Goal: Task Accomplishment & Management: Manage account settings

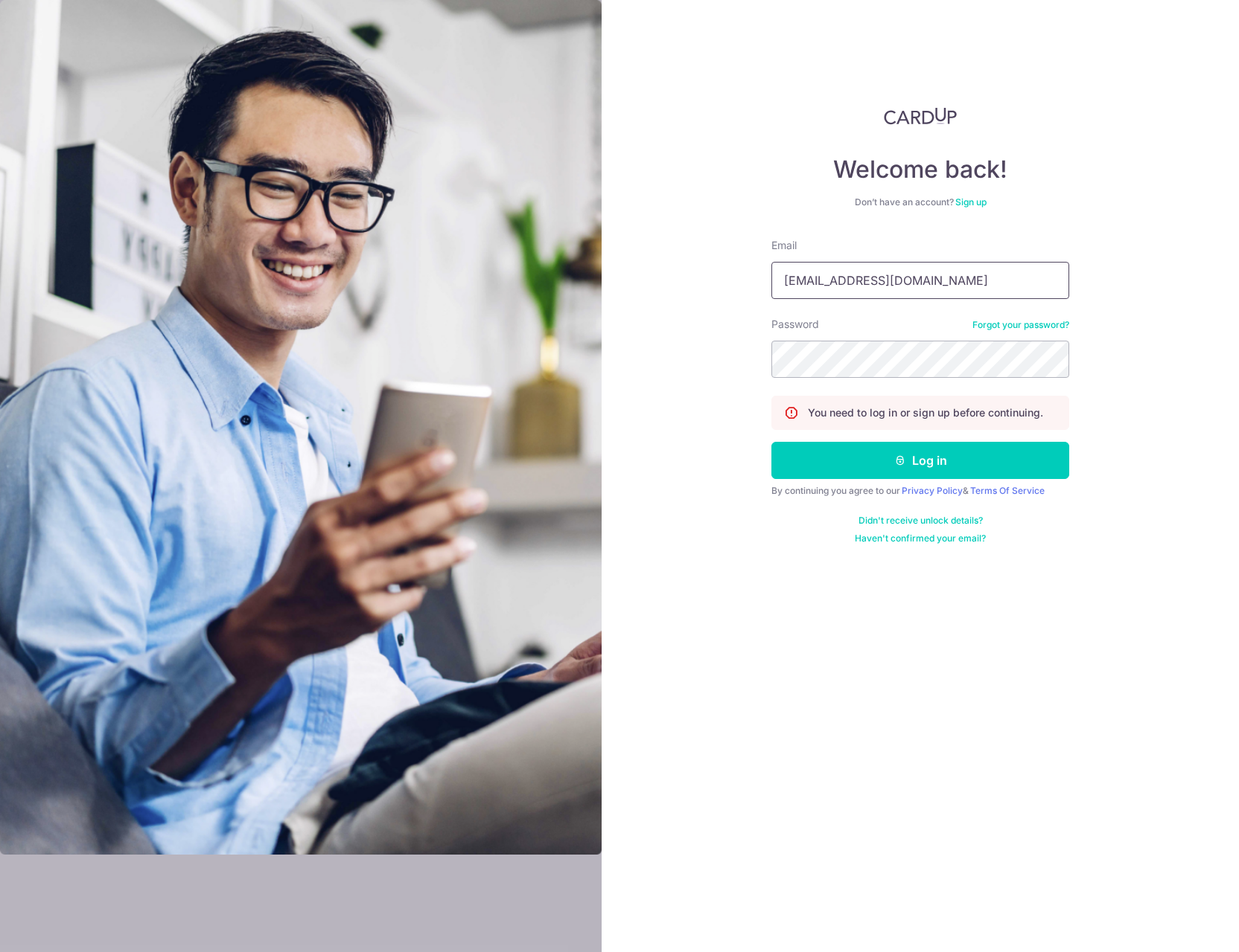
click at [999, 291] on input "sandychx@gmail.com" at bounding box center [920, 280] width 297 height 37
drag, startPoint x: 816, startPoint y: 266, endPoint x: 416, endPoint y: 221, distance: 402.5
click at [423, 229] on section "Welcome back! Don’t have an account? Sign up Email sandychx@gmail.com Password …" at bounding box center [619, 476] width 1239 height 952
type input "isaac"
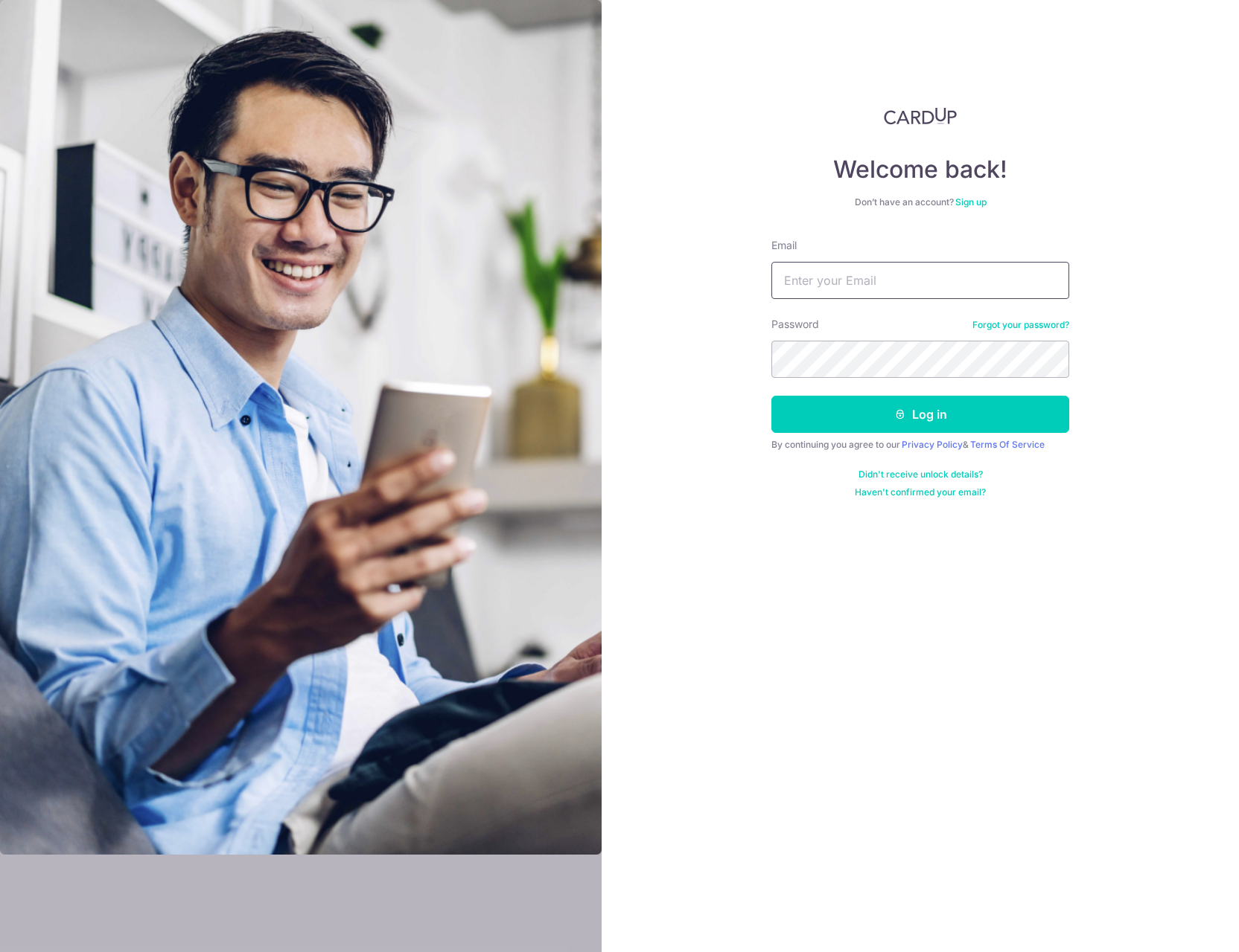
type input "[EMAIL_ADDRESS][DOMAIN_NAME]"
click at [858, 429] on button "Log in" at bounding box center [920, 413] width 297 height 37
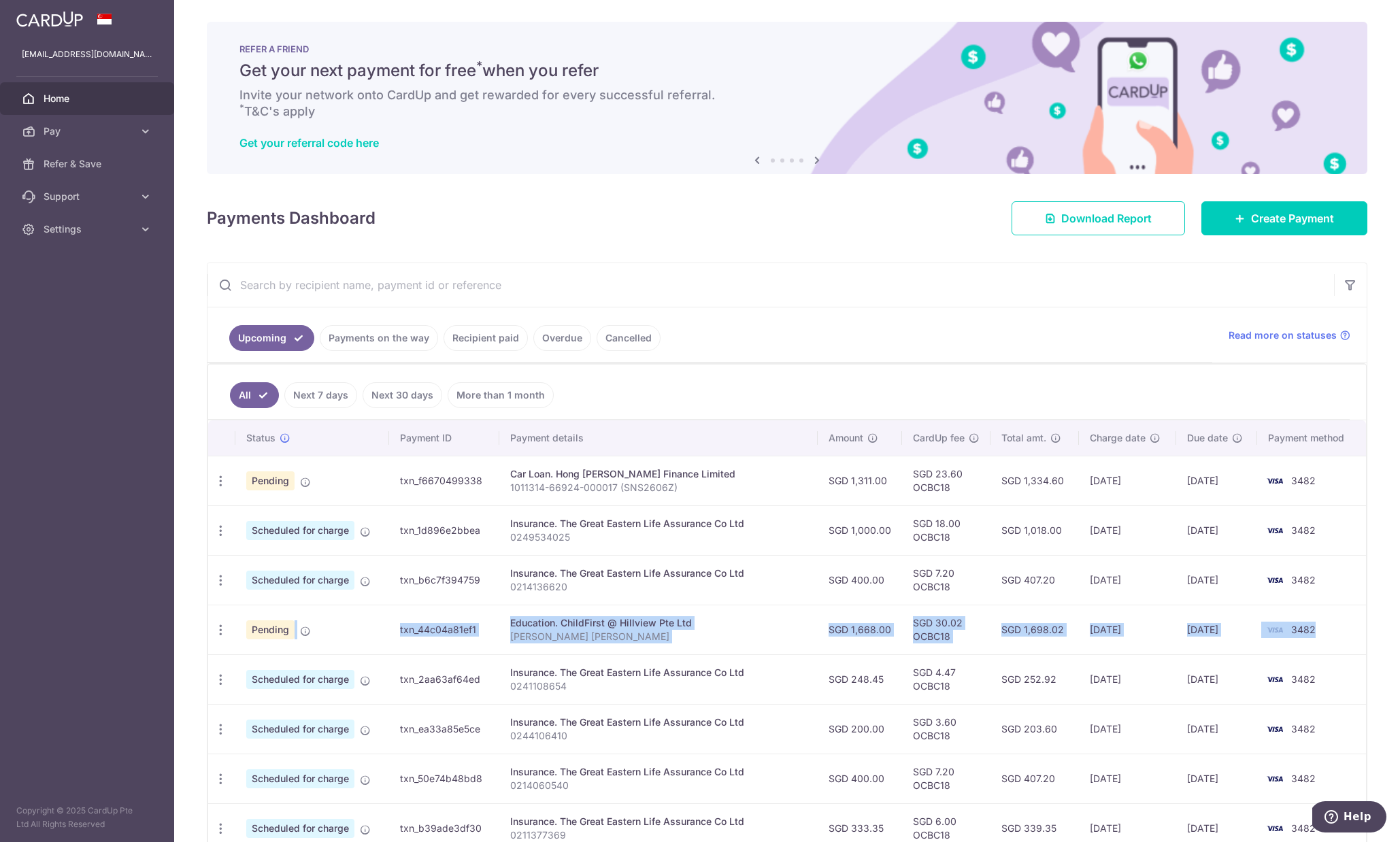
drag, startPoint x: 240, startPoint y: 628, endPoint x: 1343, endPoint y: 627, distance: 1103.0
click at [1132, 627] on tr "Update payment Cancel payment Pending txn_44c04a81ef1 Education. ChildFirst @ H…" at bounding box center [787, 629] width 1158 height 49
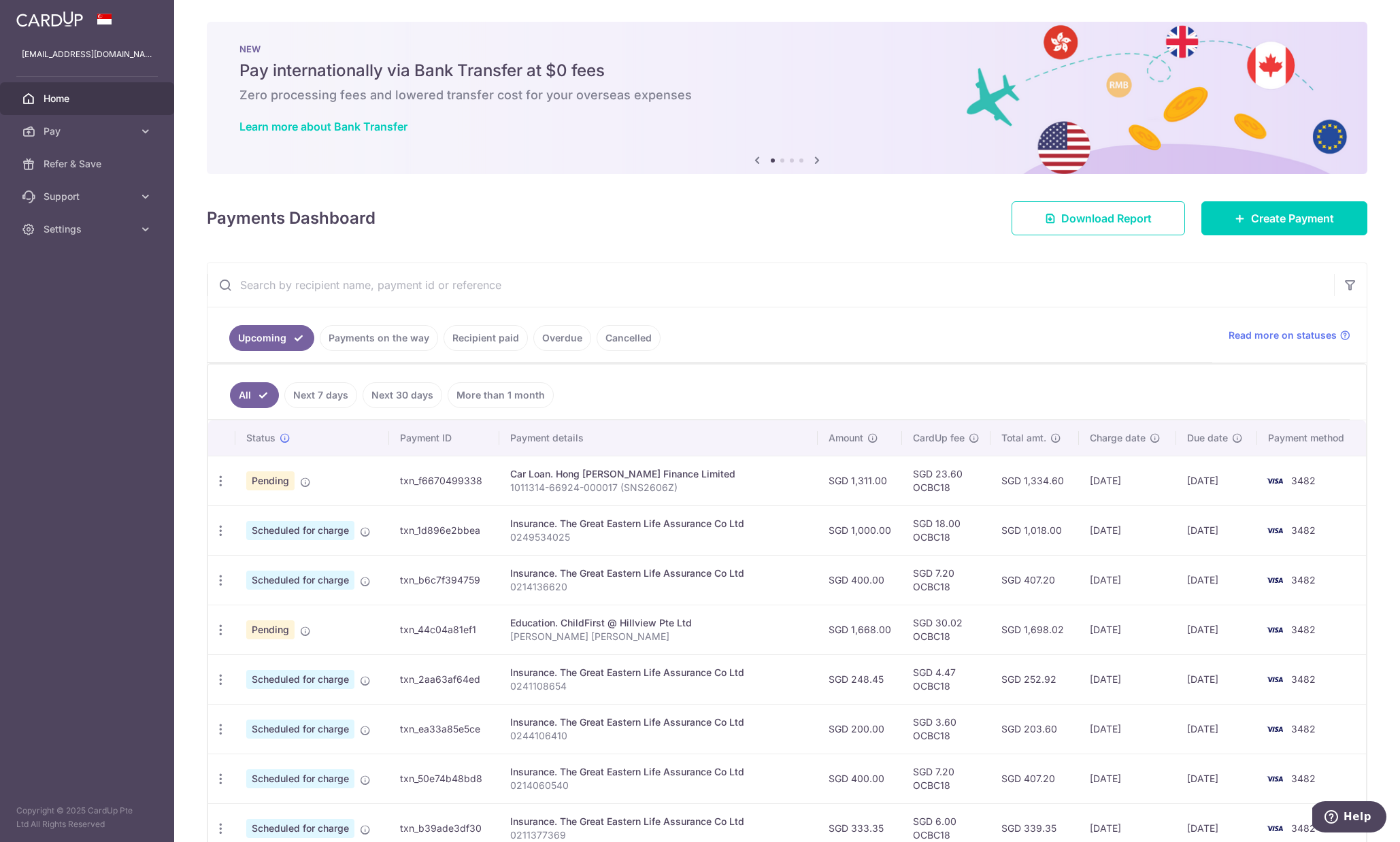
click at [352, 339] on link "Payments on the way" at bounding box center [379, 337] width 119 height 26
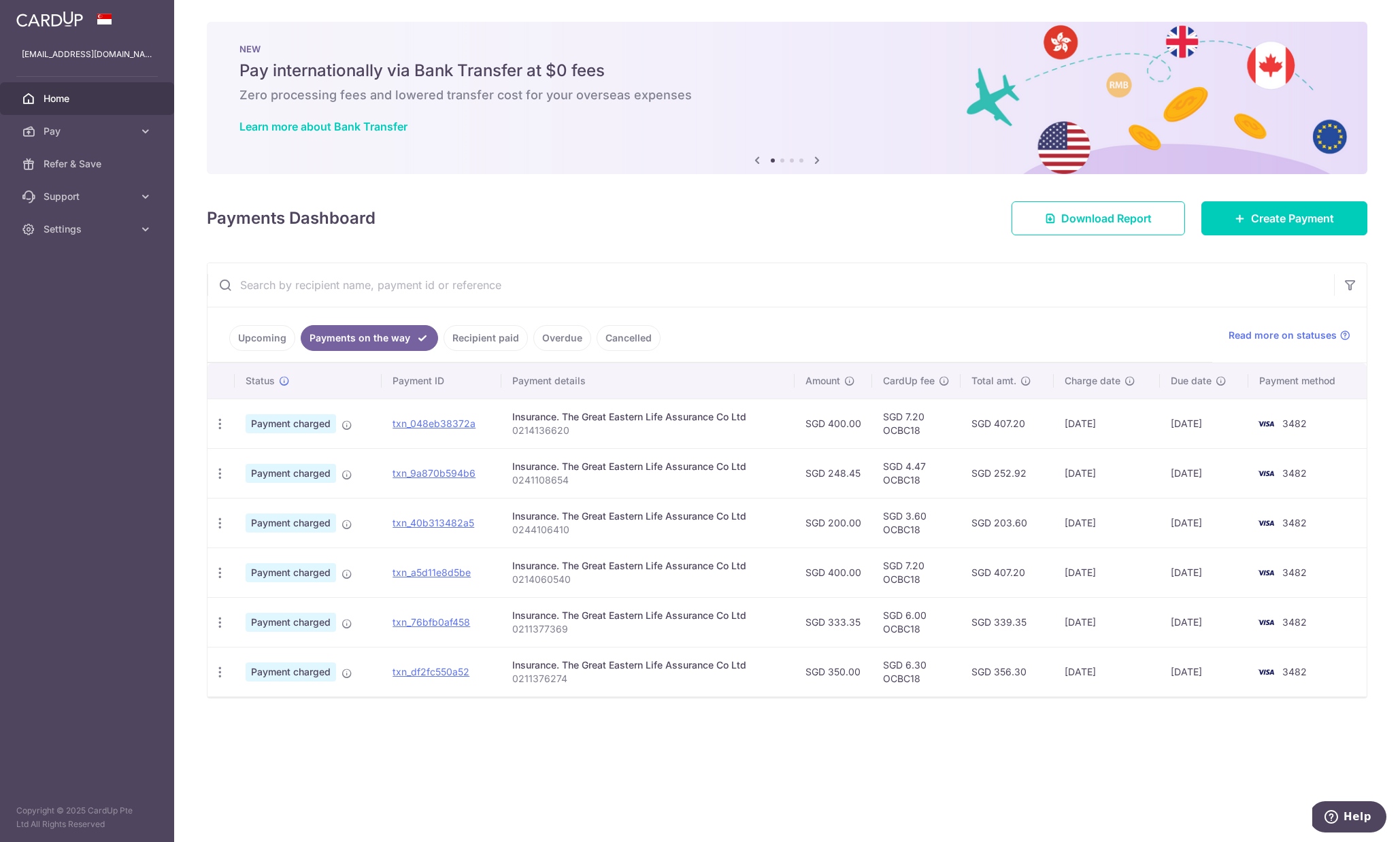
click at [487, 328] on link "Recipient paid" at bounding box center [486, 337] width 84 height 26
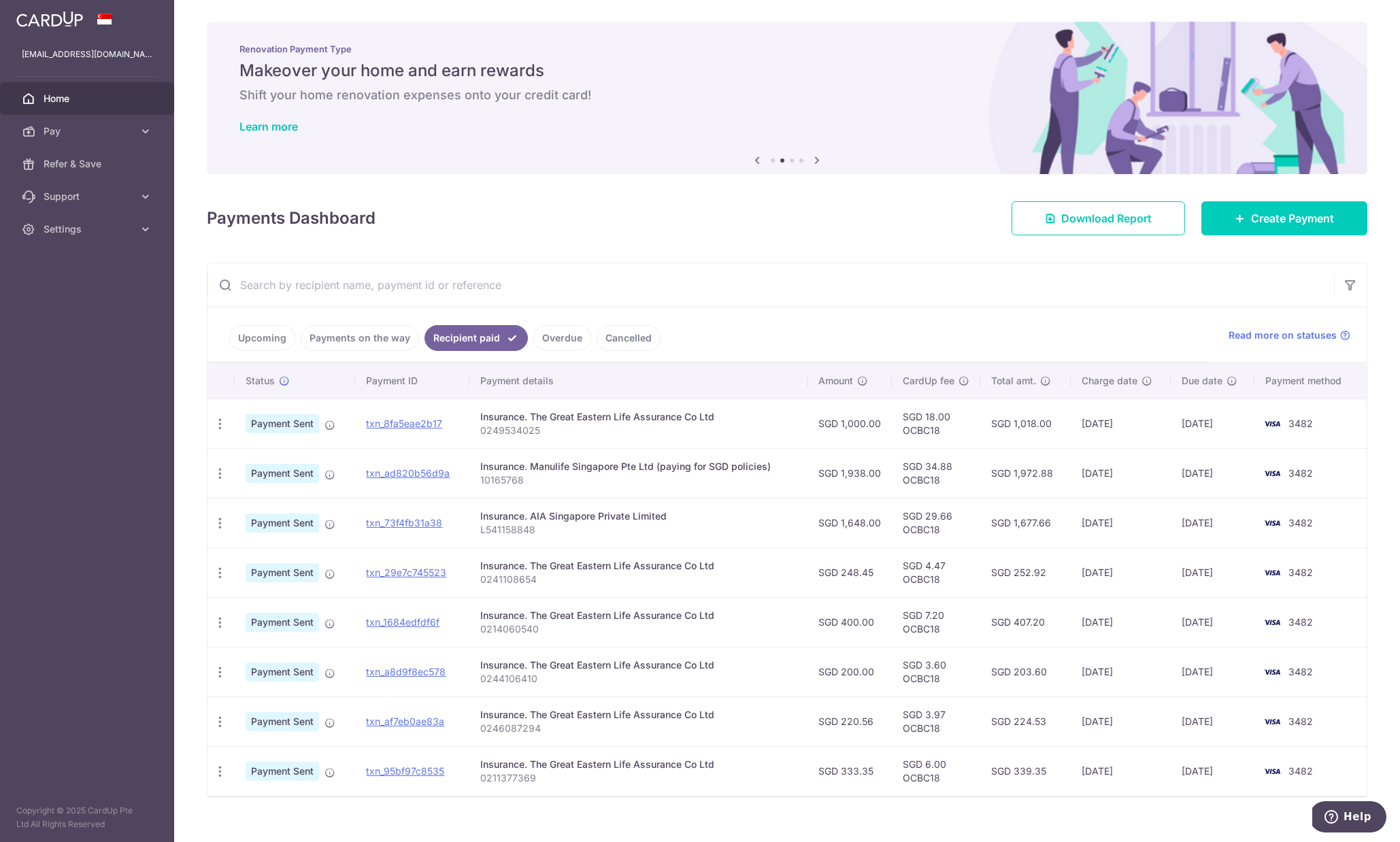
click at [545, 331] on link "Overdue" at bounding box center [562, 337] width 58 height 26
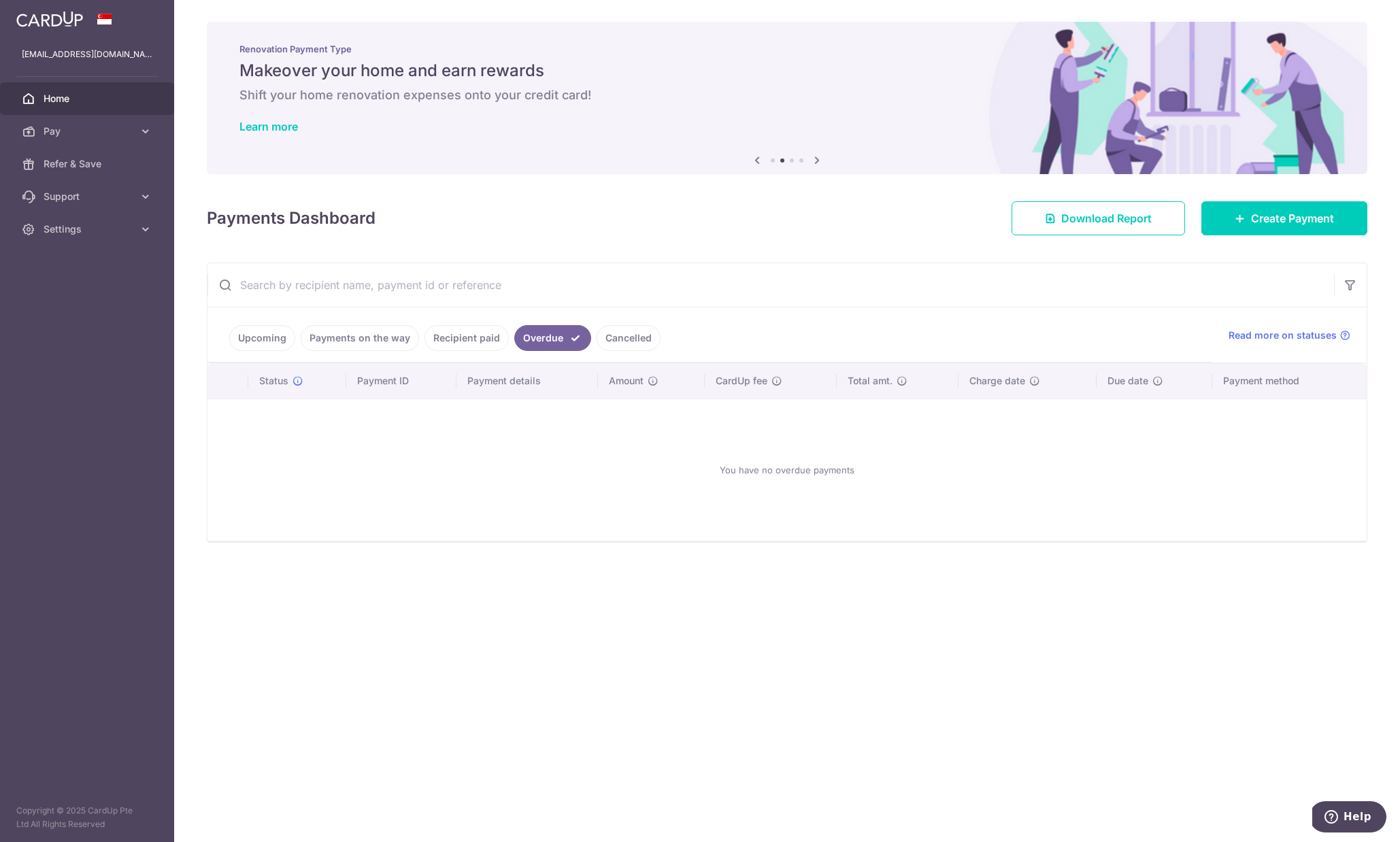
click at [460, 344] on link "Recipient paid" at bounding box center [466, 337] width 84 height 26
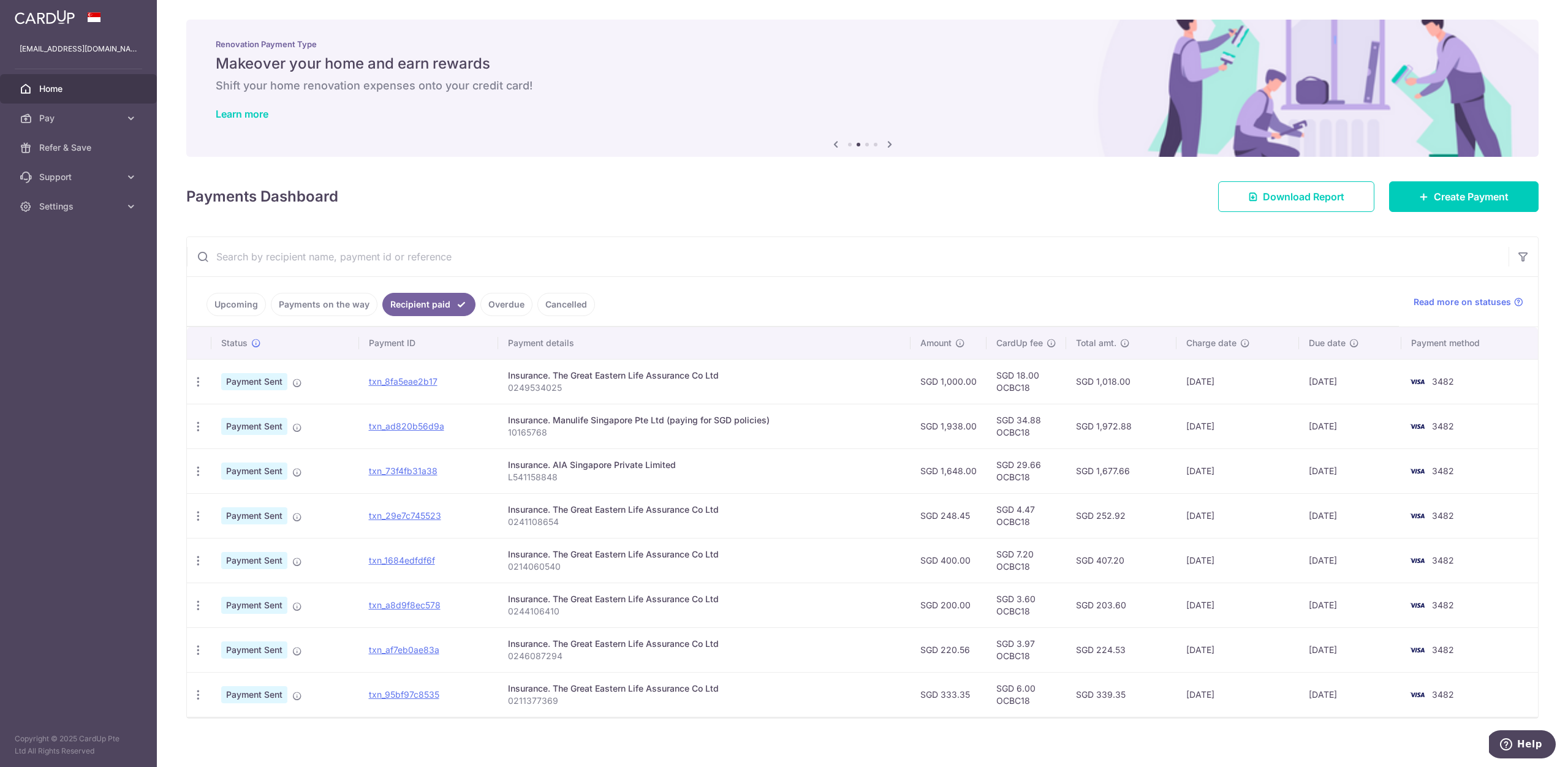
drag, startPoint x: 1317, startPoint y: 384, endPoint x: 1340, endPoint y: 440, distance: 60.5
click at [1019, 440] on tbody "PDF Receipt Payment Sent txn_8fa5eae2b17 Insurance. The Great Eastern Life Assu…" at bounding box center [862, 538] width 1351 height 358
click at [1019, 452] on td "28/08/2025" at bounding box center [1350, 471] width 102 height 45
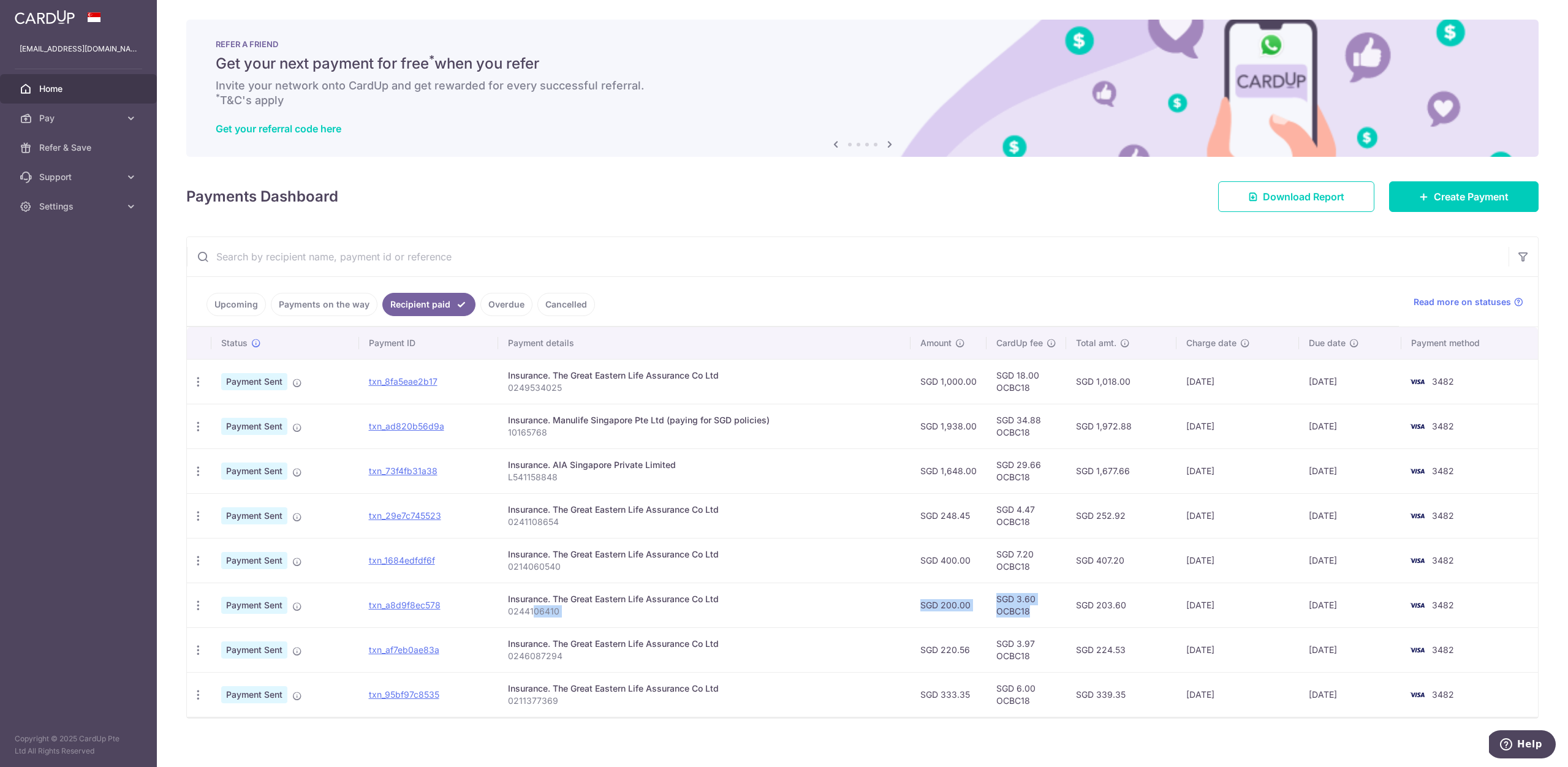
drag, startPoint x: 533, startPoint y: 611, endPoint x: 1035, endPoint y: 607, distance: 502.0
click at [1019, 608] on tr "PDF Receipt Payment Sent txn_a8d9f8ec578 Insurance. The Great Eastern Life Assu…" at bounding box center [862, 605] width 1351 height 45
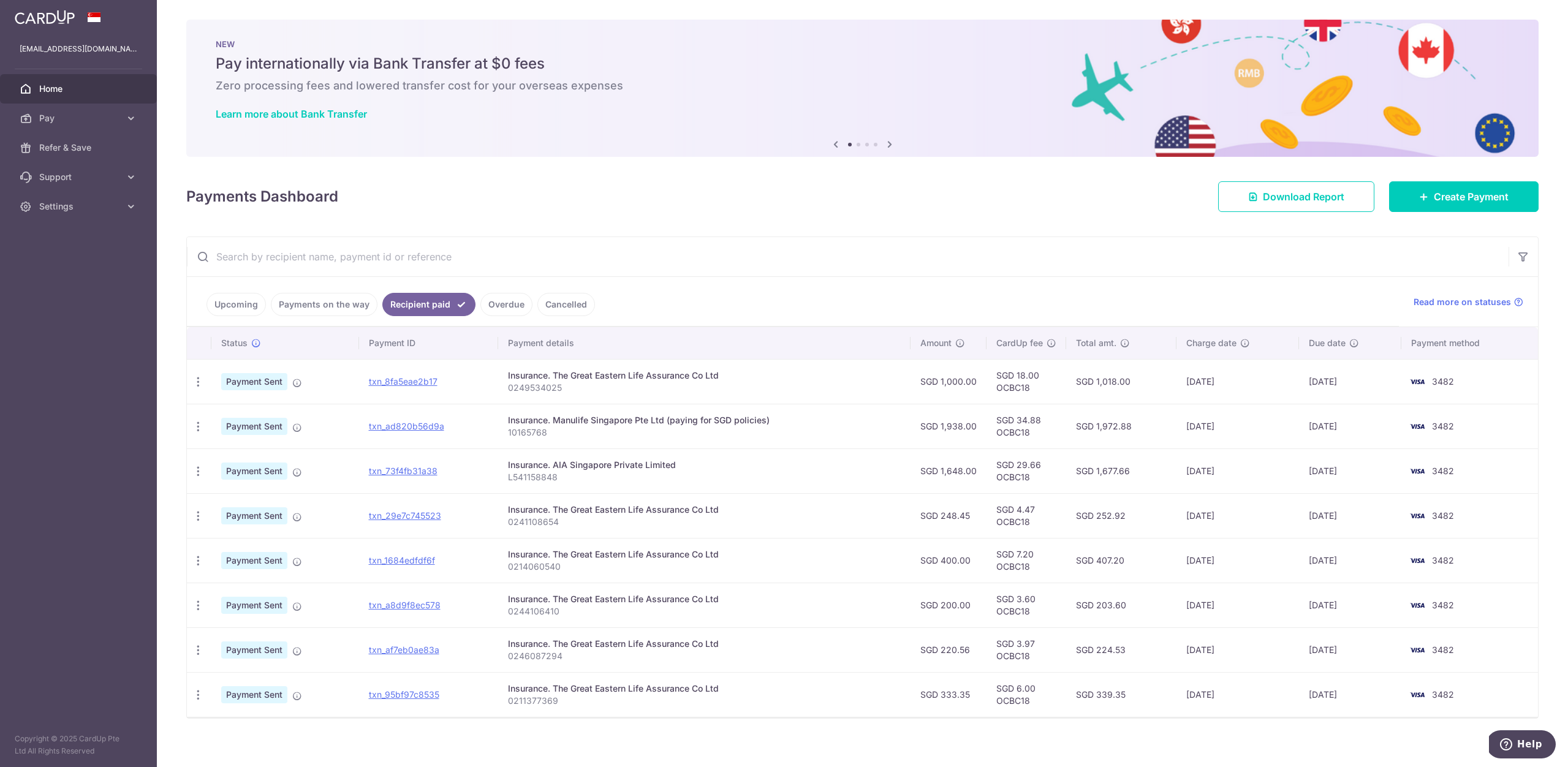
click at [579, 662] on td "Insurance. The Great Eastern Life Assurance Co Ltd 0246087294" at bounding box center [705, 650] width 412 height 45
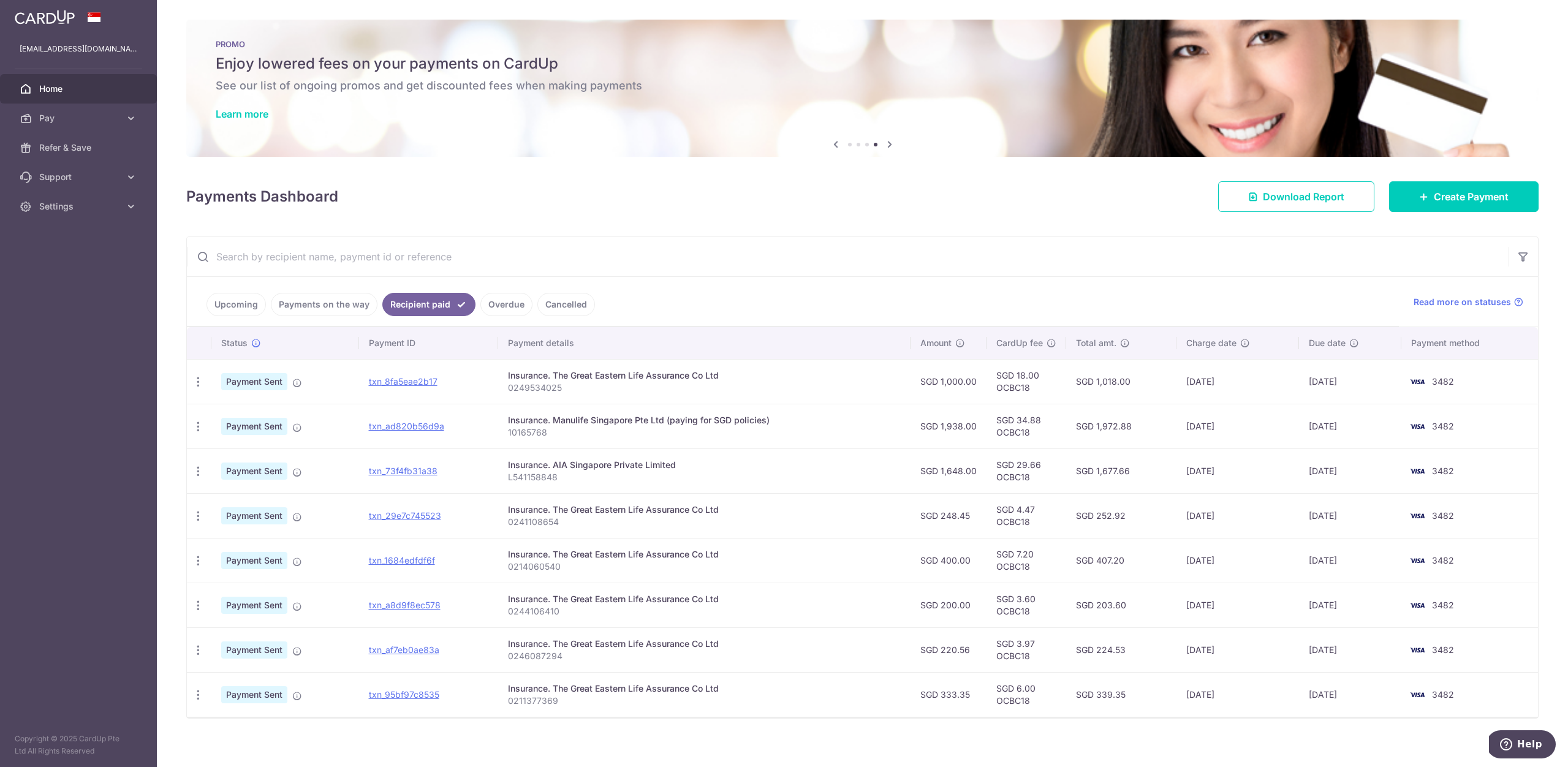
click at [329, 307] on link "Payments on the way" at bounding box center [324, 304] width 107 height 23
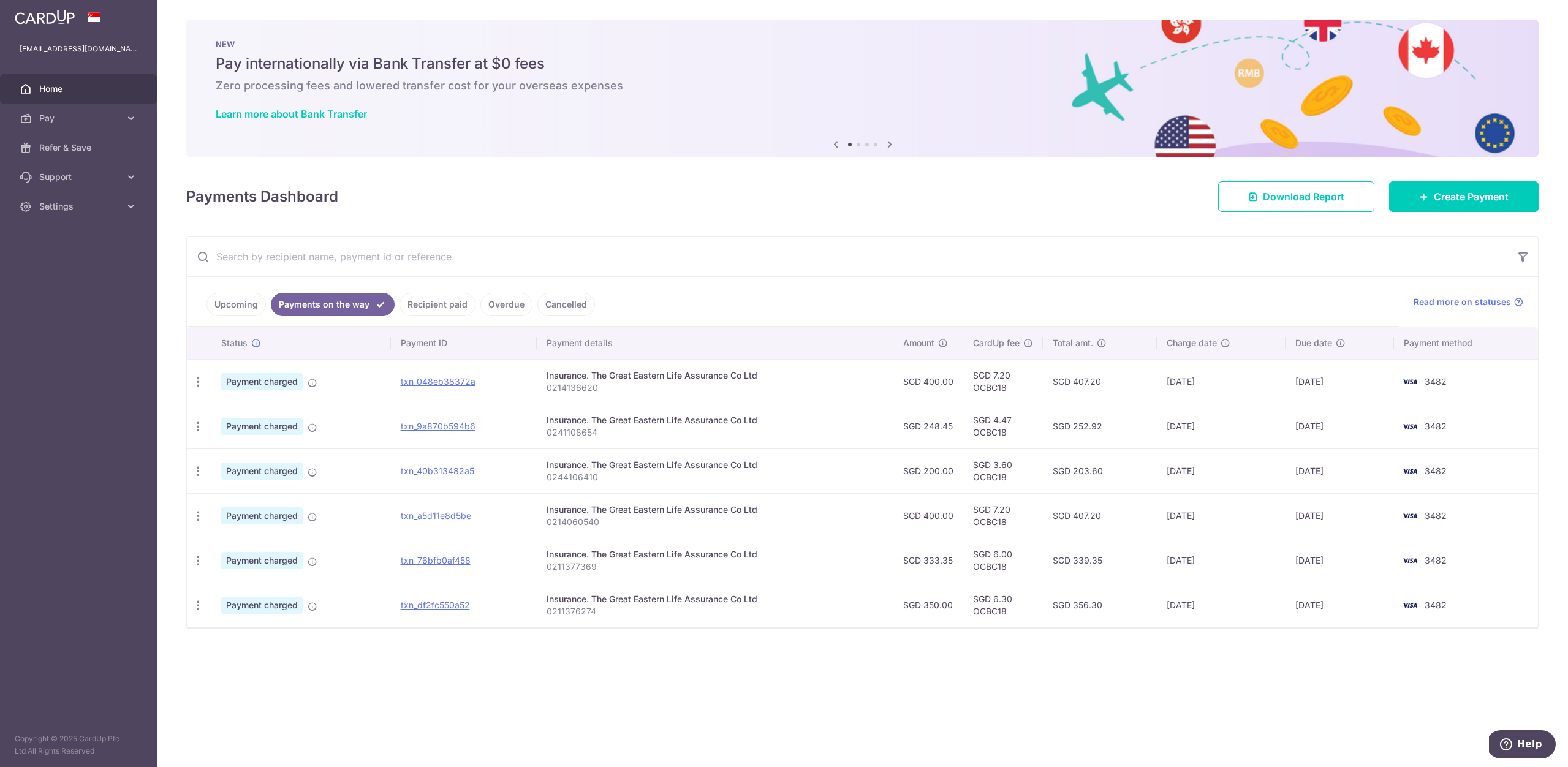
click at [283, 267] on input "text" at bounding box center [848, 257] width 1322 height 39
click at [251, 299] on link "Upcoming" at bounding box center [236, 304] width 59 height 23
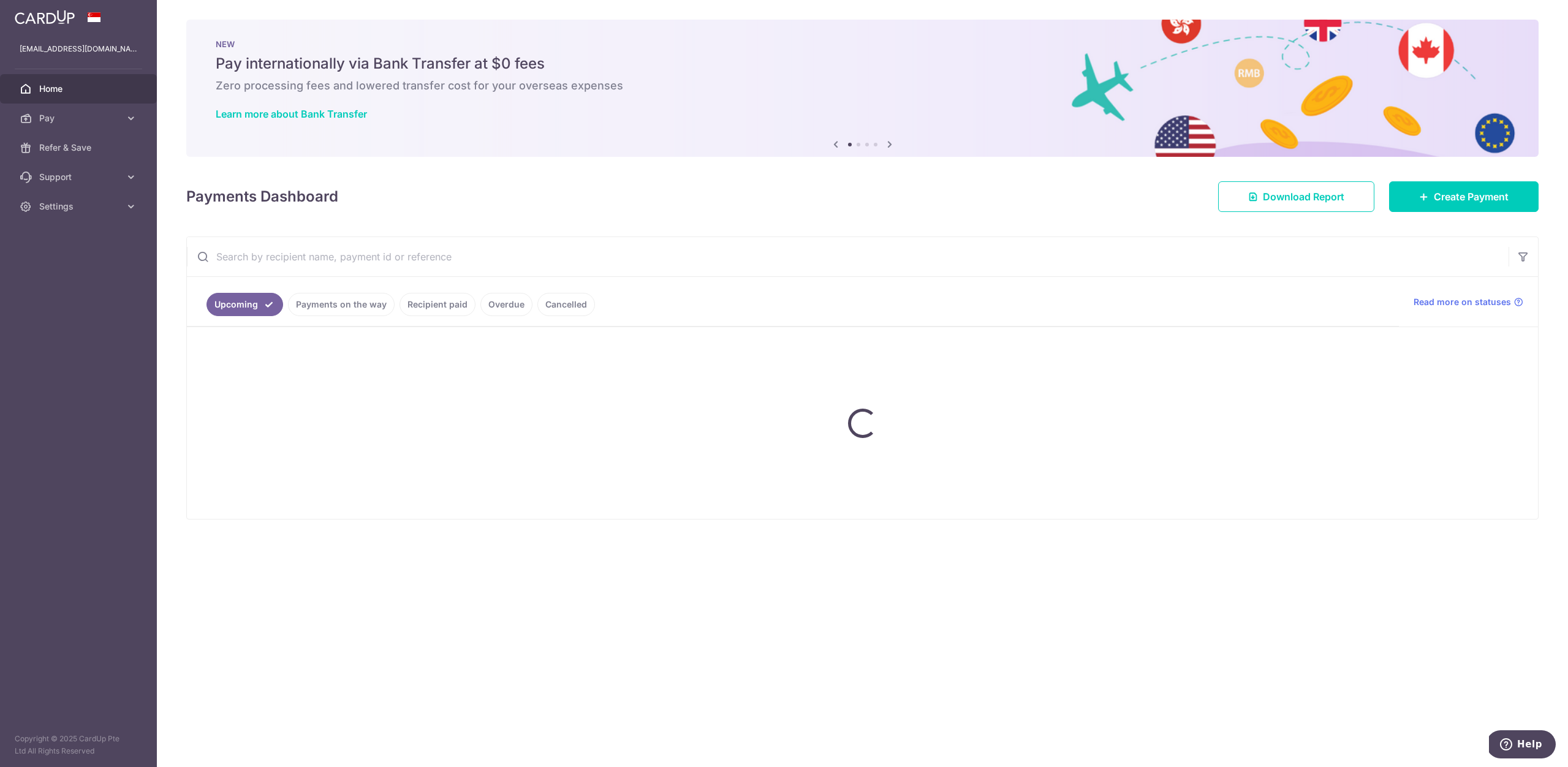
click at [320, 252] on input "text" at bounding box center [848, 257] width 1322 height 39
paste input "0246087294"
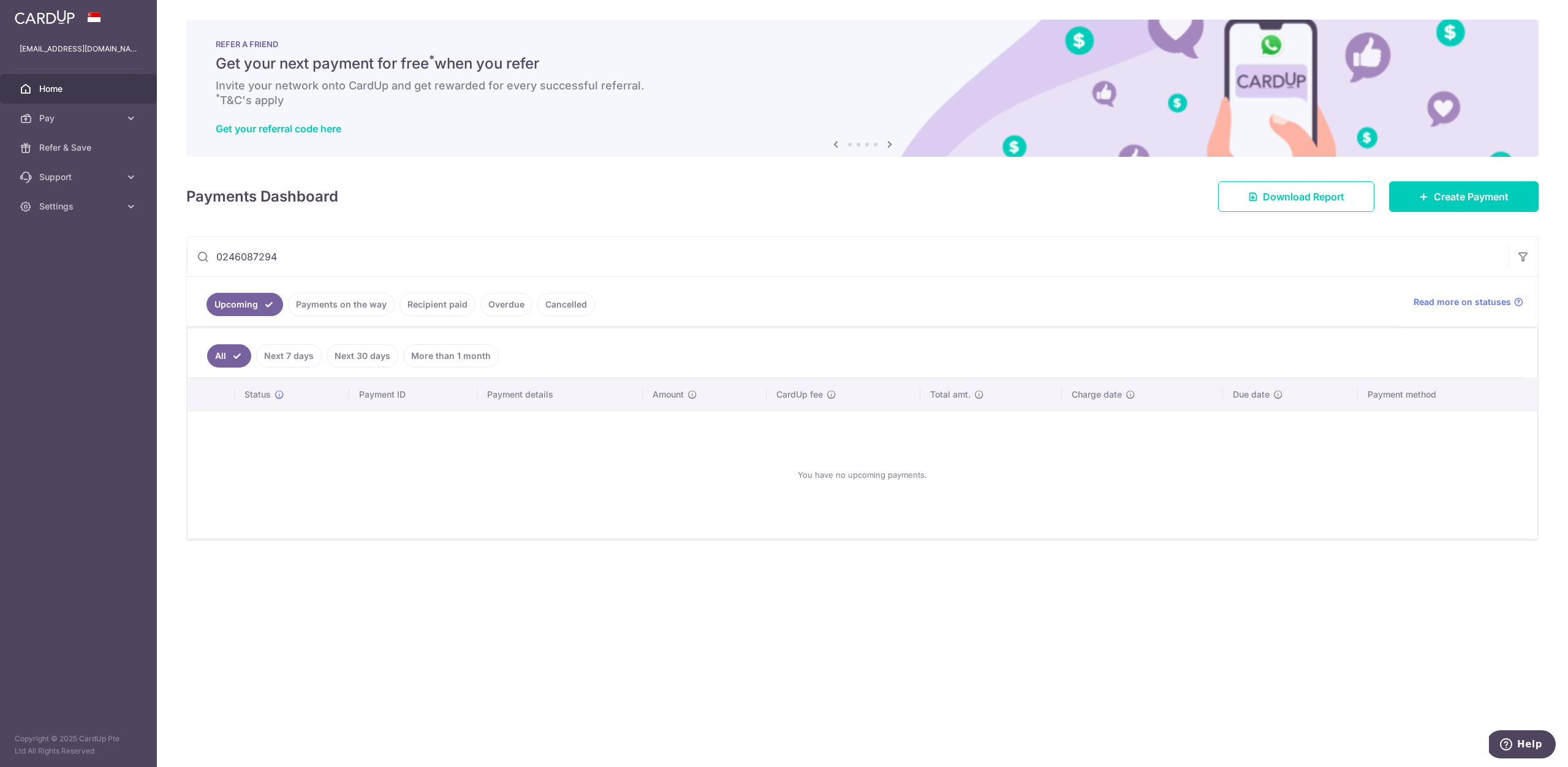
drag, startPoint x: 116, startPoint y: 255, endPoint x: 86, endPoint y: 253, distance: 30.1
click at [86, 253] on main "isaacmaksw@gmail.com Home Pay Payments Recipients Cards Refer & Save Support FA…" at bounding box center [784, 384] width 1568 height 767
paste input "9534025"
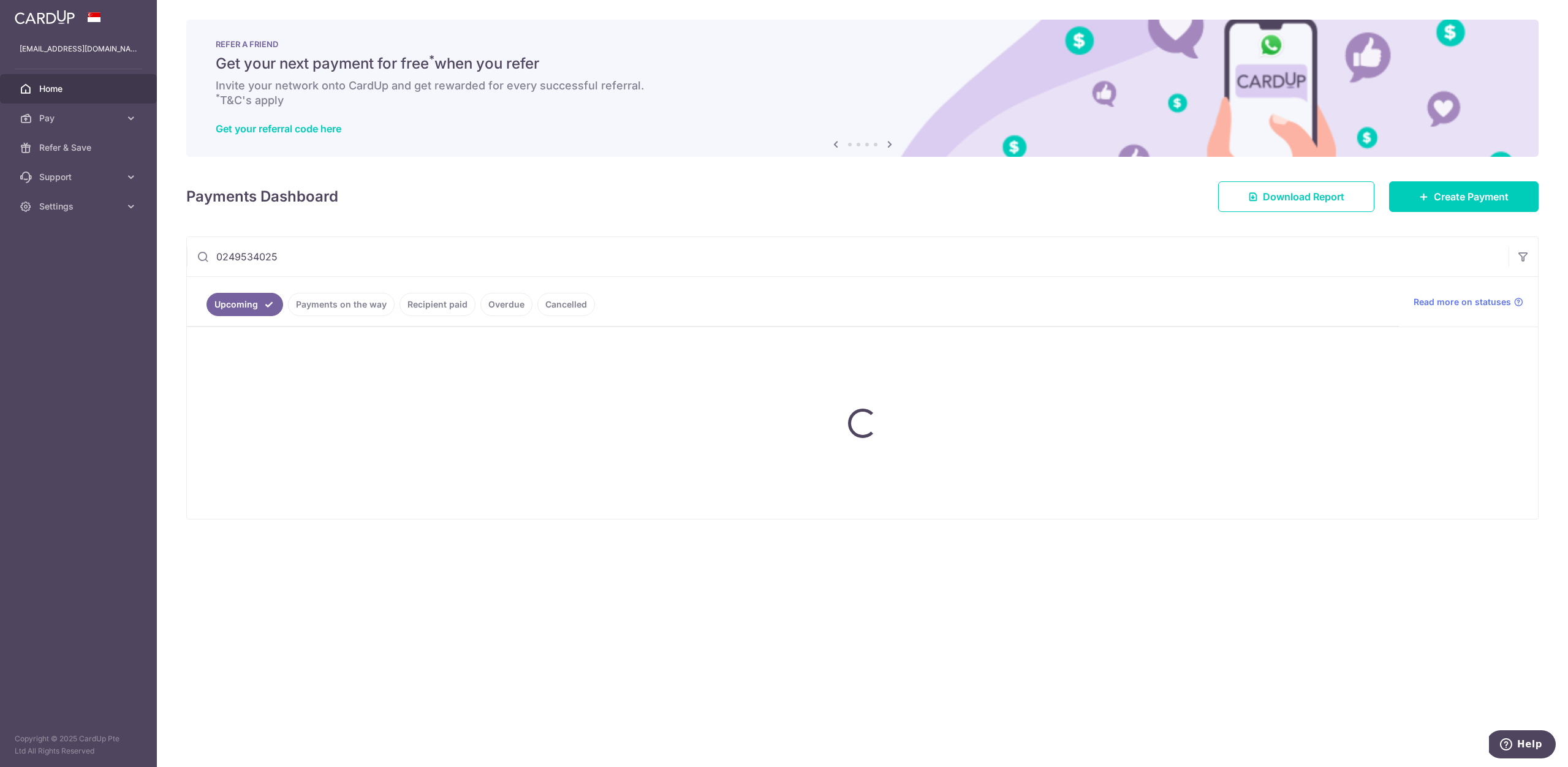
type input "0249534025"
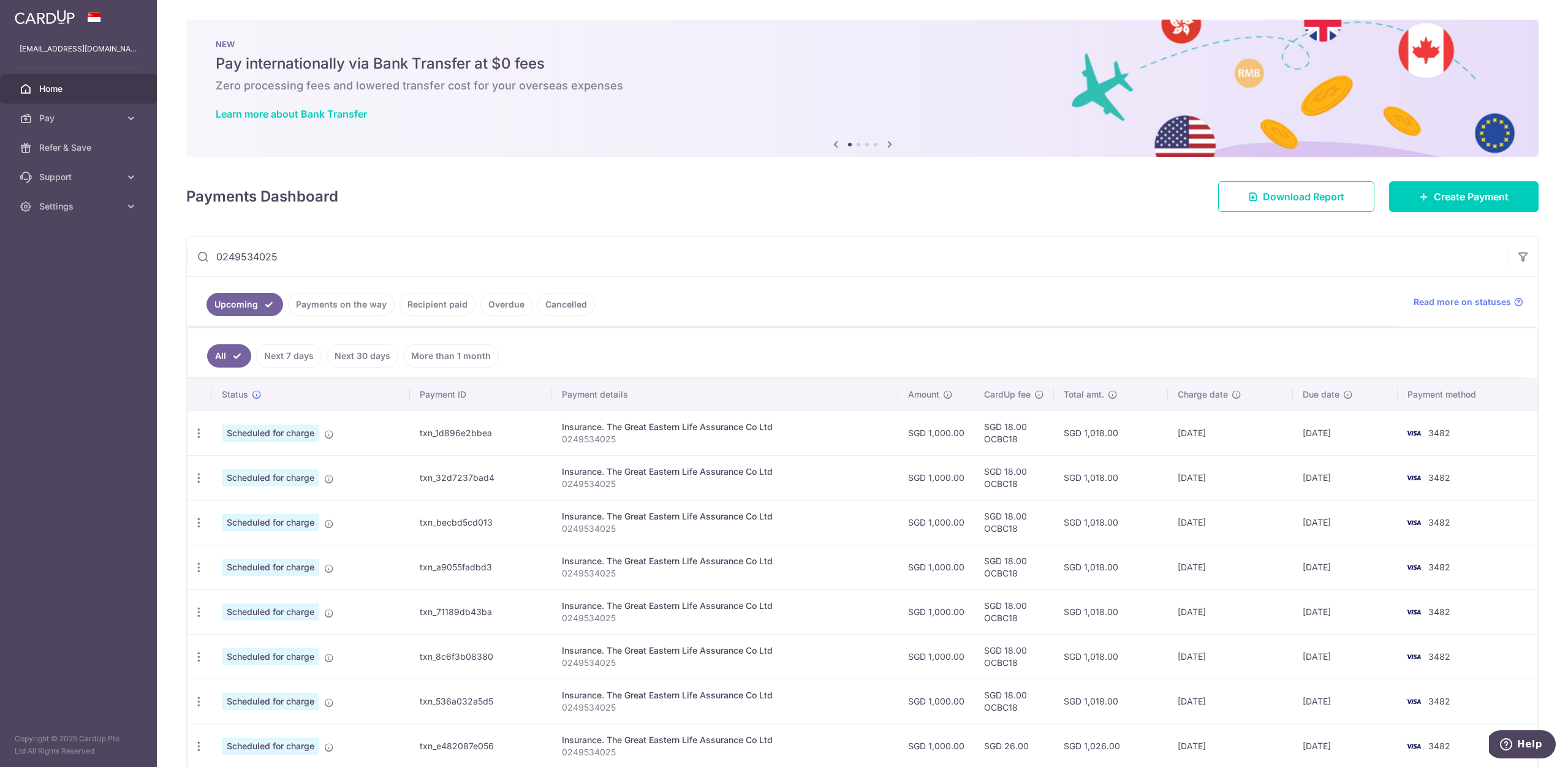
click at [343, 300] on link "Payments on the way" at bounding box center [341, 304] width 107 height 23
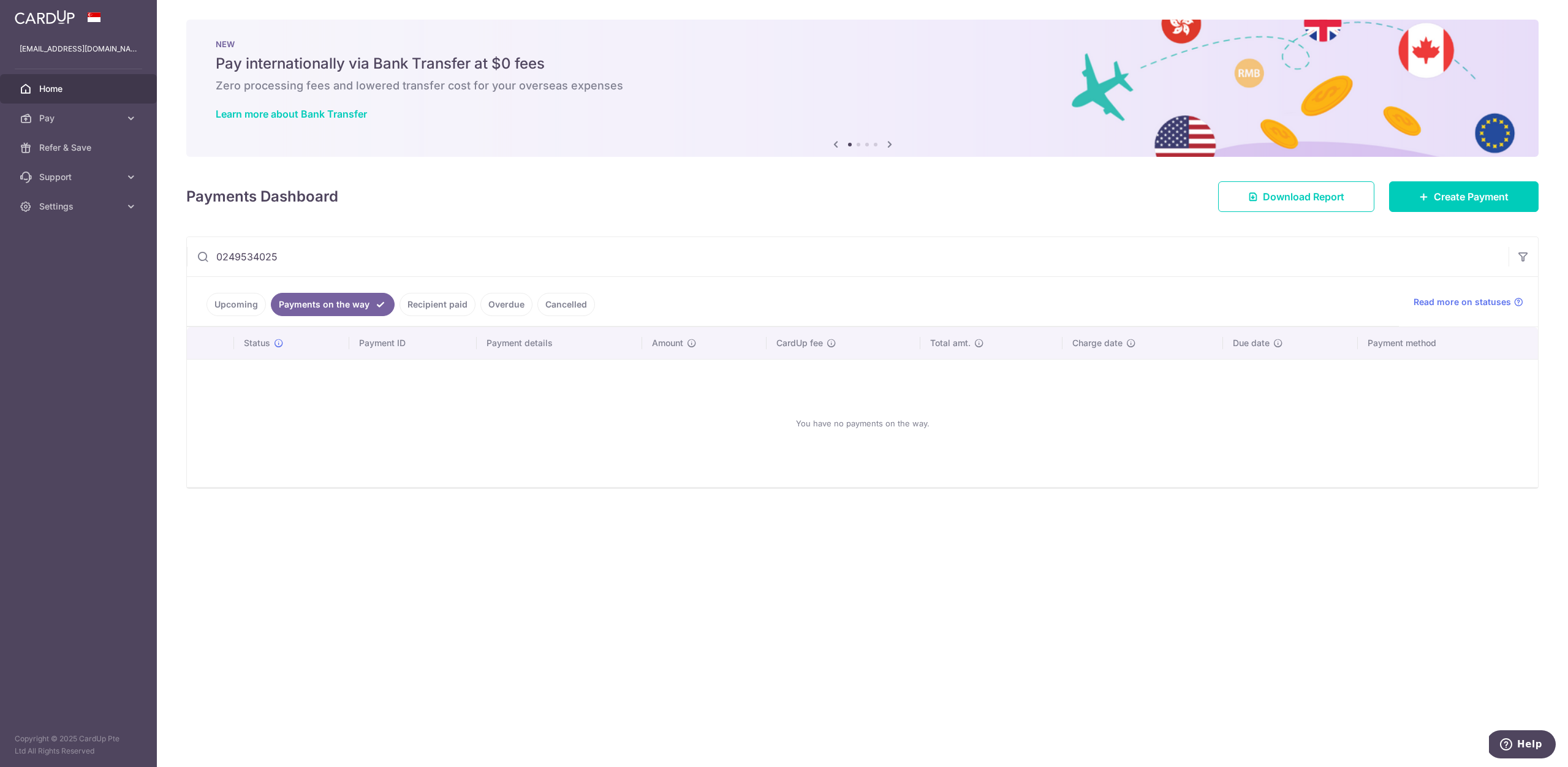
click at [442, 309] on link "Recipient paid" at bounding box center [438, 304] width 76 height 23
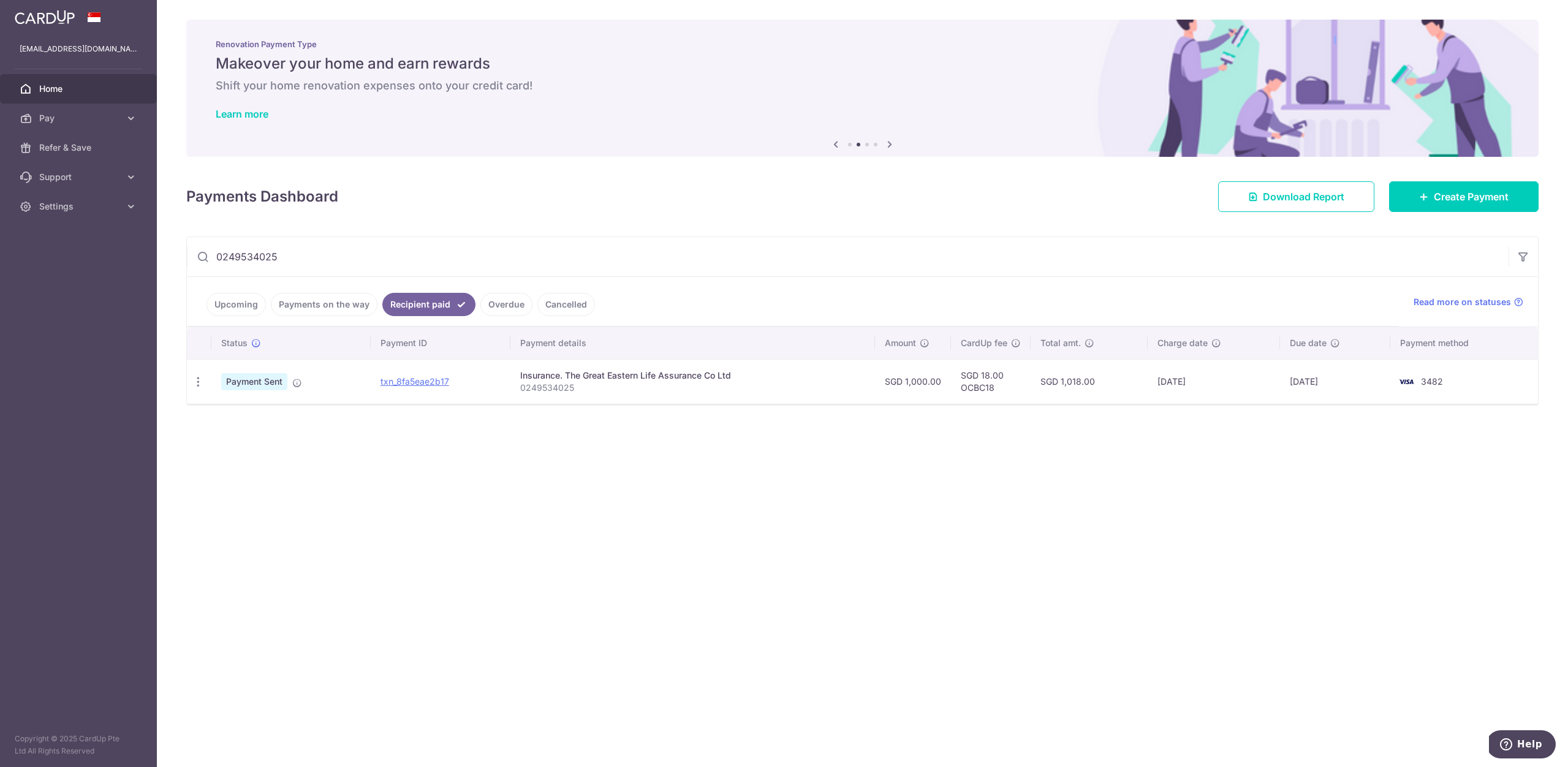
click at [230, 309] on link "Upcoming" at bounding box center [236, 304] width 59 height 23
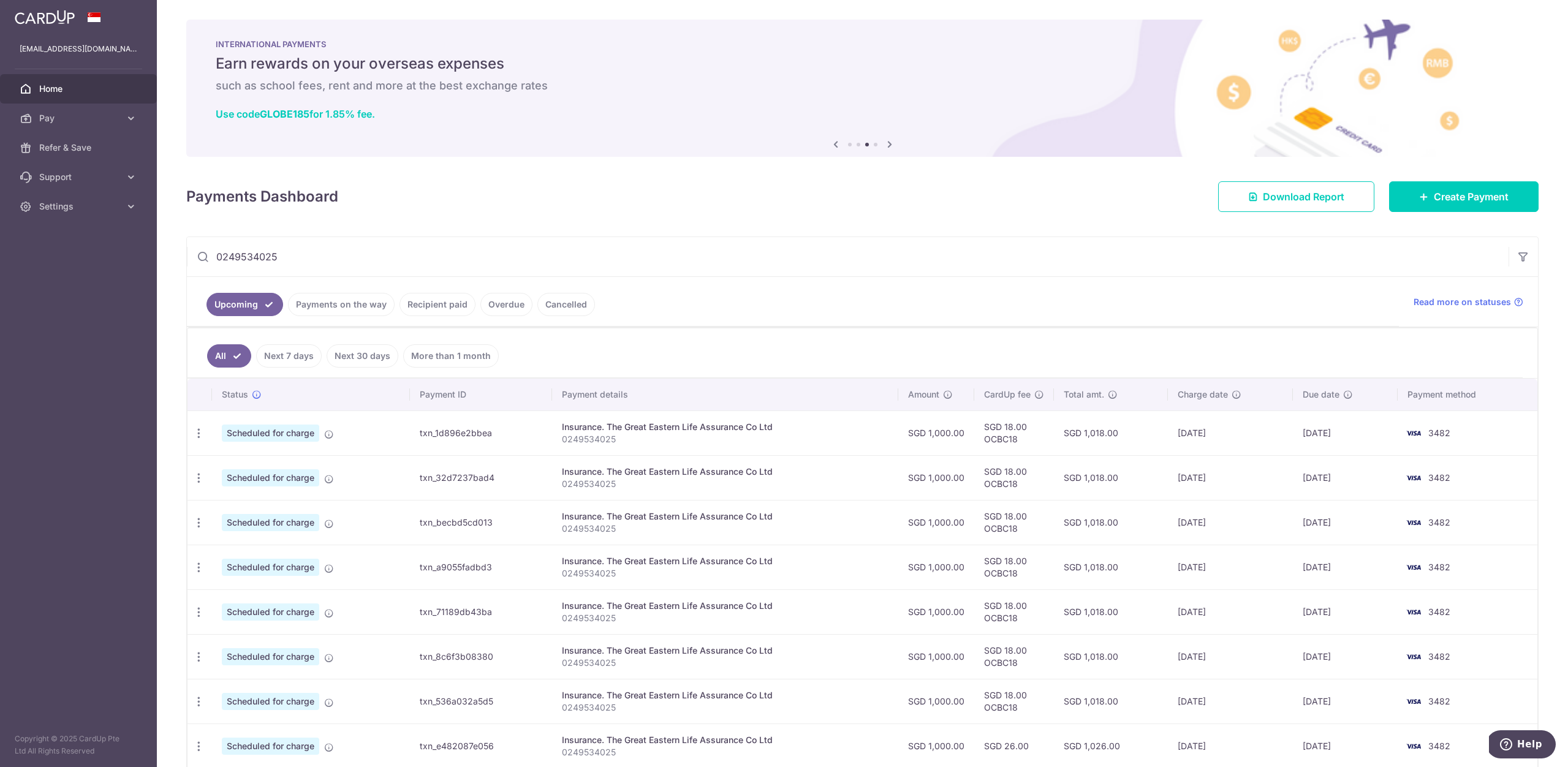
click at [322, 312] on link "Payments on the way" at bounding box center [341, 304] width 107 height 23
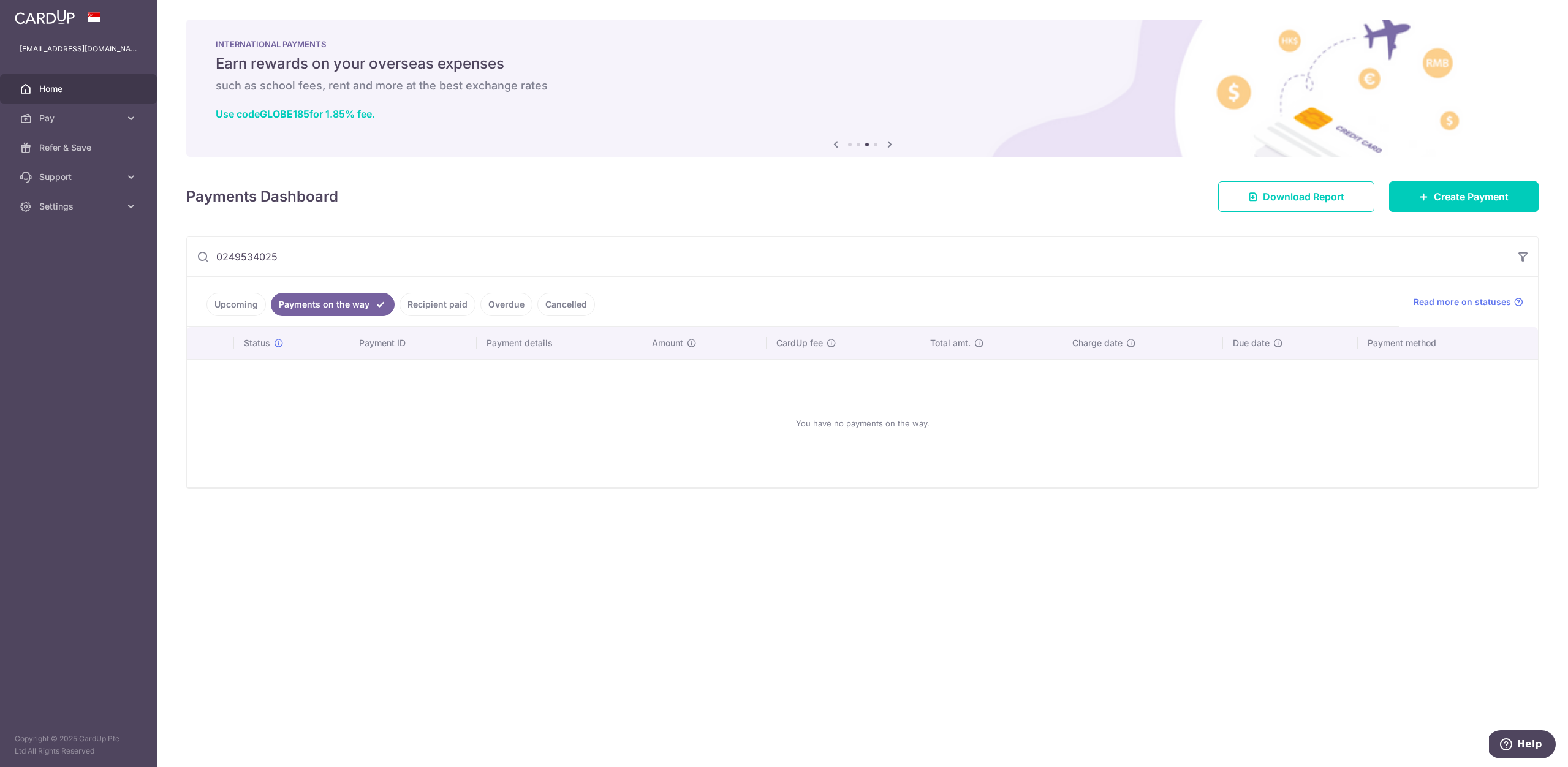
click at [419, 301] on link "Recipient paid" at bounding box center [438, 304] width 76 height 23
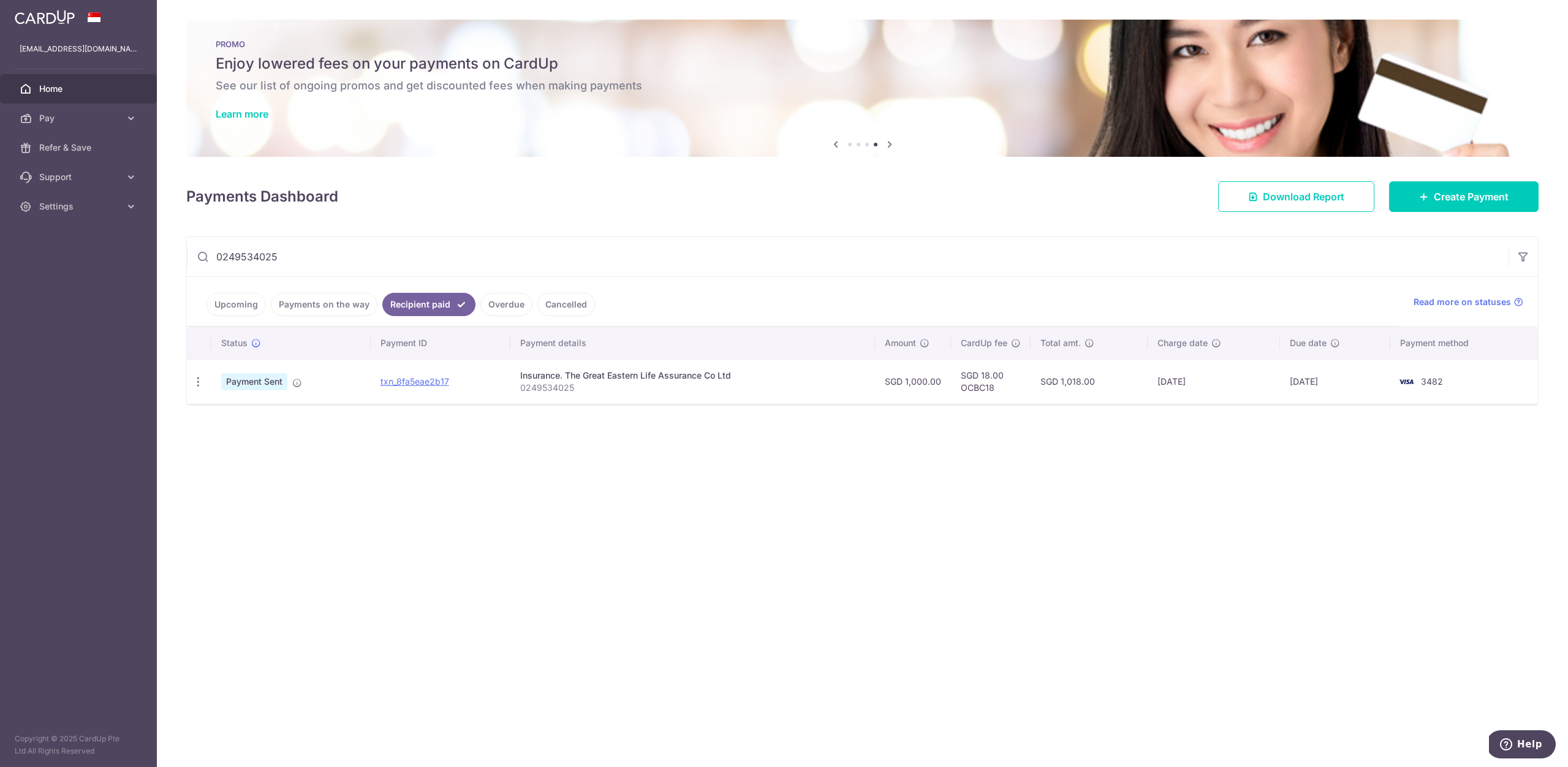
click at [240, 303] on link "Upcoming" at bounding box center [236, 304] width 59 height 23
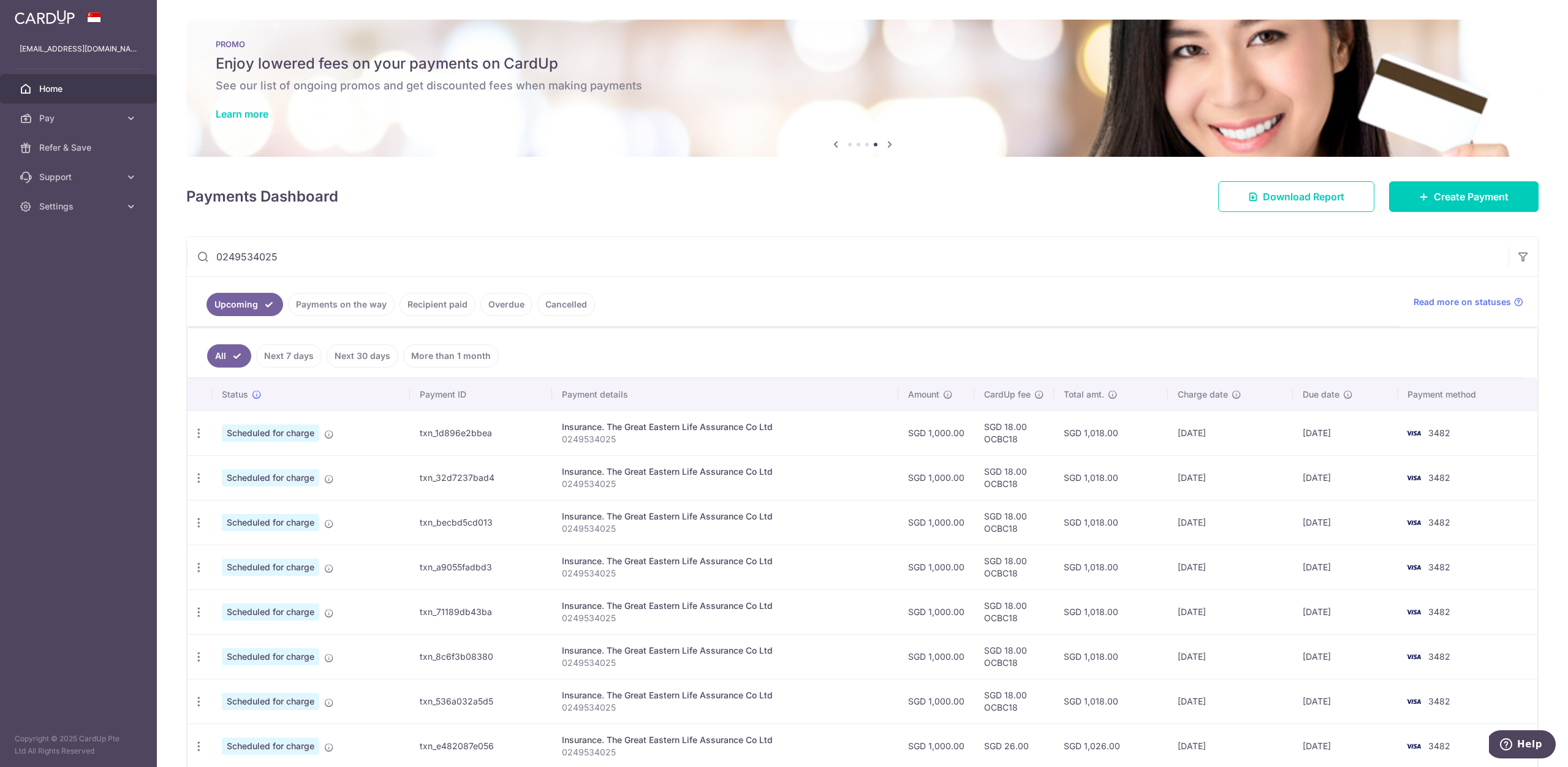
click at [587, 438] on p "0249534025" at bounding box center [724, 439] width 326 height 13
copy p "0249534025"
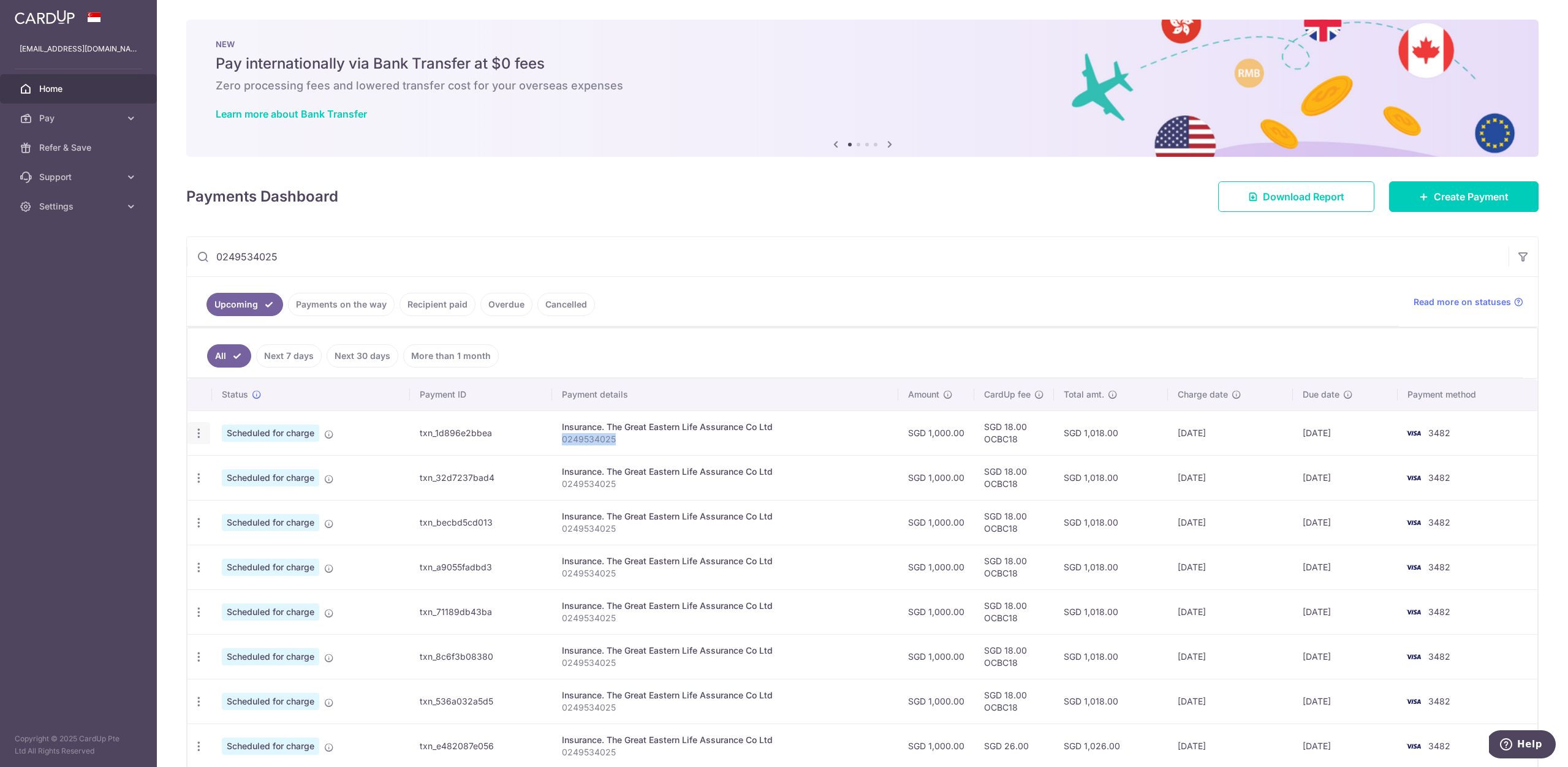
click at [197, 435] on icon "button" at bounding box center [198, 433] width 13 height 13
click at [224, 495] on span "Cancel payment" at bounding box center [264, 497] width 82 height 15
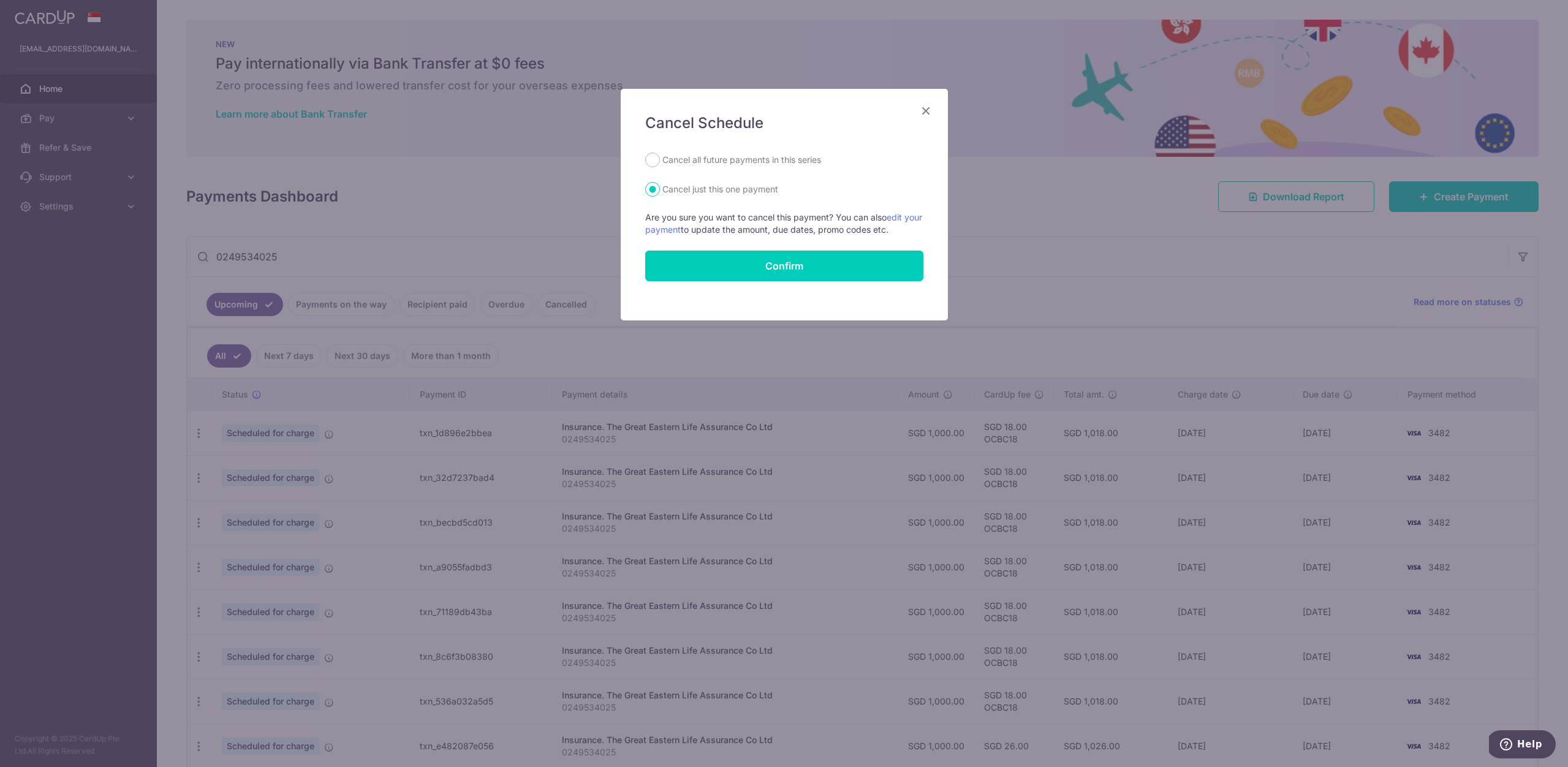
click at [709, 153] on label "Cancel all future payments in this series" at bounding box center [742, 160] width 159 height 15
click at [660, 153] on input "Cancel all future payments in this series" at bounding box center [653, 160] width 15 height 15
radio input "true"
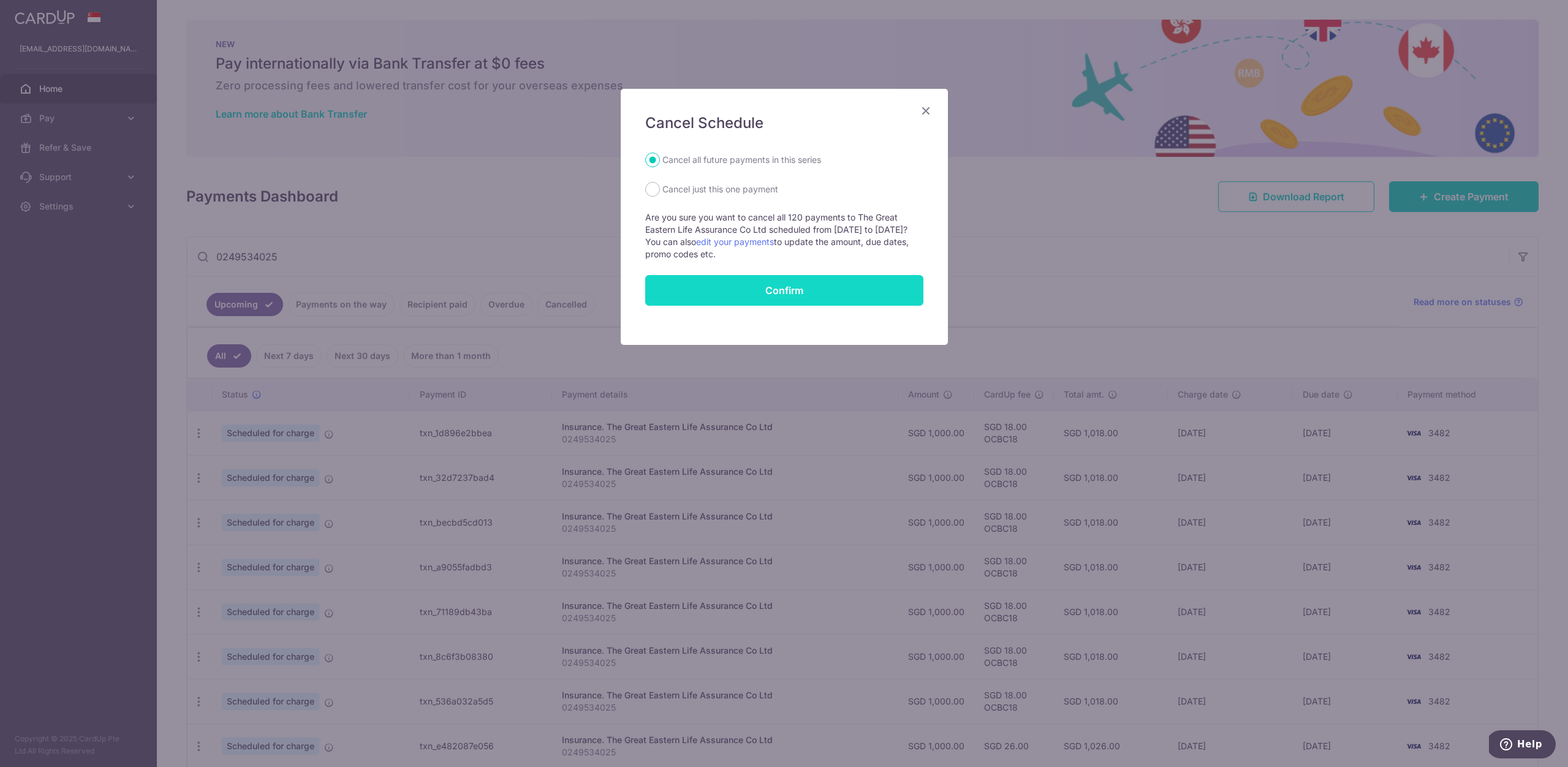
click at [698, 290] on button "Confirm" at bounding box center [784, 290] width 278 height 30
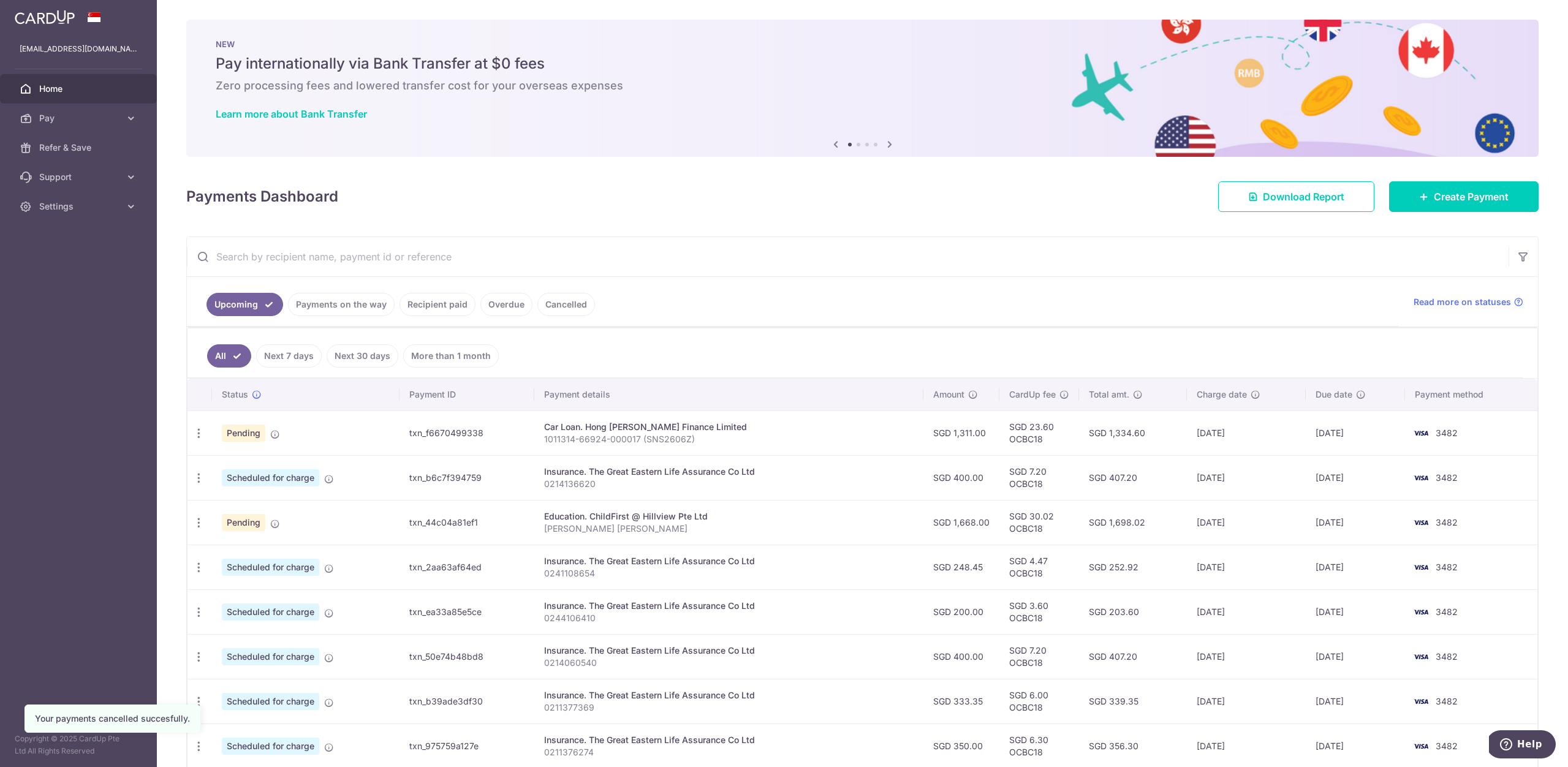
click at [312, 260] on input "text" at bounding box center [848, 257] width 1322 height 39
paste input "0249534025"
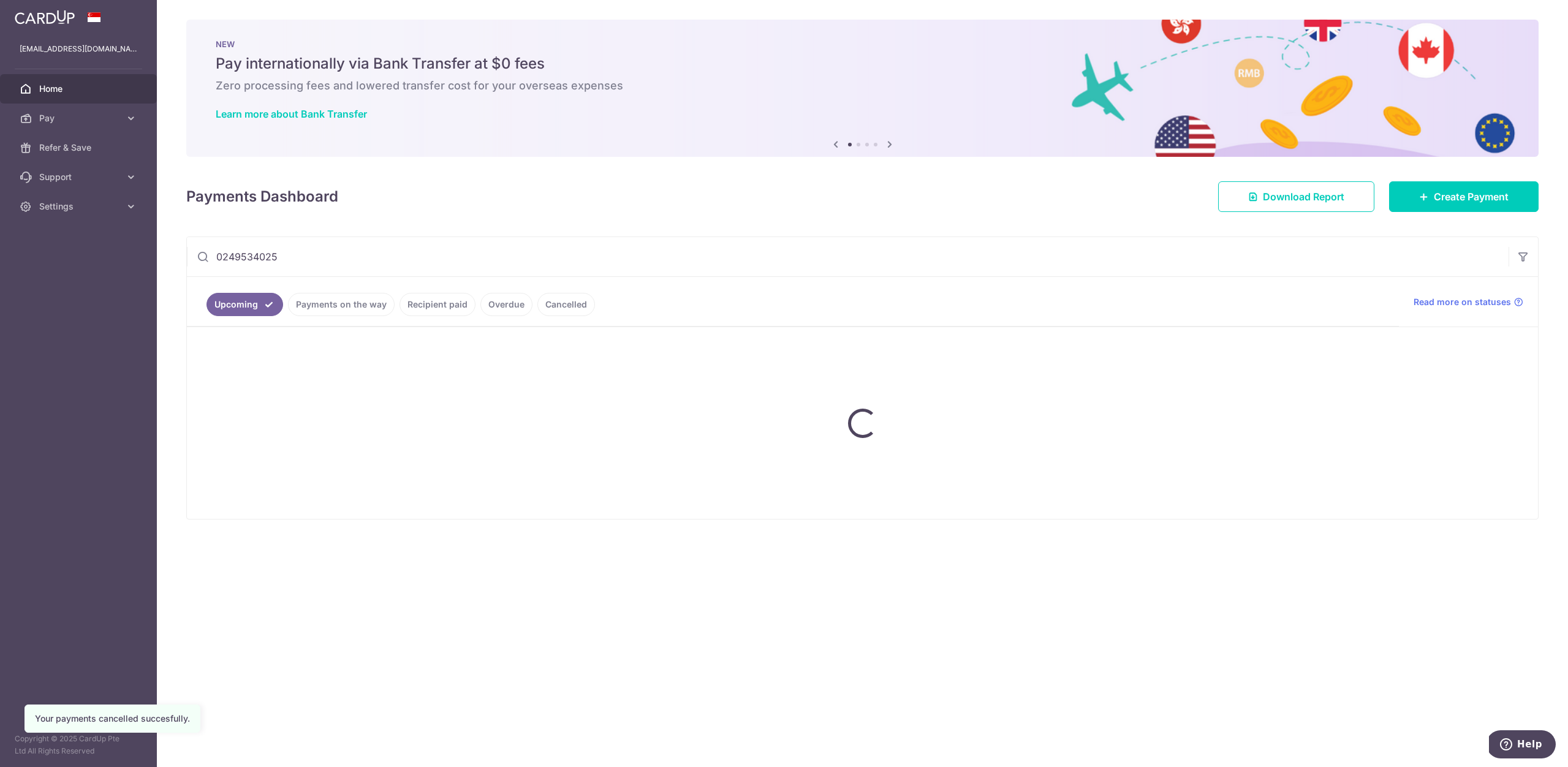
type input "0249534025"
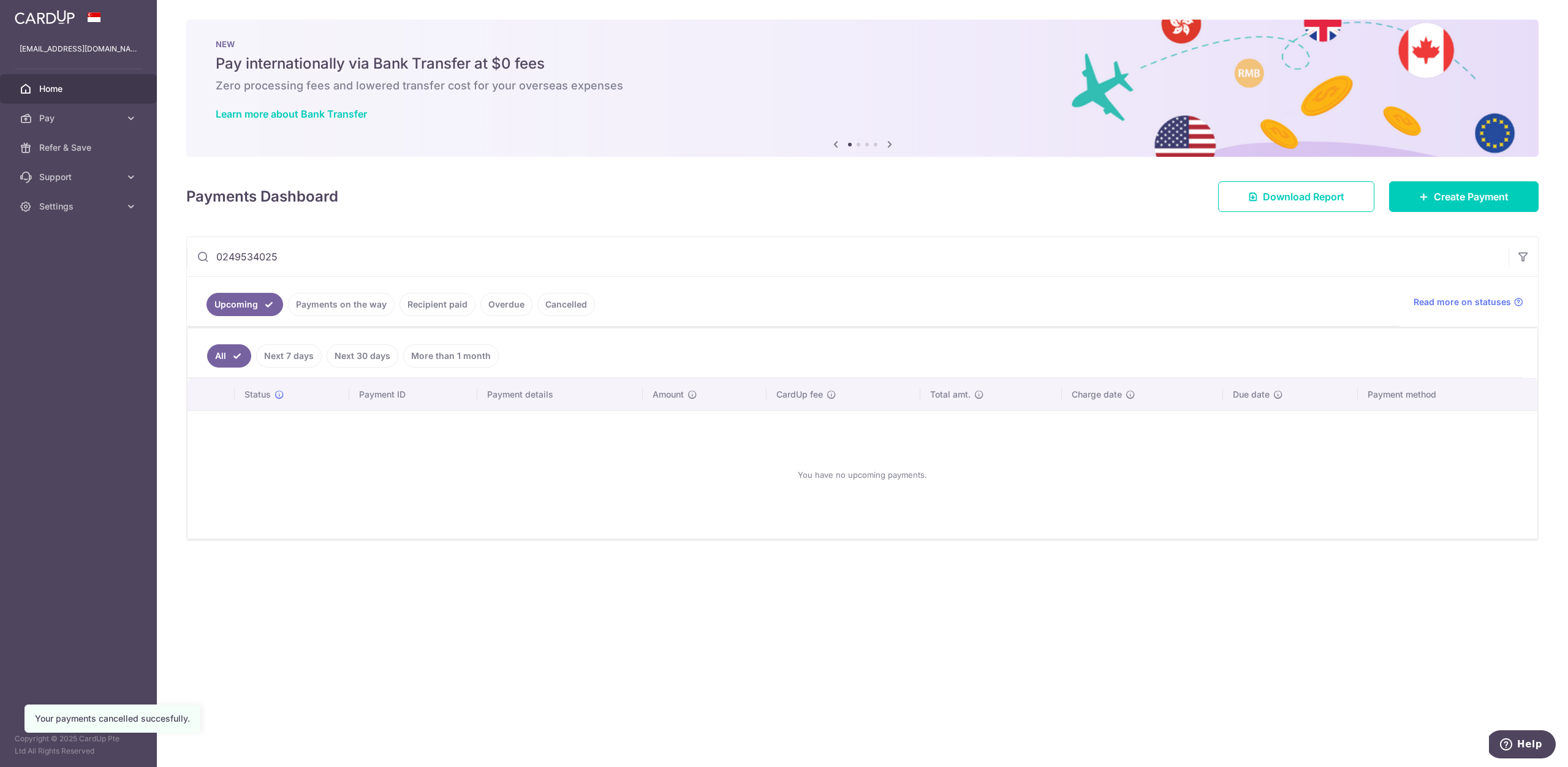
click at [572, 309] on link "Cancelled" at bounding box center [566, 304] width 58 height 23
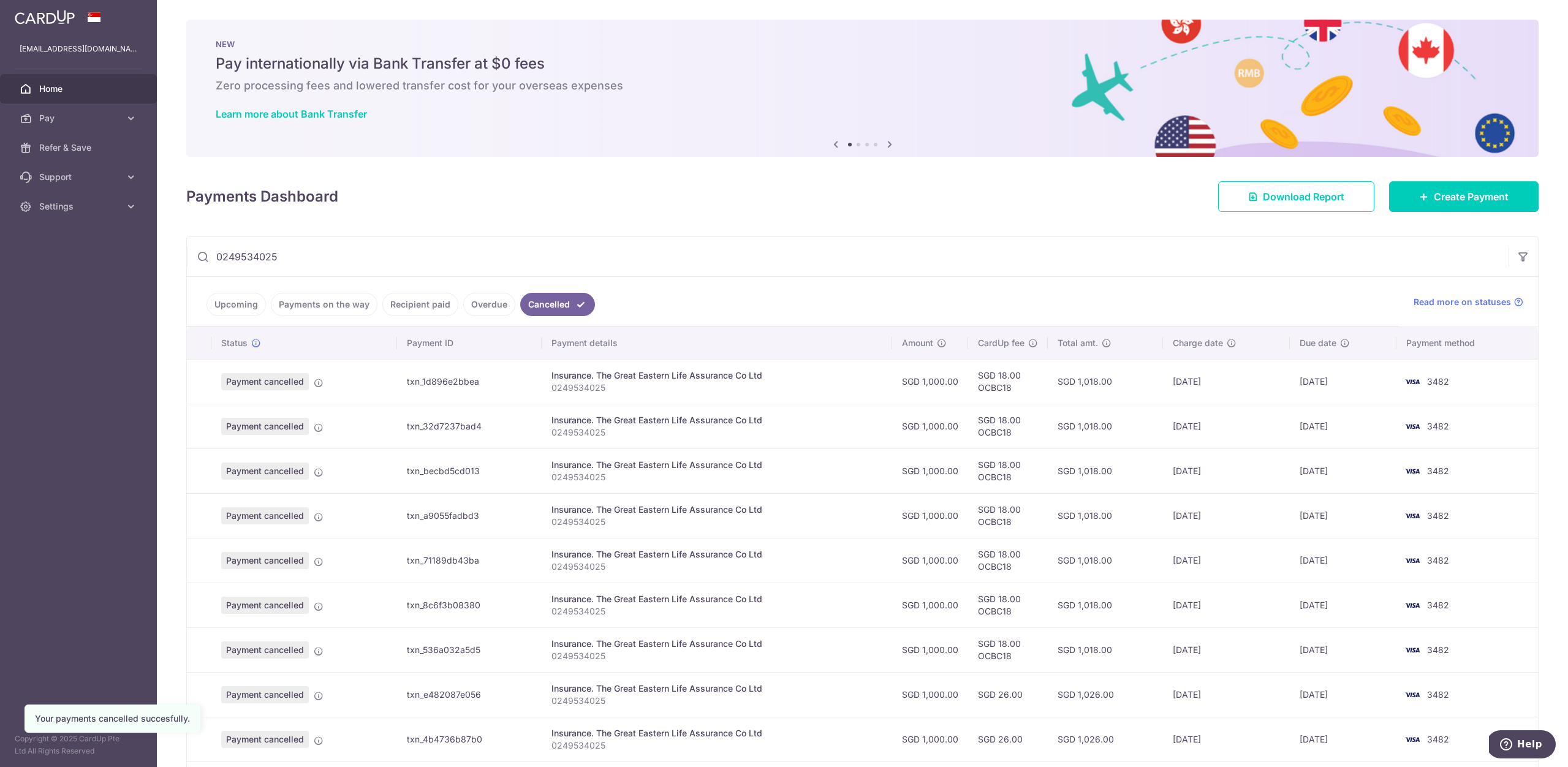
click at [224, 306] on link "Upcoming" at bounding box center [236, 304] width 59 height 23
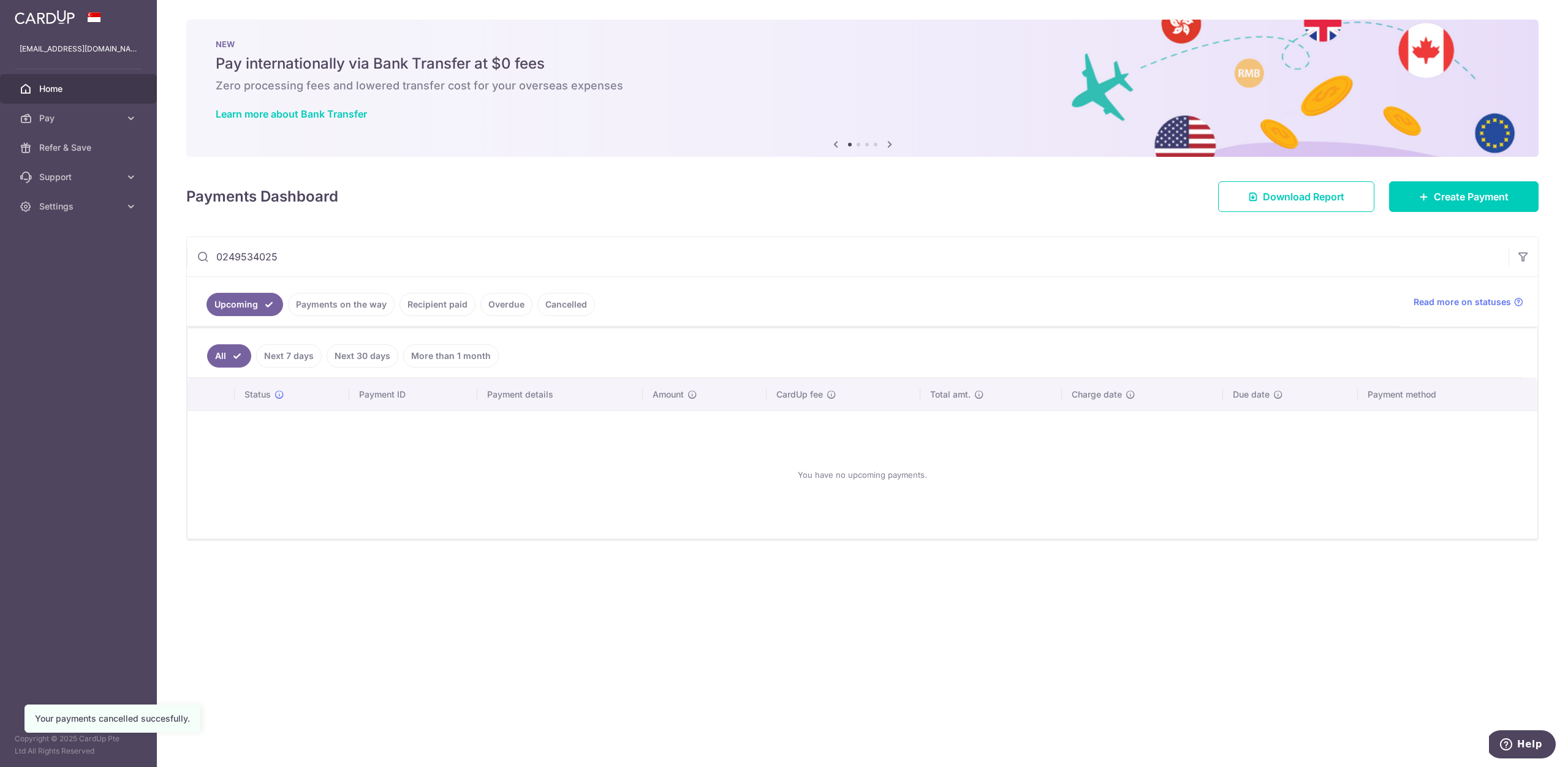
click at [329, 263] on input "0249534025" at bounding box center [848, 257] width 1322 height 39
drag, startPoint x: 432, startPoint y: 251, endPoint x: 123, endPoint y: 226, distance: 310.0
click at [128, 226] on main "isaacmaksw@gmail.com Home Pay Payments Recipients Cards Refer & Save Support FA…" at bounding box center [784, 384] width 1568 height 767
click at [123, 226] on aside "isaacmaksw@gmail.com Home Pay Payments Recipients Cards Refer & Save Support FA…" at bounding box center [78, 384] width 157 height 767
drag, startPoint x: 297, startPoint y: 251, endPoint x: 85, endPoint y: 248, distance: 212.0
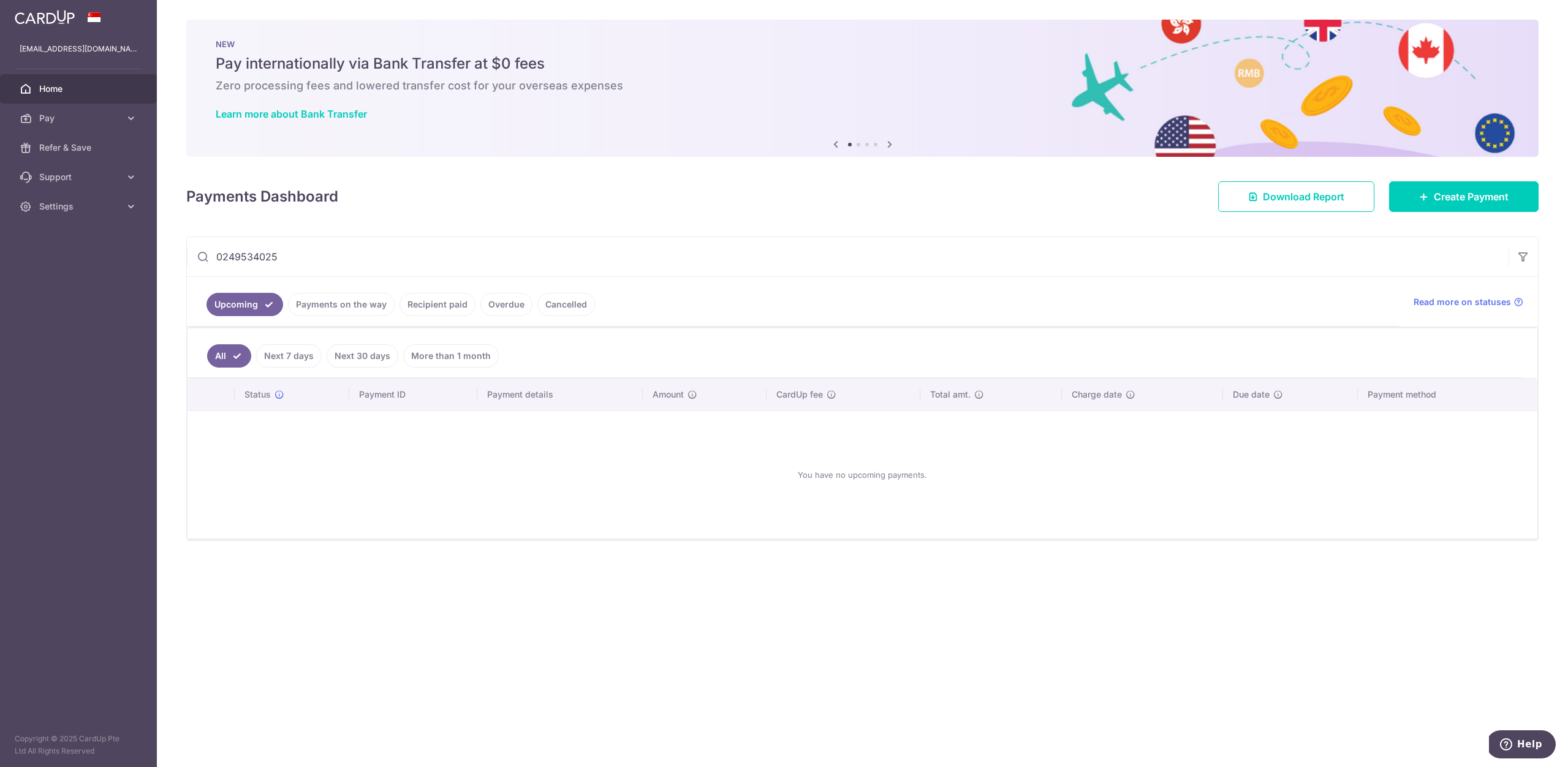
click at [85, 248] on main "isaacmaksw@gmail.com Home Pay Payments Recipients Cards Refer & Save Support FA…" at bounding box center [784, 384] width 1568 height 767
drag, startPoint x: 288, startPoint y: 255, endPoint x: 111, endPoint y: 257, distance: 177.0
click at [111, 257] on main "isaacmaksw@gmail.com Home Pay Payments Recipients Cards Refer & Save Support FA…" at bounding box center [784, 384] width 1568 height 767
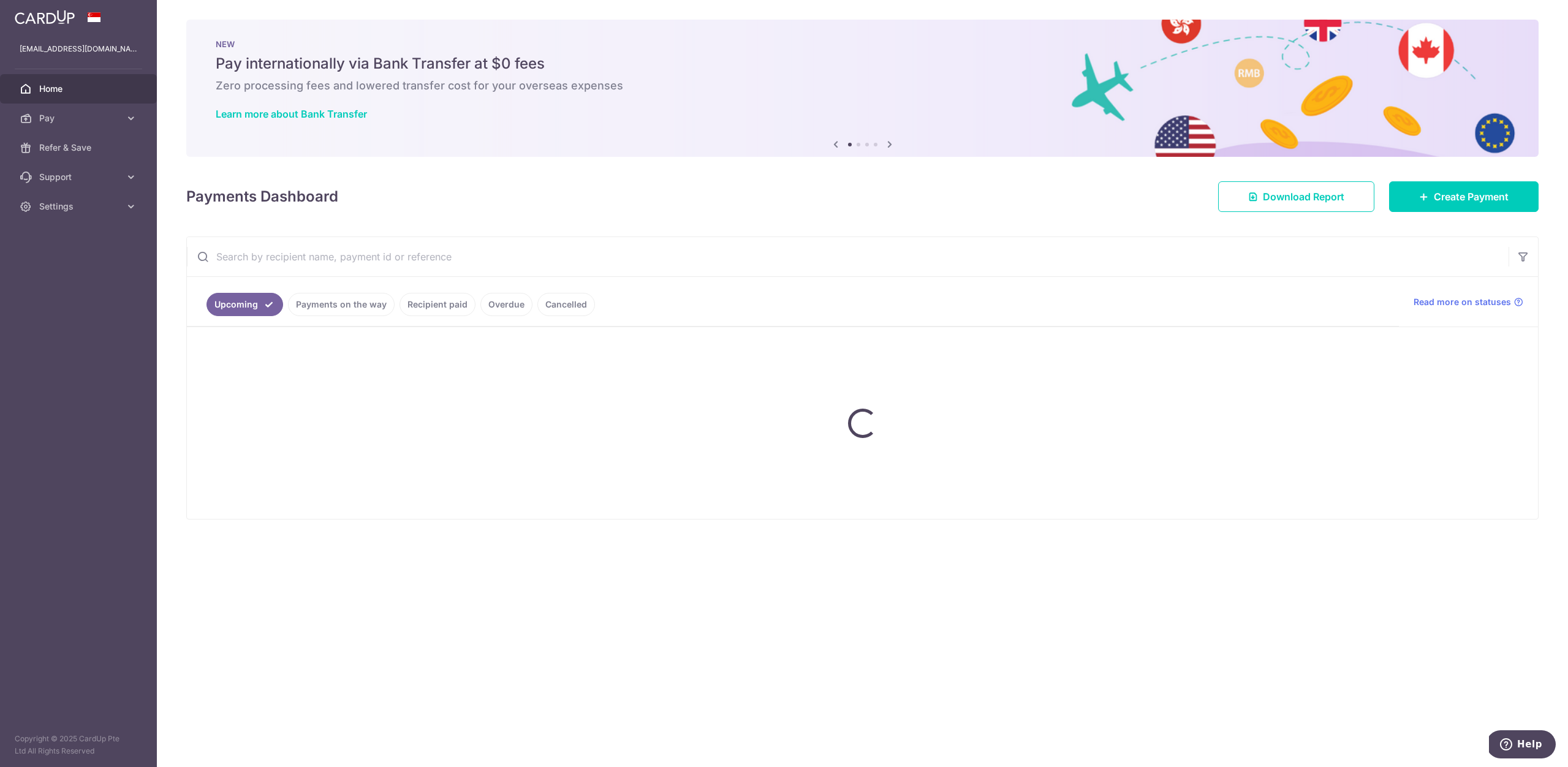
click at [38, 76] on link "Home" at bounding box center [78, 89] width 157 height 30
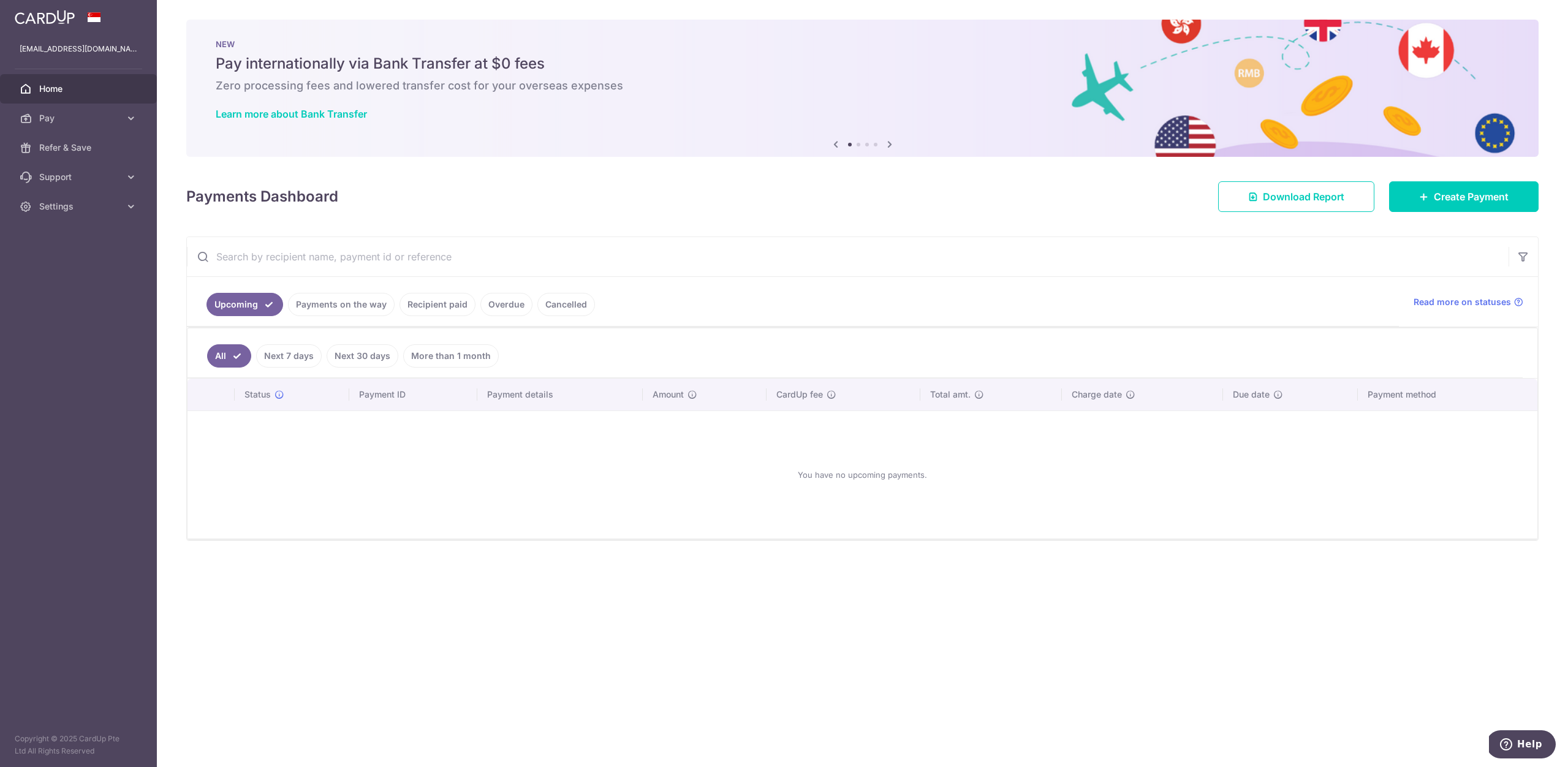
click at [1474, 180] on div "Payments Dashboard Download Report Create Payment" at bounding box center [862, 194] width 1352 height 36
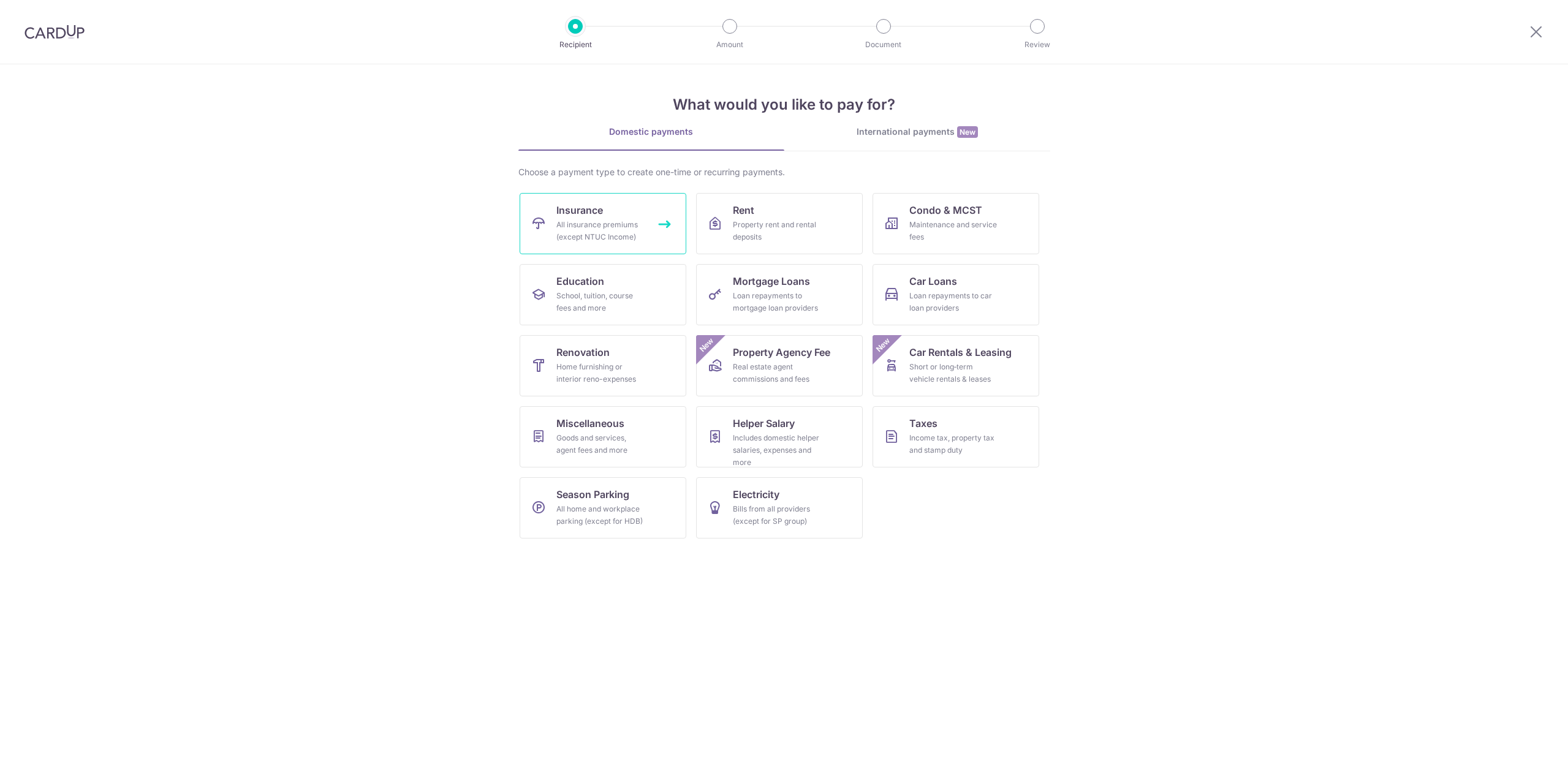
click at [573, 218] on link "Insurance All insurance premiums (except NTUC Income)" at bounding box center [602, 223] width 167 height 62
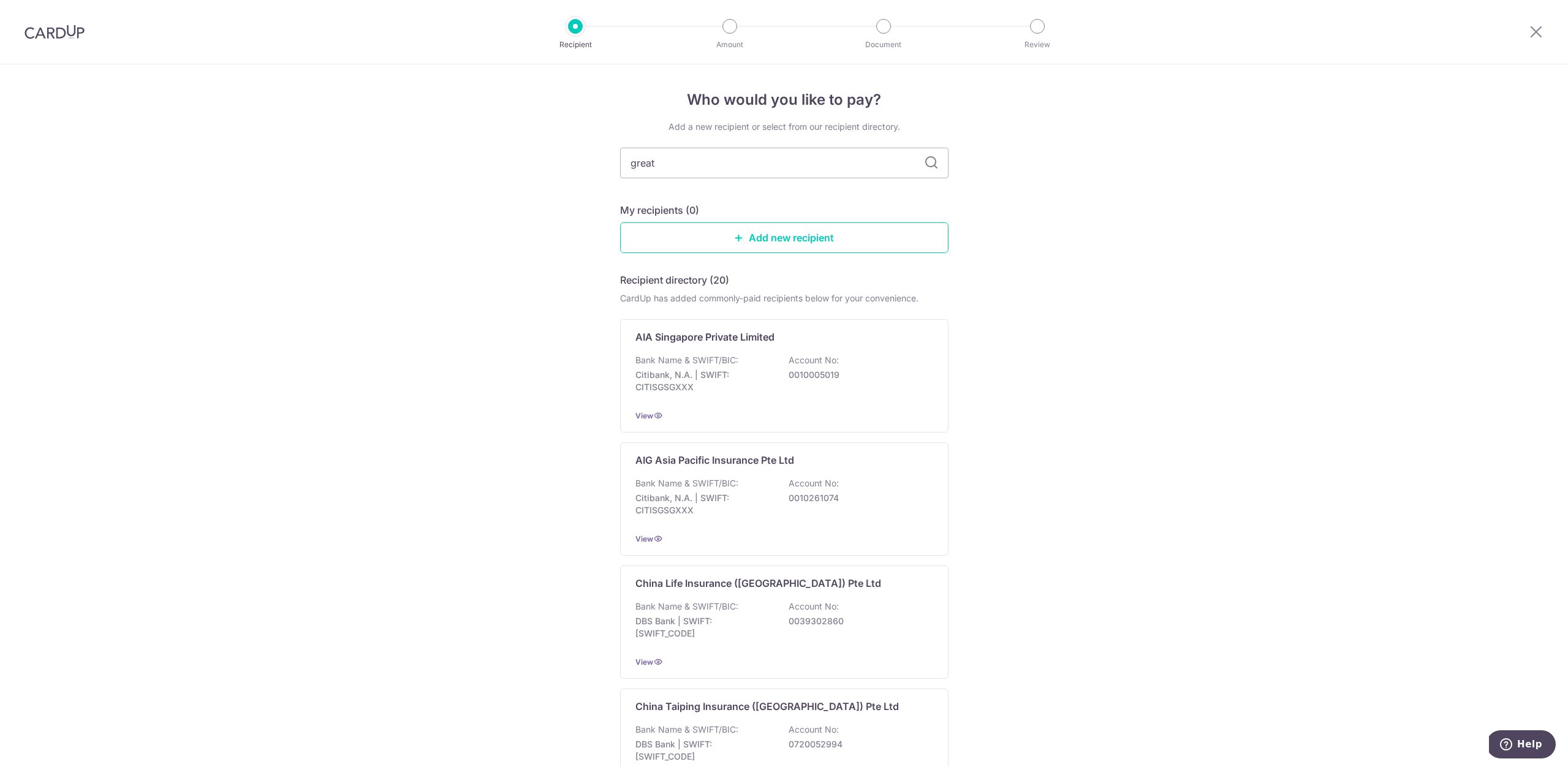
type input "great"
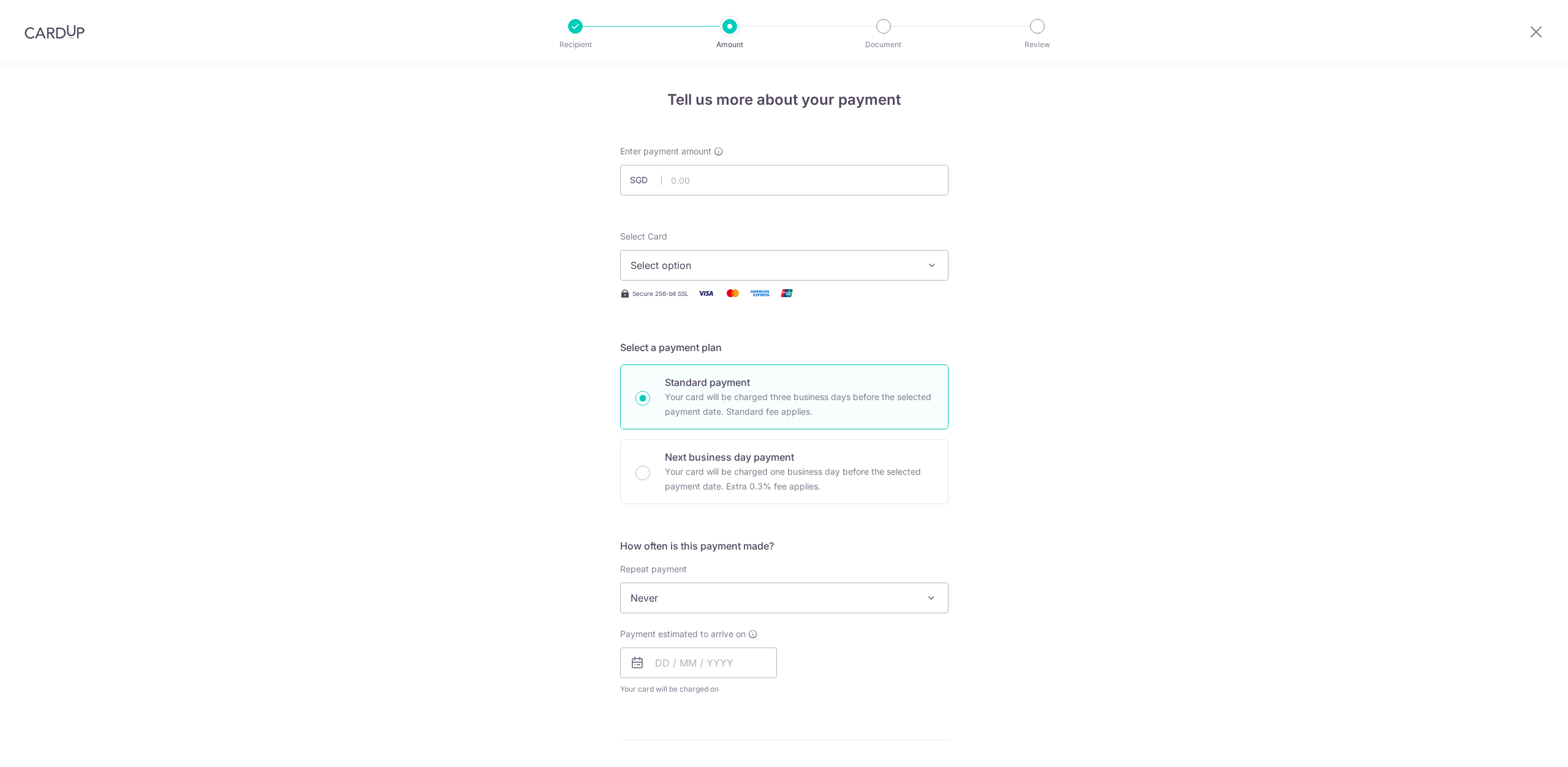
click at [760, 259] on span "Select option" at bounding box center [773, 266] width 286 height 15
click at [667, 355] on span "**** 3482" at bounding box center [684, 353] width 47 height 15
click at [694, 188] on input "text" at bounding box center [784, 180] width 329 height 30
type input "1,000.00"
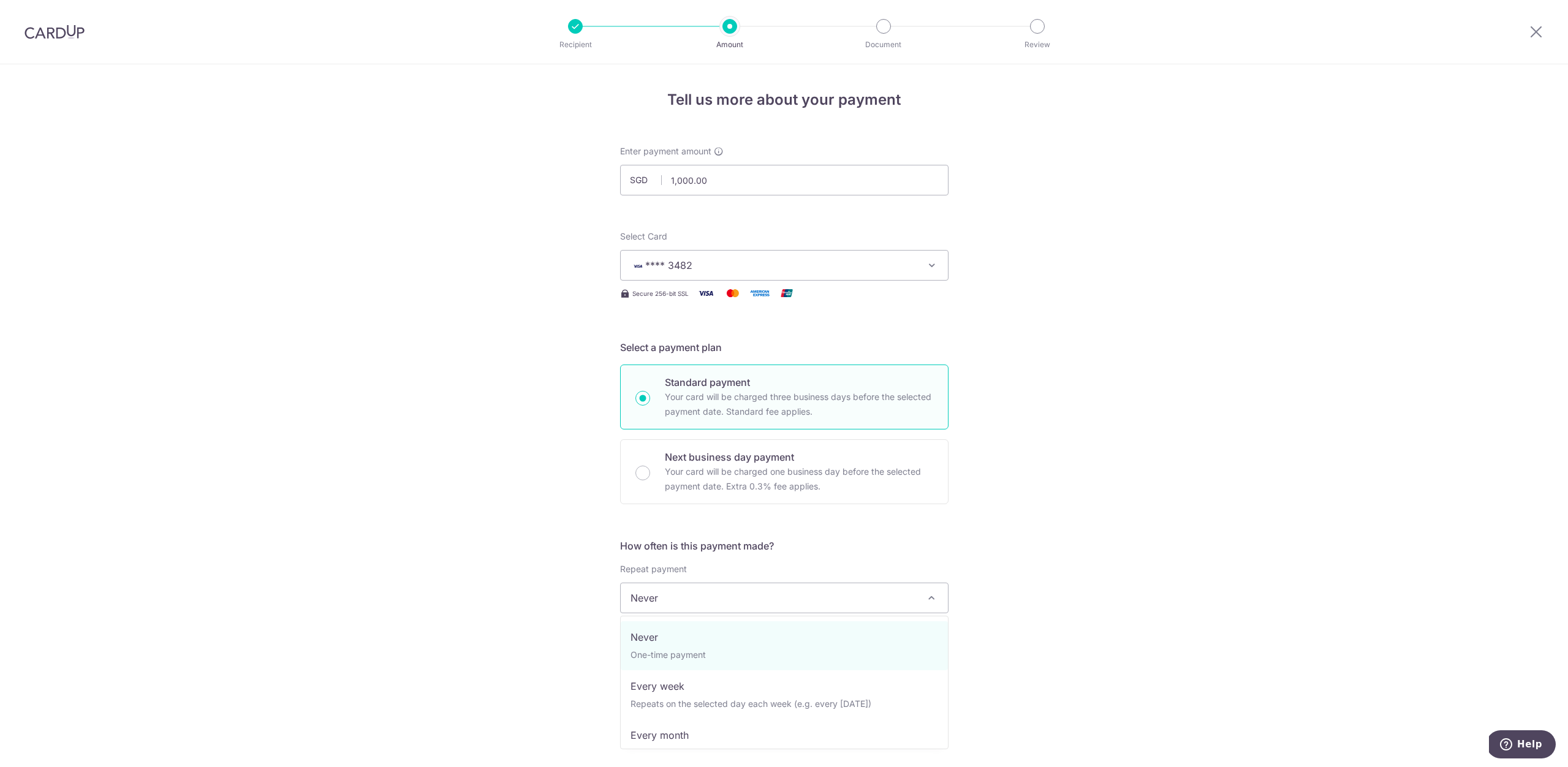
click at [787, 593] on span "Never" at bounding box center [784, 598] width 327 height 30
select select "3"
click at [714, 668] on input "text" at bounding box center [698, 662] width 157 height 30
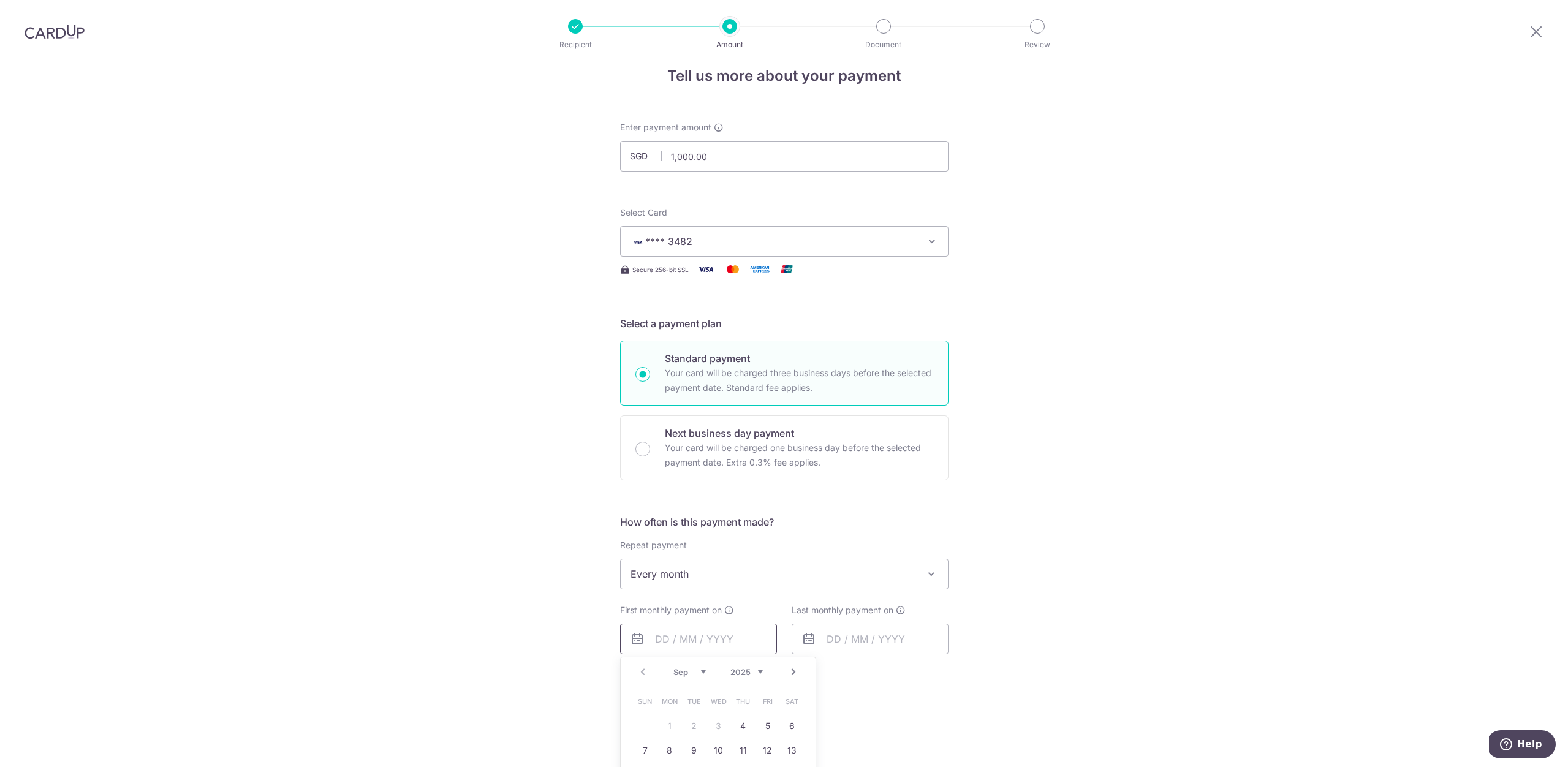
scroll to position [133, 0]
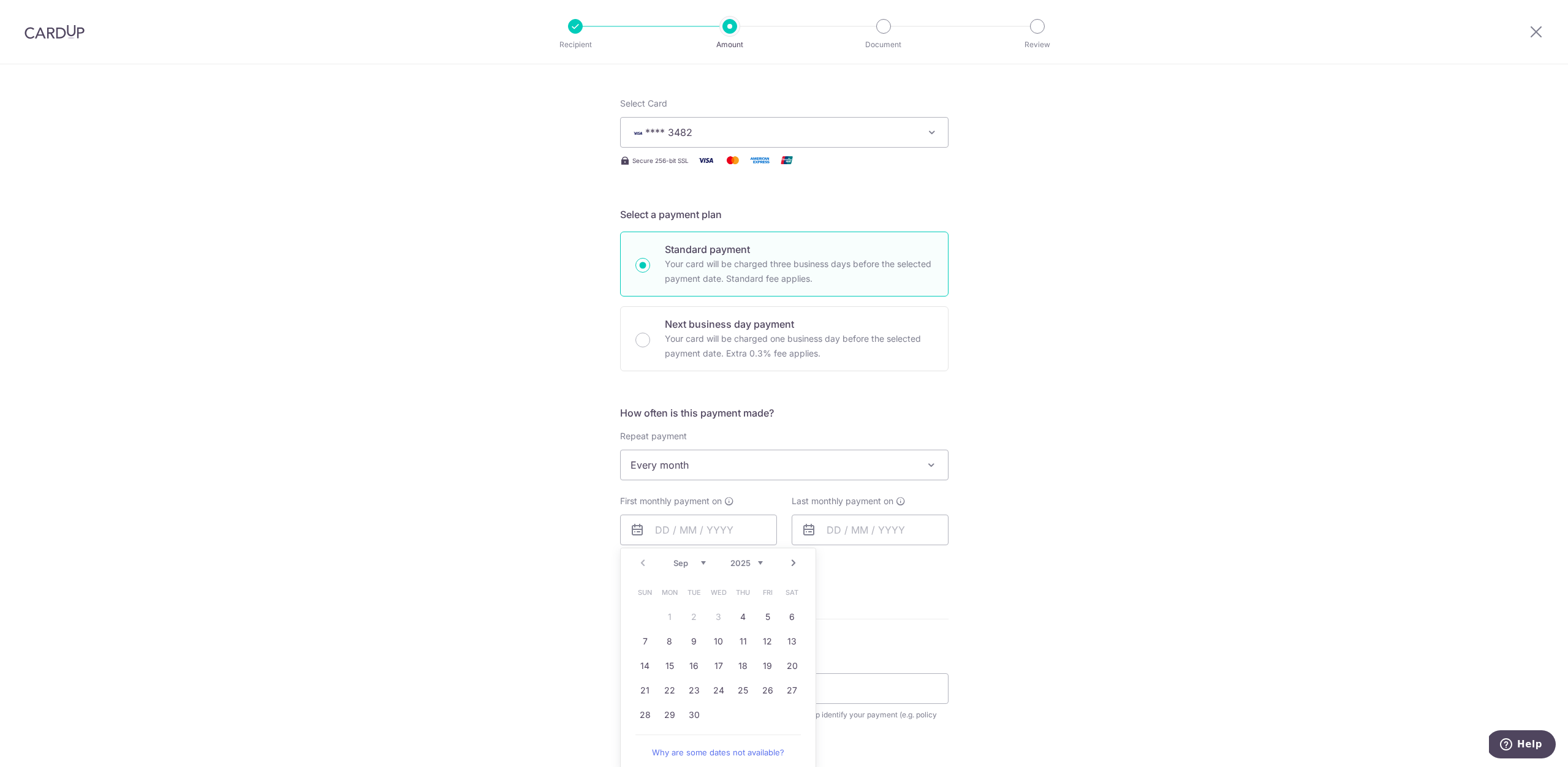
click at [790, 564] on link "Next" at bounding box center [794, 563] width 15 height 15
click at [721, 621] on link "1" at bounding box center [719, 617] width 19 height 19
type input "01/10/2025"
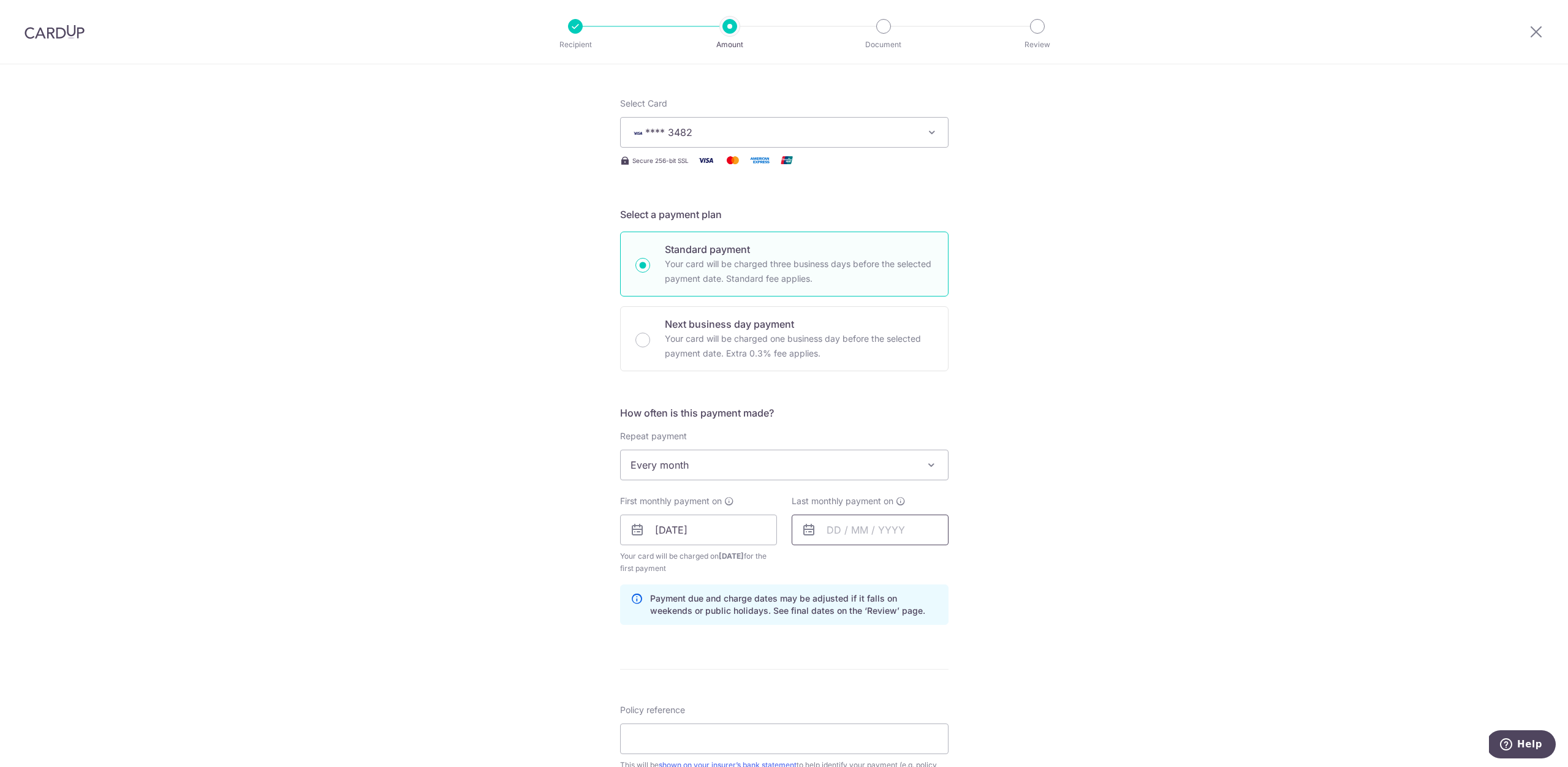
click at [856, 530] on input "text" at bounding box center [869, 530] width 157 height 30
click at [844, 615] on link "1" at bounding box center [841, 617] width 19 height 19
type input "01/10/2035"
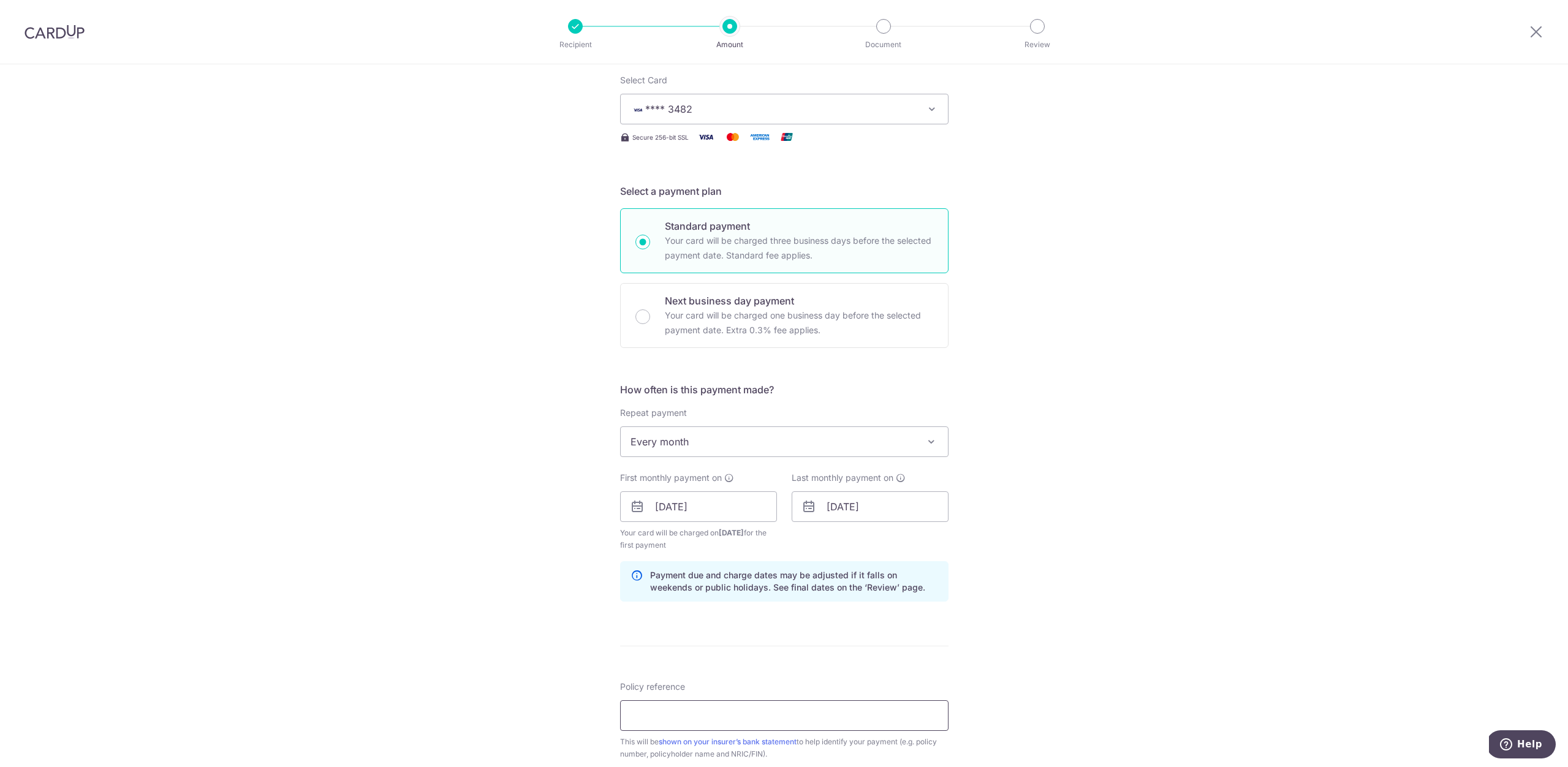
click at [705, 714] on input "Policy reference" at bounding box center [784, 715] width 329 height 30
paste input "0249534025"
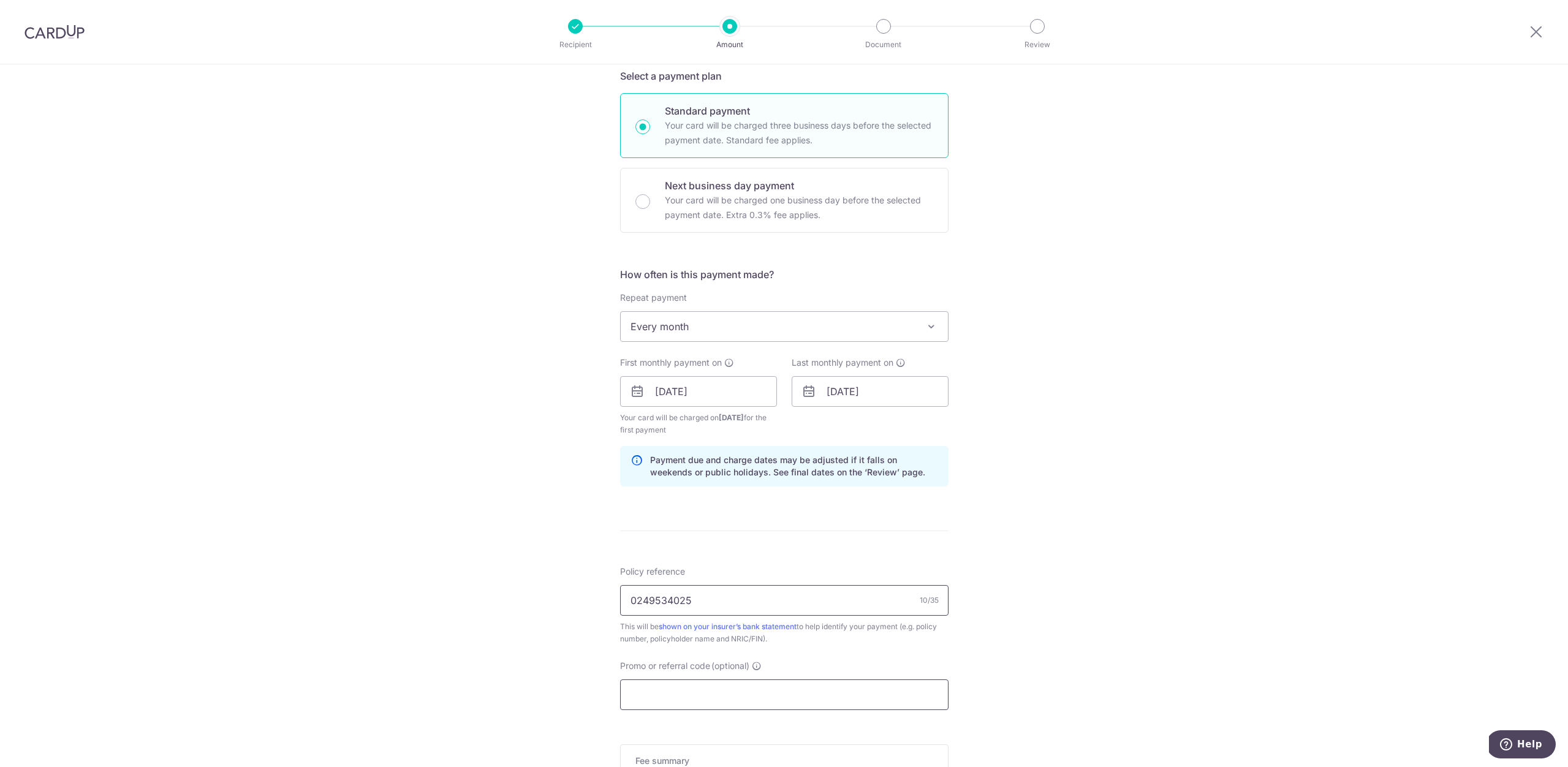
type input "0249534025"
click at [684, 698] on input "Promo or referral code (optional)" at bounding box center [784, 694] width 329 height 30
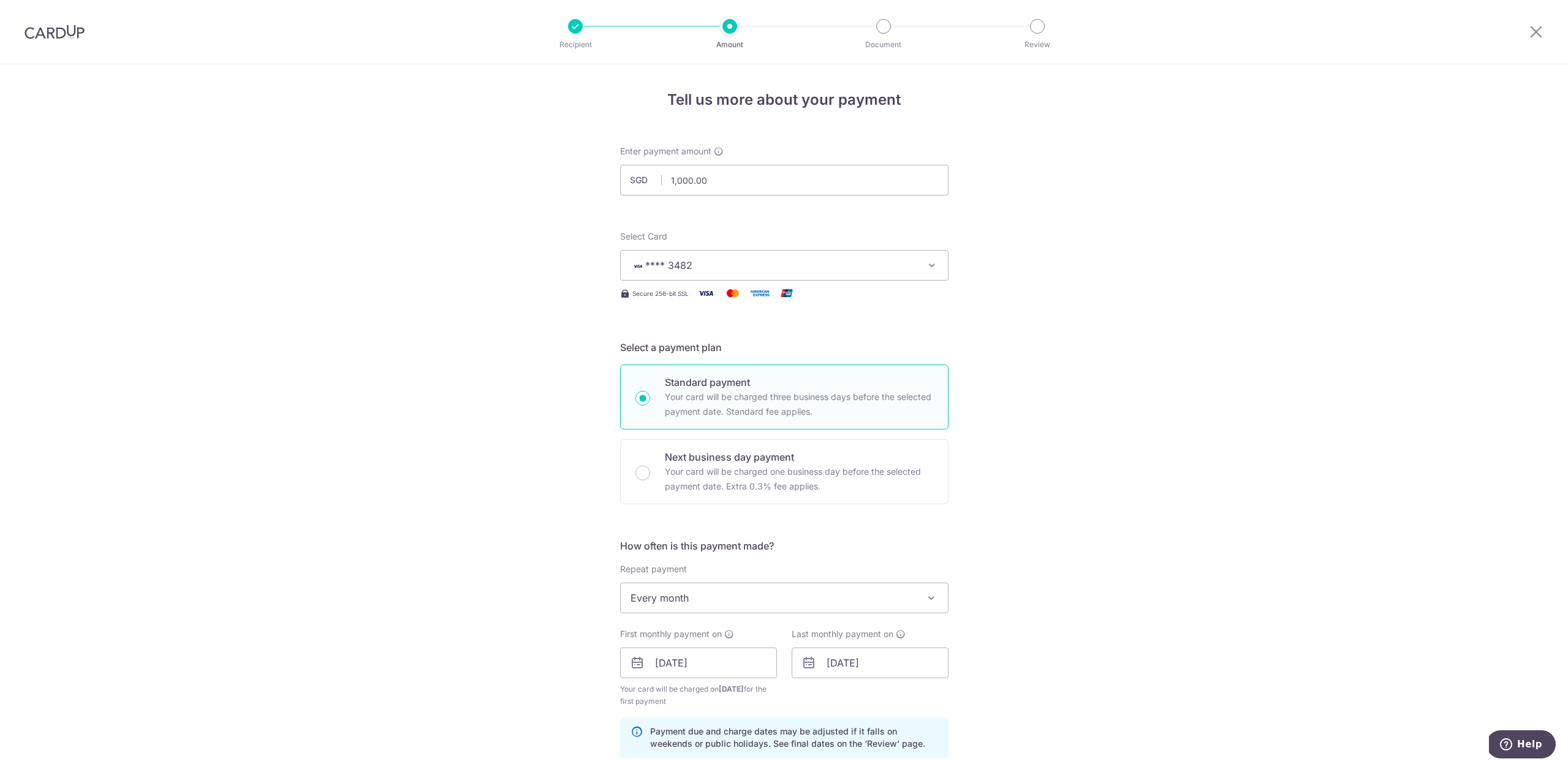
scroll to position [523, 0]
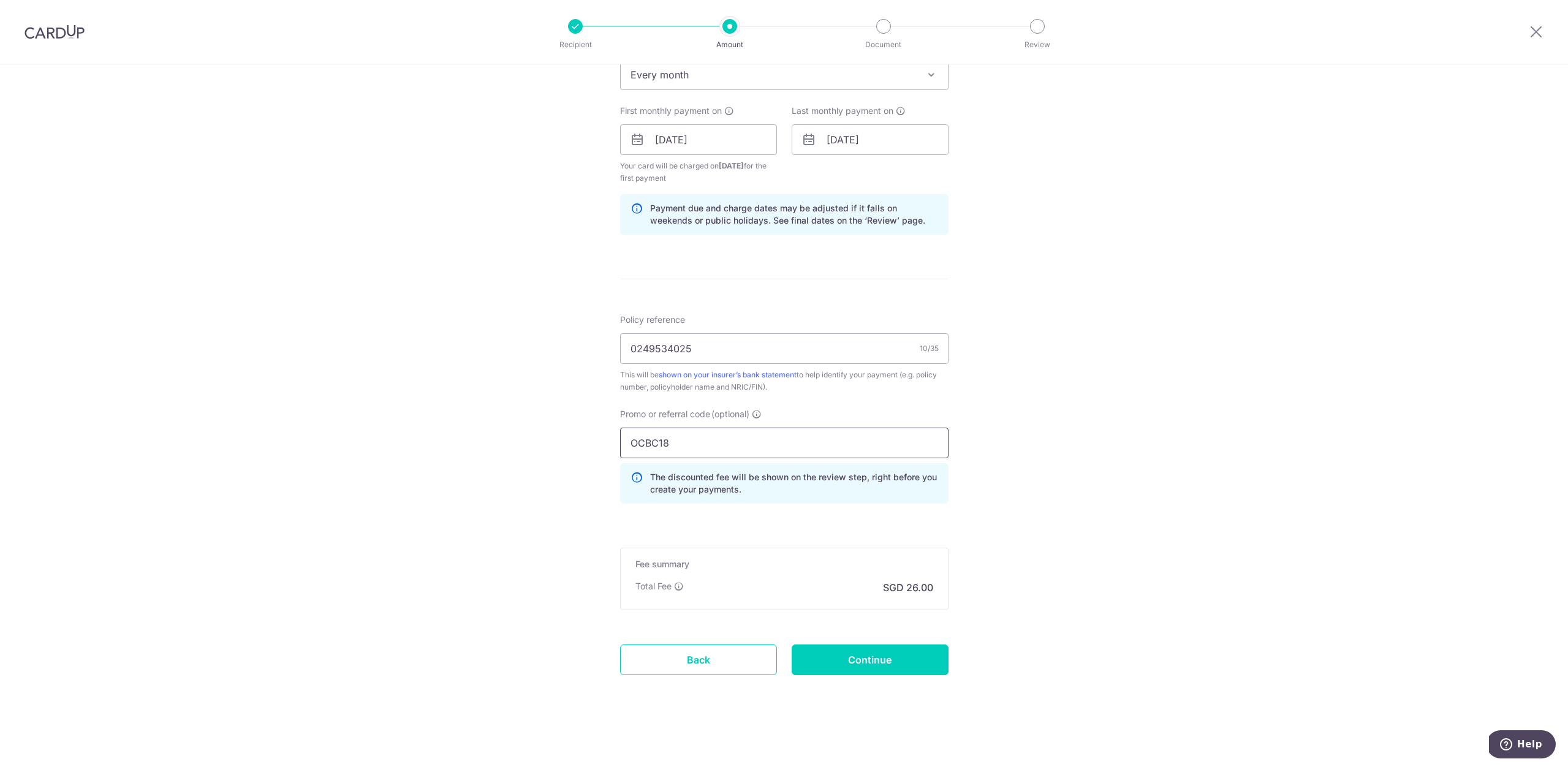
type input "OCBC18"
click at [873, 643] on form "Enter payment amount SGD 1,000.00 1000.00 Select Card **** 3482 Add credit card…" at bounding box center [784, 165] width 329 height 1087
click at [844, 661] on input "Continue" at bounding box center [869, 659] width 157 height 30
type input "Create Schedule"
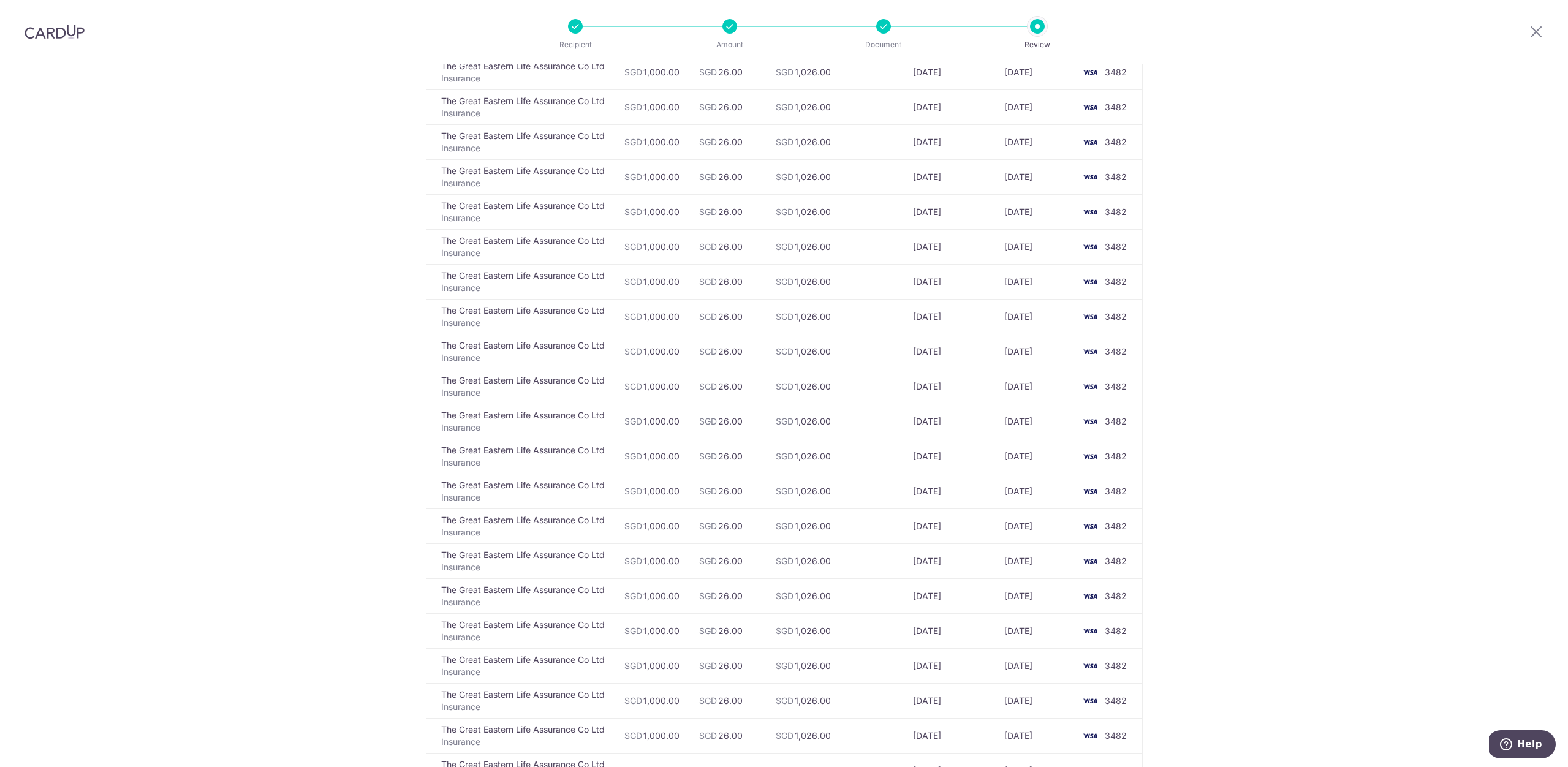
scroll to position [3868, 0]
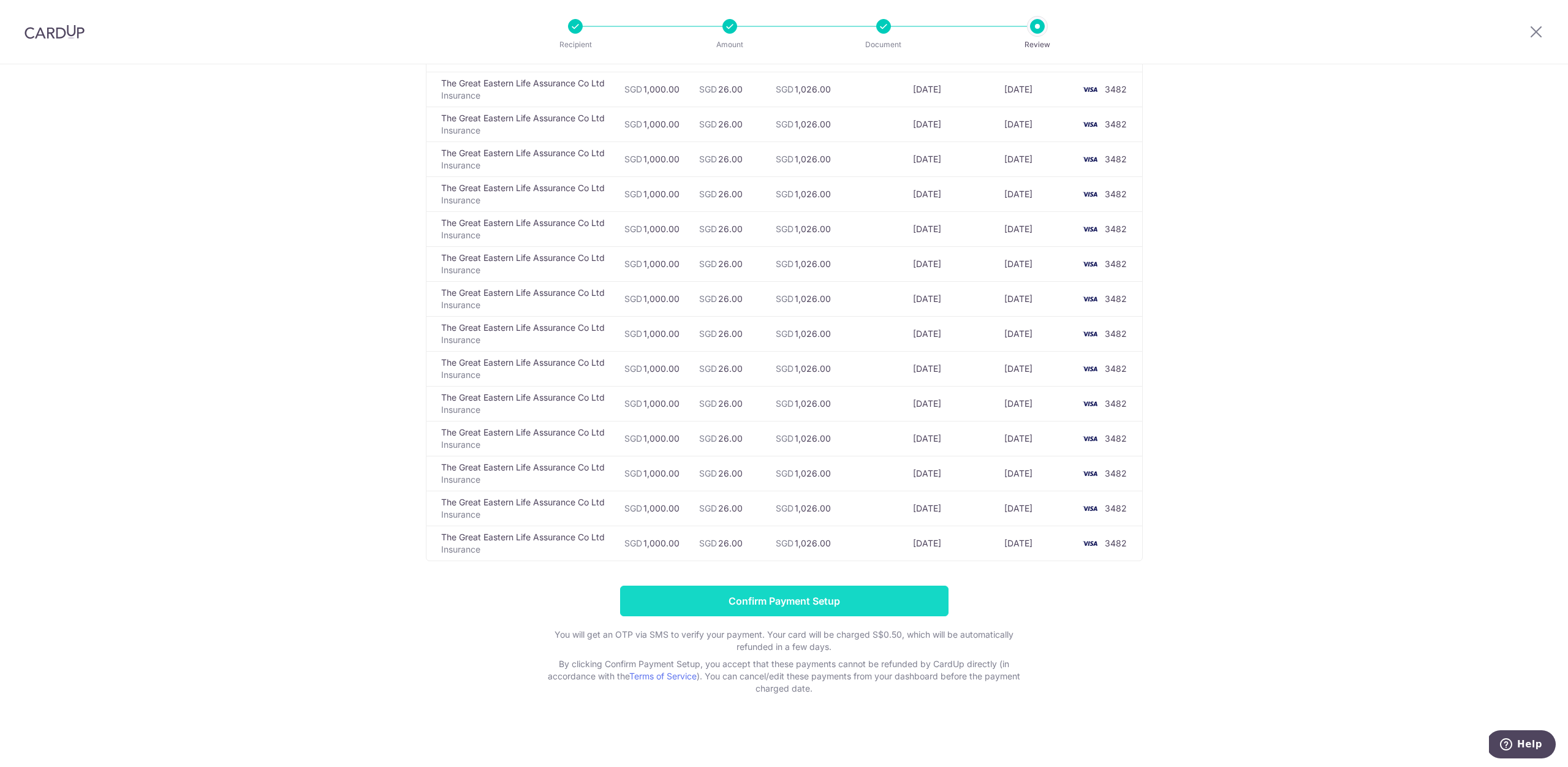
click at [779, 611] on input "Confirm Payment Setup" at bounding box center [784, 601] width 329 height 30
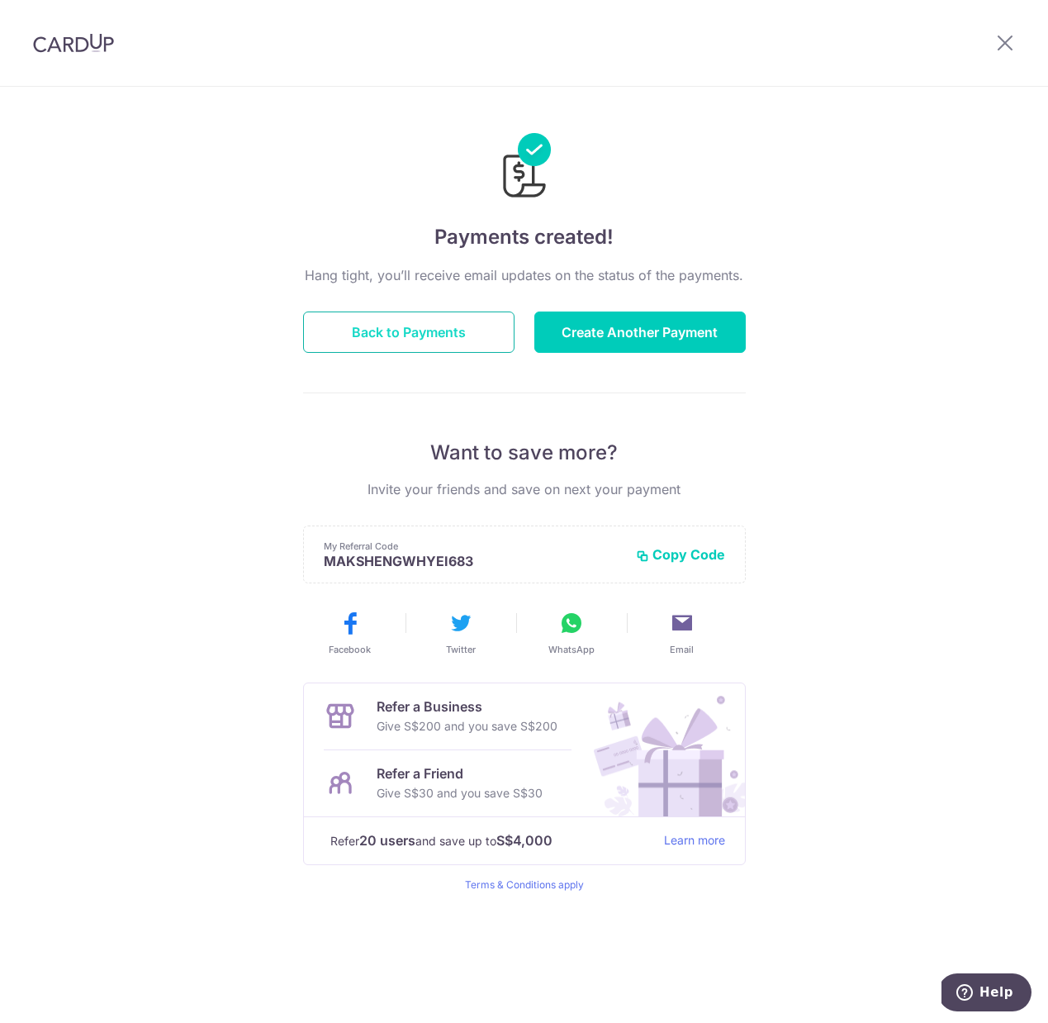
click at [398, 322] on button "Back to Payments" at bounding box center [408, 331] width 211 height 41
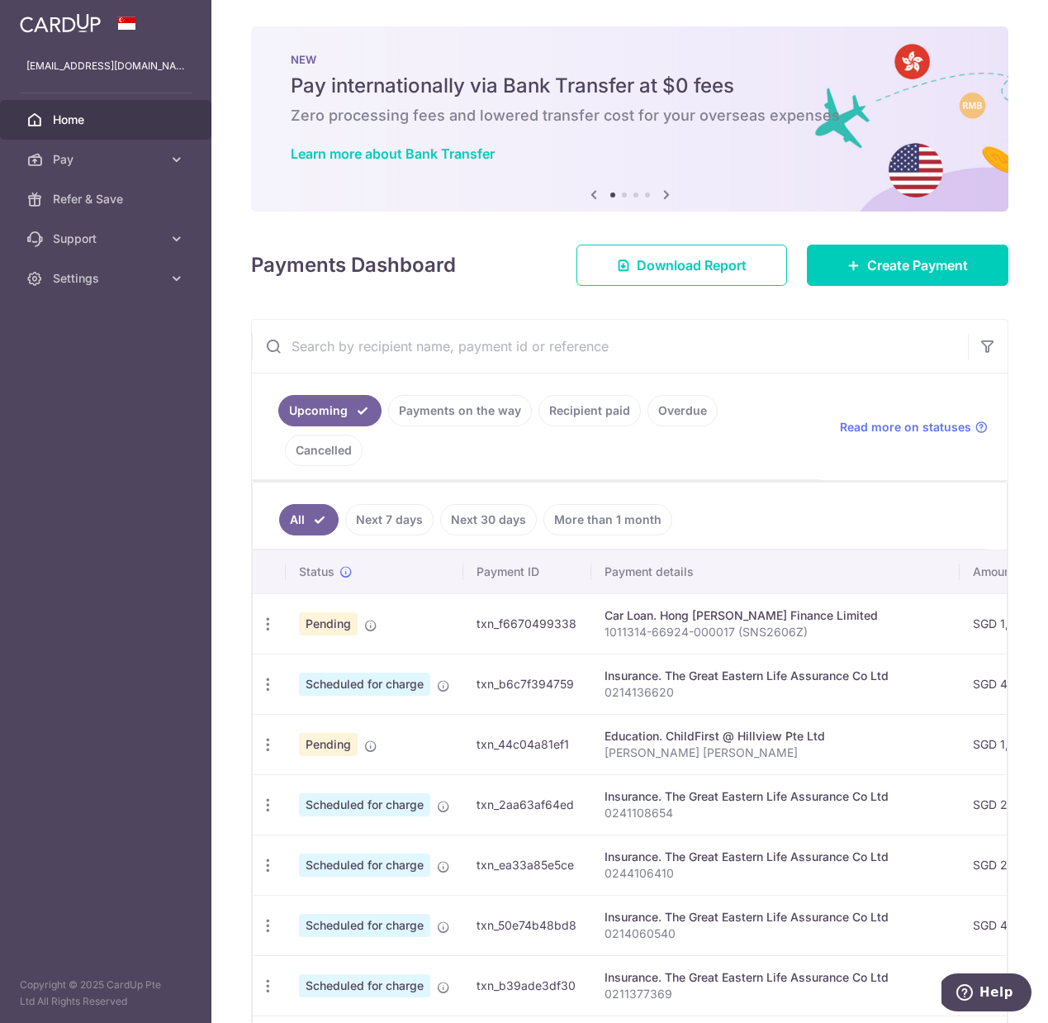
click at [416, 340] on input "text" at bounding box center [610, 346] width 716 height 53
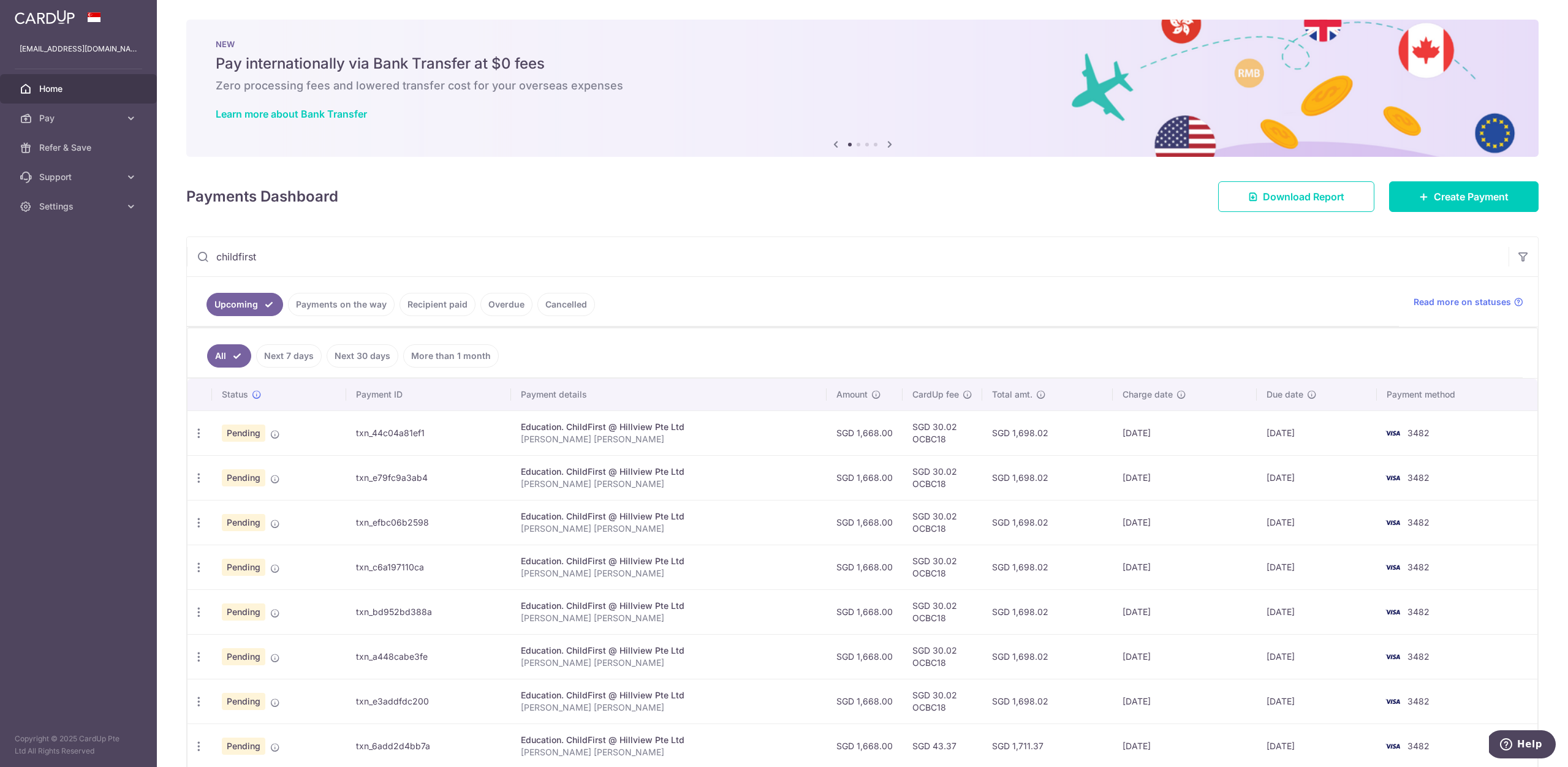
drag, startPoint x: 186, startPoint y: 256, endPoint x: 0, endPoint y: 252, distance: 186.0
click at [0, 252] on main "isaacmaksw@gmail.com Home Pay Payments Recipients Cards Refer & Save Support FA…" at bounding box center [784, 384] width 1568 height 767
paste input "0241108654"
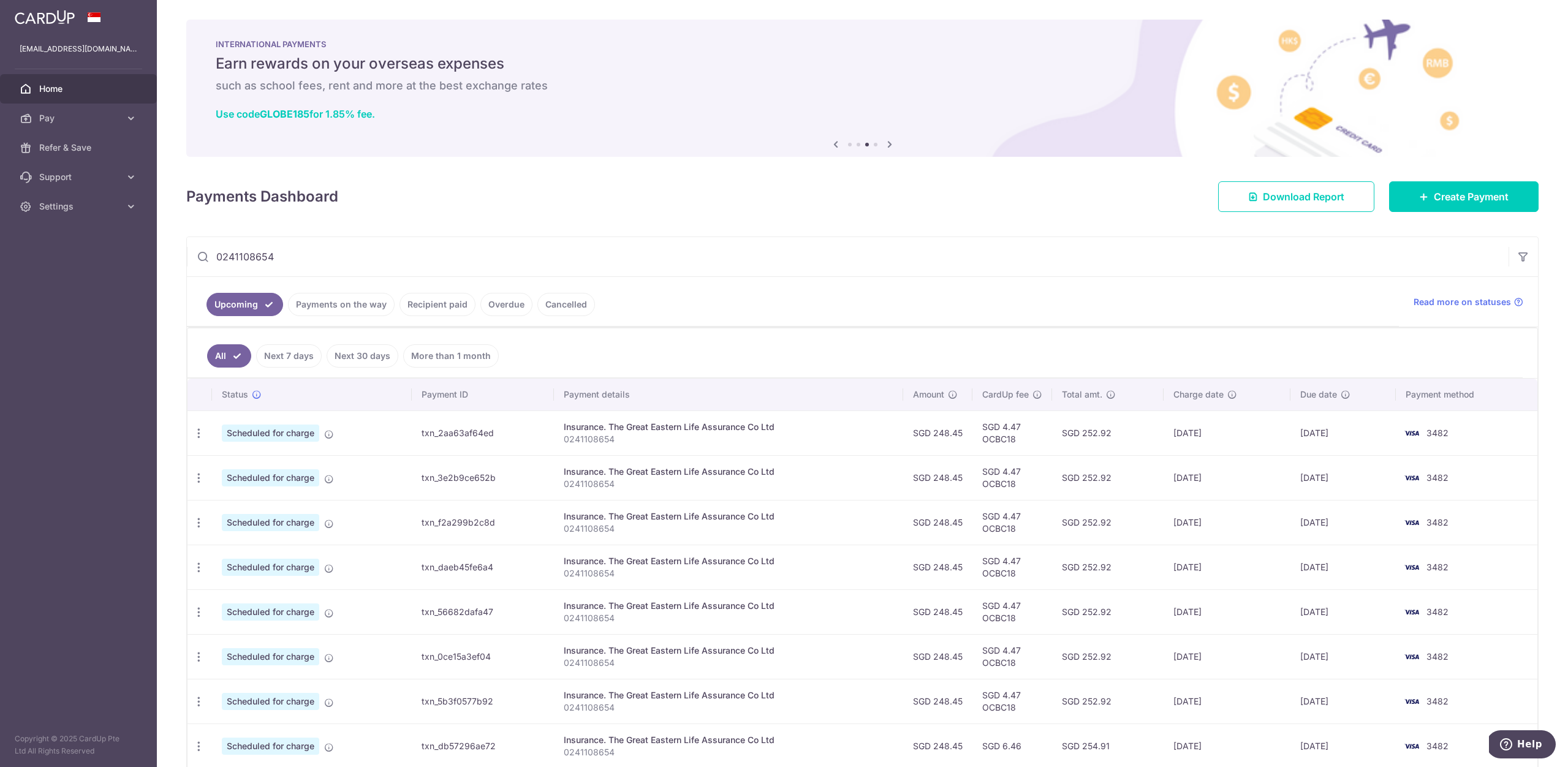
click at [338, 307] on link "Payments on the way" at bounding box center [341, 304] width 107 height 23
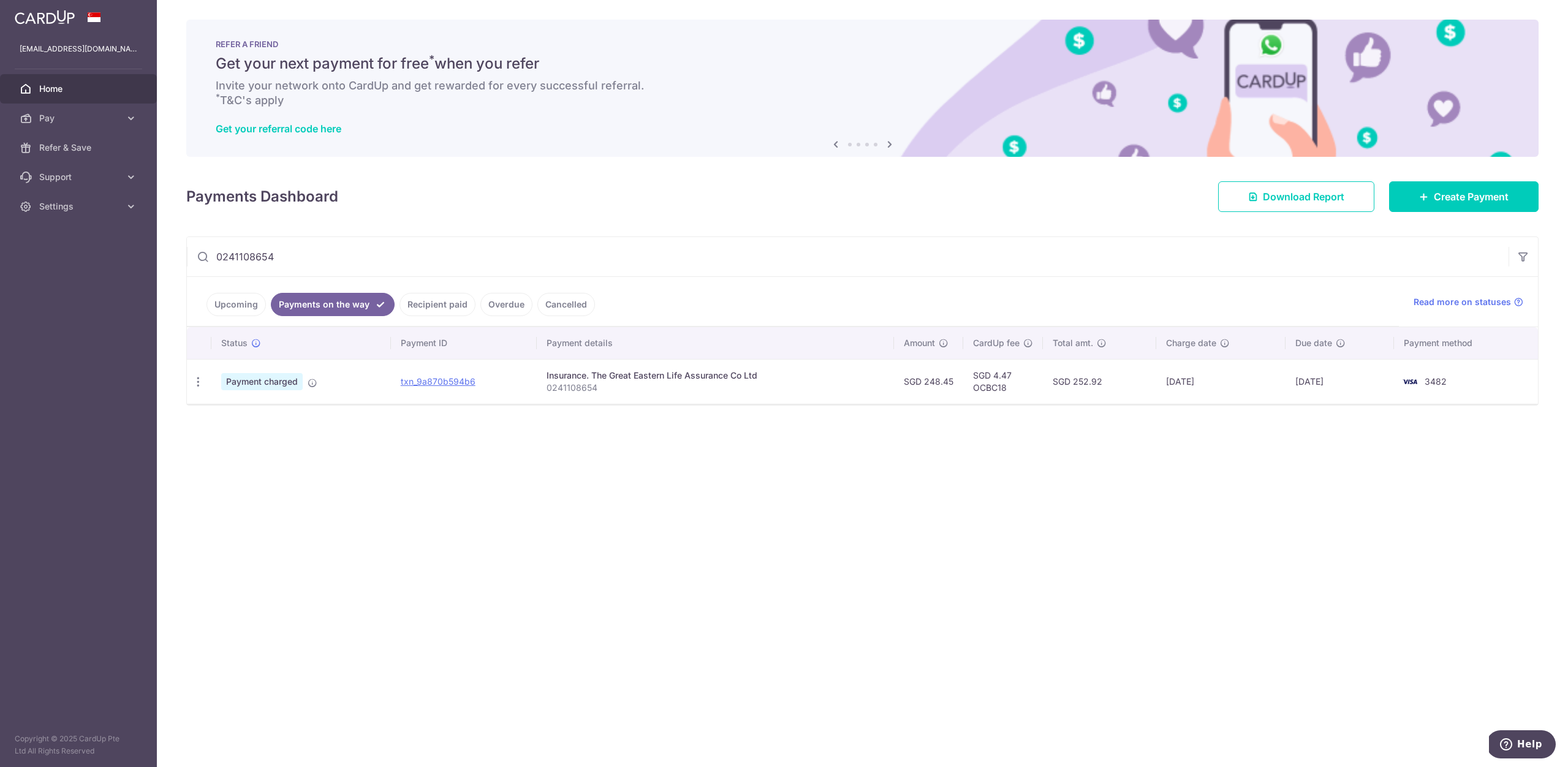
click at [422, 306] on link "Recipient paid" at bounding box center [438, 304] width 76 height 23
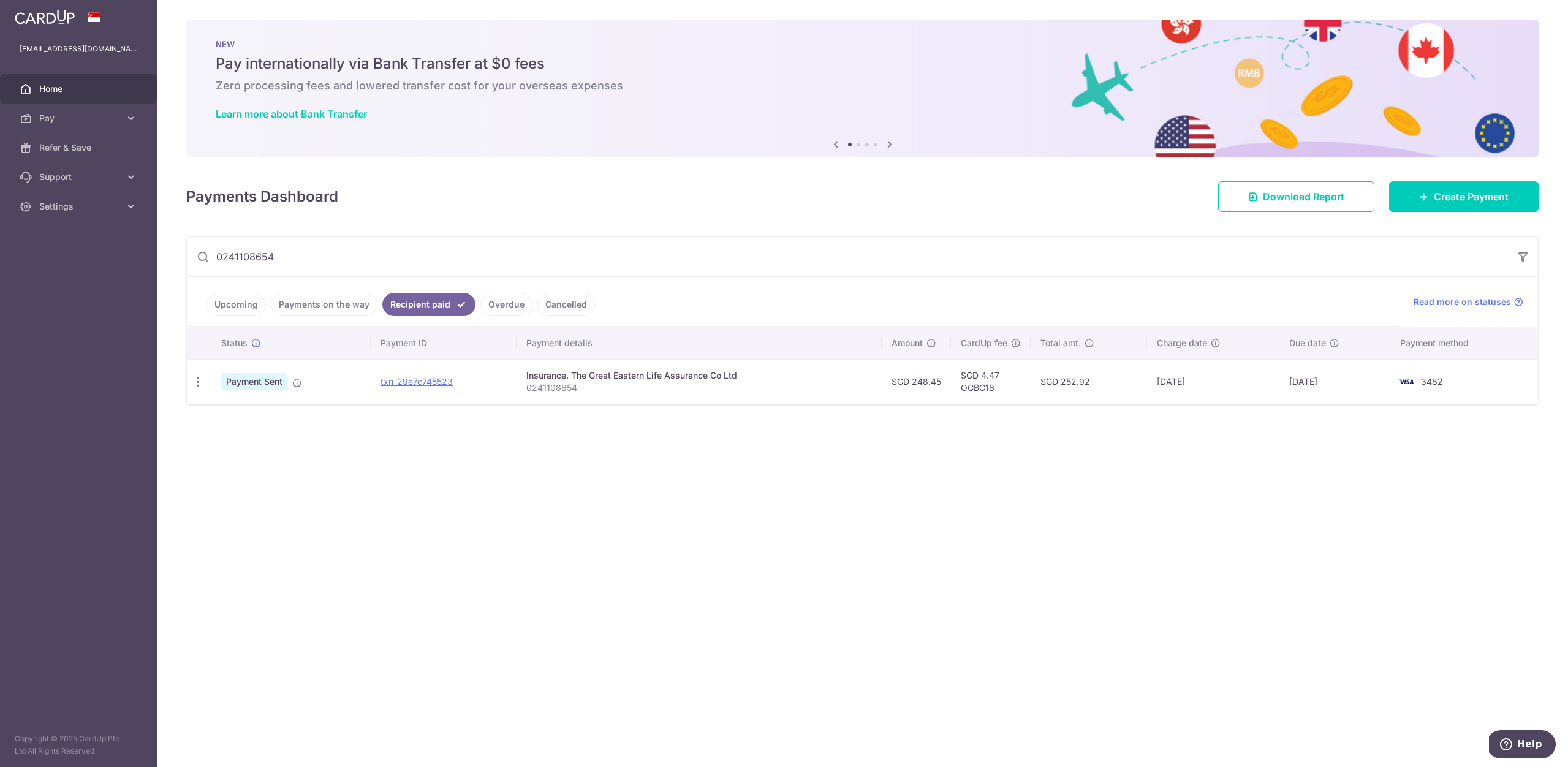
click at [315, 309] on link "Payments on the way" at bounding box center [324, 304] width 107 height 23
click at [248, 315] on link "Upcoming" at bounding box center [236, 304] width 59 height 23
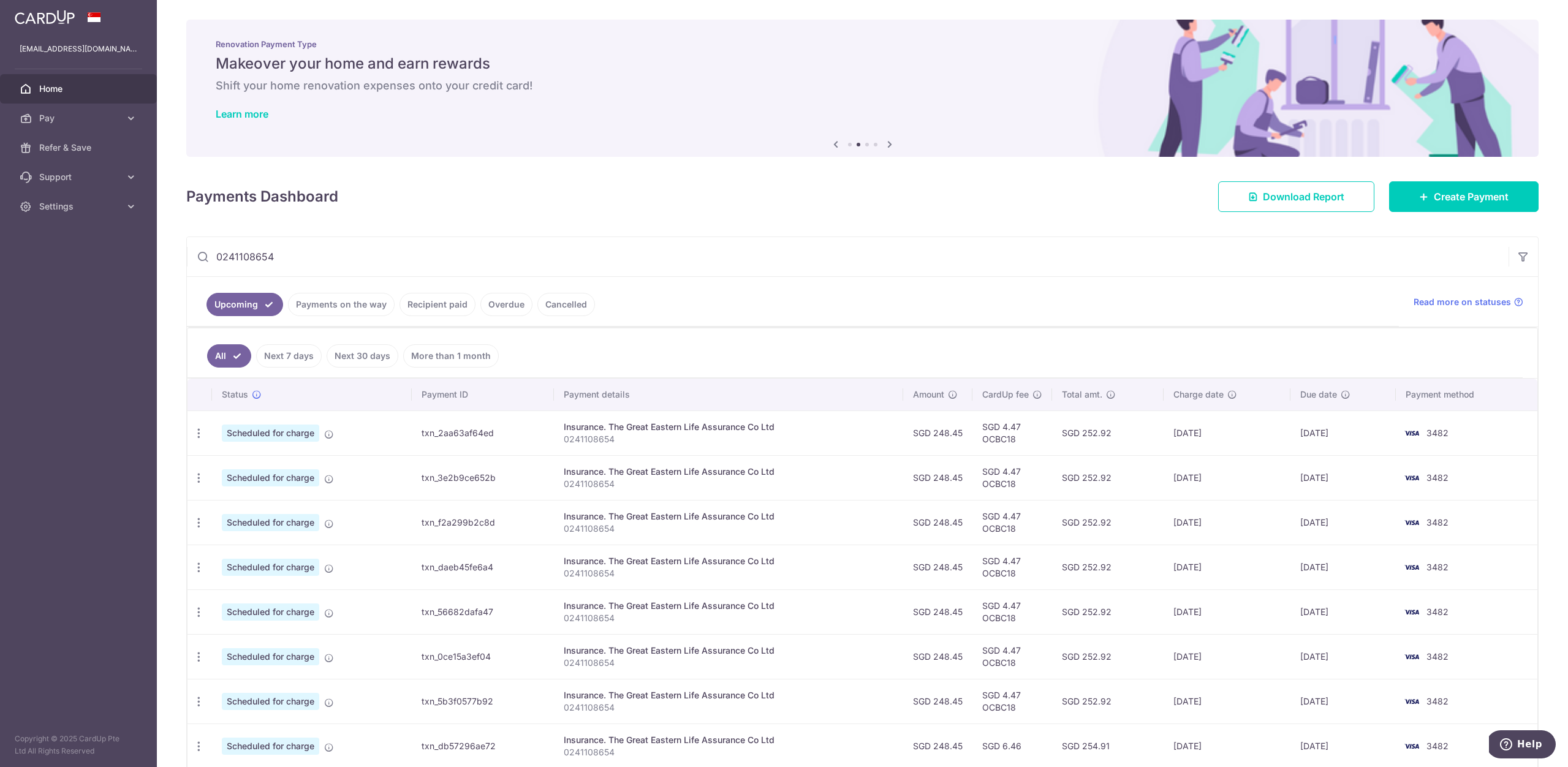
drag, startPoint x: 354, startPoint y: 260, endPoint x: 0, endPoint y: 255, distance: 354.0
click at [0, 255] on main "isaacmaksw@gmail.com Home Pay Payments Recipients Cards Refer & Save Support FA…" at bounding box center [784, 384] width 1568 height 767
paste input "4106410"
click at [319, 311] on link "Payments on the way" at bounding box center [341, 304] width 107 height 23
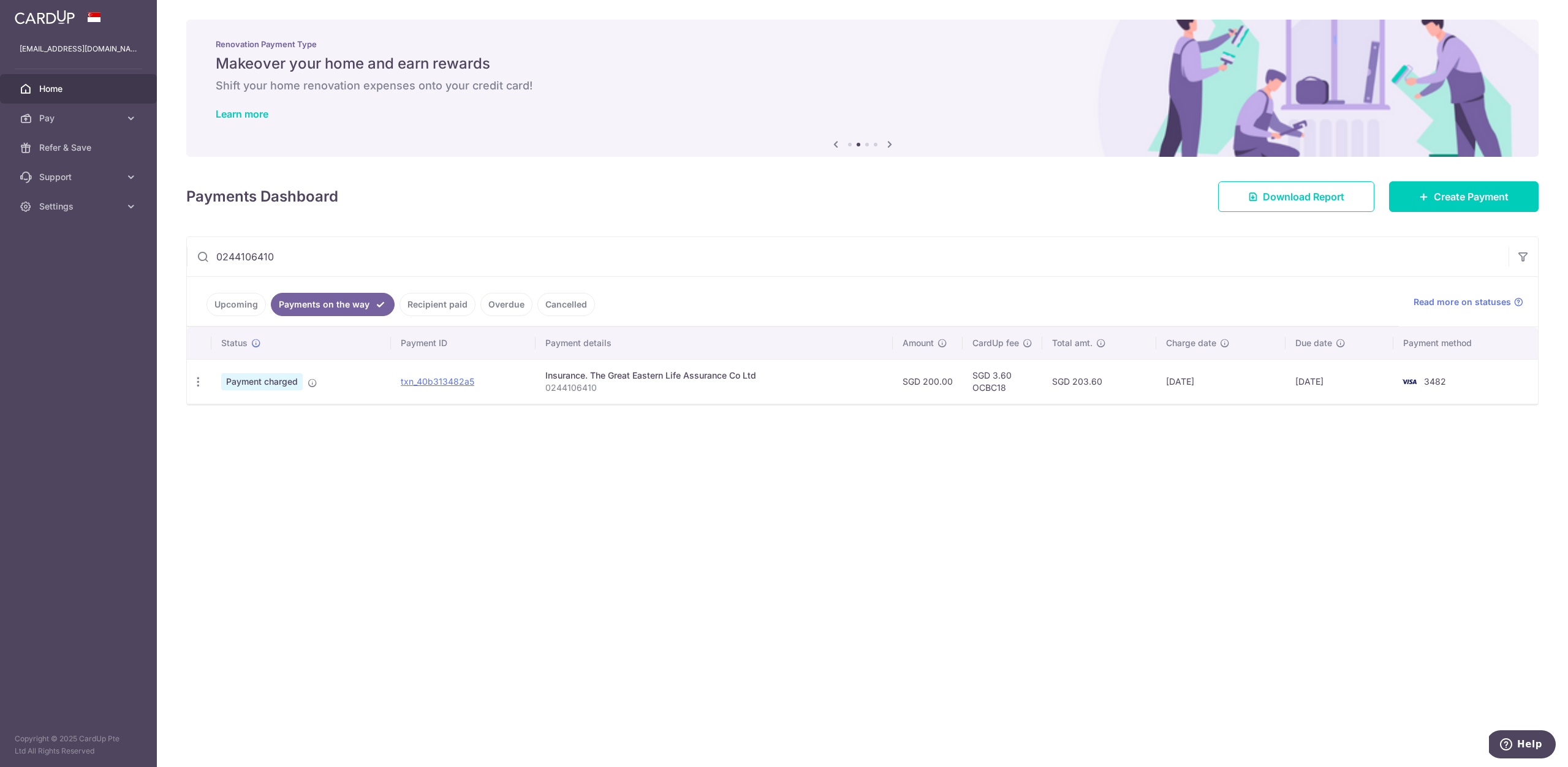
click at [433, 300] on link "Recipient paid" at bounding box center [438, 304] width 76 height 23
click at [337, 254] on input "0244106410" at bounding box center [848, 257] width 1322 height 39
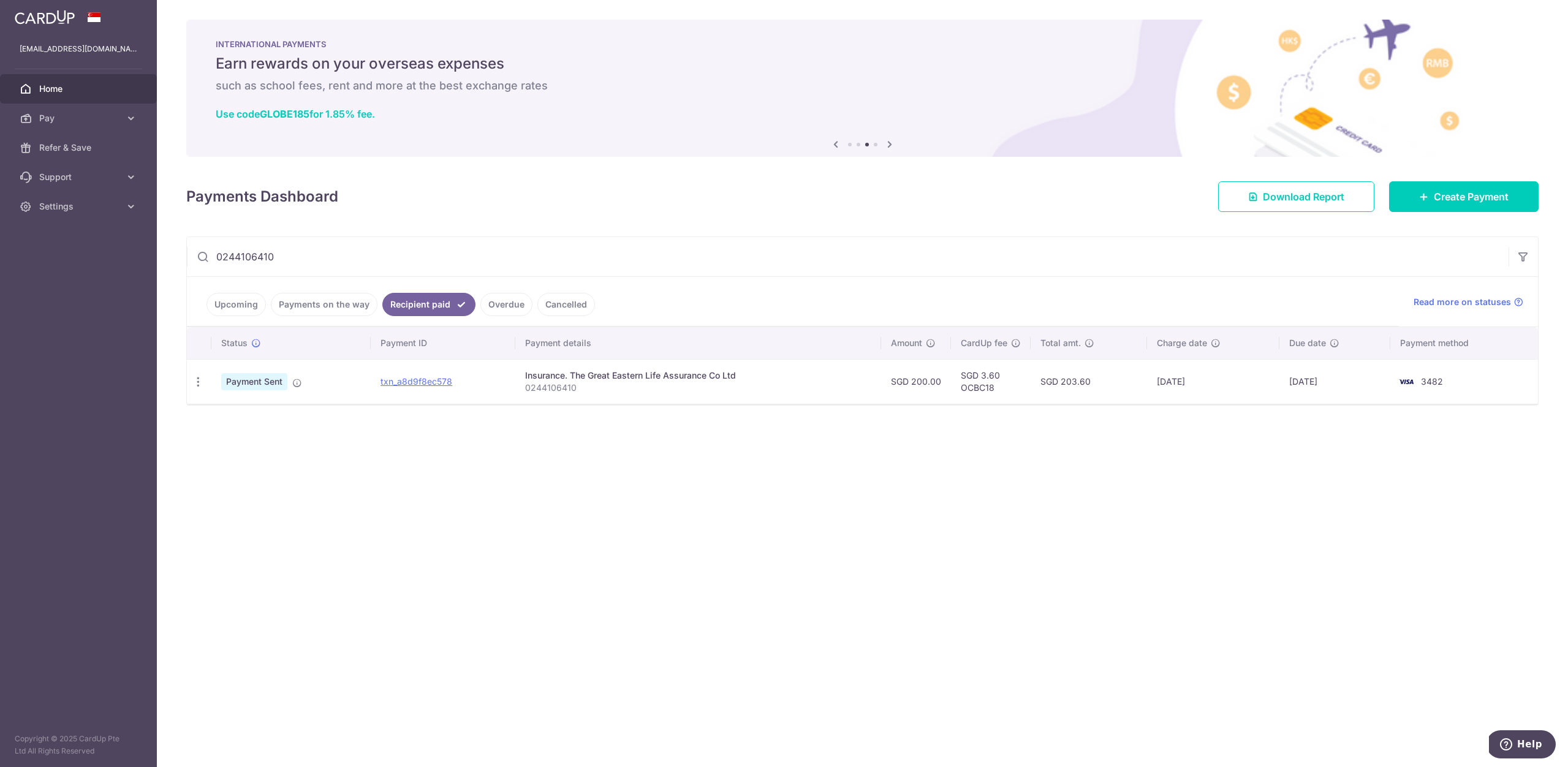
drag, startPoint x: 342, startPoint y: 257, endPoint x: 321, endPoint y: 259, distance: 21.1
click at [329, 259] on input "0244106410" at bounding box center [848, 257] width 1322 height 39
drag, startPoint x: 280, startPoint y: 259, endPoint x: 102, endPoint y: 254, distance: 178.1
click at [247, 258] on input "0244106410" at bounding box center [848, 257] width 1322 height 39
click at [73, 252] on aside "isaacmaksw@gmail.com Home Pay Payments Recipients Cards Refer & Save Support FA…" at bounding box center [78, 384] width 157 height 767
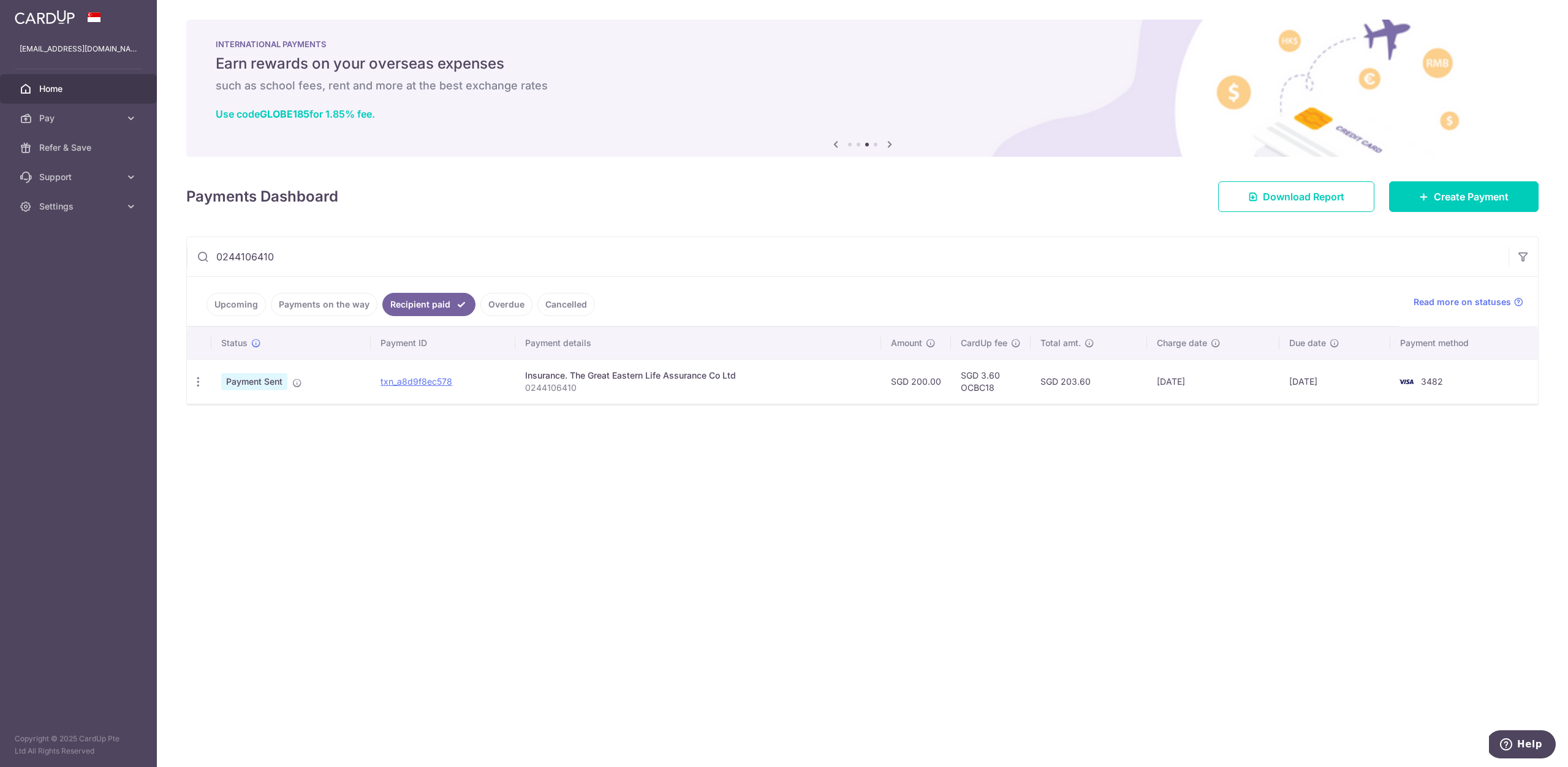
click at [272, 252] on input "0244106410" at bounding box center [848, 257] width 1322 height 39
paste input "11376274"
click at [227, 306] on link "Upcoming" at bounding box center [236, 304] width 59 height 23
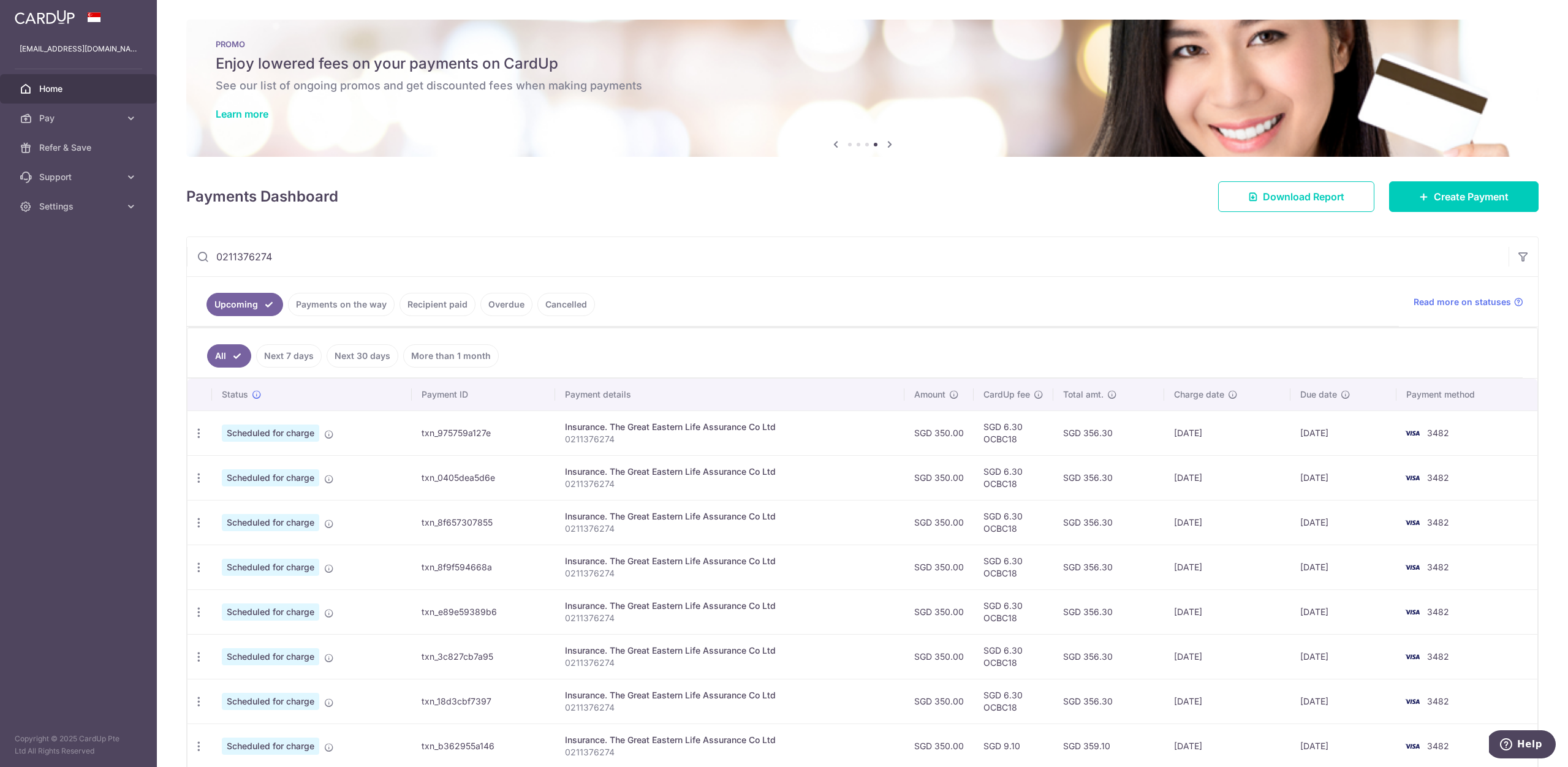
click at [330, 306] on link "Payments on the way" at bounding box center [341, 304] width 107 height 23
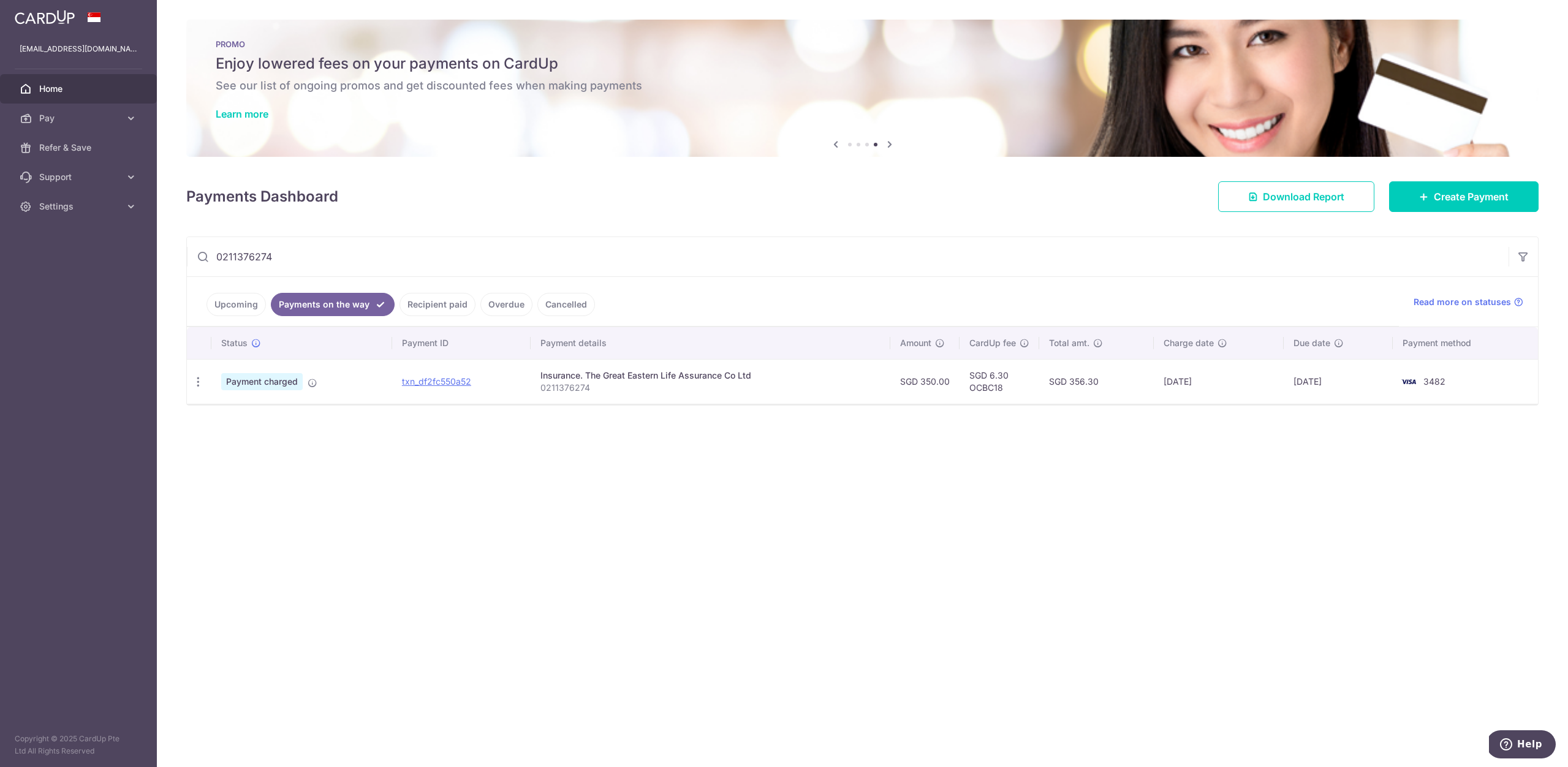
click at [243, 300] on link "Upcoming" at bounding box center [236, 304] width 59 height 23
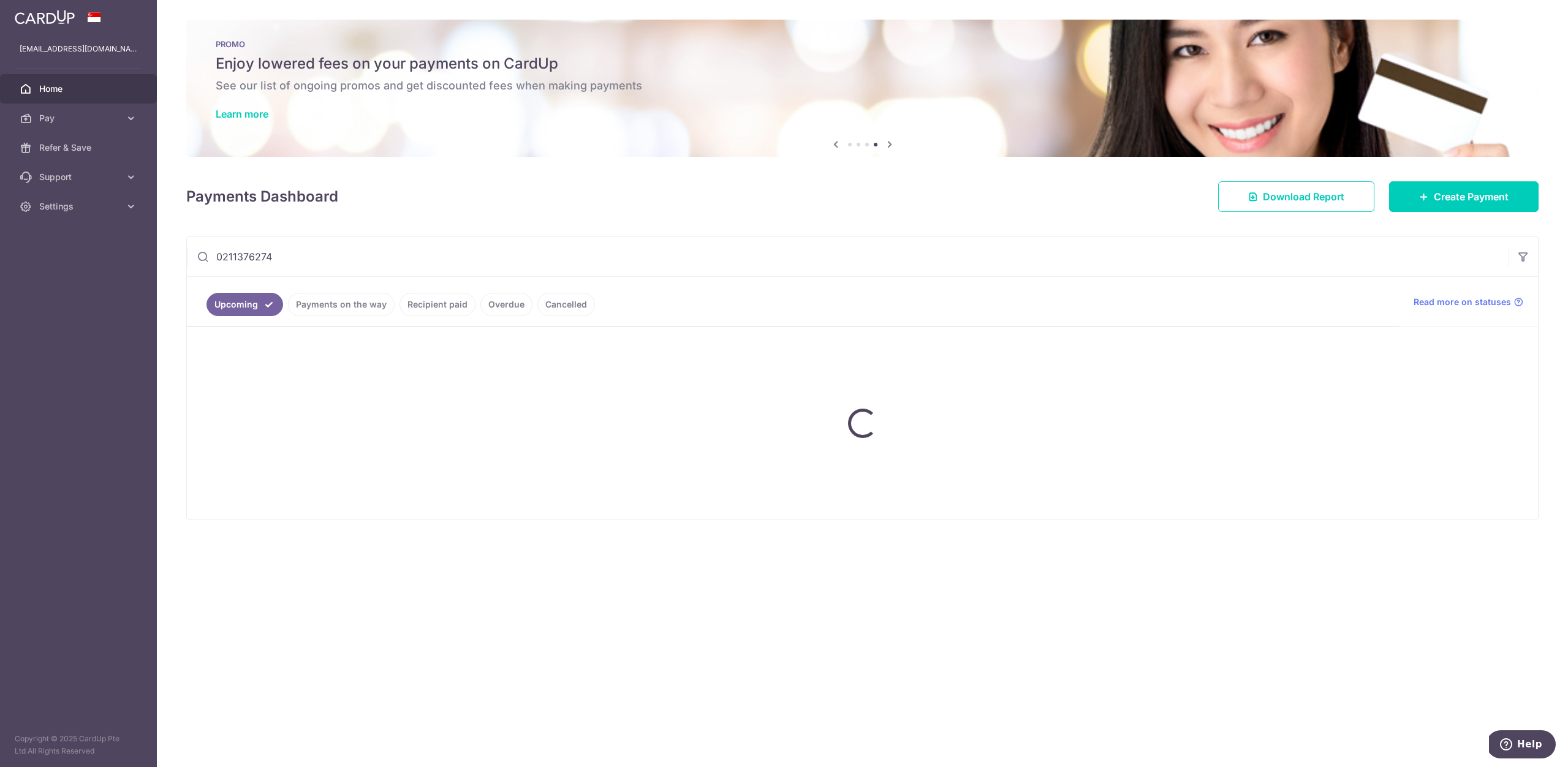
click at [343, 305] on ul "Upcoming Payments on the way Recipient paid Overdue Cancelled" at bounding box center [793, 301] width 1212 height 50
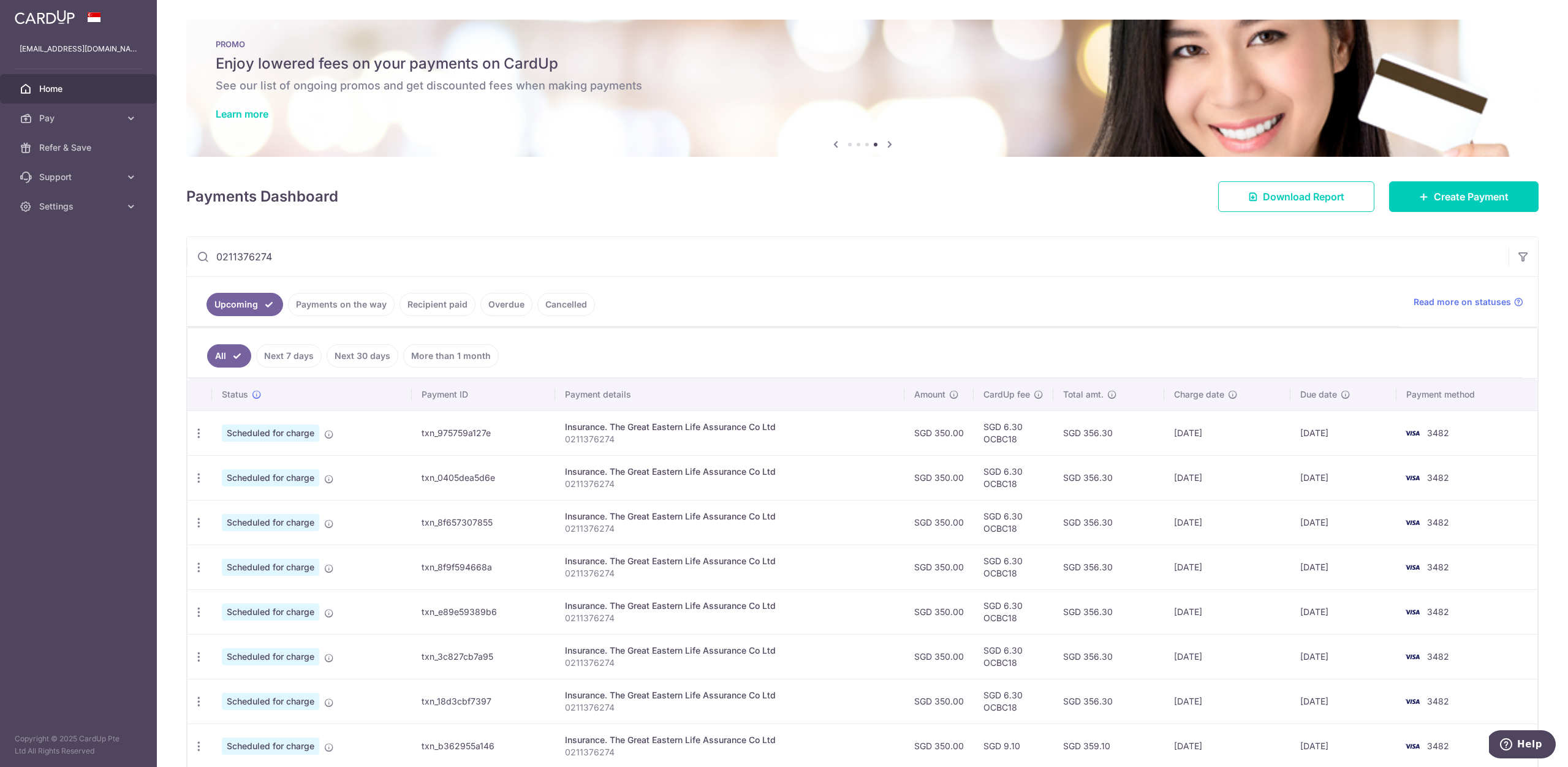
click at [335, 305] on link "Payments on the way" at bounding box center [341, 304] width 107 height 23
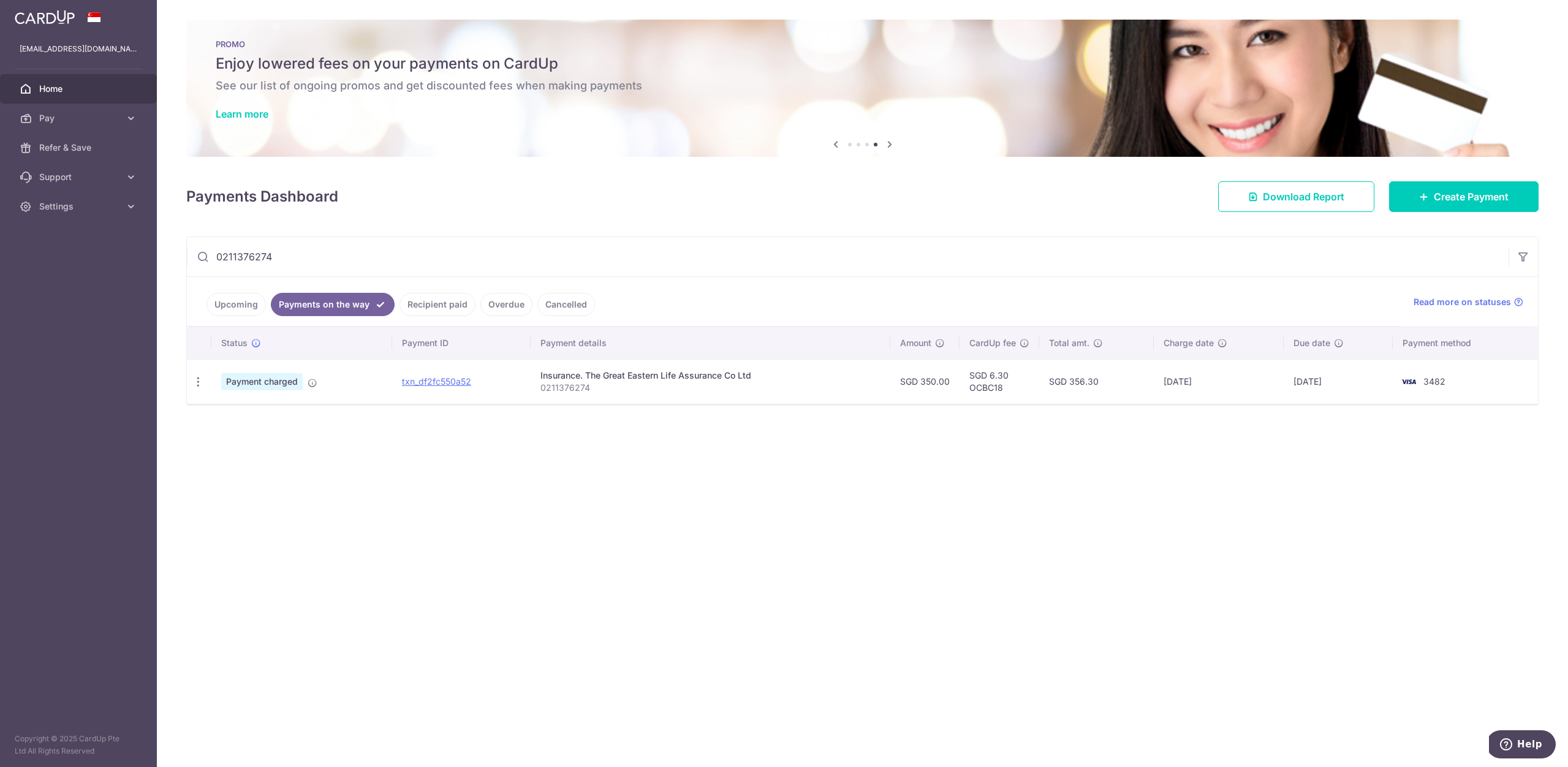
click at [422, 305] on link "Recipient paid" at bounding box center [438, 304] width 76 height 23
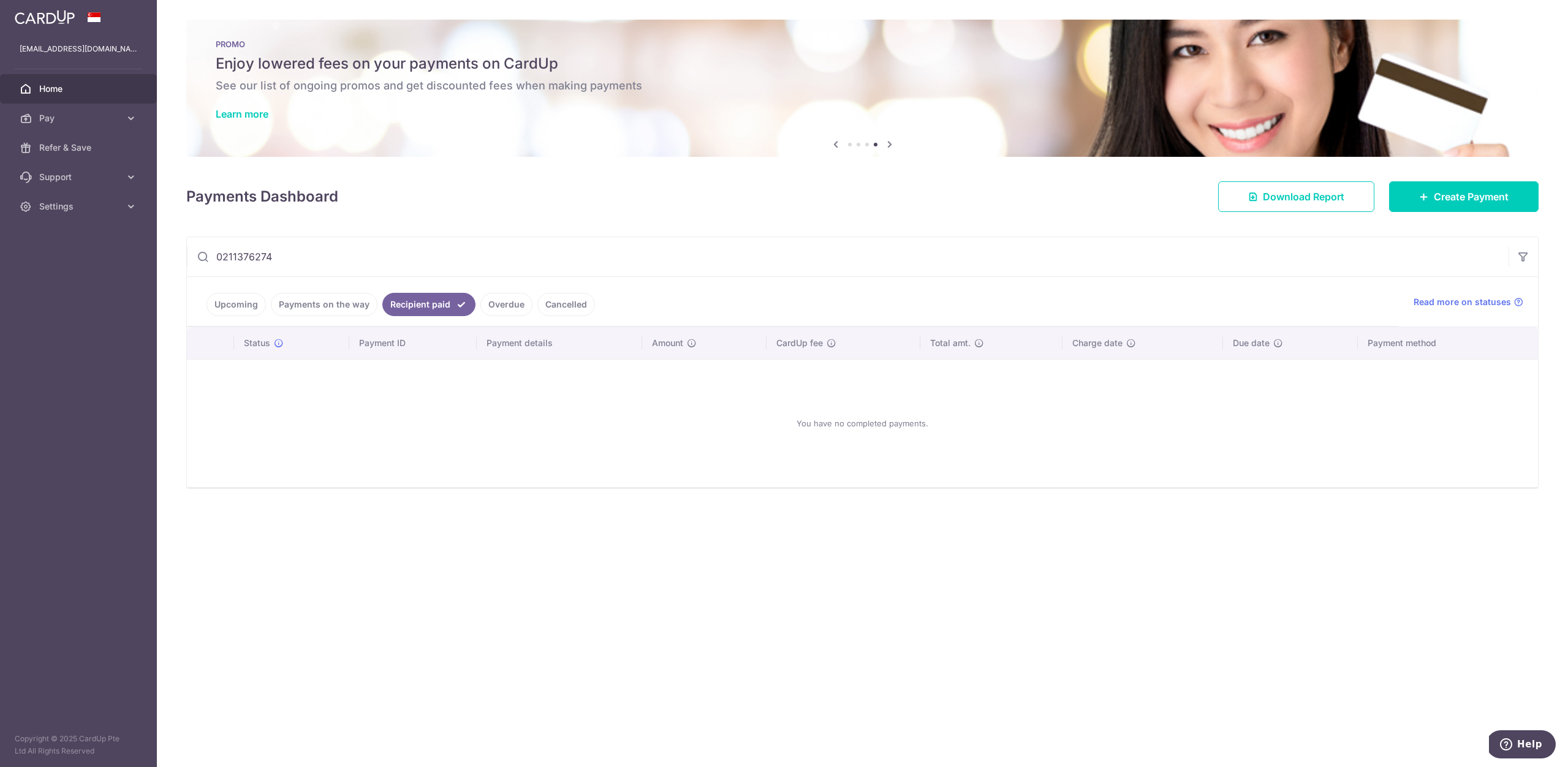
click at [333, 301] on link "Payments on the way" at bounding box center [324, 304] width 107 height 23
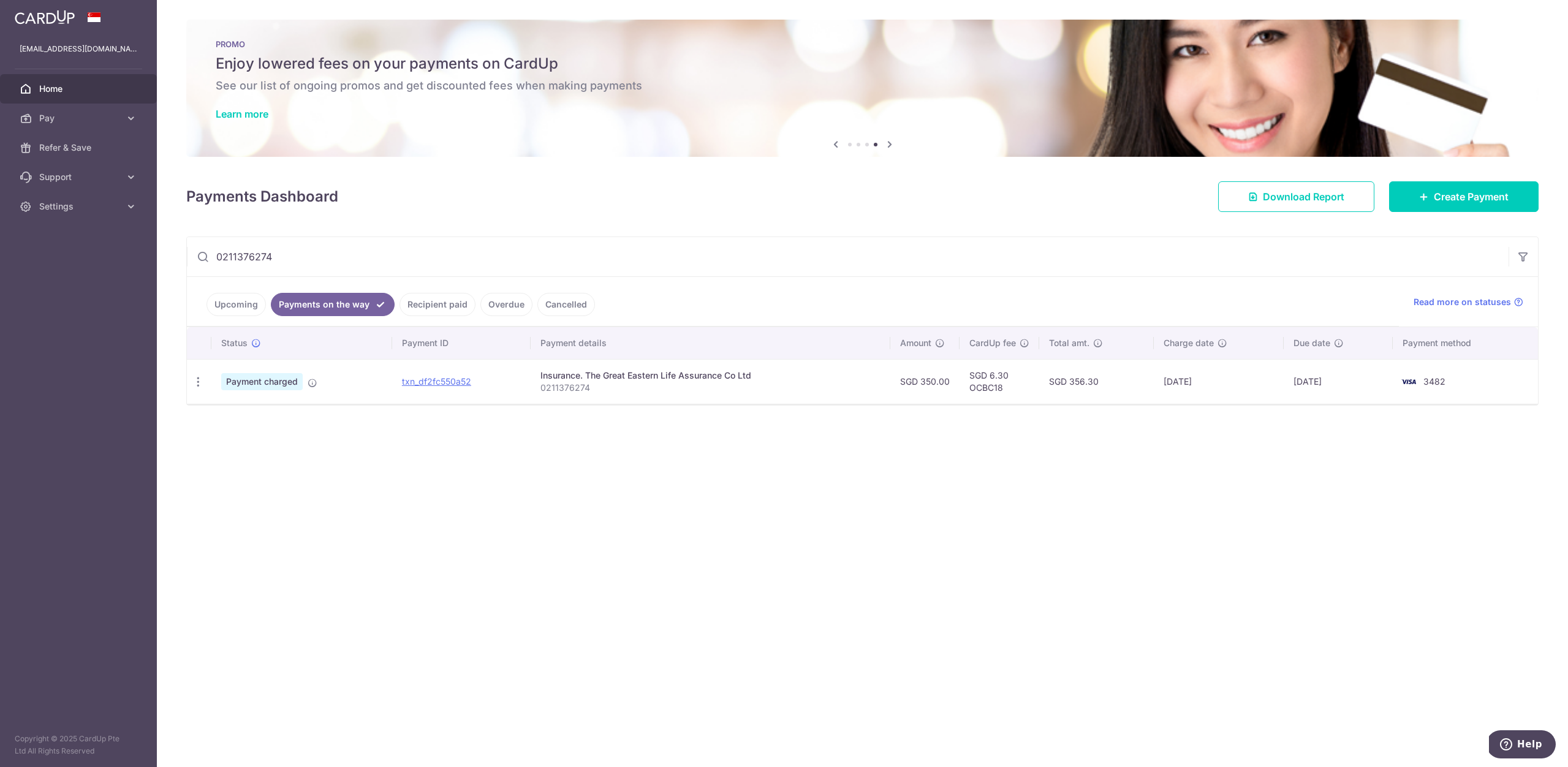
click at [254, 307] on link "Upcoming" at bounding box center [236, 304] width 59 height 23
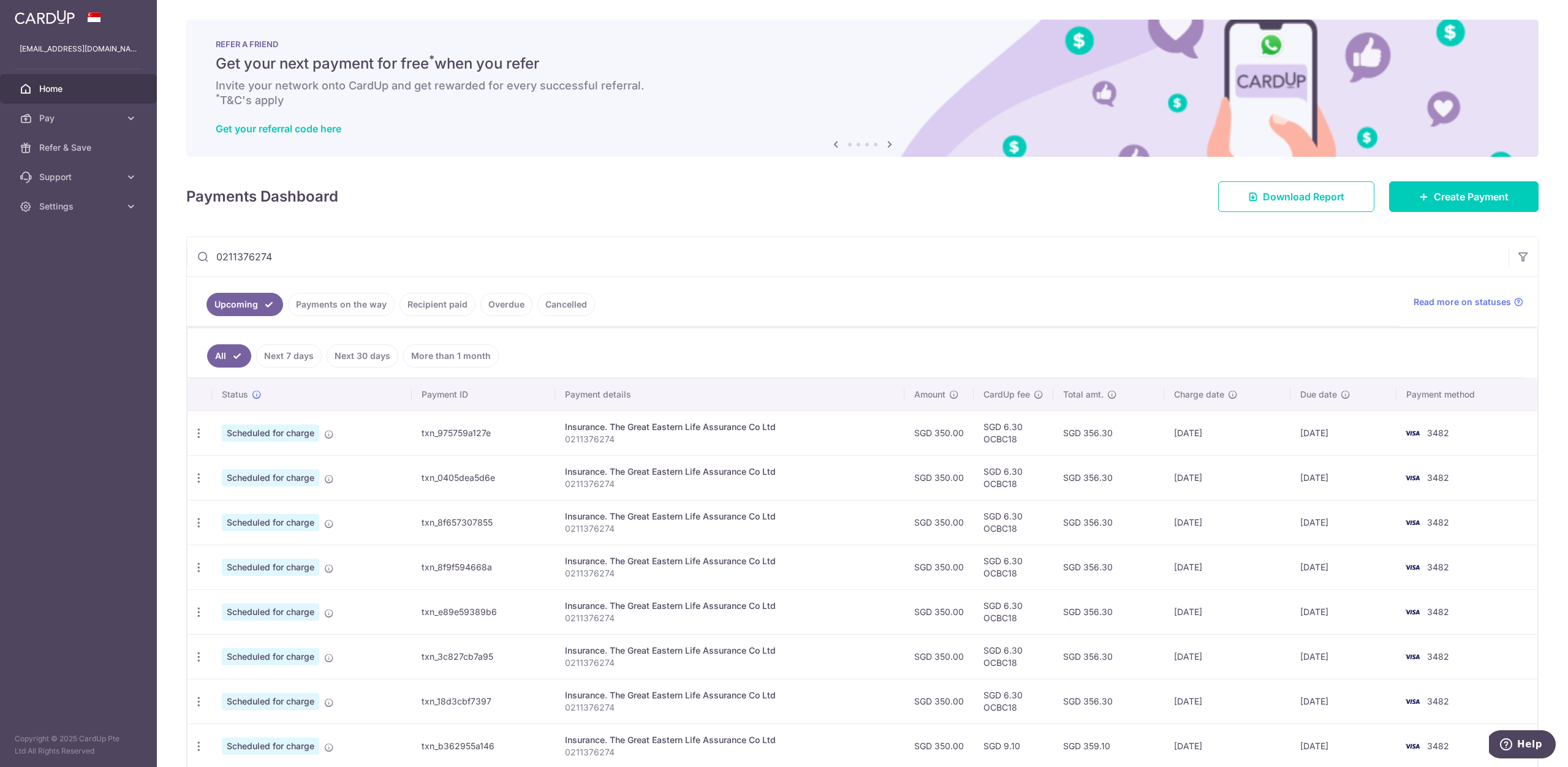
drag, startPoint x: 333, startPoint y: 263, endPoint x: 142, endPoint y: 256, distance: 191.1
click at [142, 256] on main "isaacmaksw@gmail.com Home Pay Payments Recipients Cards Refer & Save Support FA…" at bounding box center [784, 384] width 1568 height 767
paste input "4060540"
click at [320, 312] on link "Payments on the way" at bounding box center [341, 304] width 107 height 23
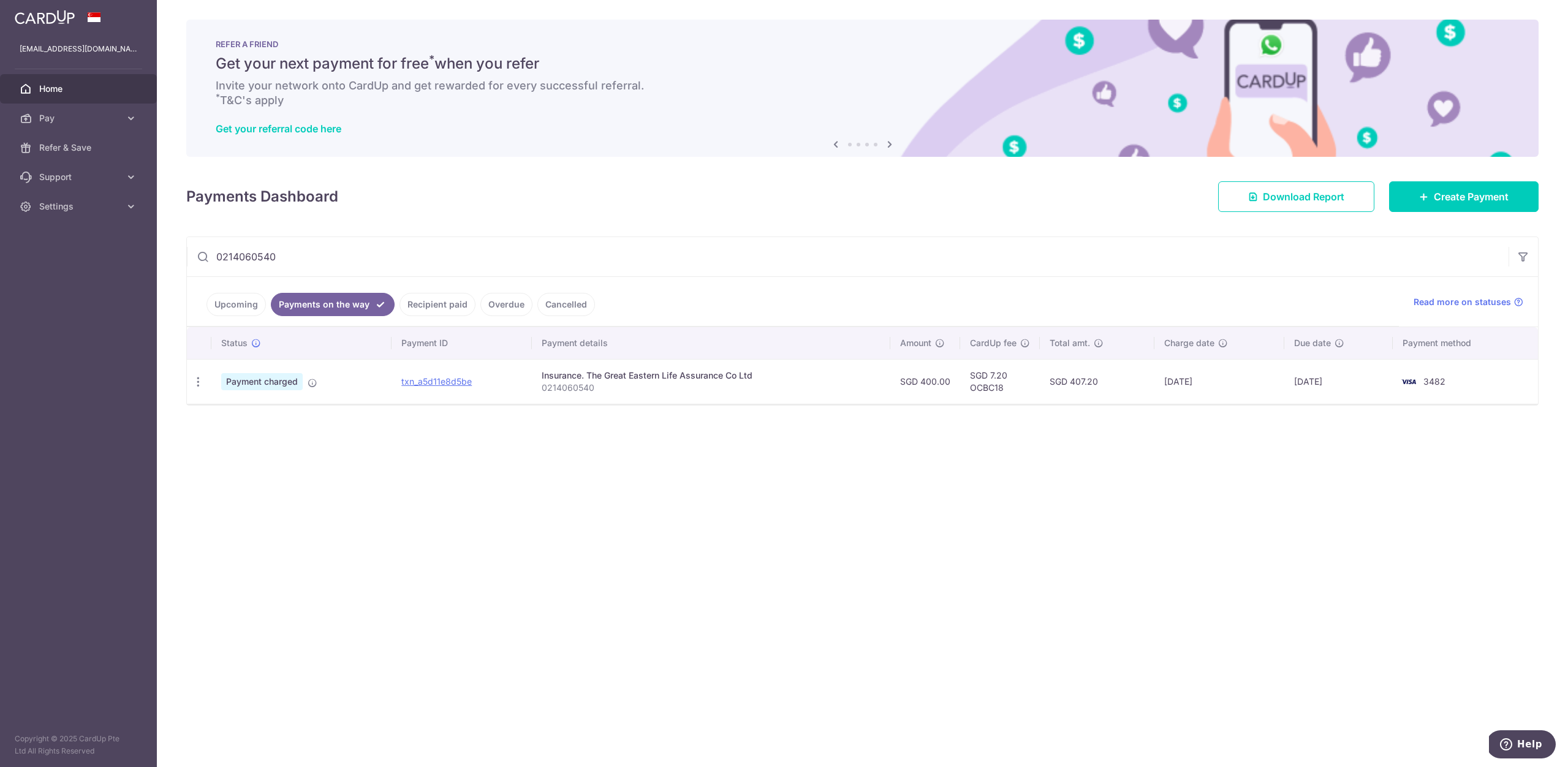
click at [421, 301] on link "Recipient paid" at bounding box center [438, 304] width 76 height 23
click at [347, 307] on link "Payments on the way" at bounding box center [324, 304] width 107 height 23
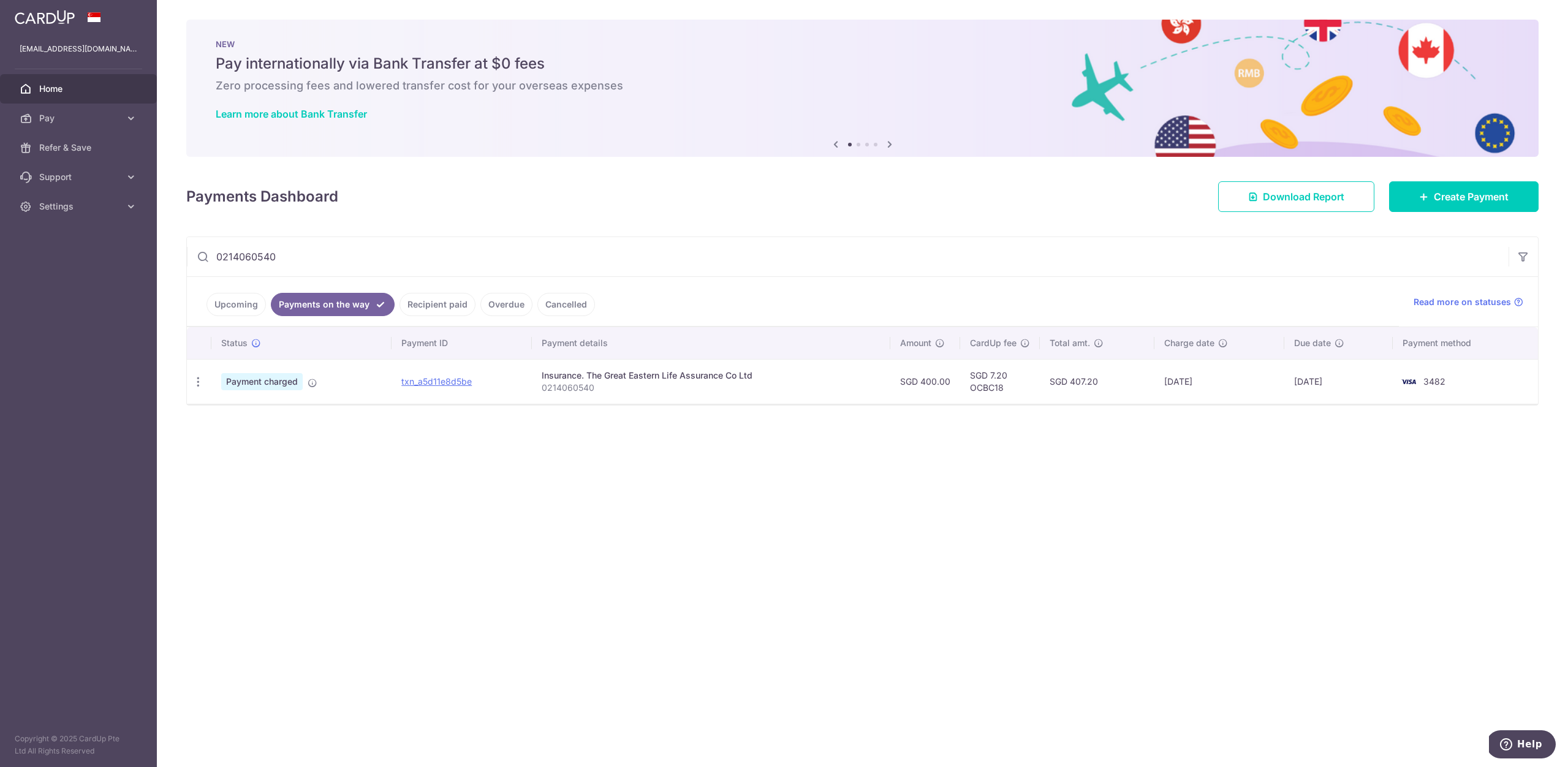
click at [420, 305] on link "Recipient paid" at bounding box center [438, 304] width 76 height 23
click at [337, 307] on link "Payments on the way" at bounding box center [324, 304] width 107 height 23
click at [242, 309] on link "Upcoming" at bounding box center [236, 304] width 59 height 23
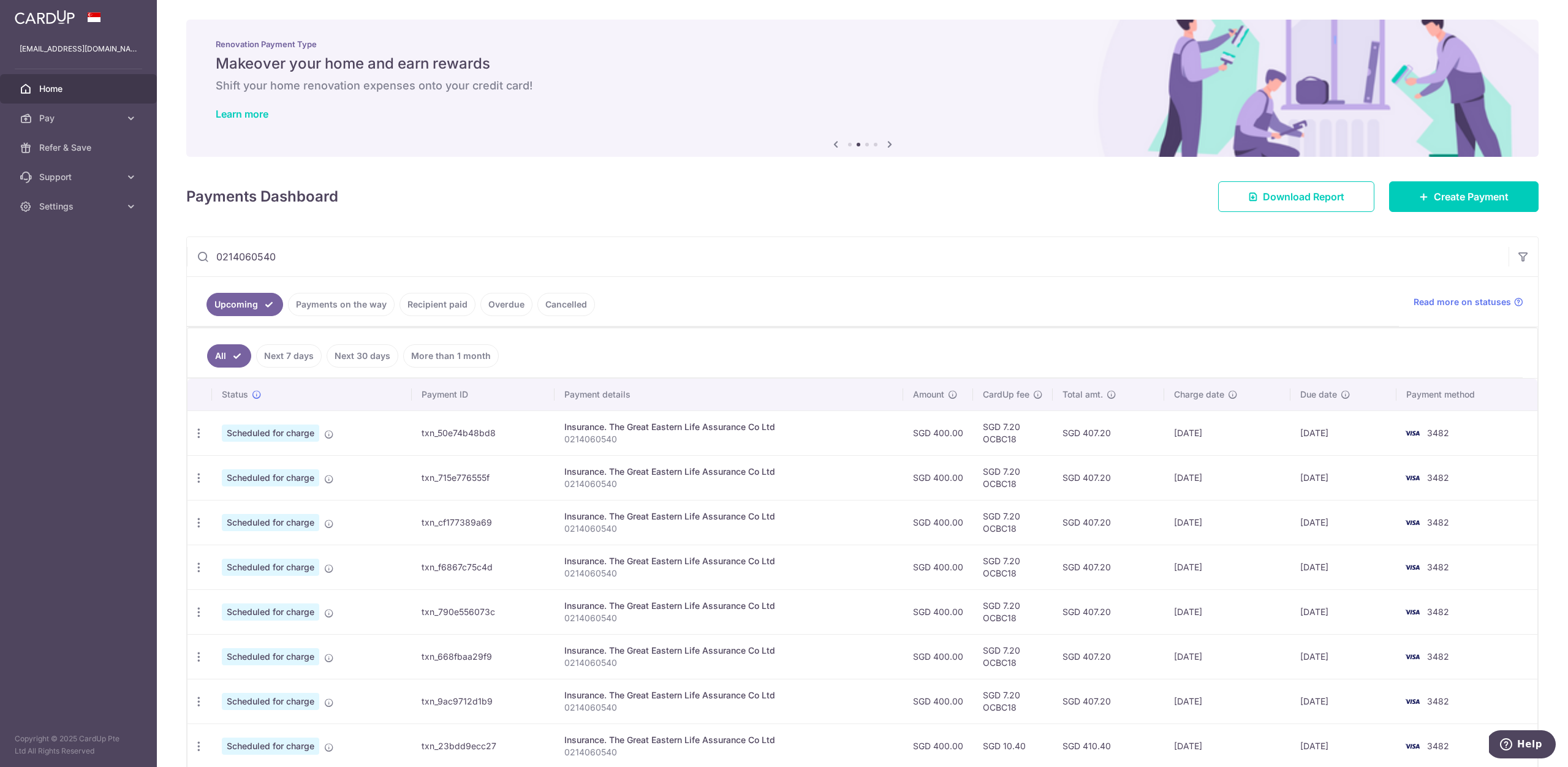
drag, startPoint x: 327, startPoint y: 259, endPoint x: 1, endPoint y: 237, distance: 326.7
click at [1, 237] on main "isaacmaksw@gmail.com Home Pay Payments Recipients Cards Refer & Save Support FA…" at bounding box center [784, 384] width 1568 height 767
paste input "1377369"
click at [324, 309] on link "Payments on the way" at bounding box center [341, 304] width 107 height 23
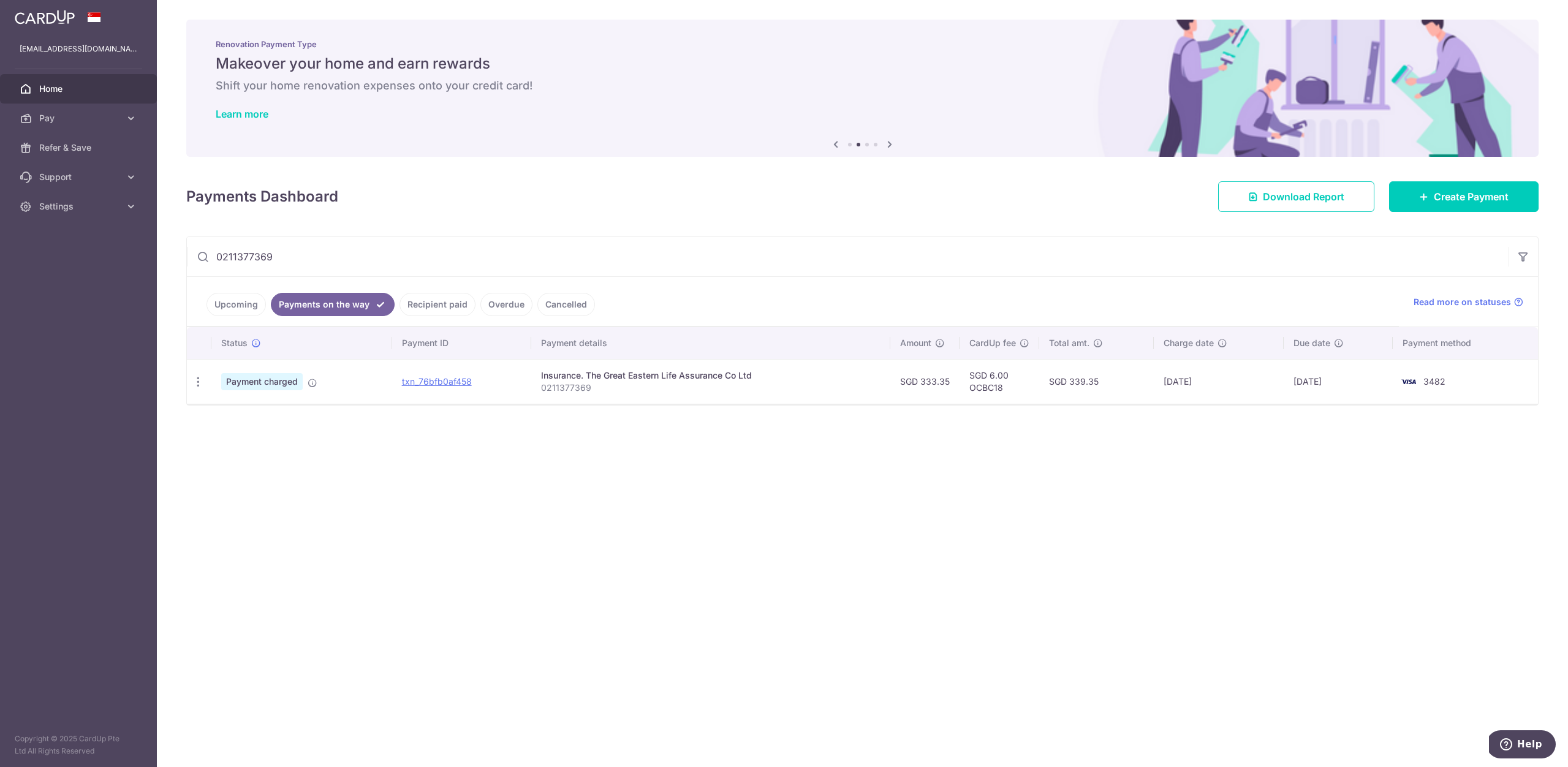
click at [434, 304] on link "Recipient paid" at bounding box center [438, 304] width 76 height 23
click at [327, 308] on link "Payments on the way" at bounding box center [324, 304] width 107 height 23
click at [414, 298] on link "Recipient paid" at bounding box center [438, 304] width 76 height 23
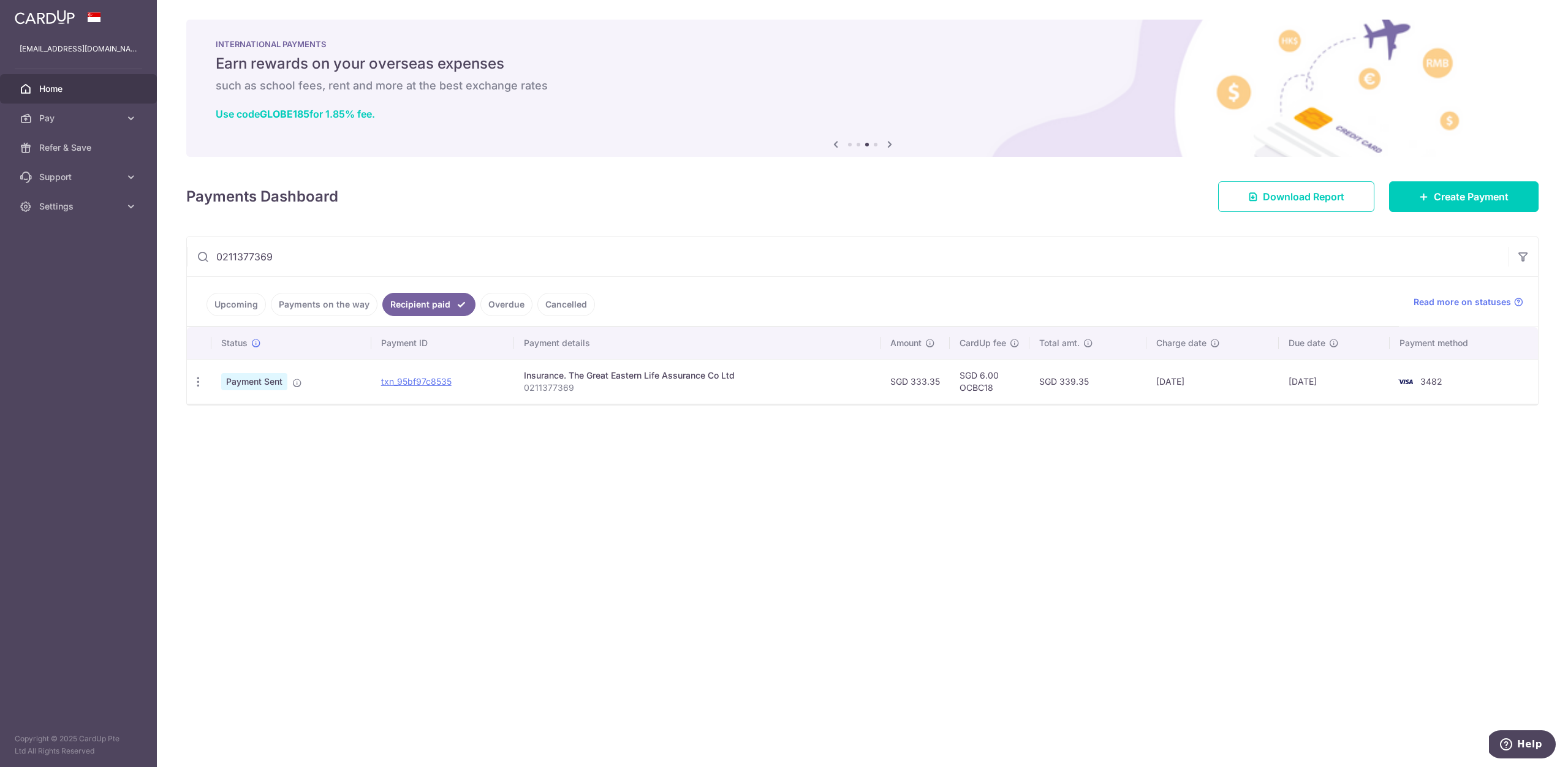
click at [330, 306] on link "Payments on the way" at bounding box center [324, 304] width 107 height 23
click at [243, 307] on link "Upcoming" at bounding box center [236, 304] width 59 height 23
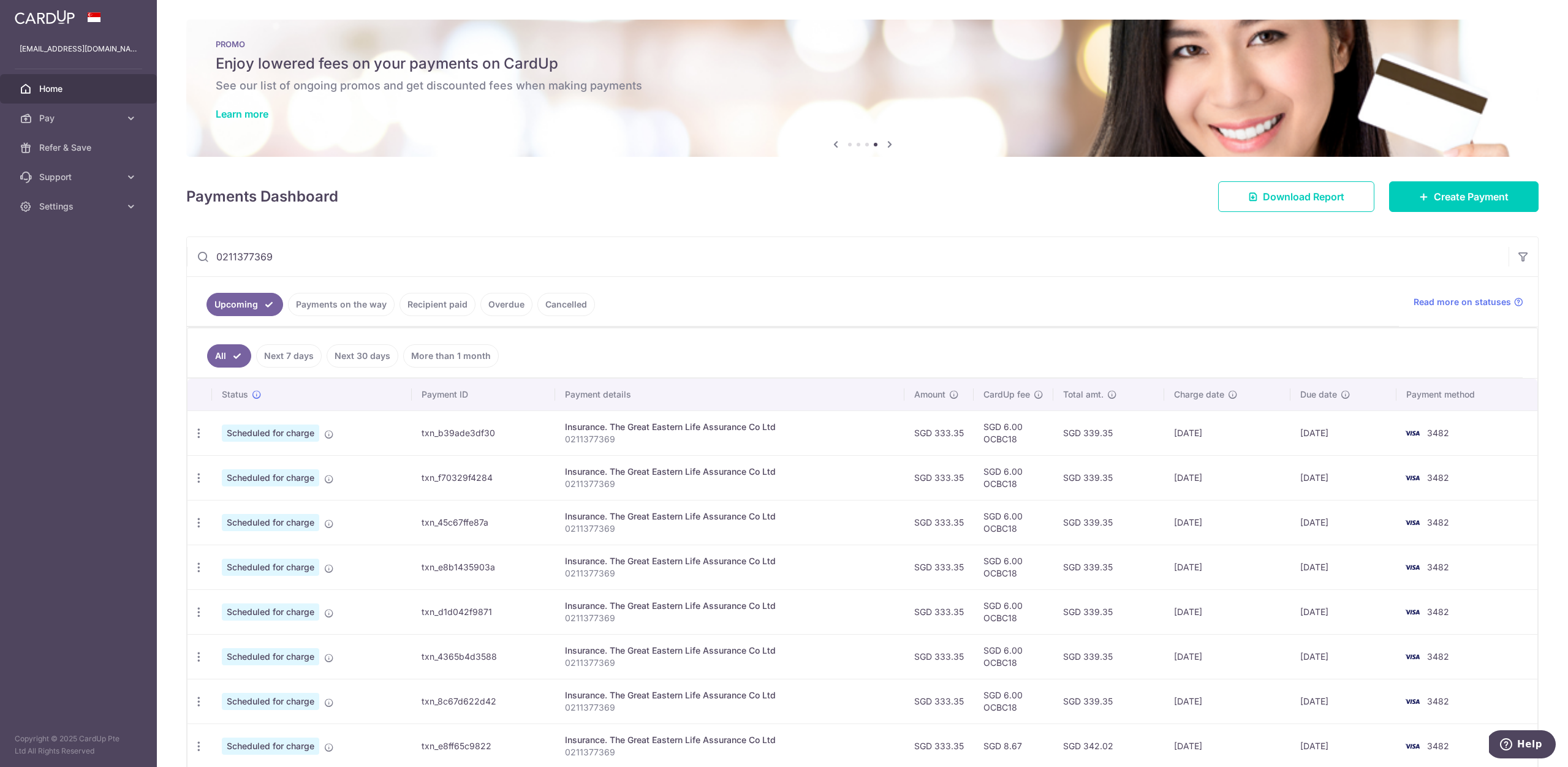
drag, startPoint x: 306, startPoint y: 259, endPoint x: 134, endPoint y: 250, distance: 172.2
click at [134, 250] on main "isaacmaksw@gmail.com Home Pay Payments Recipients Cards Refer & Save Support FA…" at bounding box center [784, 384] width 1568 height 767
paste input "4136620"
click at [431, 308] on link "Recipient paid" at bounding box center [438, 304] width 76 height 23
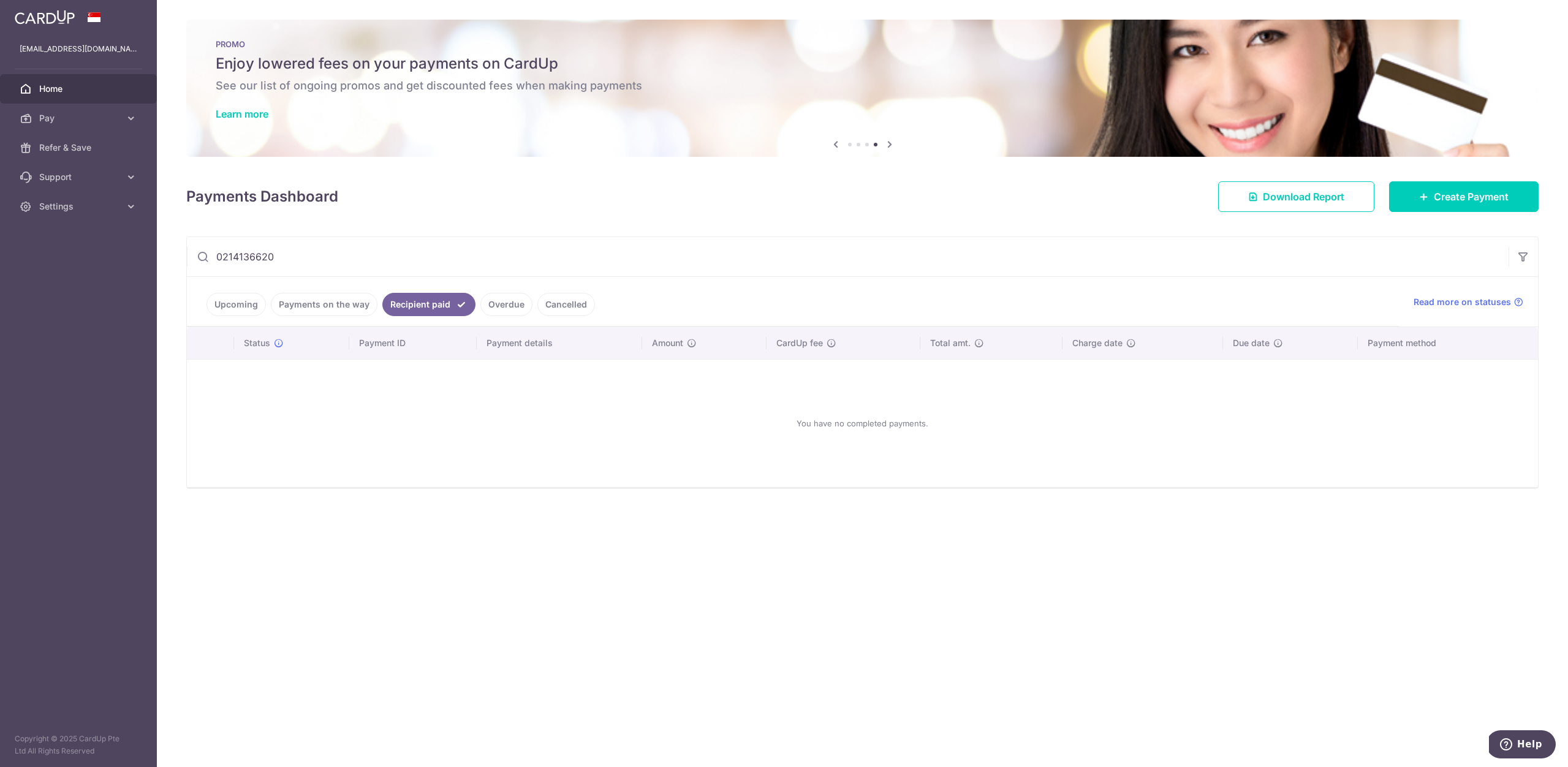
click at [231, 309] on link "Upcoming" at bounding box center [236, 304] width 59 height 23
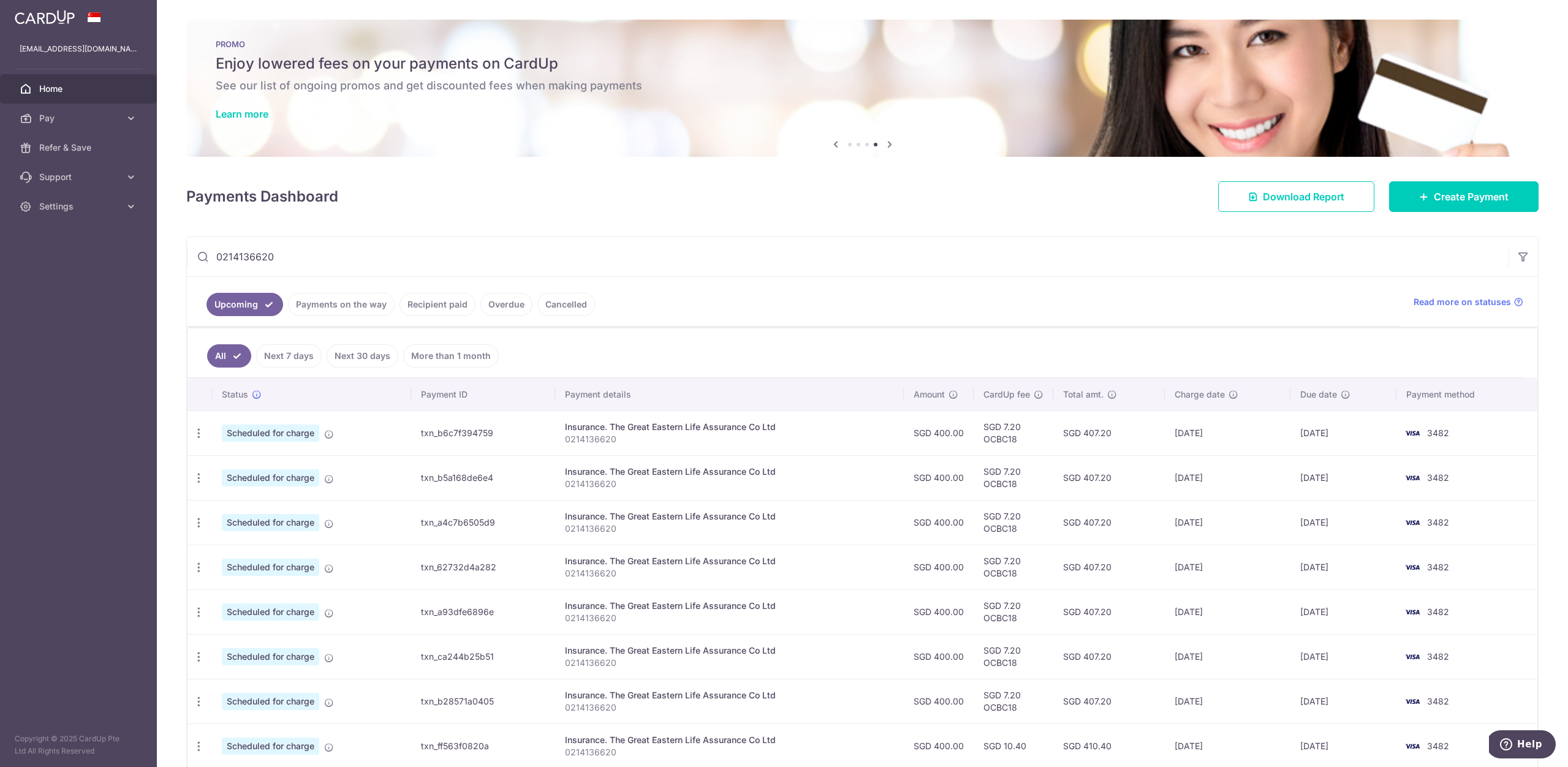
click at [343, 309] on link "Payments on the way" at bounding box center [341, 304] width 107 height 23
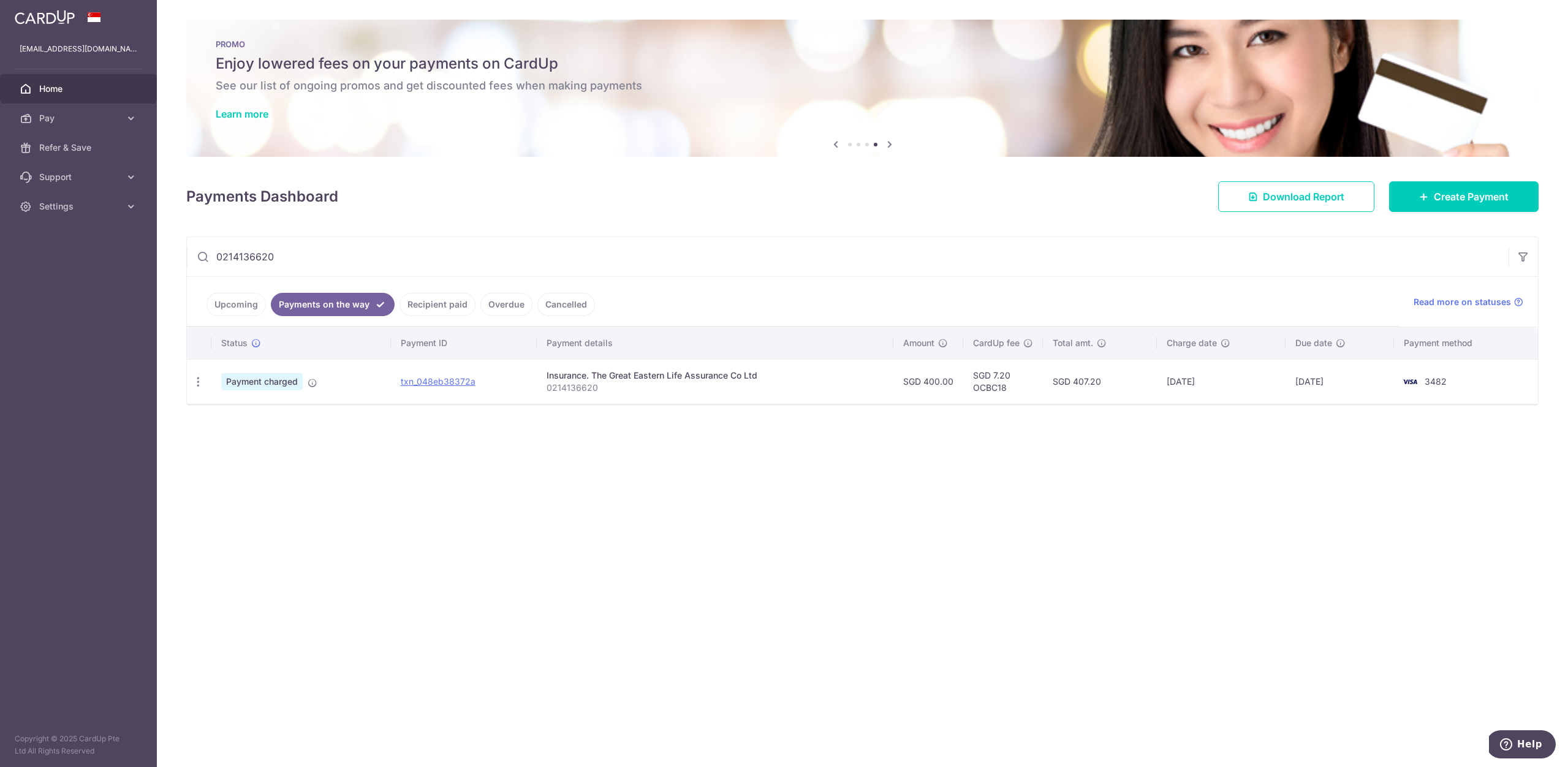
click at [428, 306] on link "Recipient paid" at bounding box center [438, 304] width 76 height 23
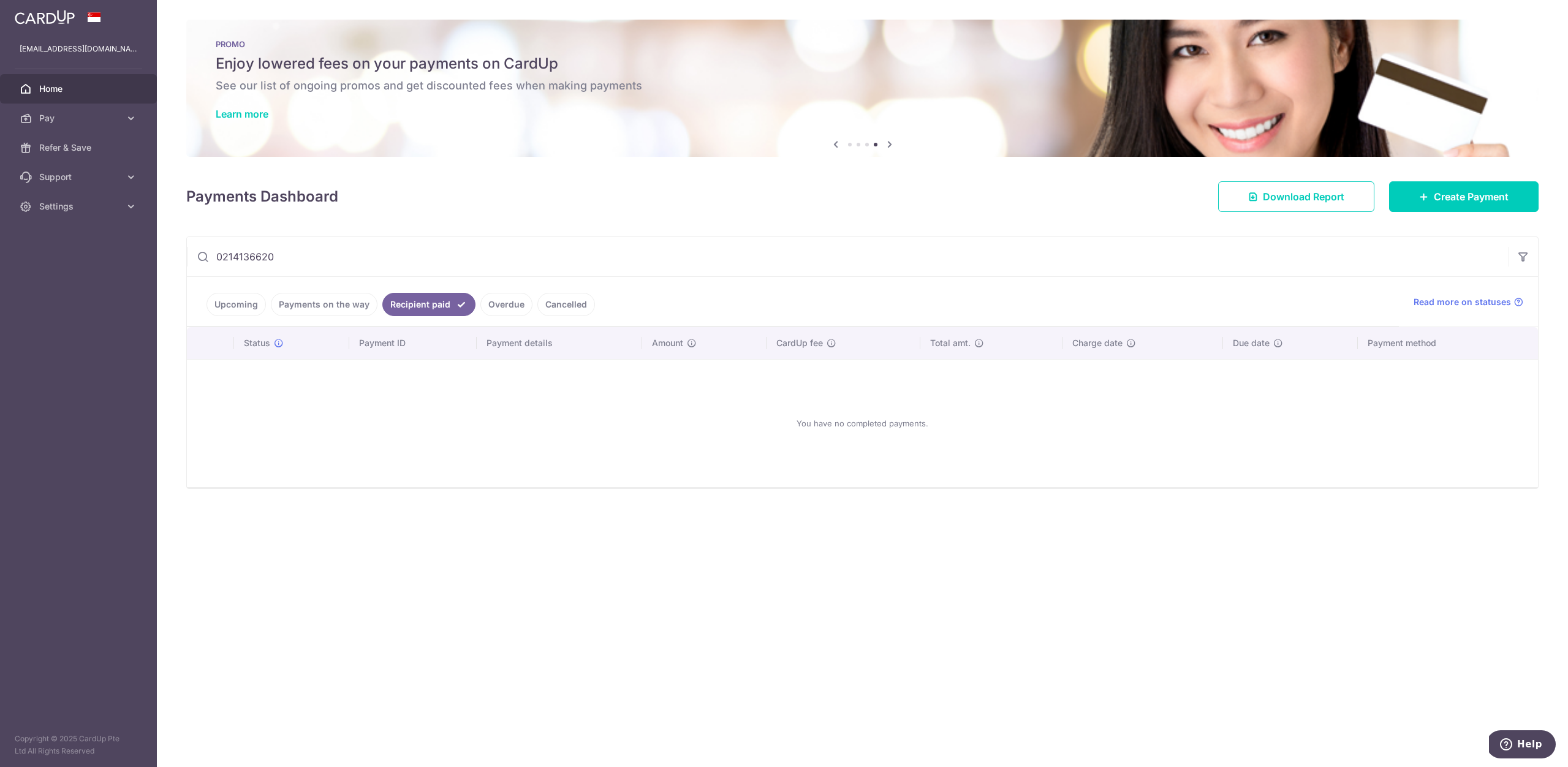
click at [235, 309] on link "Upcoming" at bounding box center [236, 304] width 59 height 23
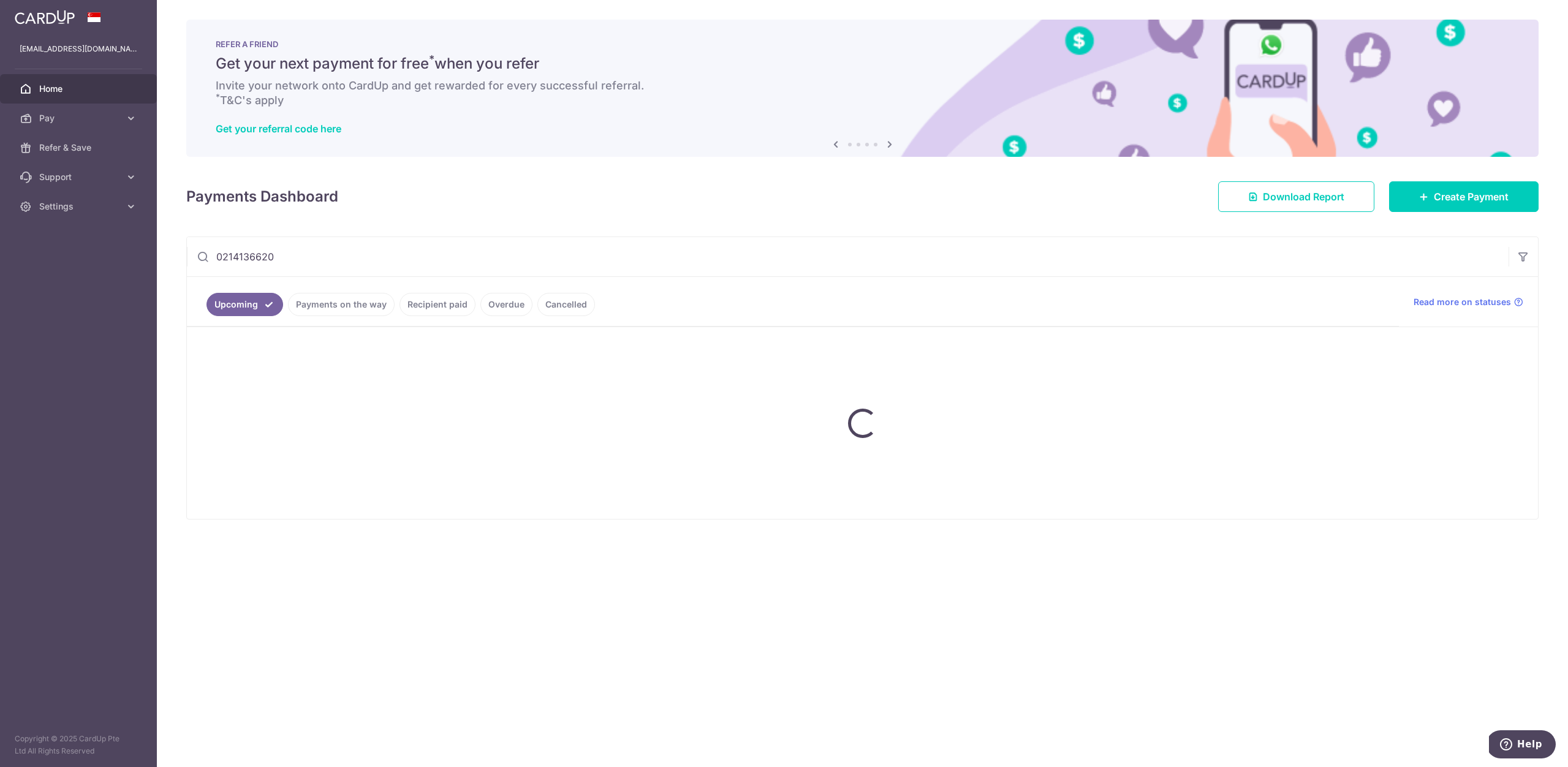
click at [320, 304] on ul "Upcoming Payments on the way Recipient paid Overdue Cancelled" at bounding box center [793, 301] width 1212 height 50
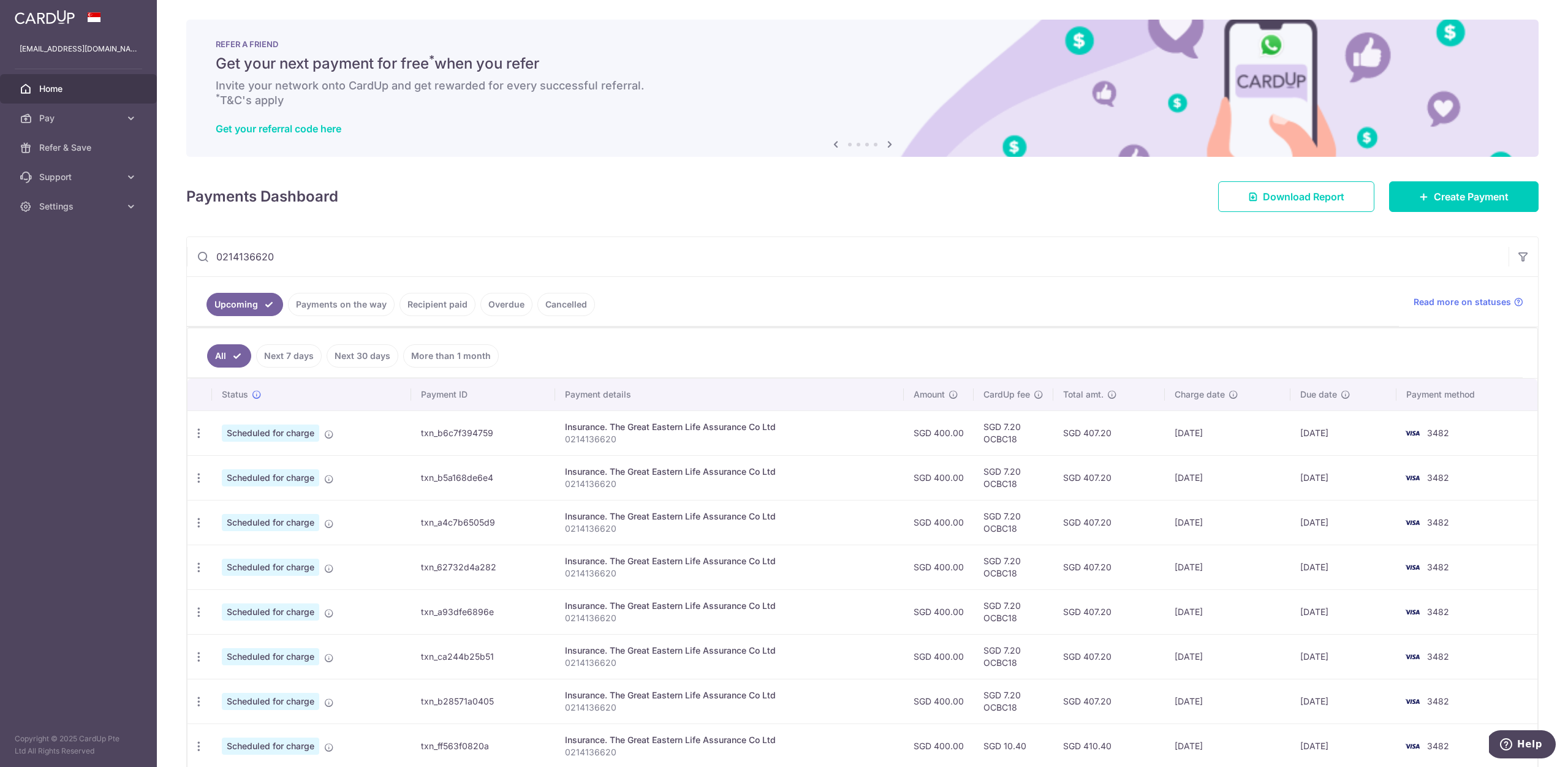
click at [317, 309] on link "Payments on the way" at bounding box center [341, 304] width 107 height 23
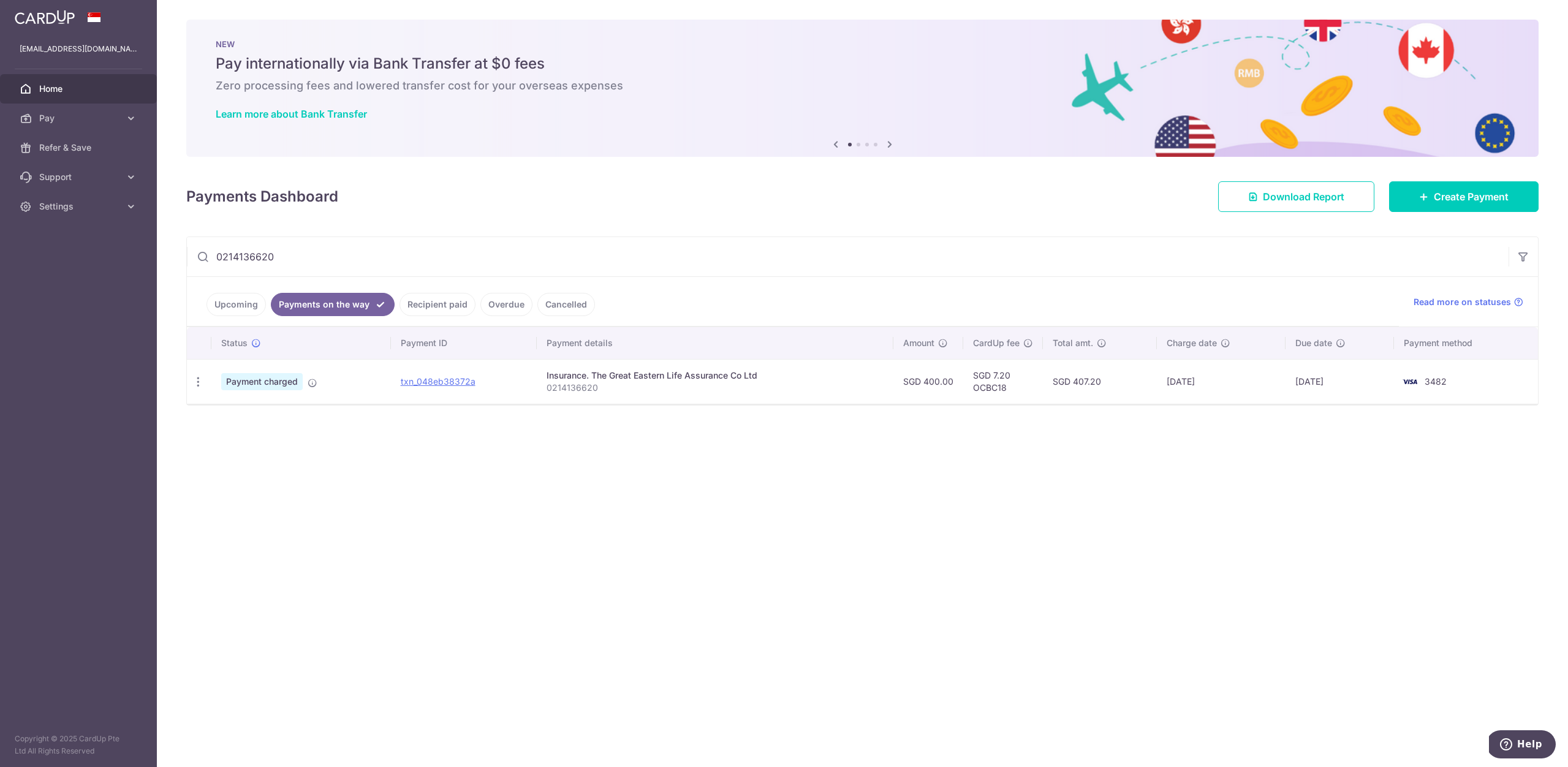
click at [460, 310] on link "Recipient paid" at bounding box center [438, 304] width 76 height 23
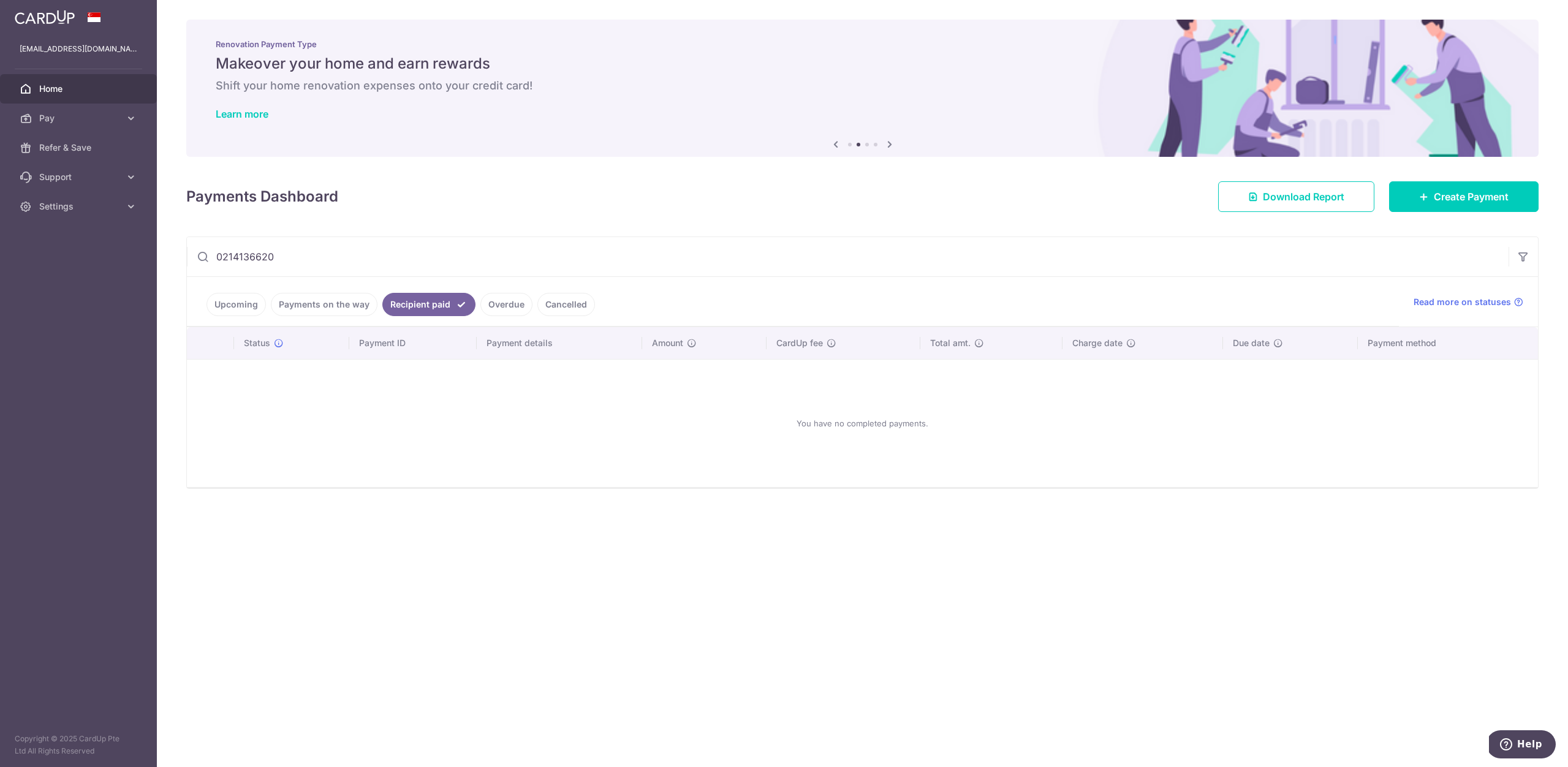
click at [346, 303] on link "Payments on the way" at bounding box center [324, 304] width 107 height 23
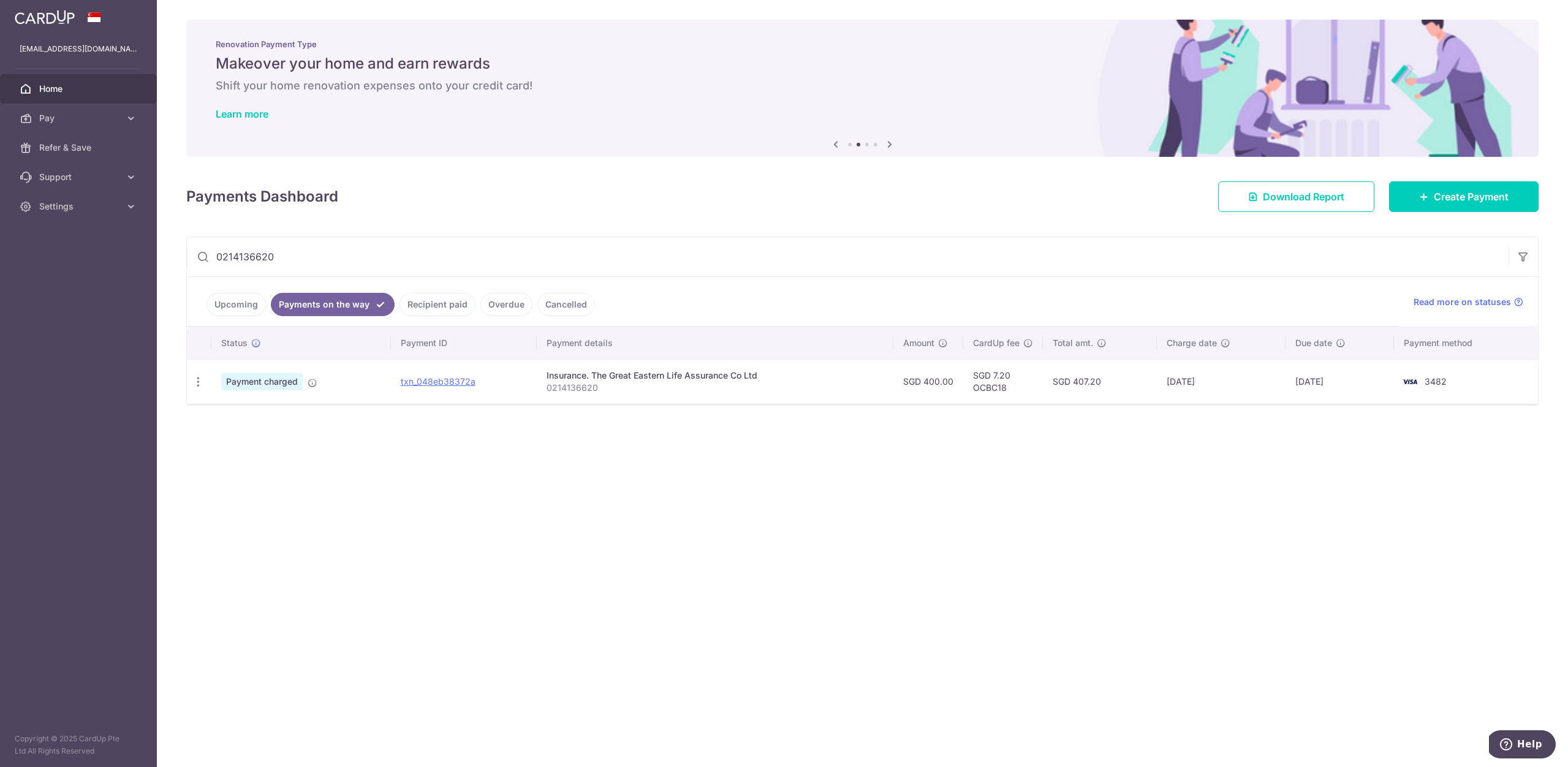
click at [420, 303] on link "Recipient paid" at bounding box center [438, 304] width 76 height 23
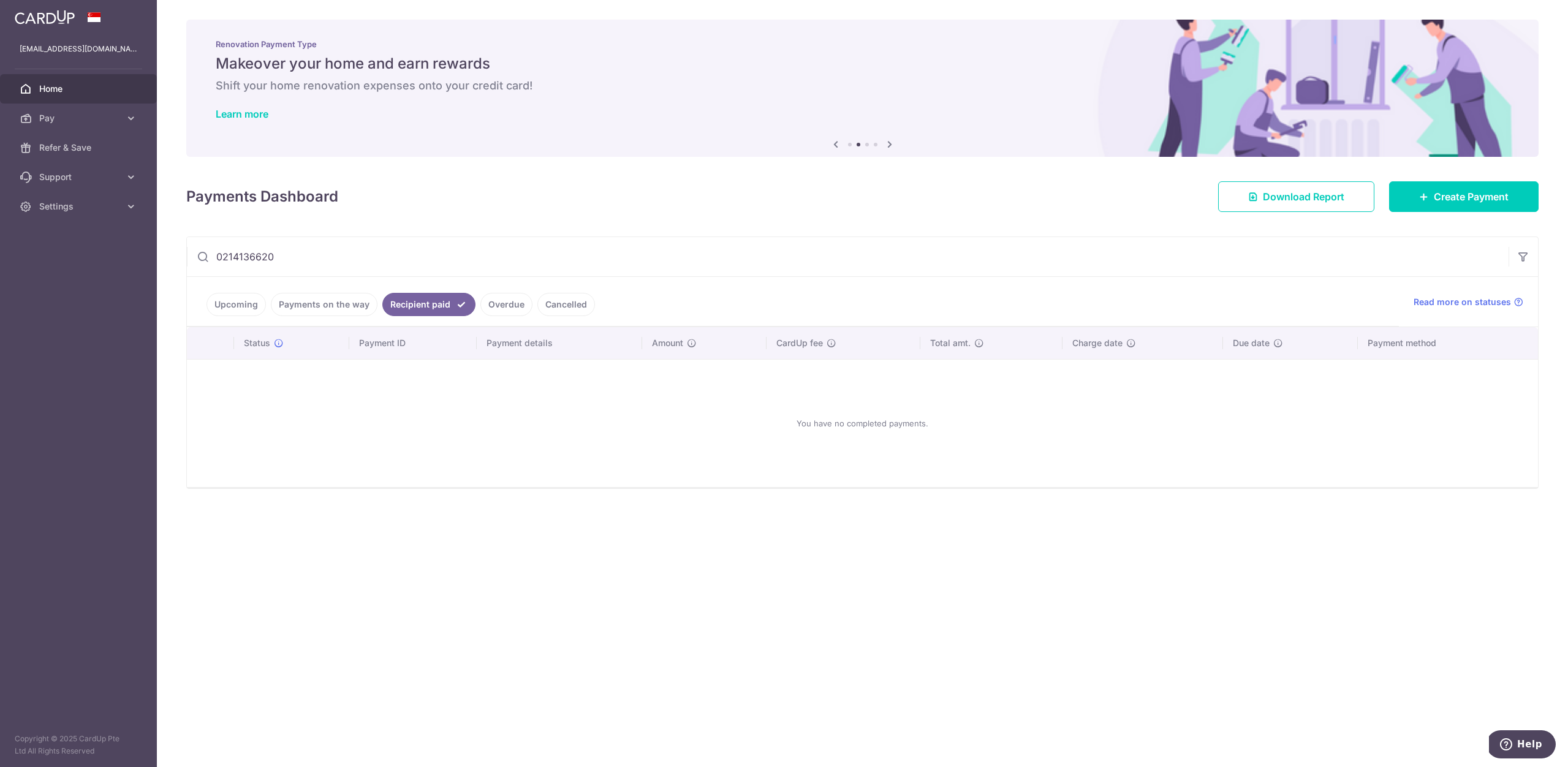
click at [350, 301] on link "Payments on the way" at bounding box center [324, 304] width 107 height 23
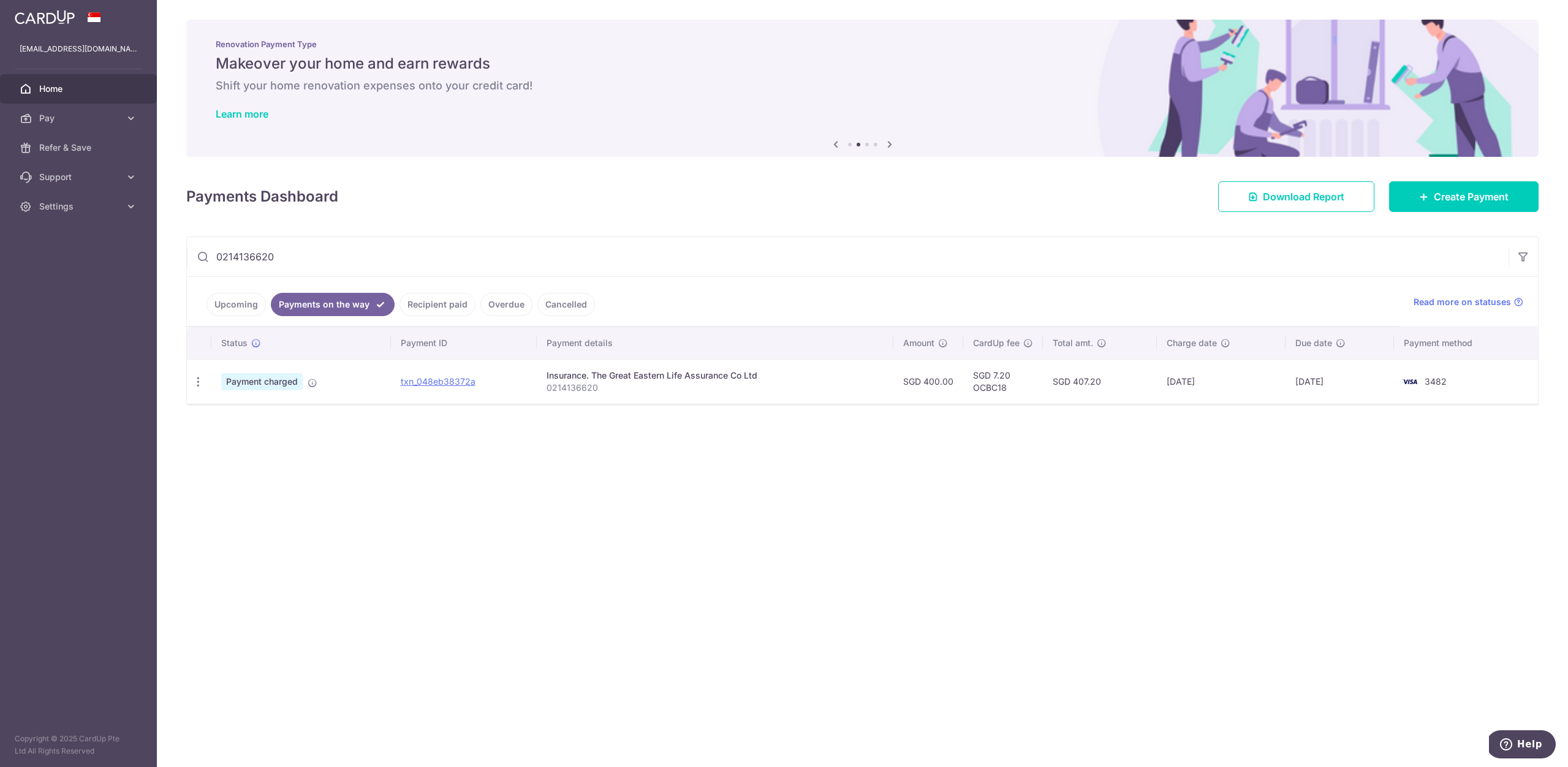
click at [228, 301] on link "Upcoming" at bounding box center [236, 304] width 59 height 23
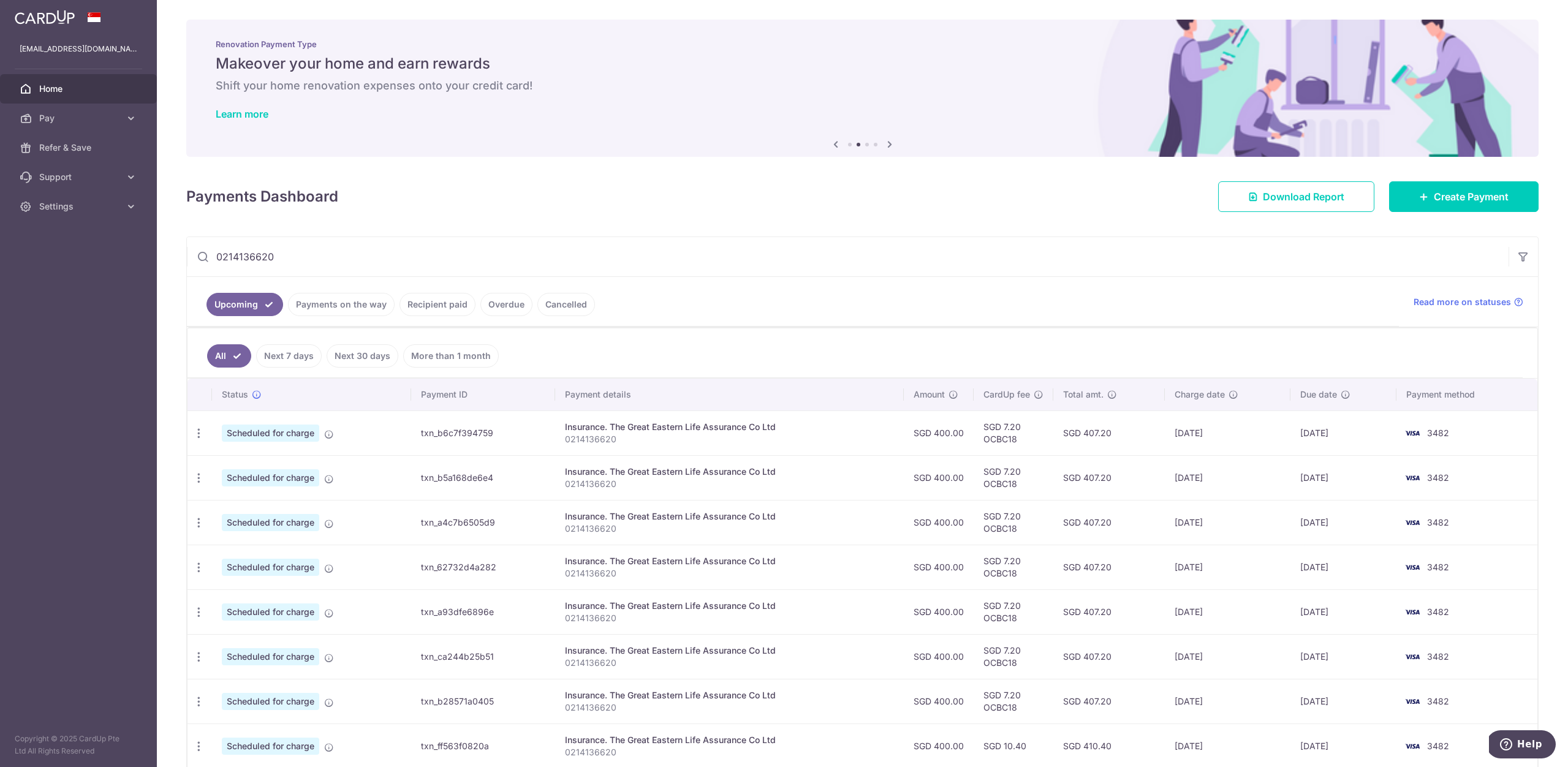
click at [300, 302] on link "Payments on the way" at bounding box center [341, 304] width 107 height 23
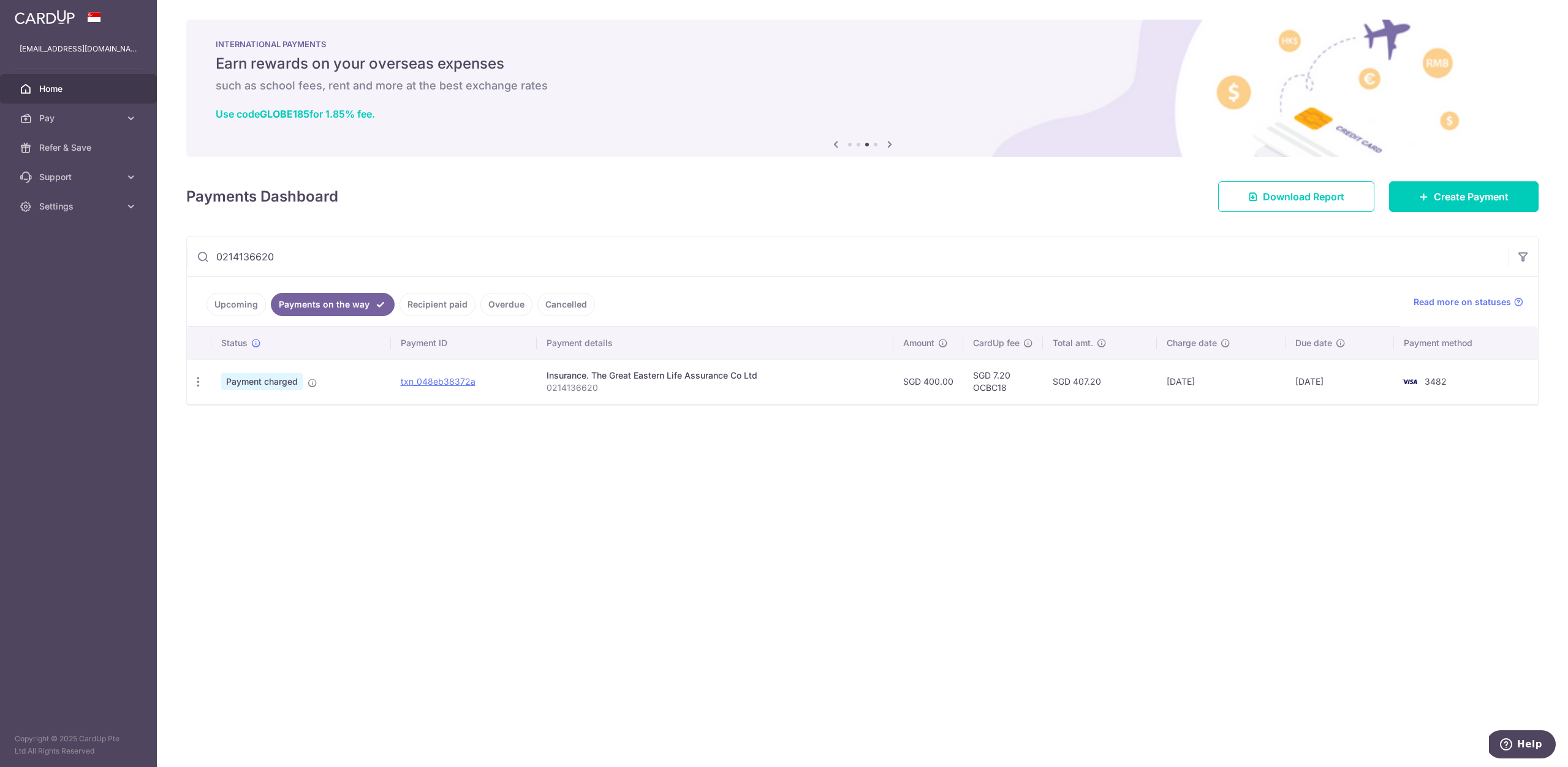
drag, startPoint x: 326, startPoint y: 260, endPoint x: 76, endPoint y: 252, distance: 250.1
click at [76, 252] on main "isaacmaksw@gmail.com Home Pay Payments Recipients Cards Refer & Save Support FA…" at bounding box center [784, 384] width 1568 height 767
paste input "49534025"
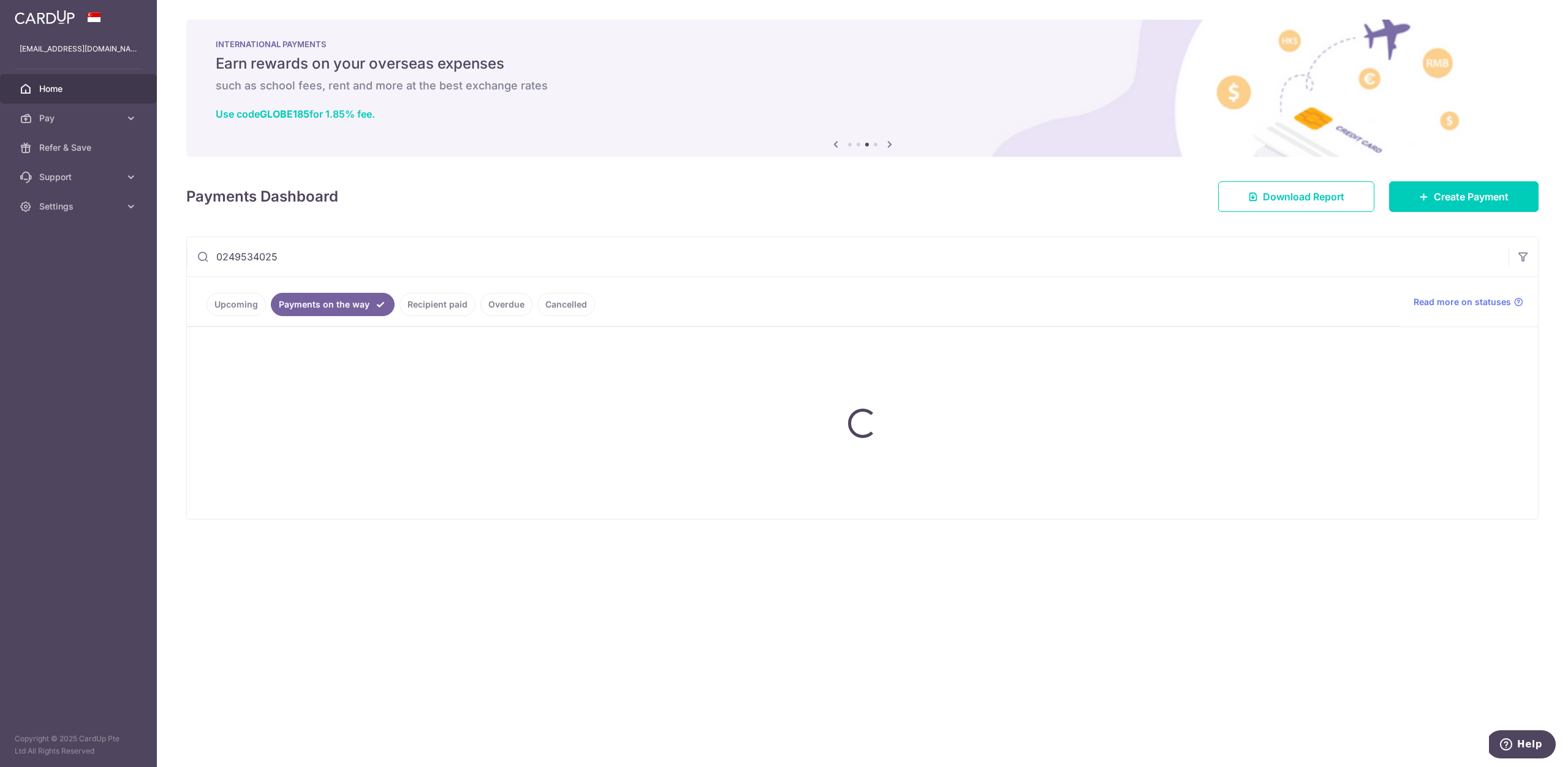
type input "0249534025"
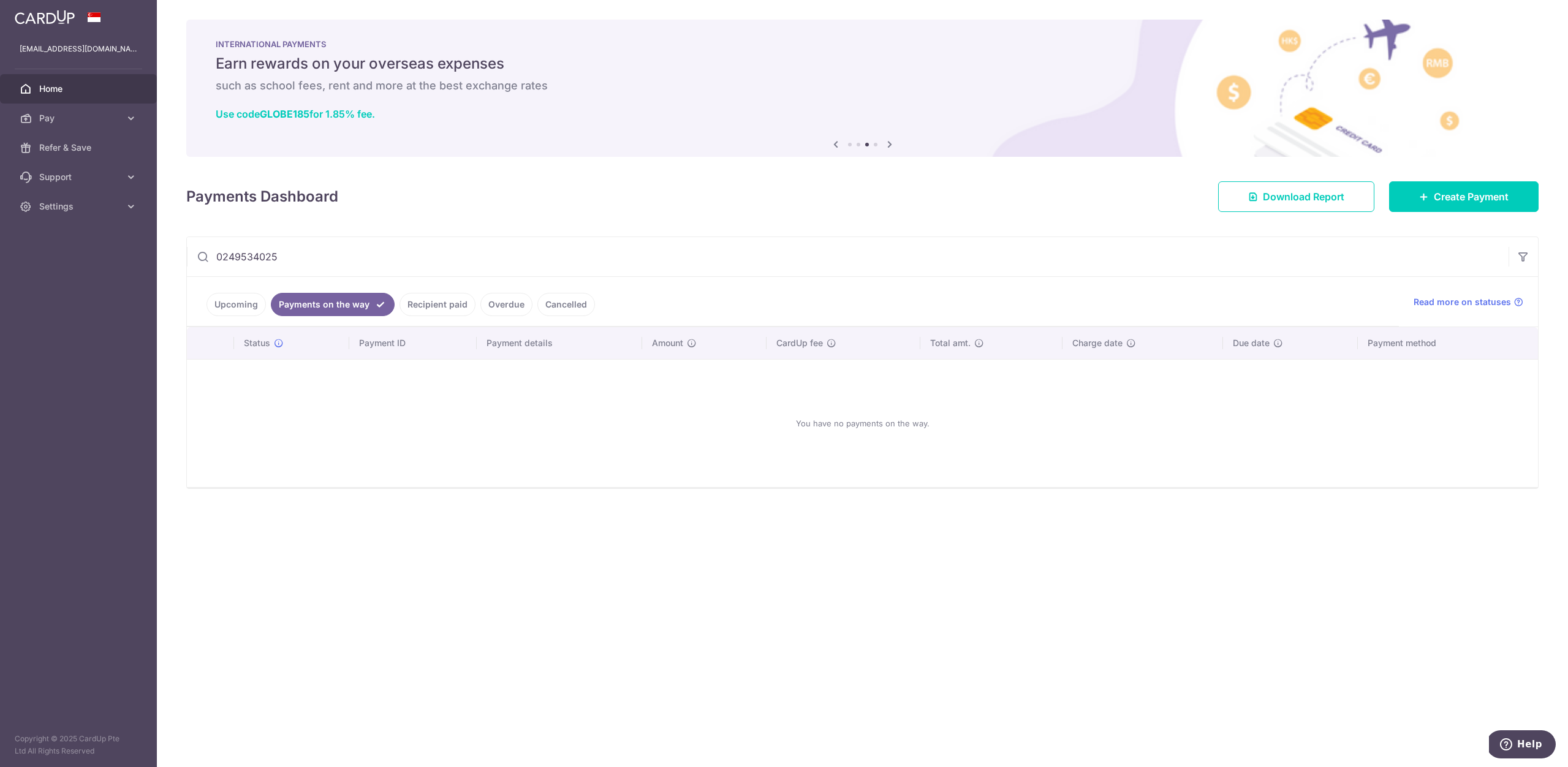
click at [224, 309] on link "Upcoming" at bounding box center [236, 304] width 59 height 23
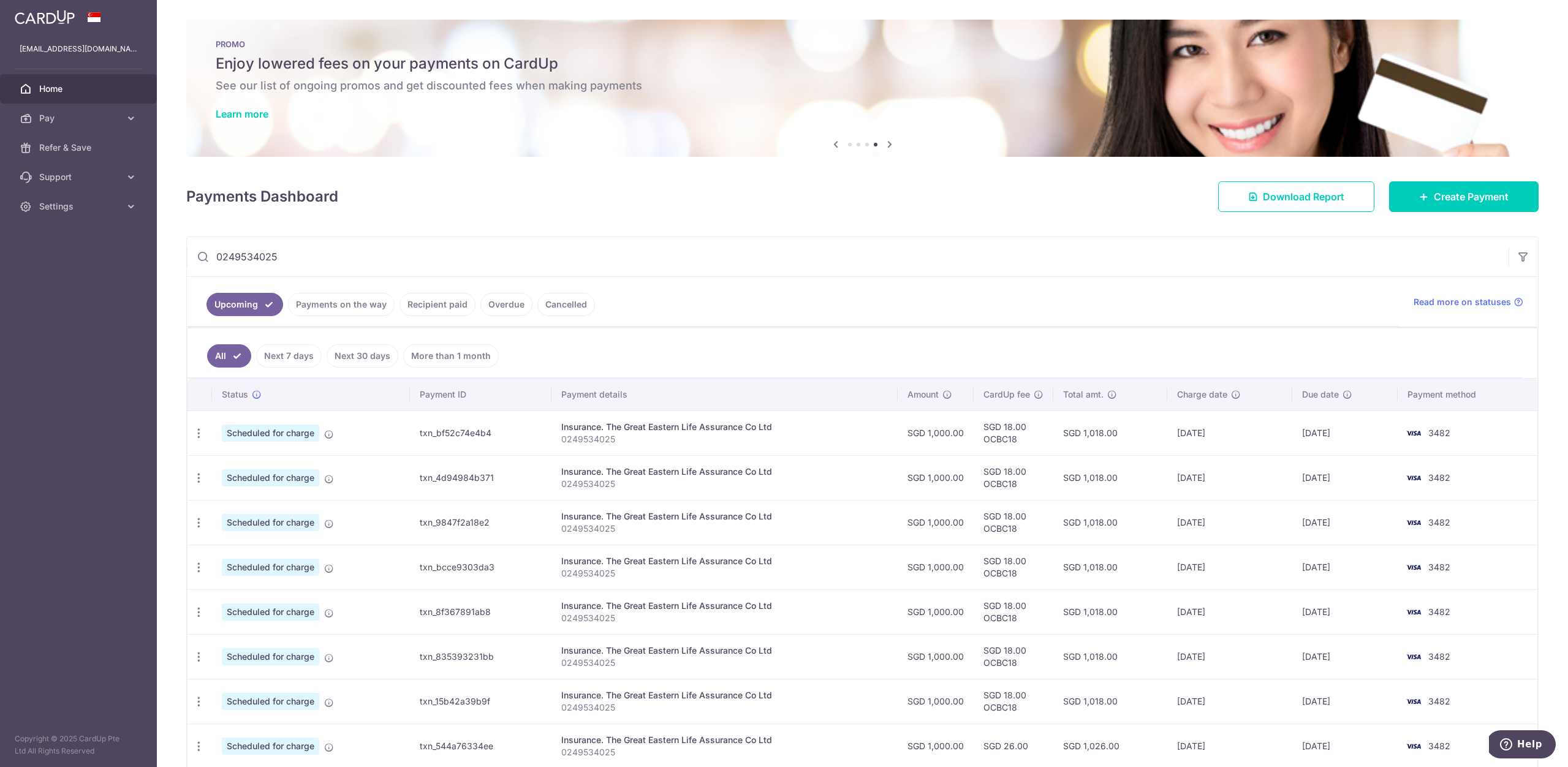
click at [457, 306] on link "Recipient paid" at bounding box center [438, 304] width 76 height 23
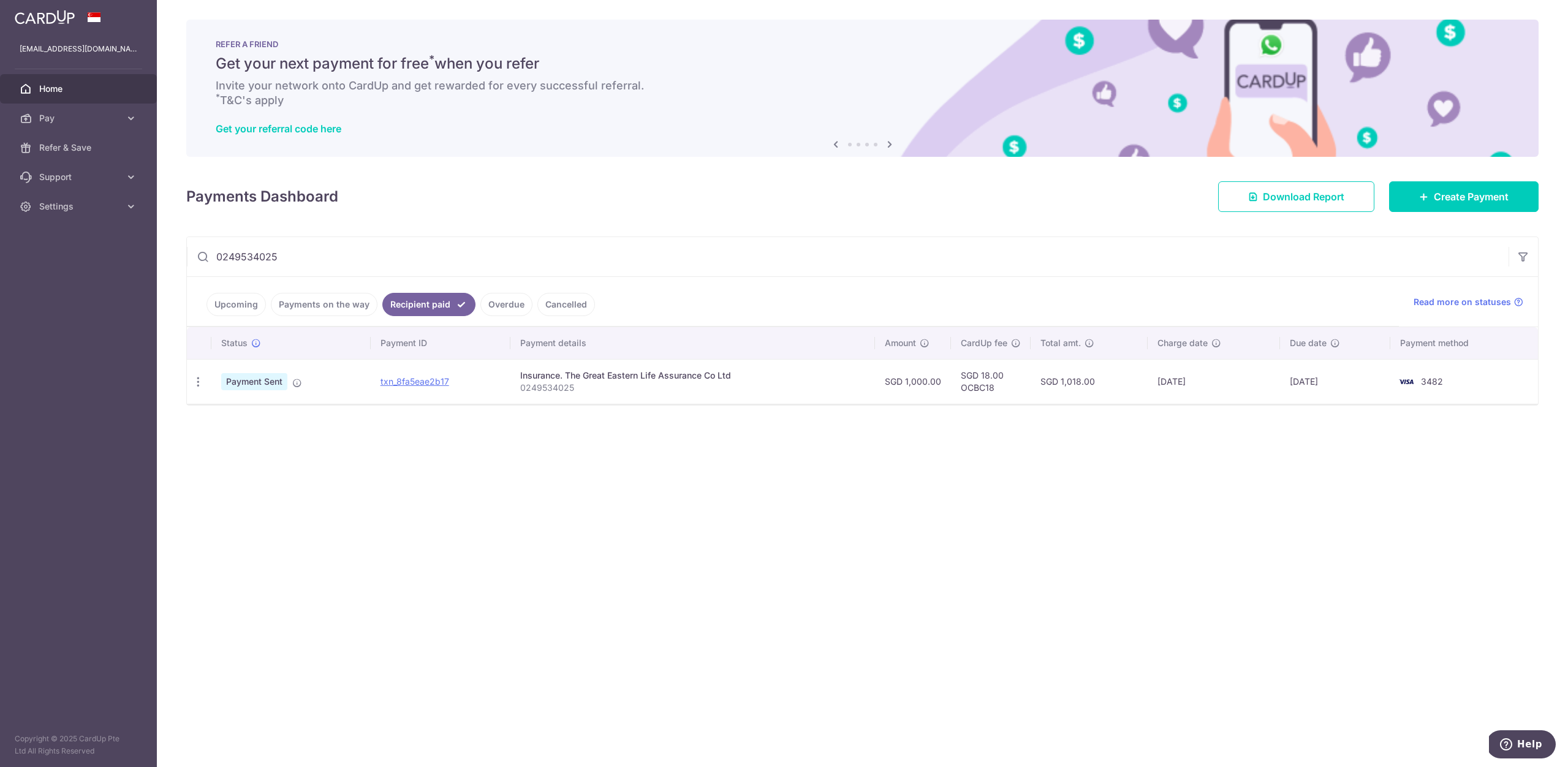
click at [334, 308] on link "Payments on the way" at bounding box center [324, 304] width 107 height 23
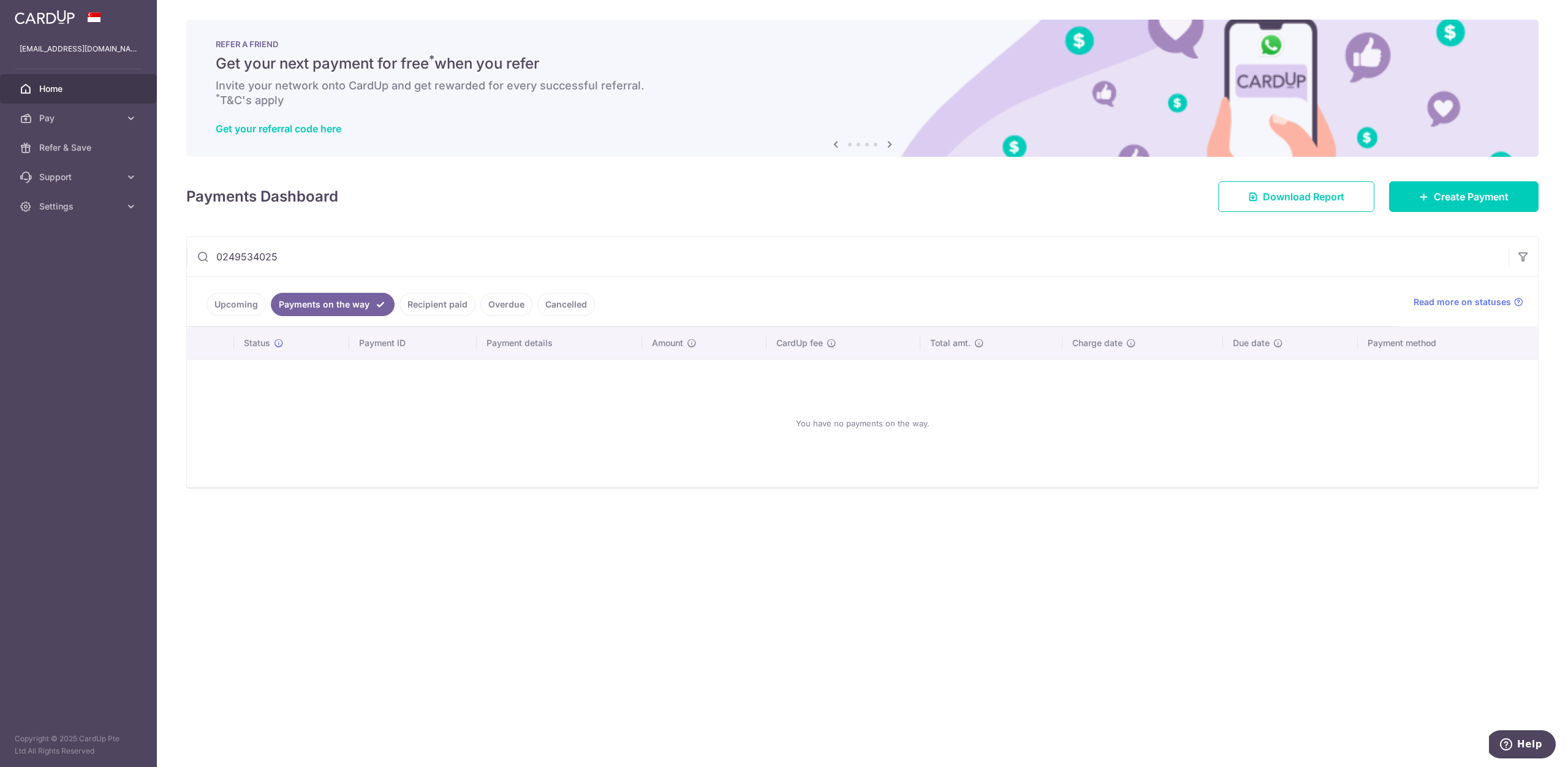
drag, startPoint x: 429, startPoint y: 303, endPoint x: 420, endPoint y: 303, distance: 9.0
click at [429, 303] on link "Recipient paid" at bounding box center [438, 304] width 76 height 23
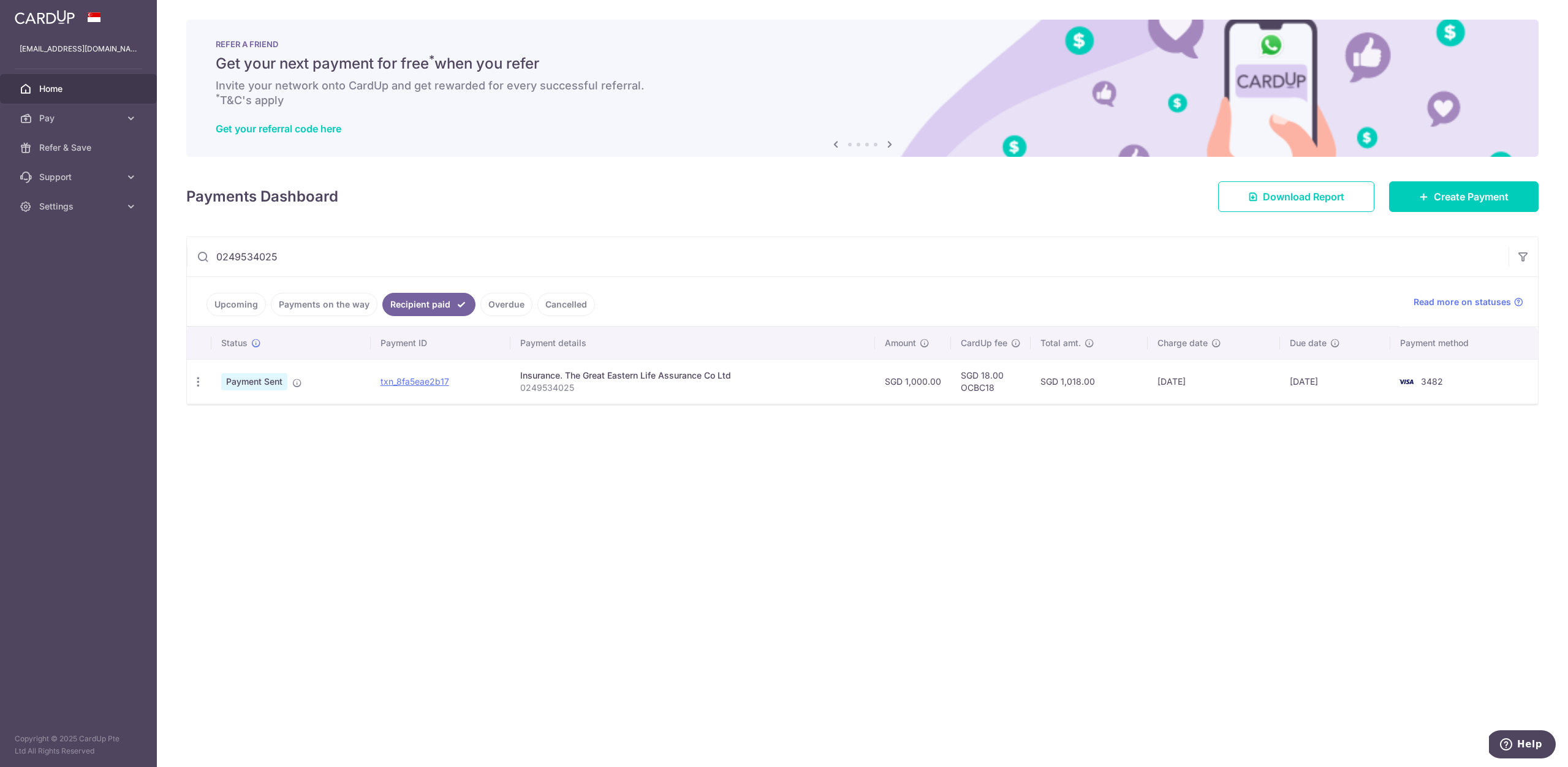
click at [331, 306] on link "Payments on the way" at bounding box center [324, 304] width 107 height 23
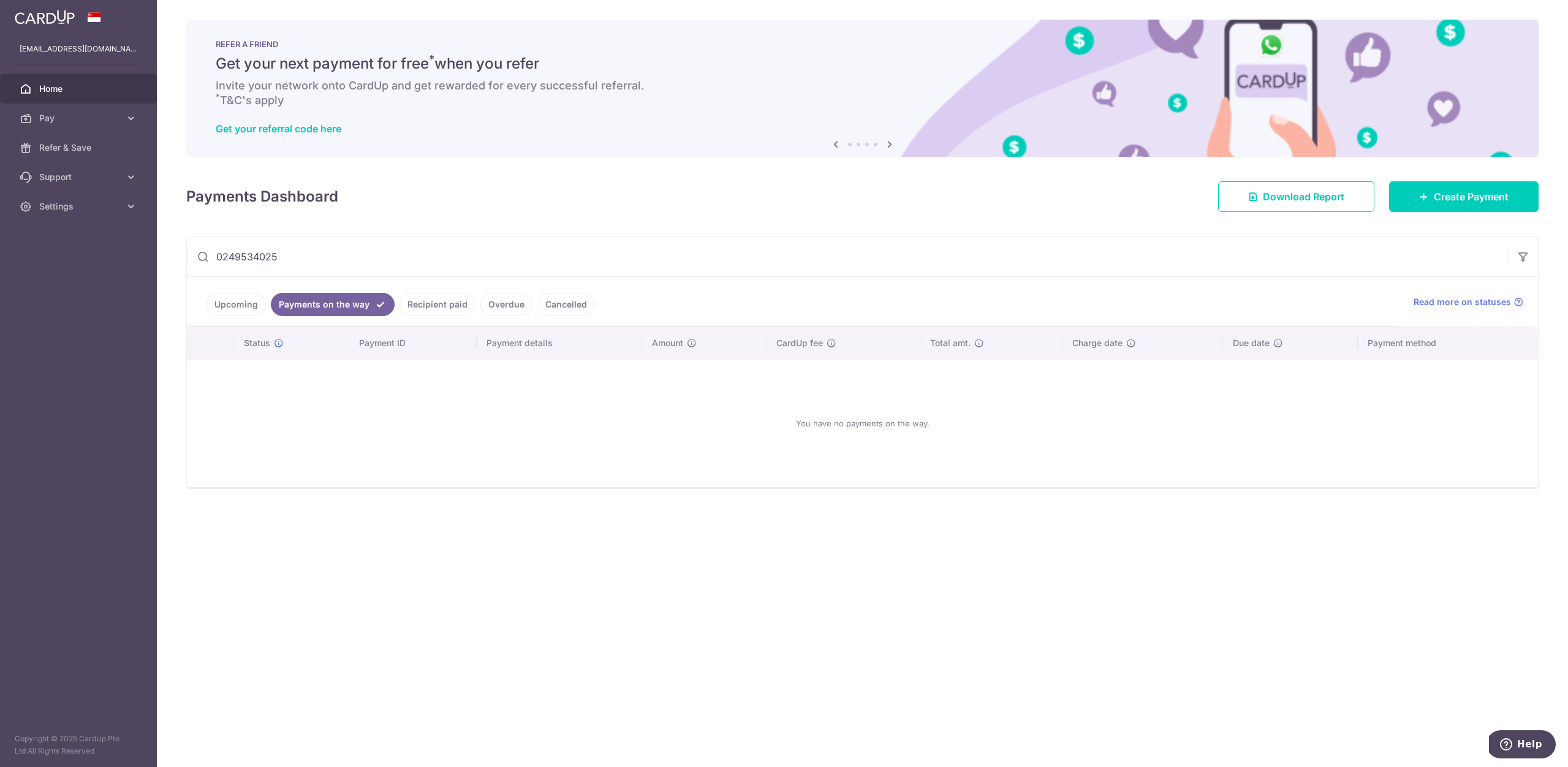
click at [248, 301] on link "Upcoming" at bounding box center [236, 304] width 59 height 23
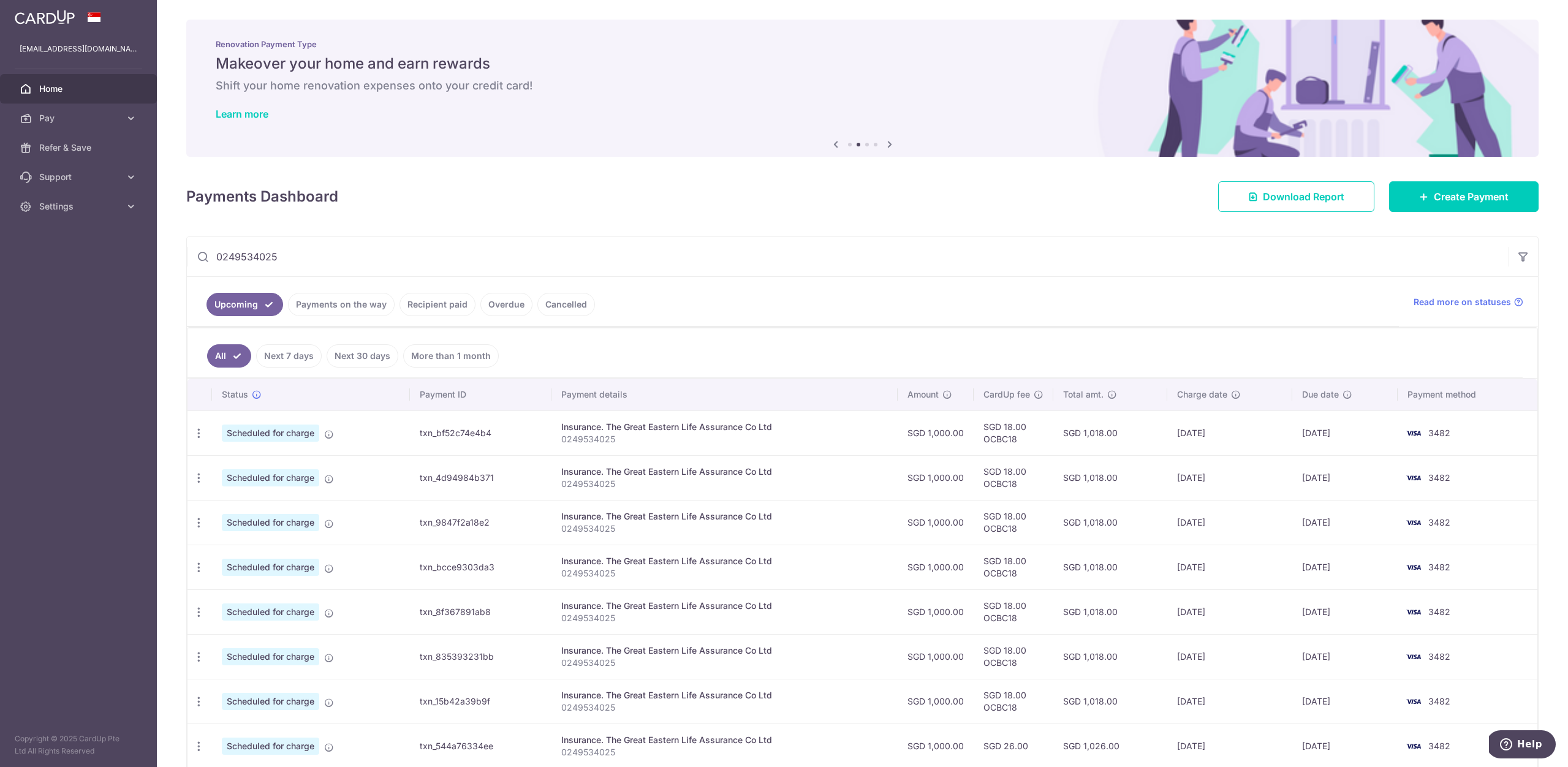
drag, startPoint x: 329, startPoint y: 259, endPoint x: 96, endPoint y: 258, distance: 233.0
click at [96, 258] on main "isaacmaksw@gmail.com Home Pay Payments Recipients Cards Refer & Save Support FA…" at bounding box center [784, 384] width 1568 height 767
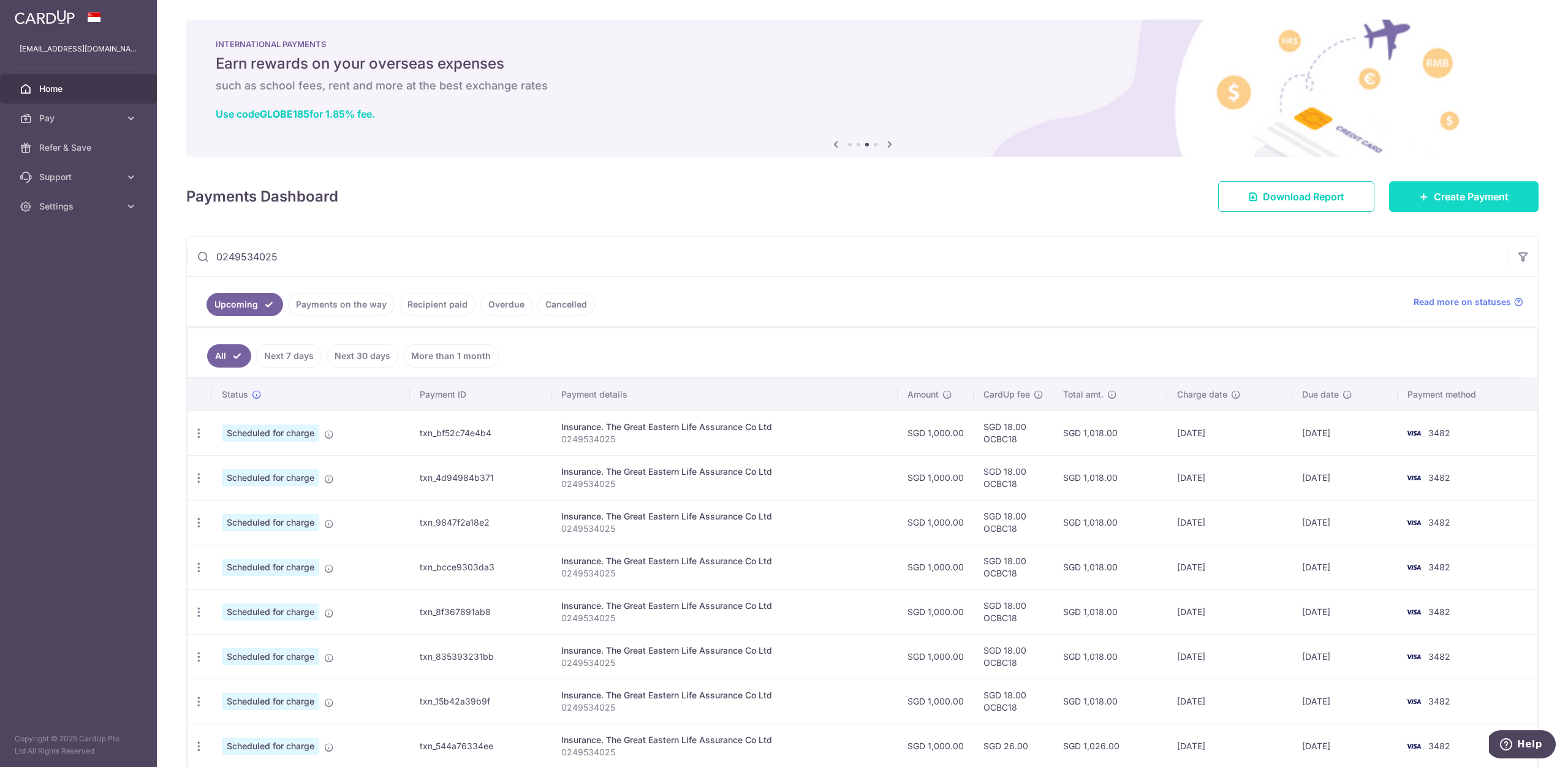
click at [777, 200] on link "Create Payment" at bounding box center [1464, 197] width 150 height 30
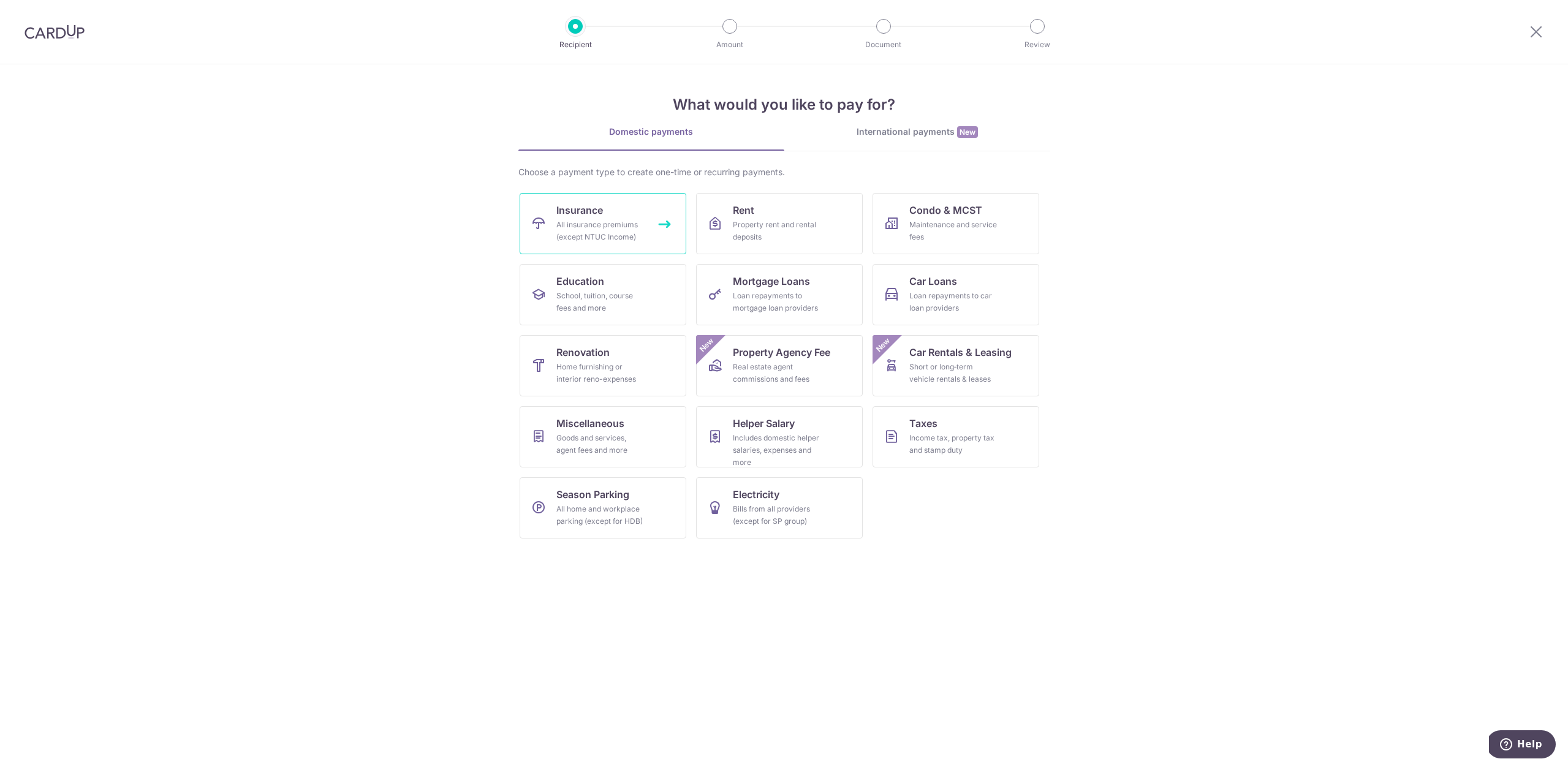
click at [625, 231] on div "All insurance premiums (except NTUC Income)" at bounding box center [600, 231] width 88 height 24
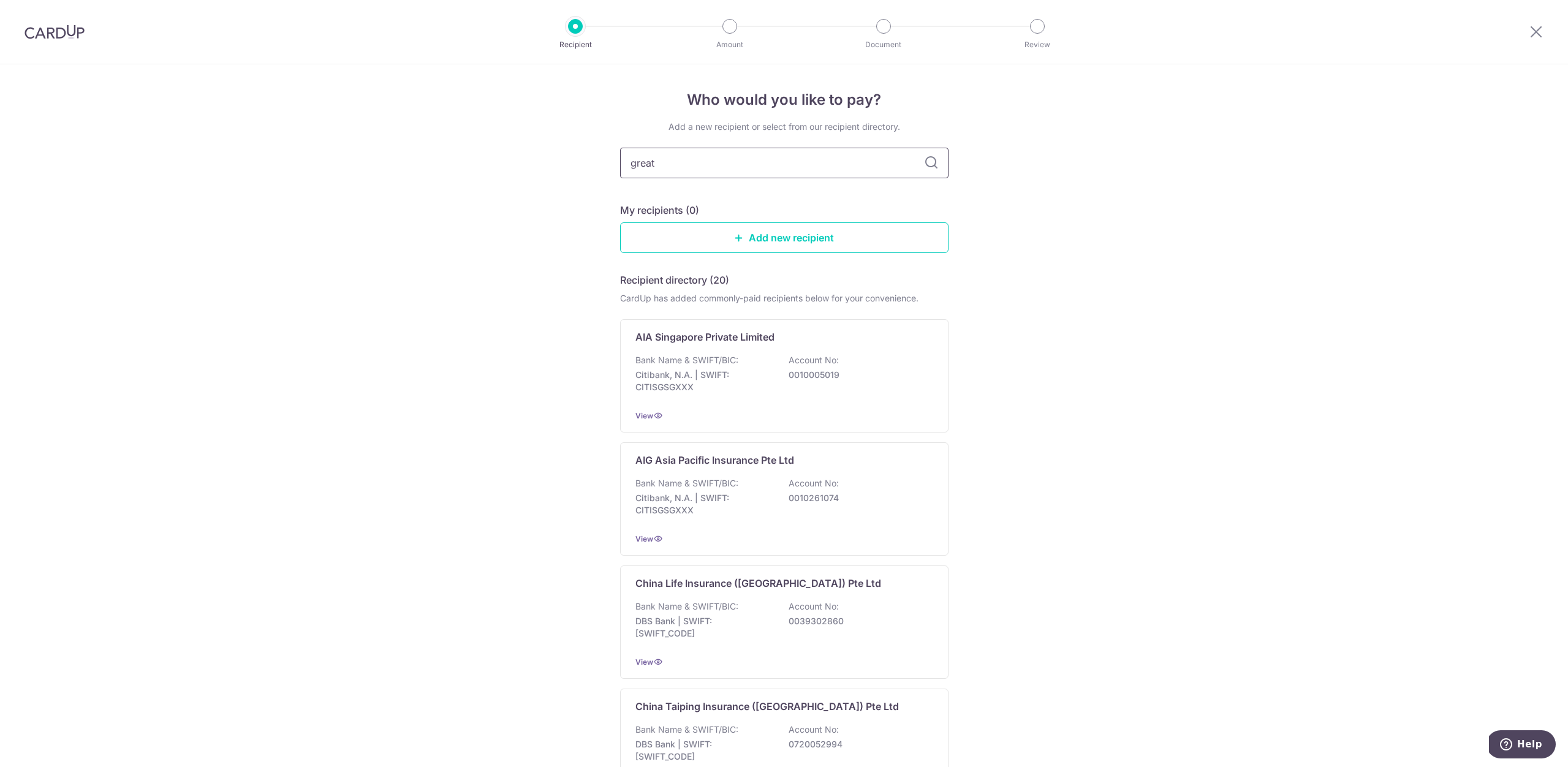
type input "great"
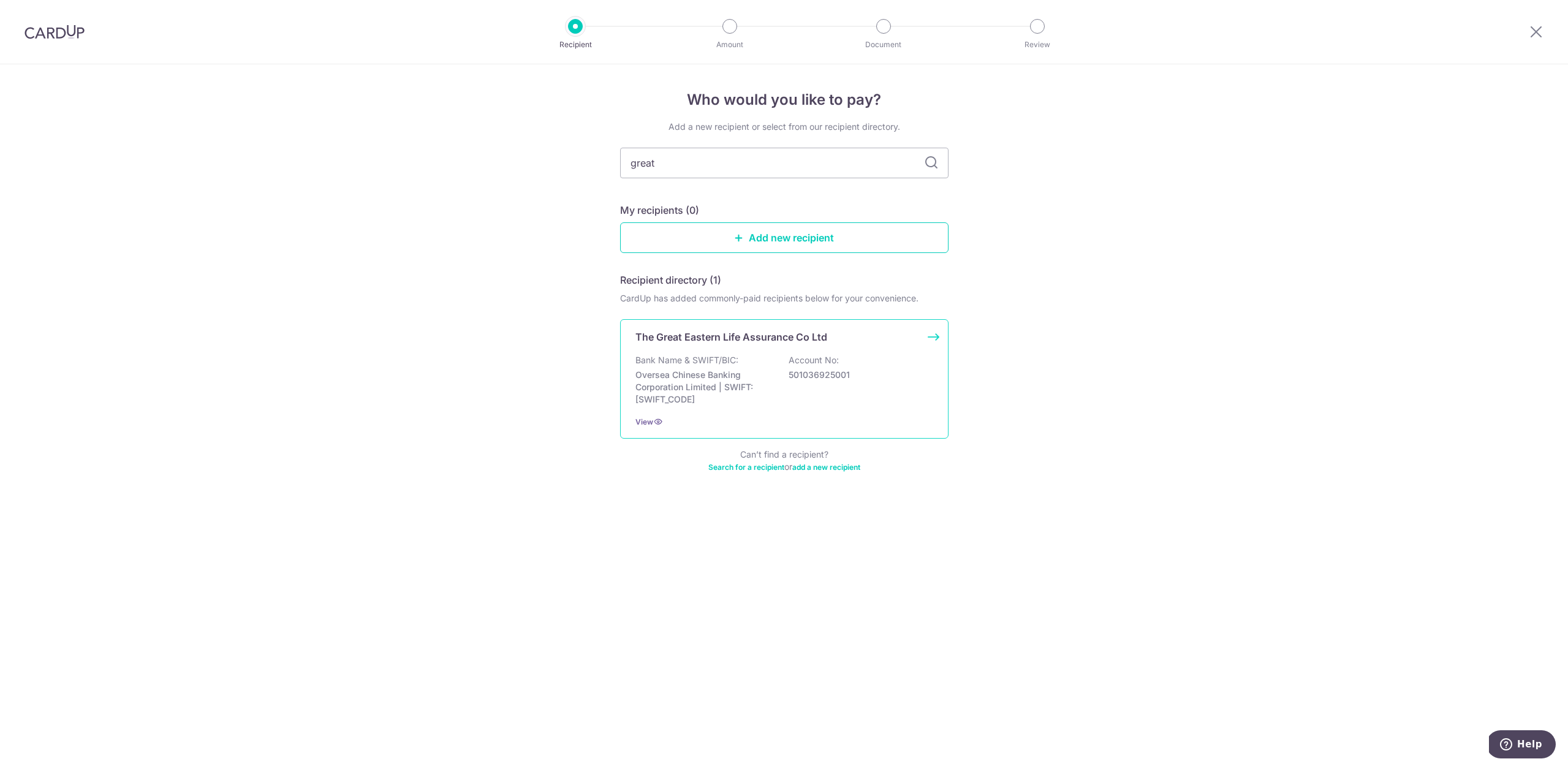
click at [750, 400] on p "Oversea Chinese Banking Corporation Limited | SWIFT: [SWIFT_CODE]" at bounding box center [704, 387] width 137 height 37
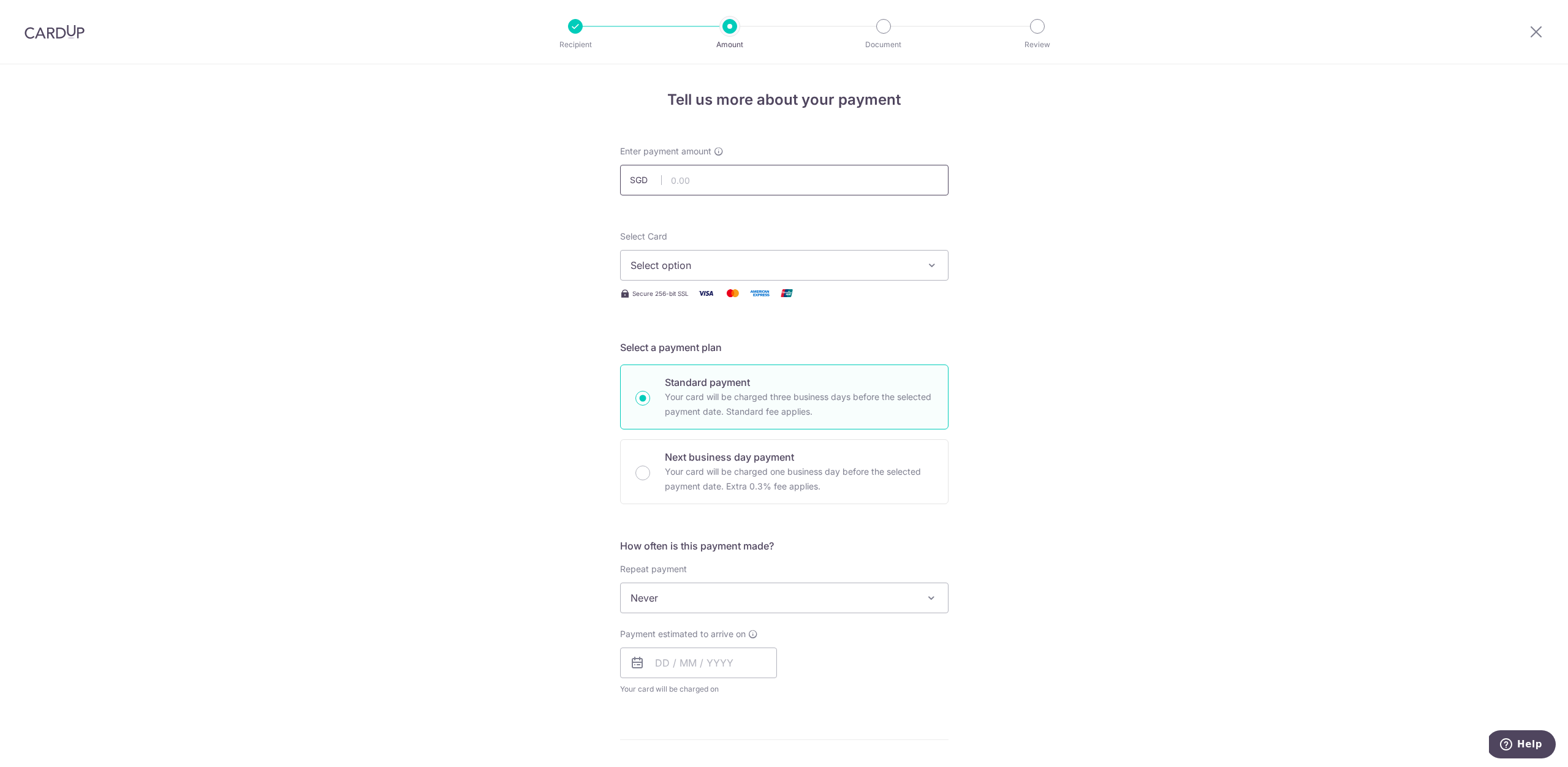
click at [728, 175] on input "text" at bounding box center [784, 180] width 329 height 30
type input "1,000.00"
click at [732, 259] on span "Select option" at bounding box center [773, 266] width 286 height 15
click at [692, 352] on span "**** 3482" at bounding box center [684, 353] width 47 height 15
click at [702, 598] on span "Never" at bounding box center [784, 598] width 327 height 30
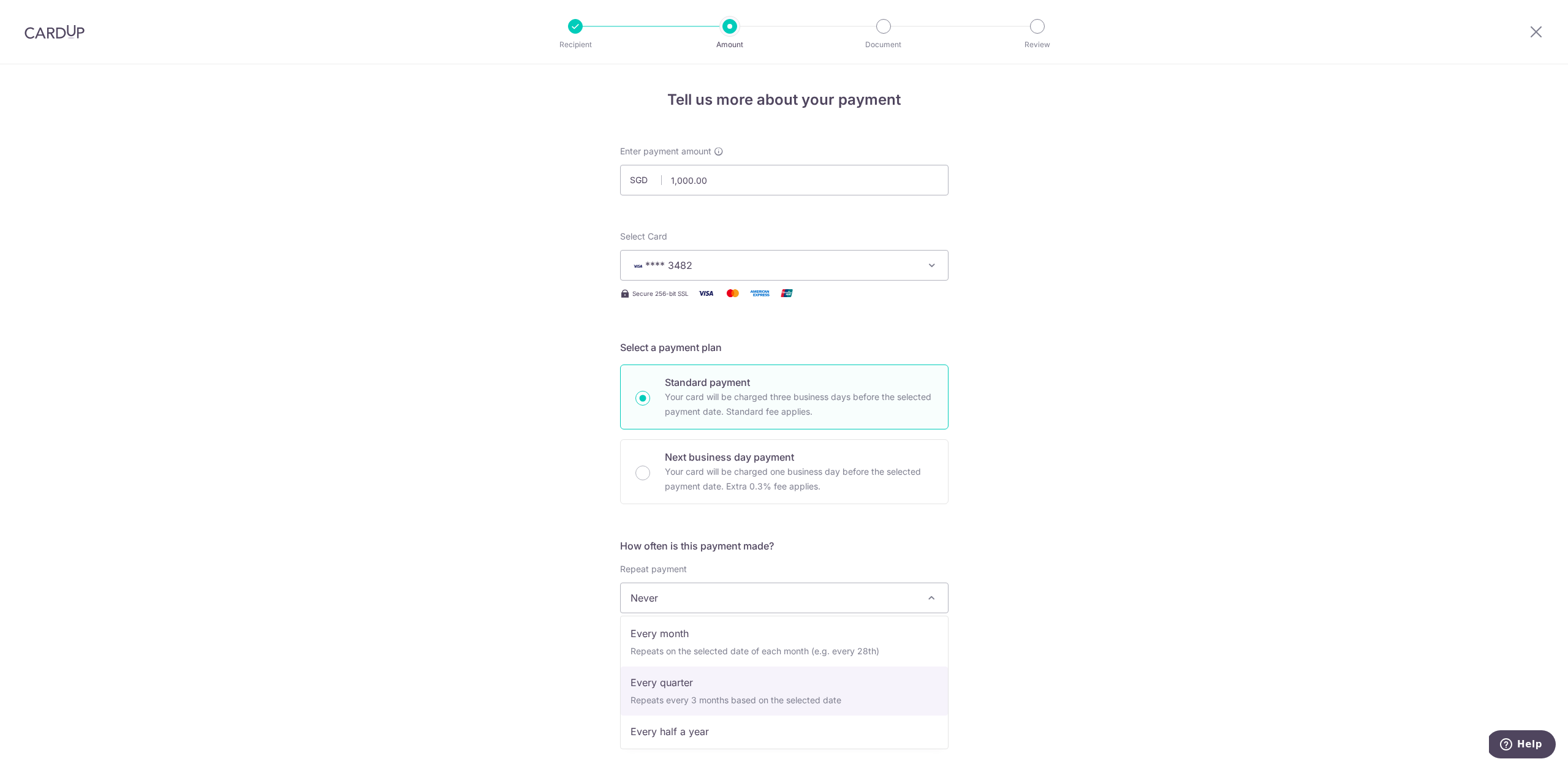
scroll to position [171, 0]
select select "6"
drag, startPoint x: 698, startPoint y: 661, endPoint x: 719, endPoint y: 662, distance: 21.0
click at [698, 662] on input "text" at bounding box center [698, 662] width 157 height 30
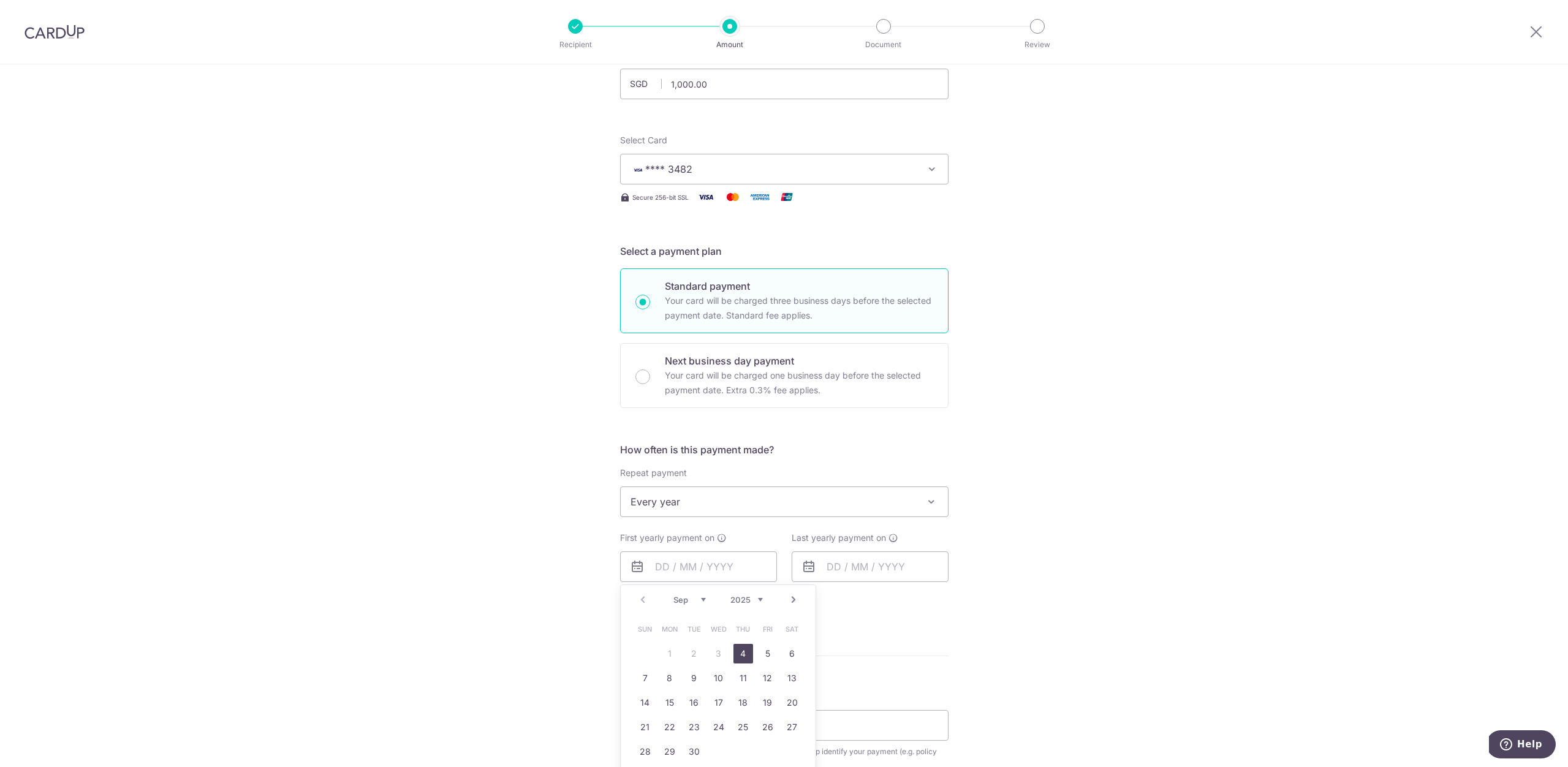
click at [743, 652] on link "4" at bounding box center [743, 654] width 19 height 19
type input "[DATE]"
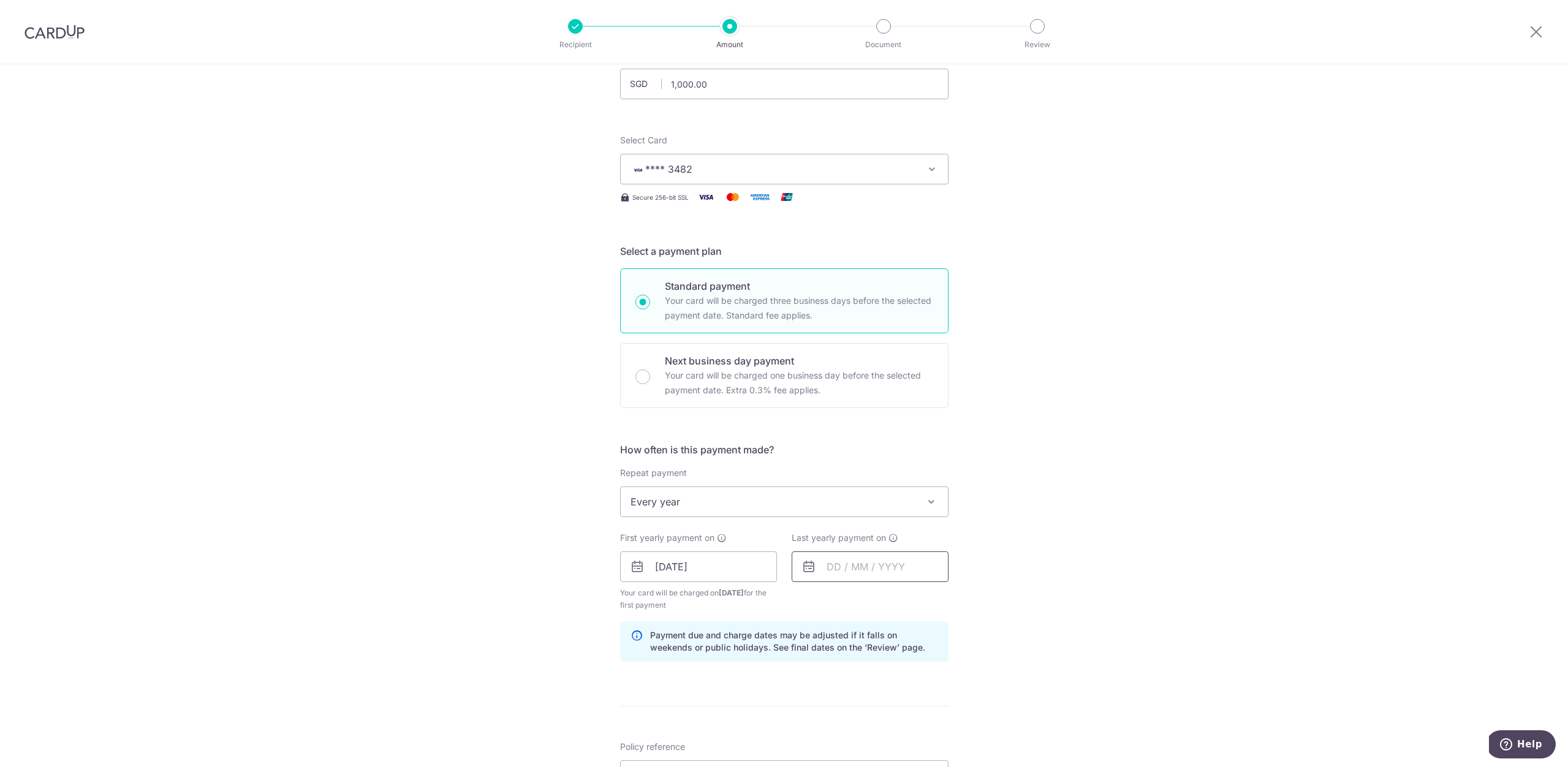
click at [876, 576] on input "text" at bounding box center [869, 566] width 157 height 30
click at [918, 653] on link "3" at bounding box center [915, 654] width 19 height 19
type input "[DATE]"
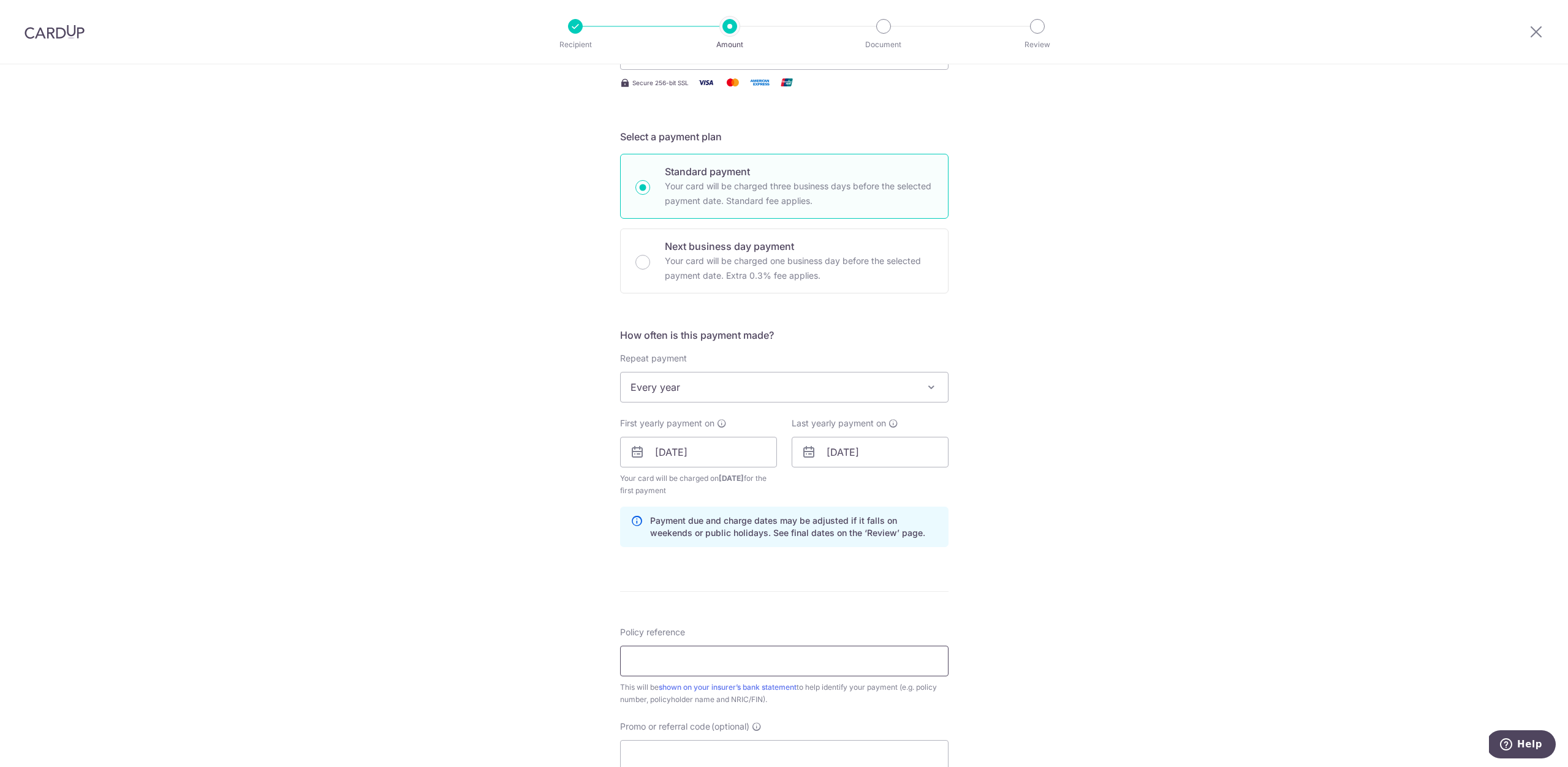
click at [723, 664] on input "Policy reference" at bounding box center [784, 661] width 329 height 30
paste input "0249534025"
type input "0249534025"
click at [706, 749] on input "Promo or referral code (optional)" at bounding box center [784, 755] width 329 height 30
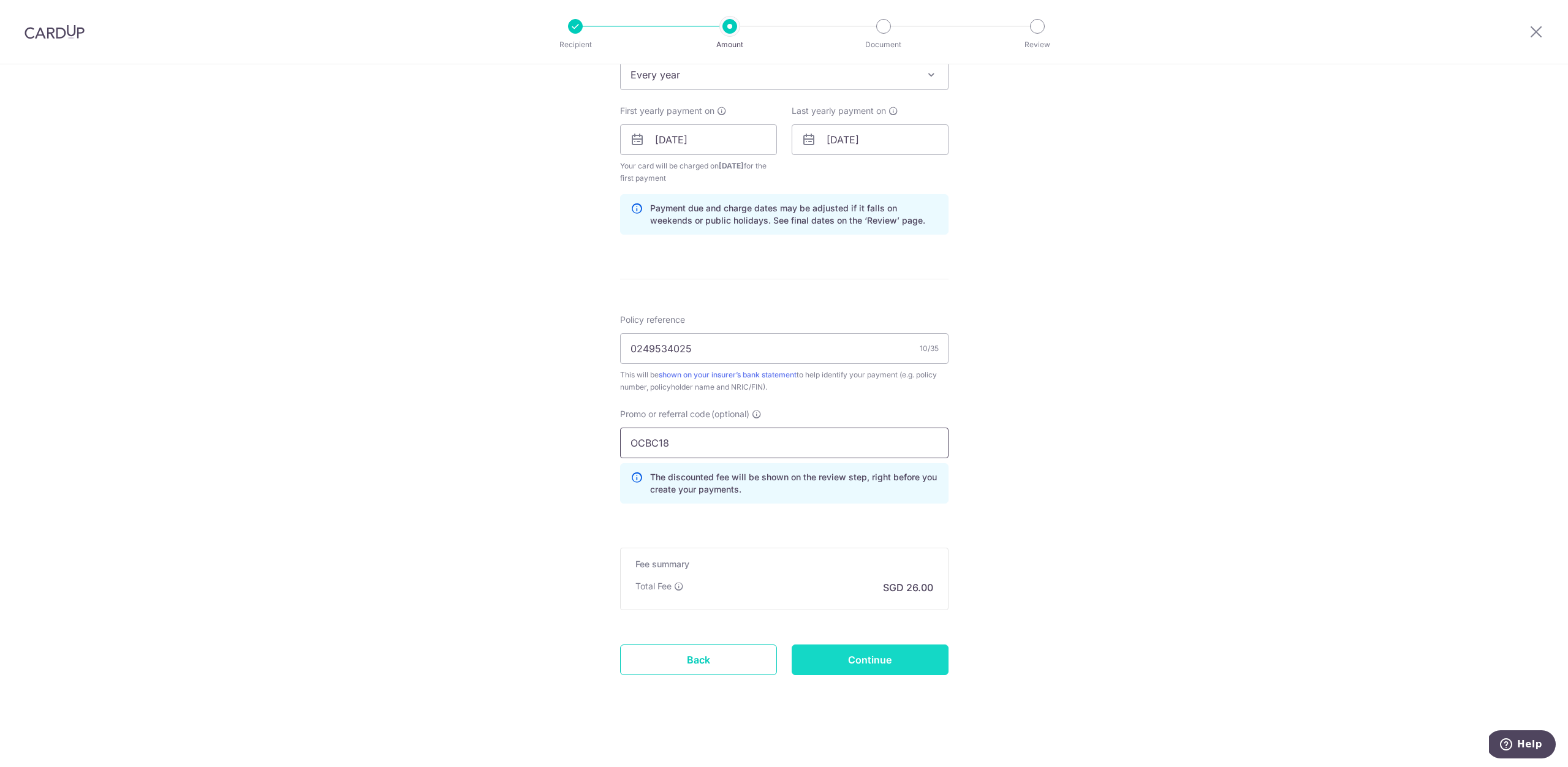
type input "OCBC18"
click at [859, 654] on input "Continue" at bounding box center [869, 659] width 157 height 30
type input "Create Schedule"
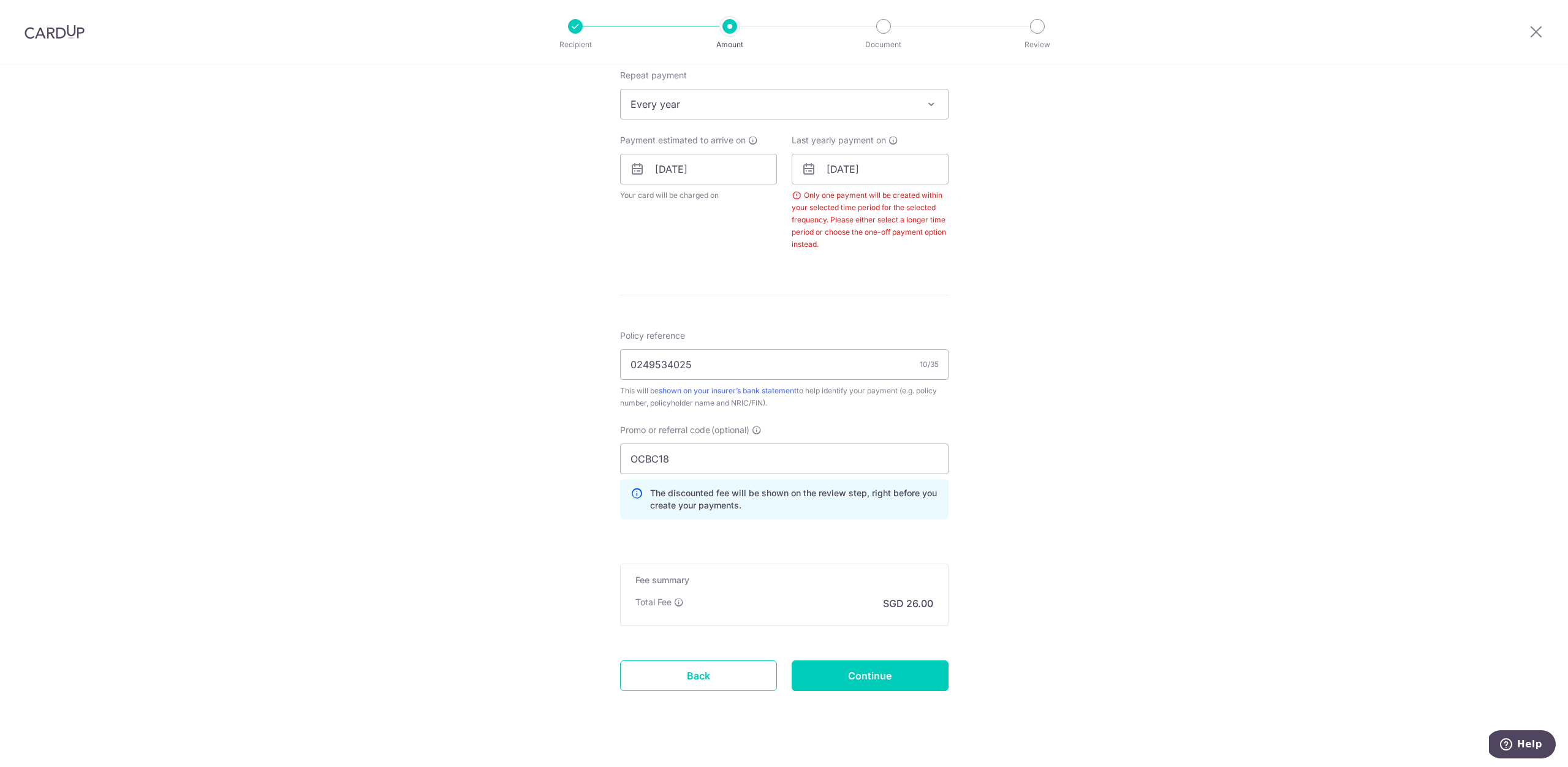
scroll to position [428, 0]
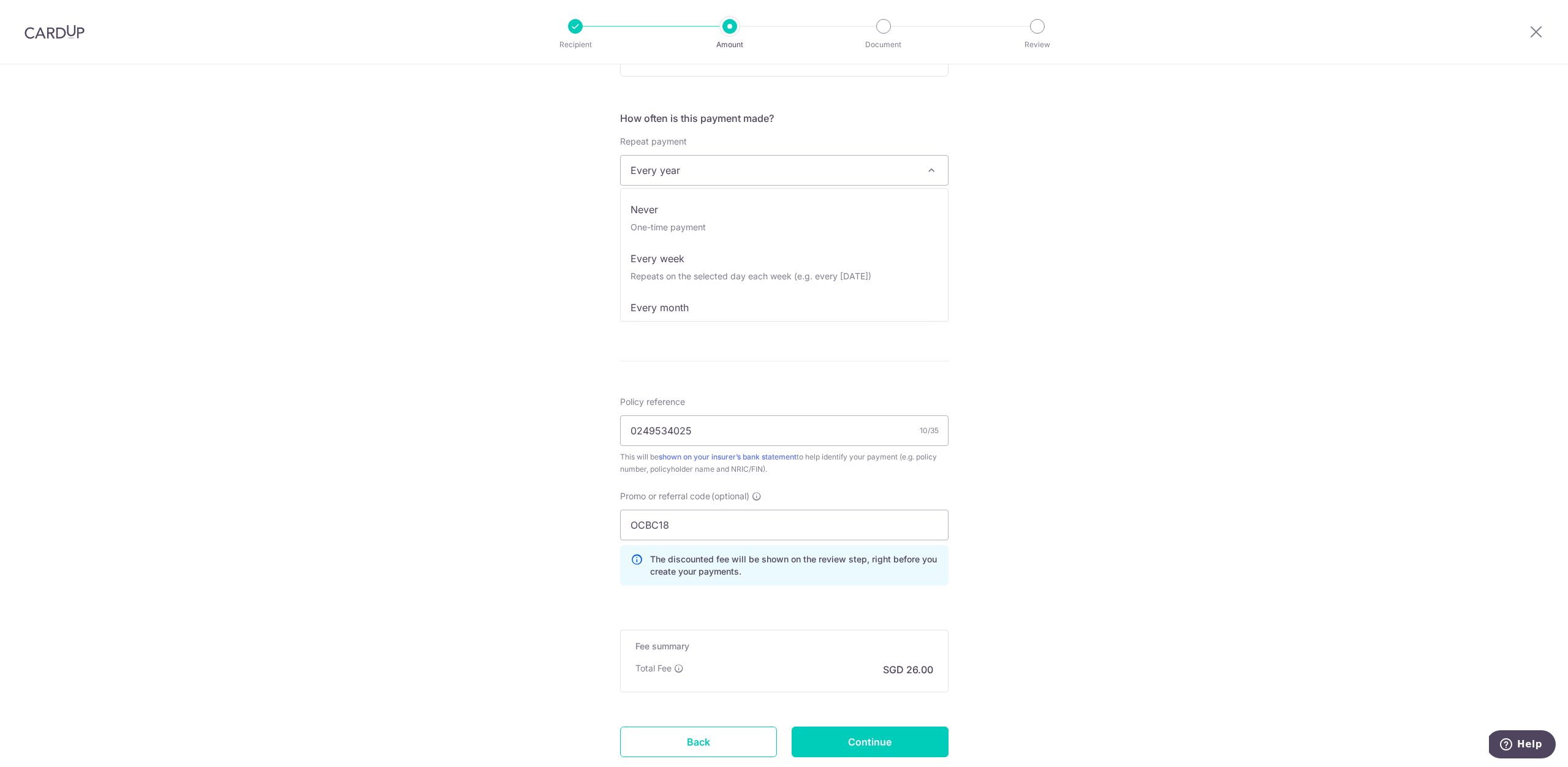
click at [865, 174] on span "Every year" at bounding box center [784, 171] width 327 height 30
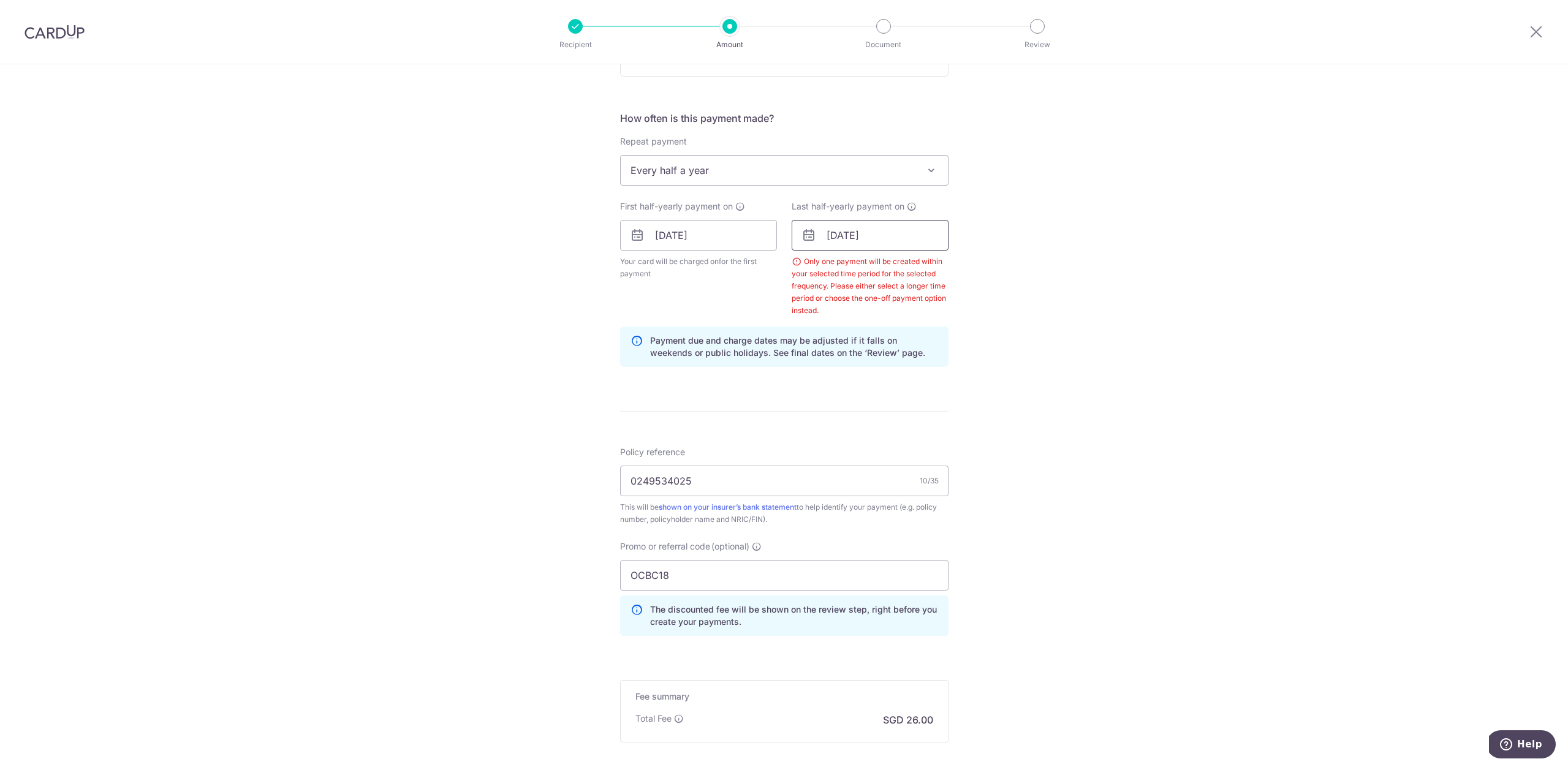
click at [885, 239] on input "[DATE]" at bounding box center [869, 235] width 157 height 30
click at [1013, 188] on div "Tell us more about your payment Enter payment amount SGD 1,000.00 1000.00 Selec…" at bounding box center [784, 268] width 1568 height 1263
click at [770, 168] on span "Every half a year" at bounding box center [784, 171] width 327 height 30
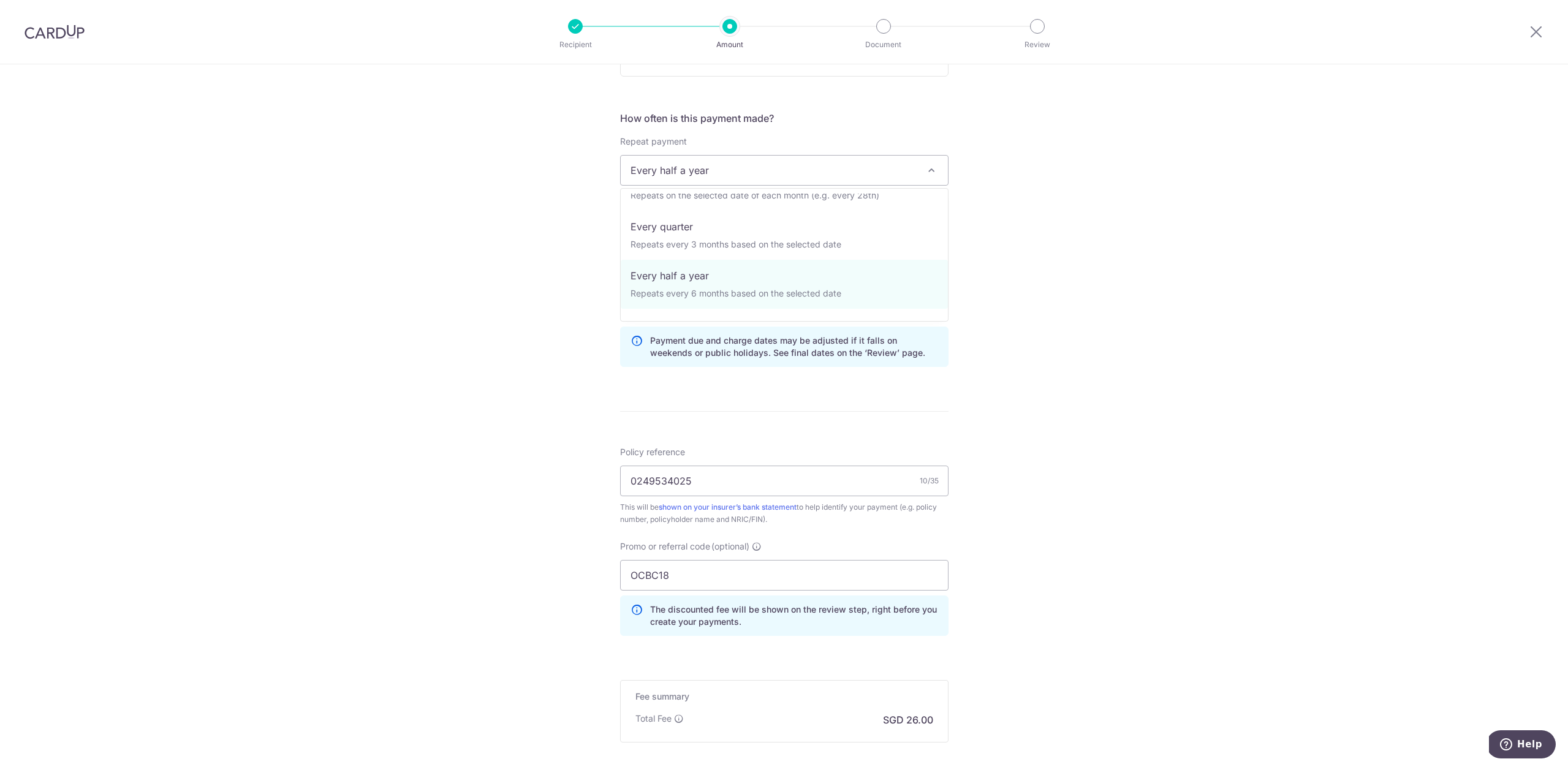
scroll to position [36, 0]
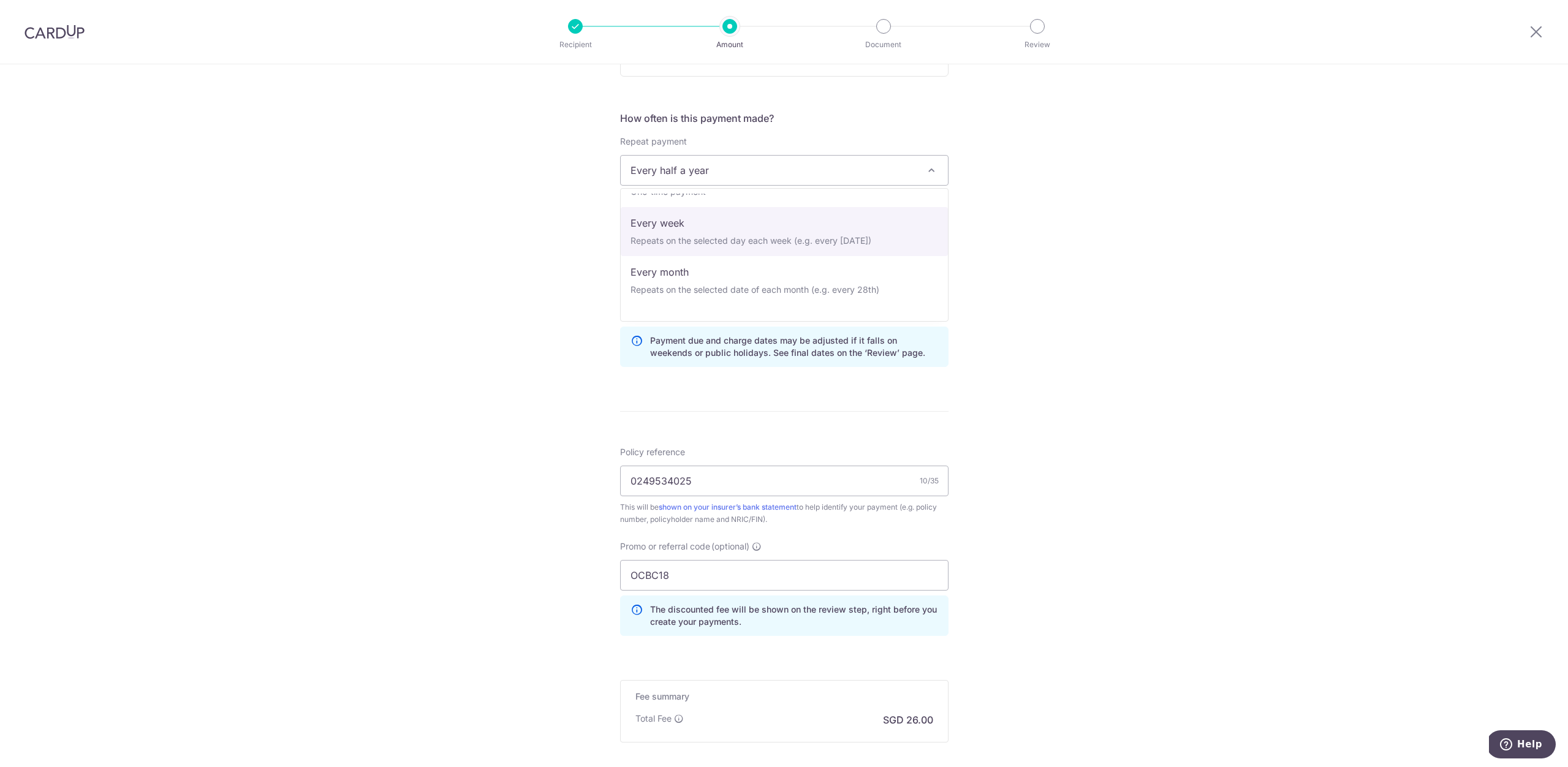
select select "2"
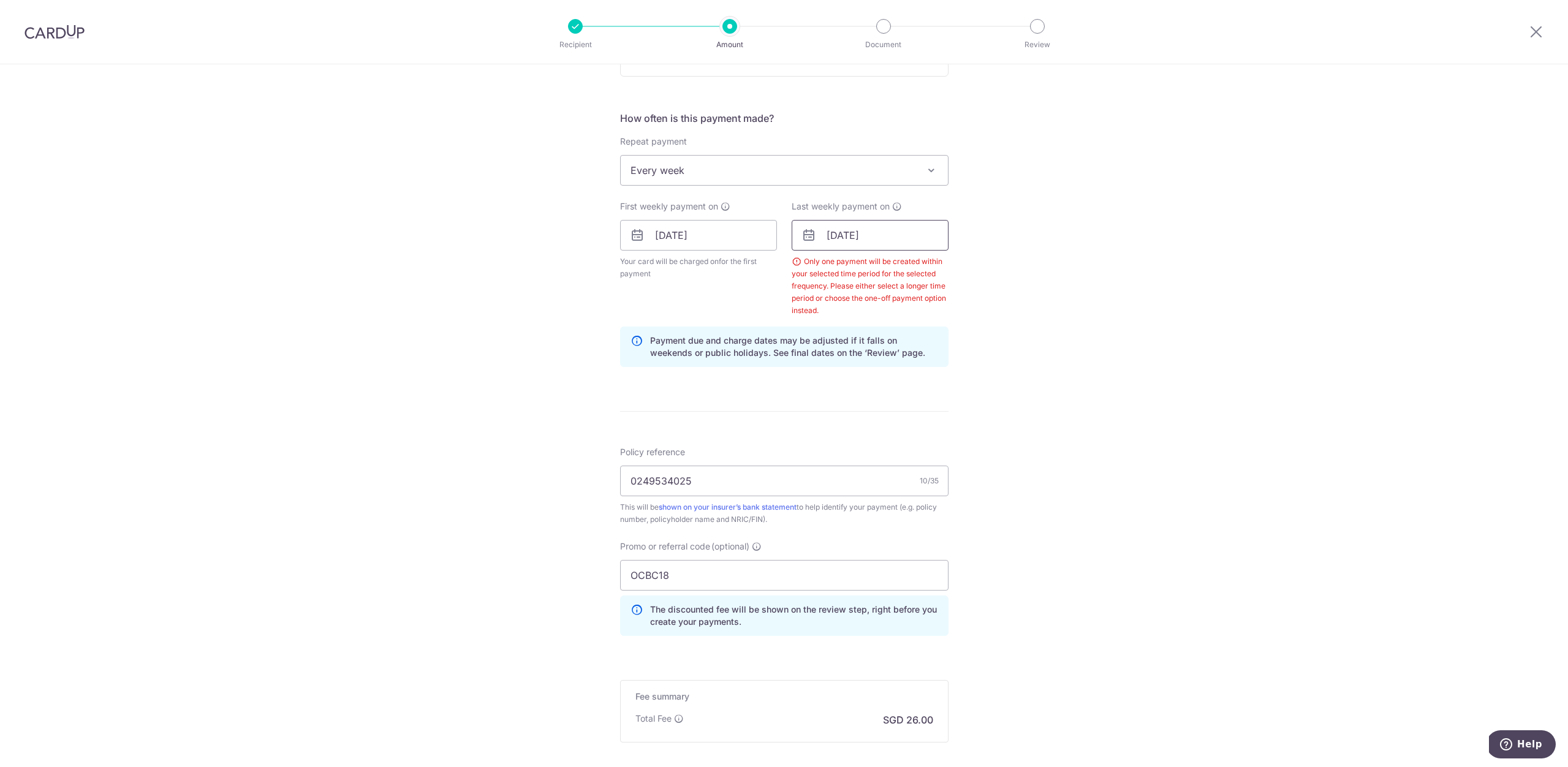
click at [869, 234] on input "[DATE]" at bounding box center [869, 235] width 157 height 30
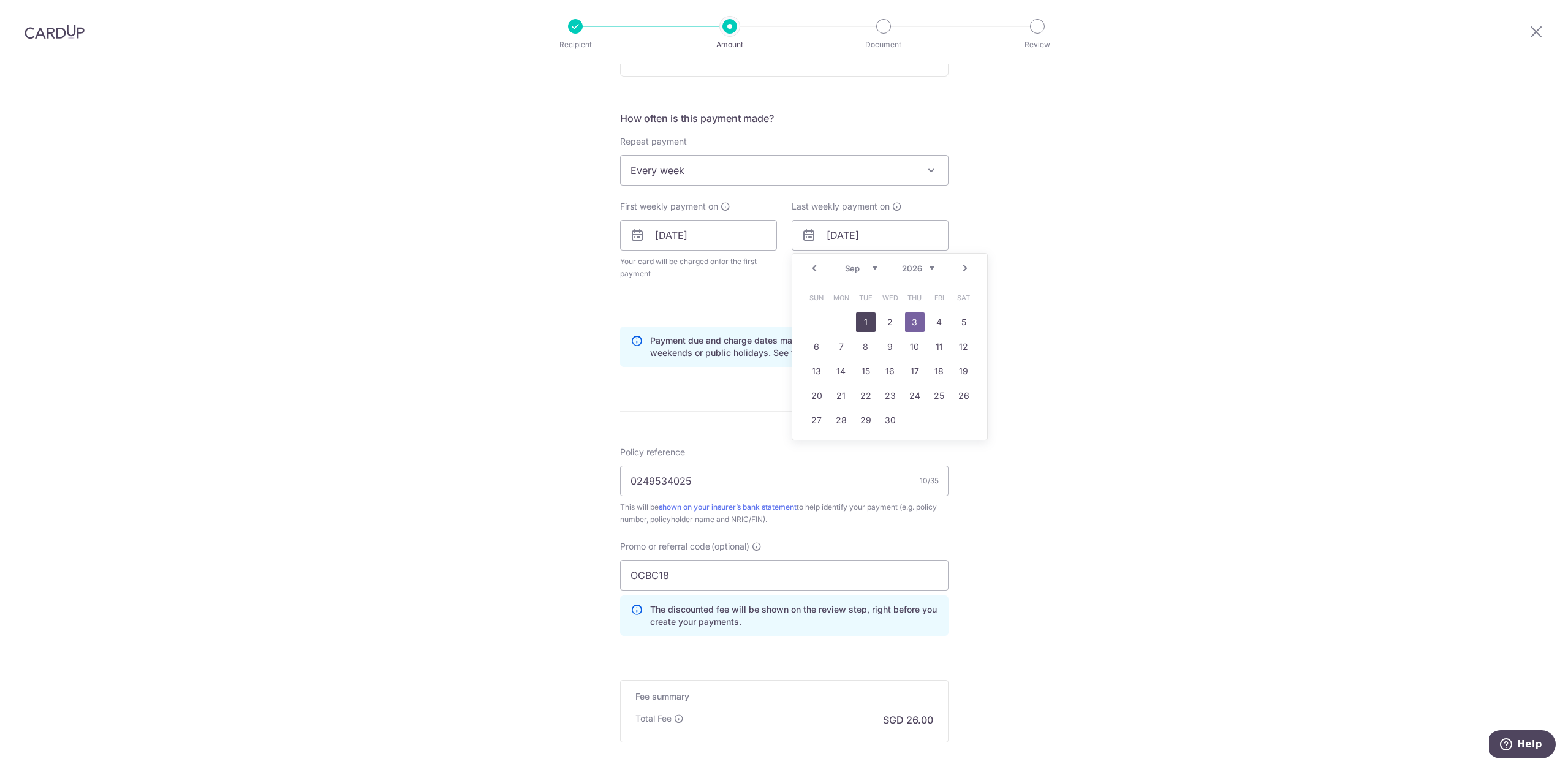
click at [870, 326] on link "1" at bounding box center [866, 322] width 19 height 19
type input "01/09/2026"
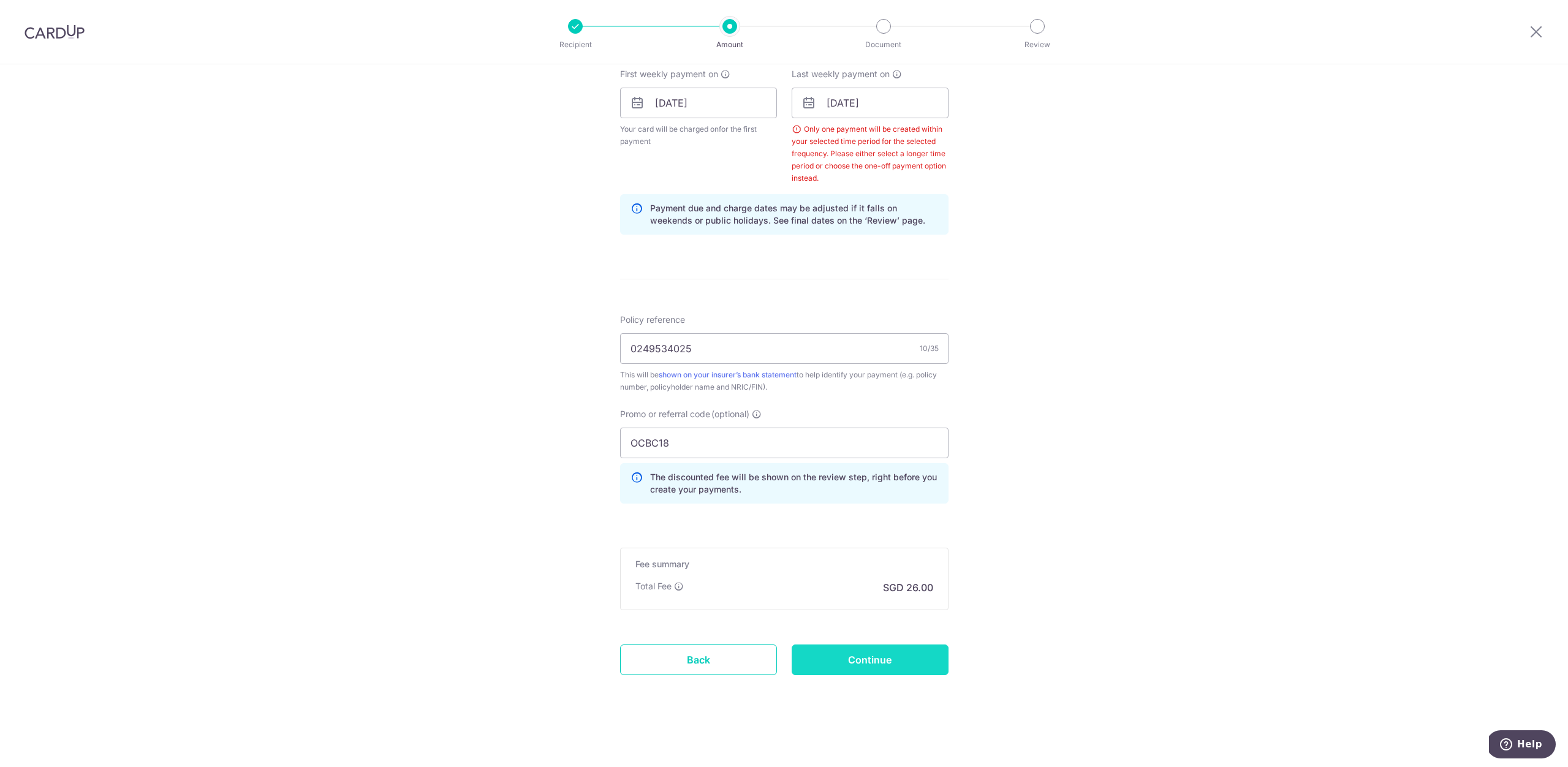
click at [883, 656] on input "Continue" at bounding box center [869, 659] width 157 height 30
type input "Create Schedule"
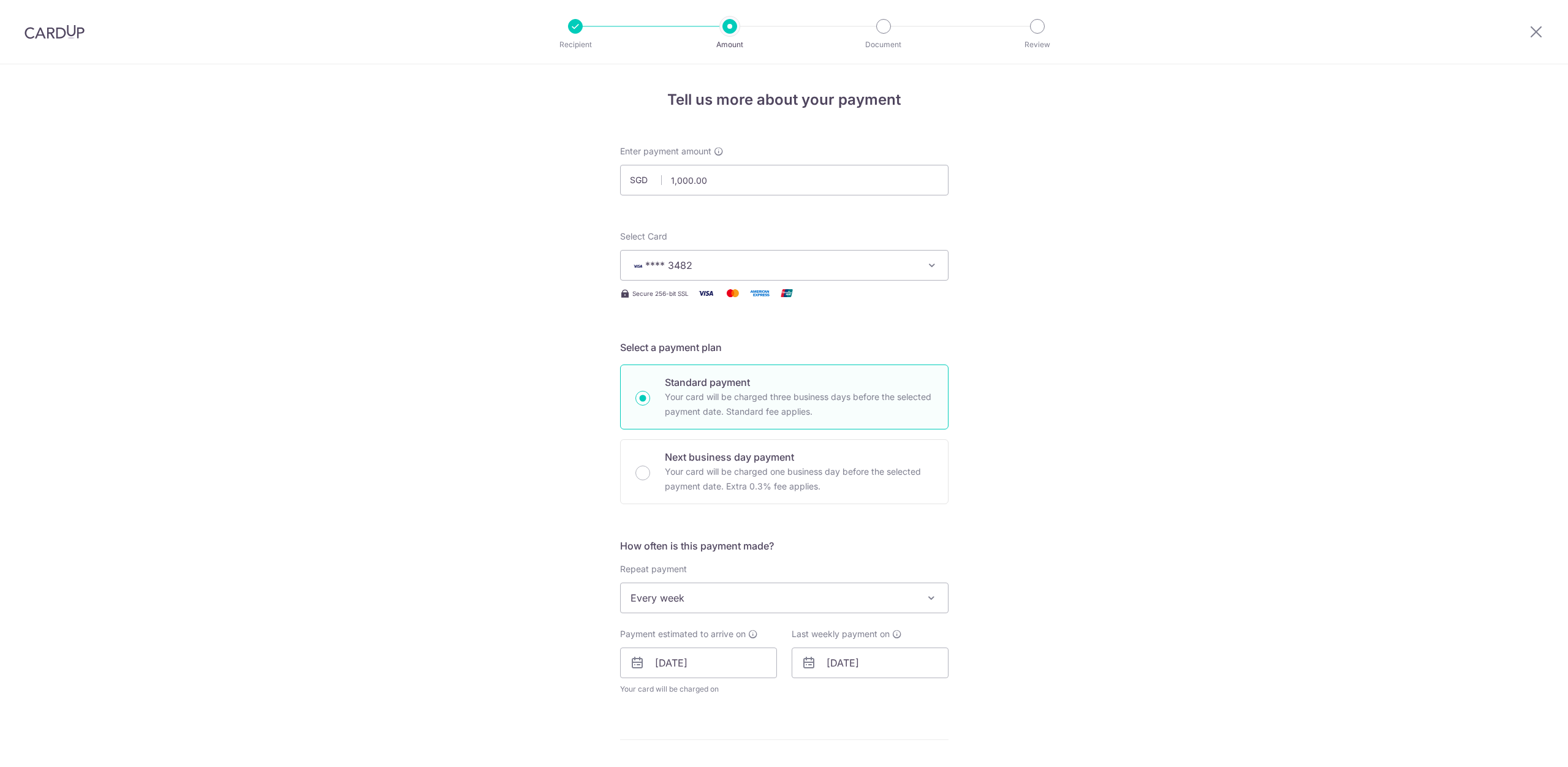
scroll to position [121, 0]
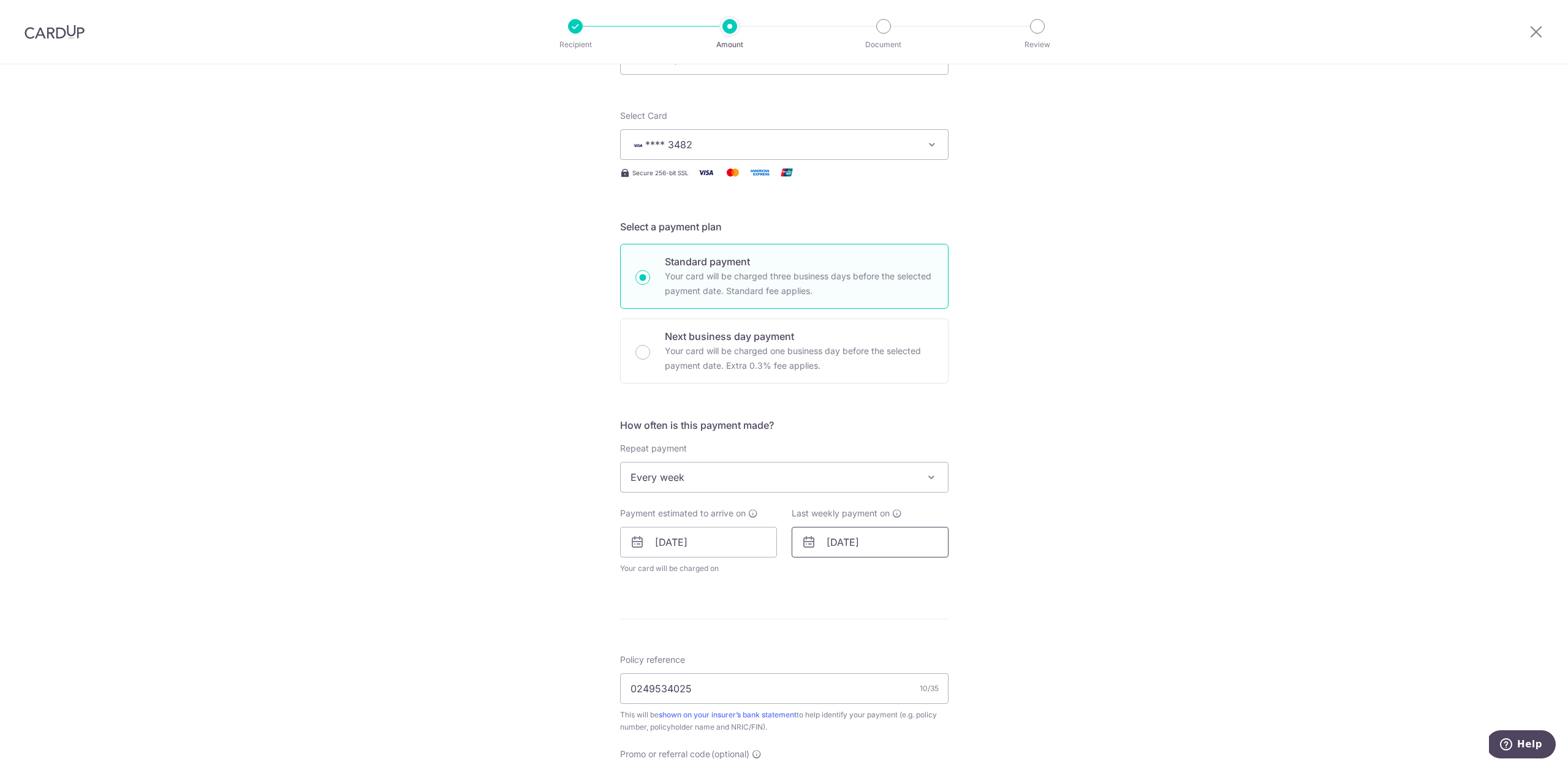
click at [882, 548] on input "[DATE]" at bounding box center [869, 541] width 157 height 30
click at [946, 575] on div "Prev Next Jan Feb Mar Apr May Jun [DATE] Aug Sep Oct Nov [DATE] 2026 2027 2028 …" at bounding box center [889, 576] width 195 height 30
click at [866, 654] on link "4" at bounding box center [866, 654] width 19 height 19
type input "04/09/2035"
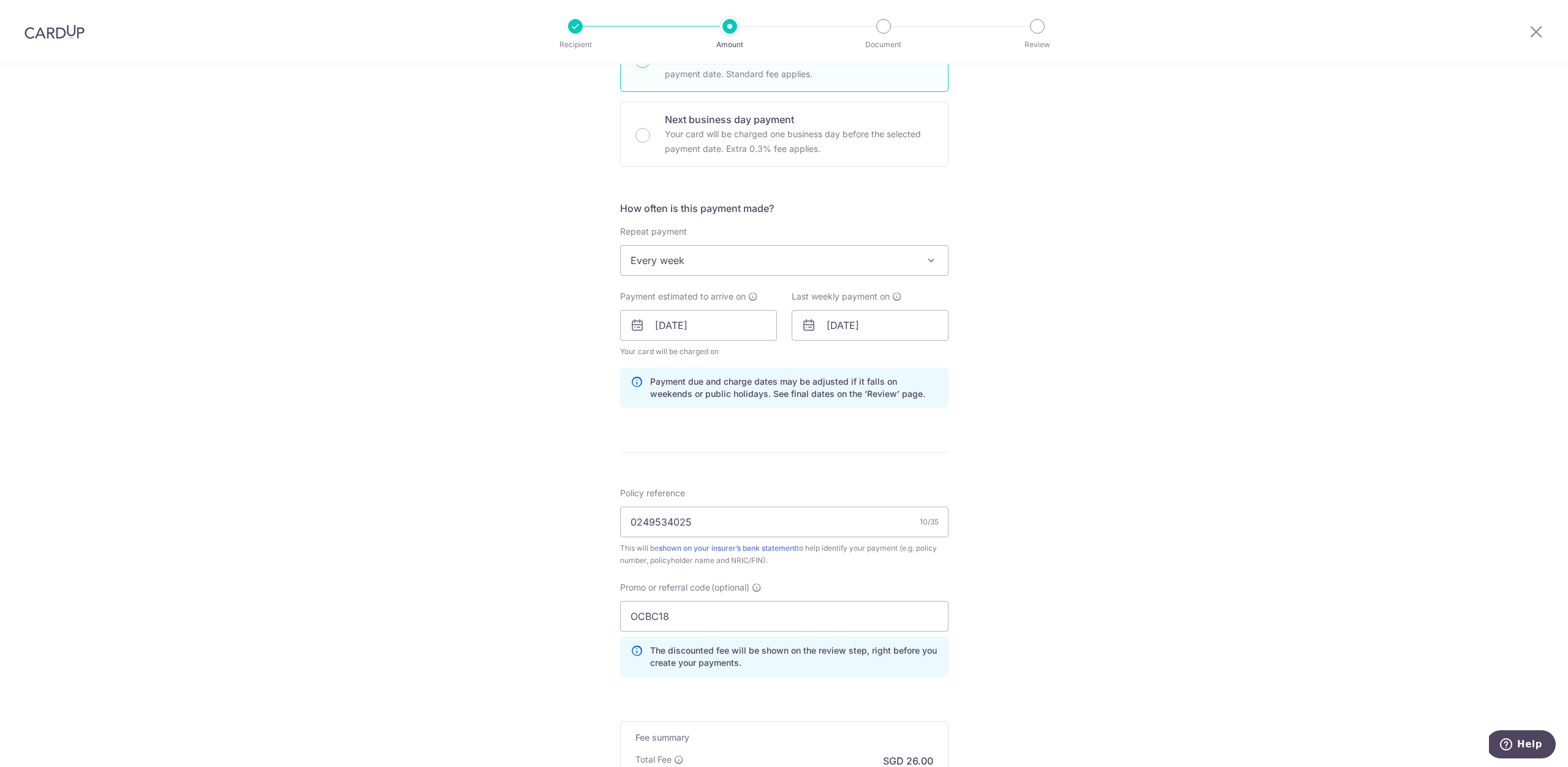
scroll to position [511, 0]
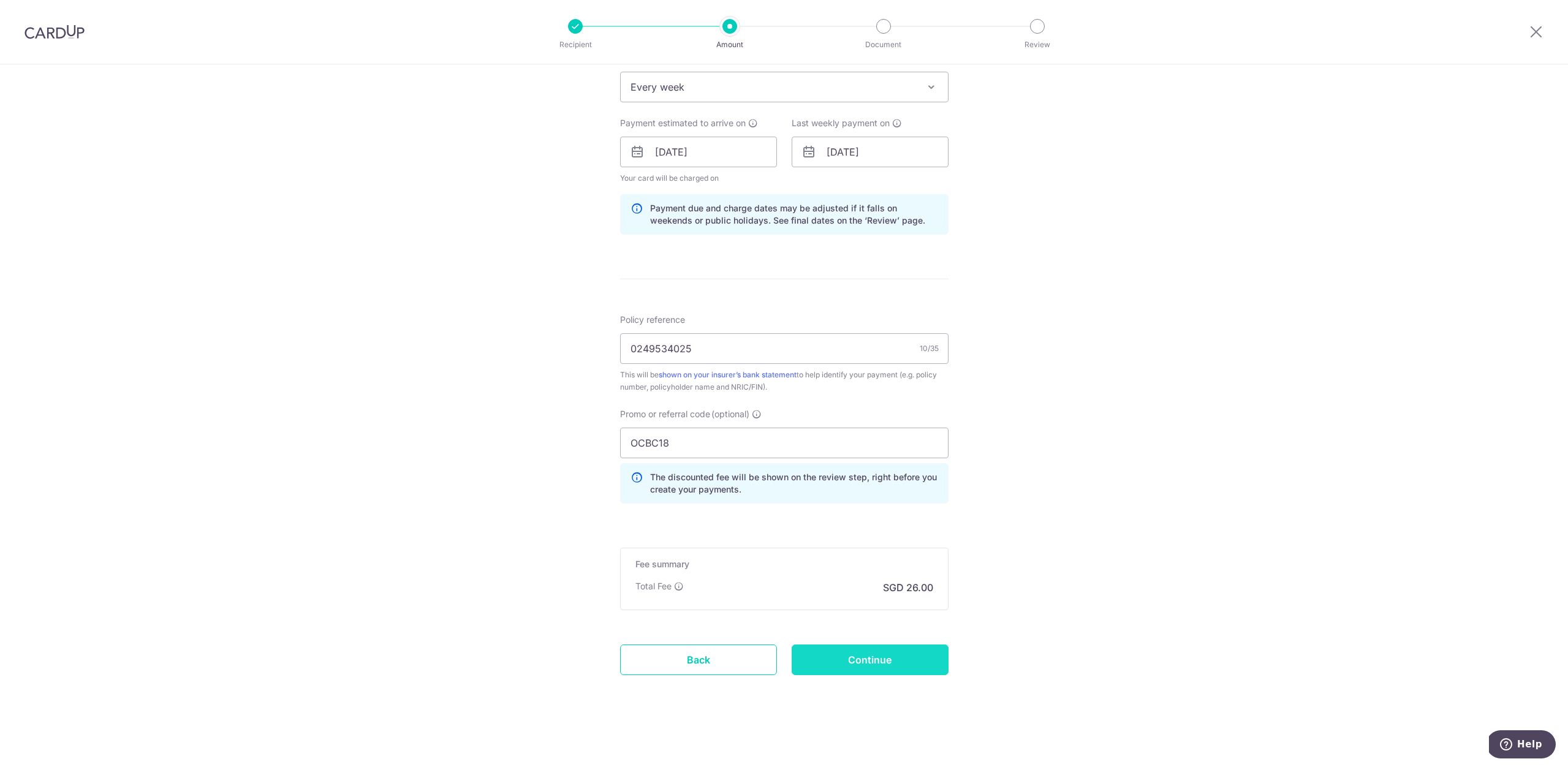
click at [829, 660] on input "Continue" at bounding box center [869, 659] width 157 height 30
type input "Update Schedule"
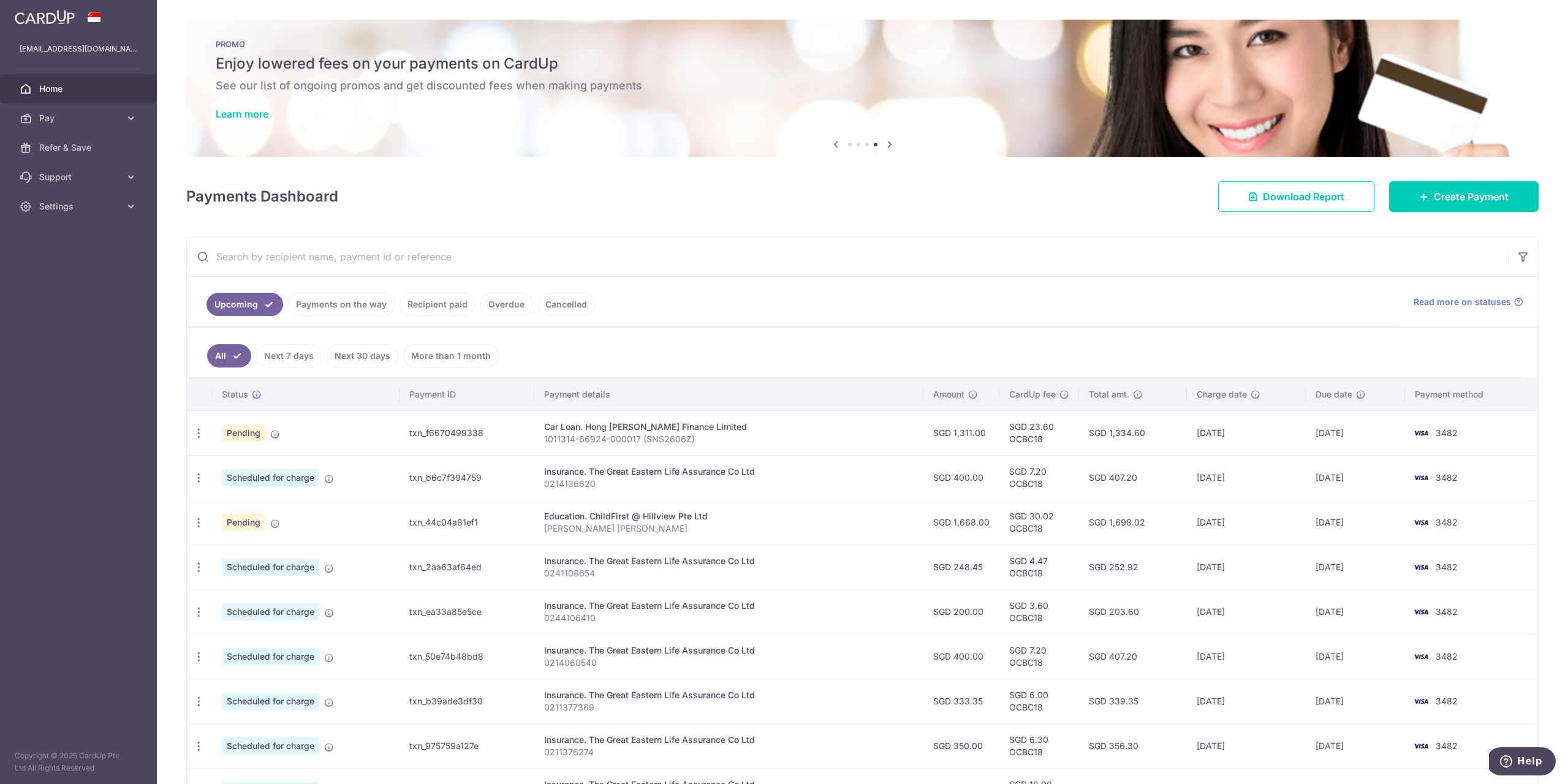
click at [333, 269] on input "text" at bounding box center [848, 257] width 1322 height 39
paste input "0249534025"
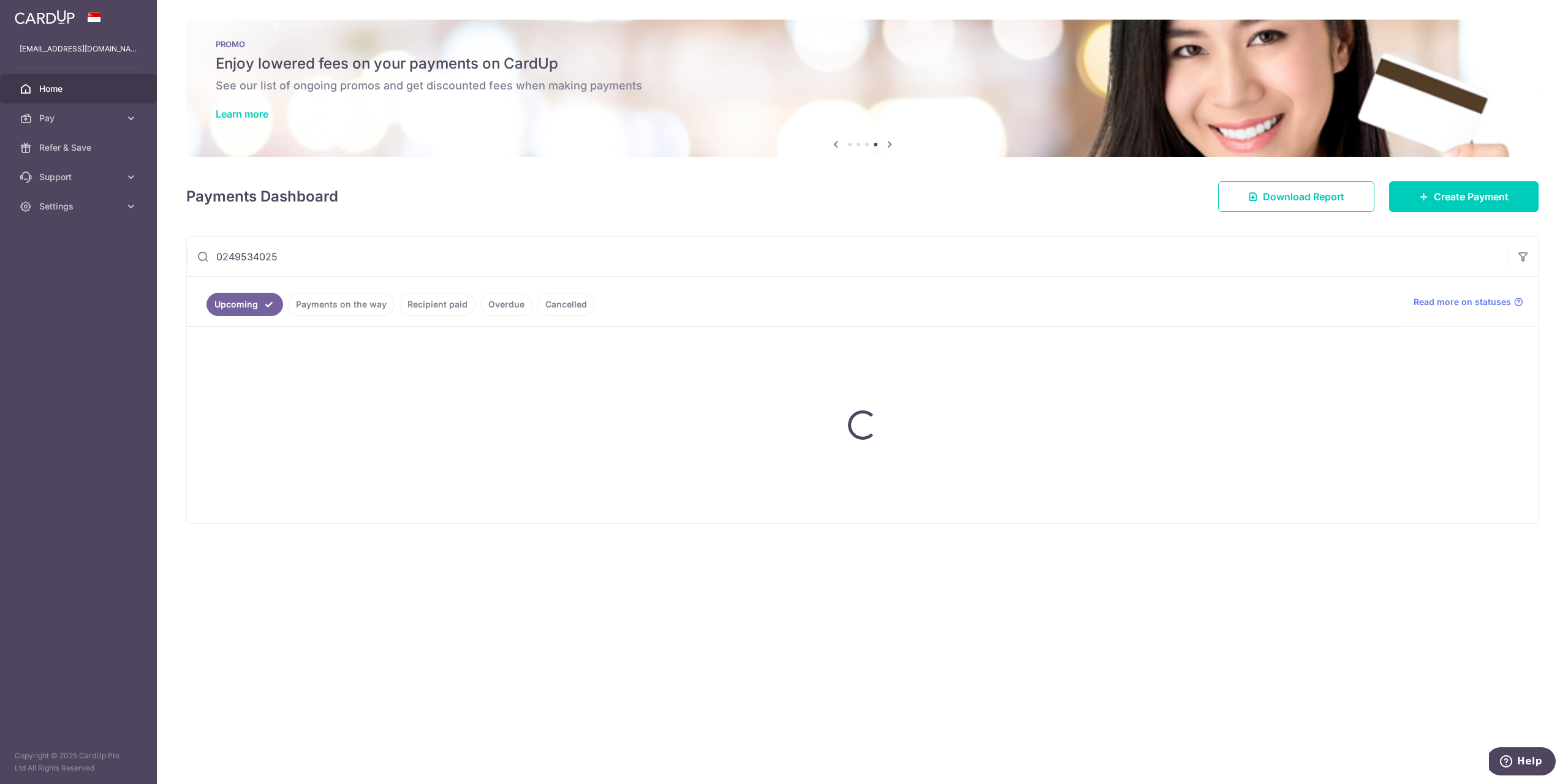
type input "0249534025"
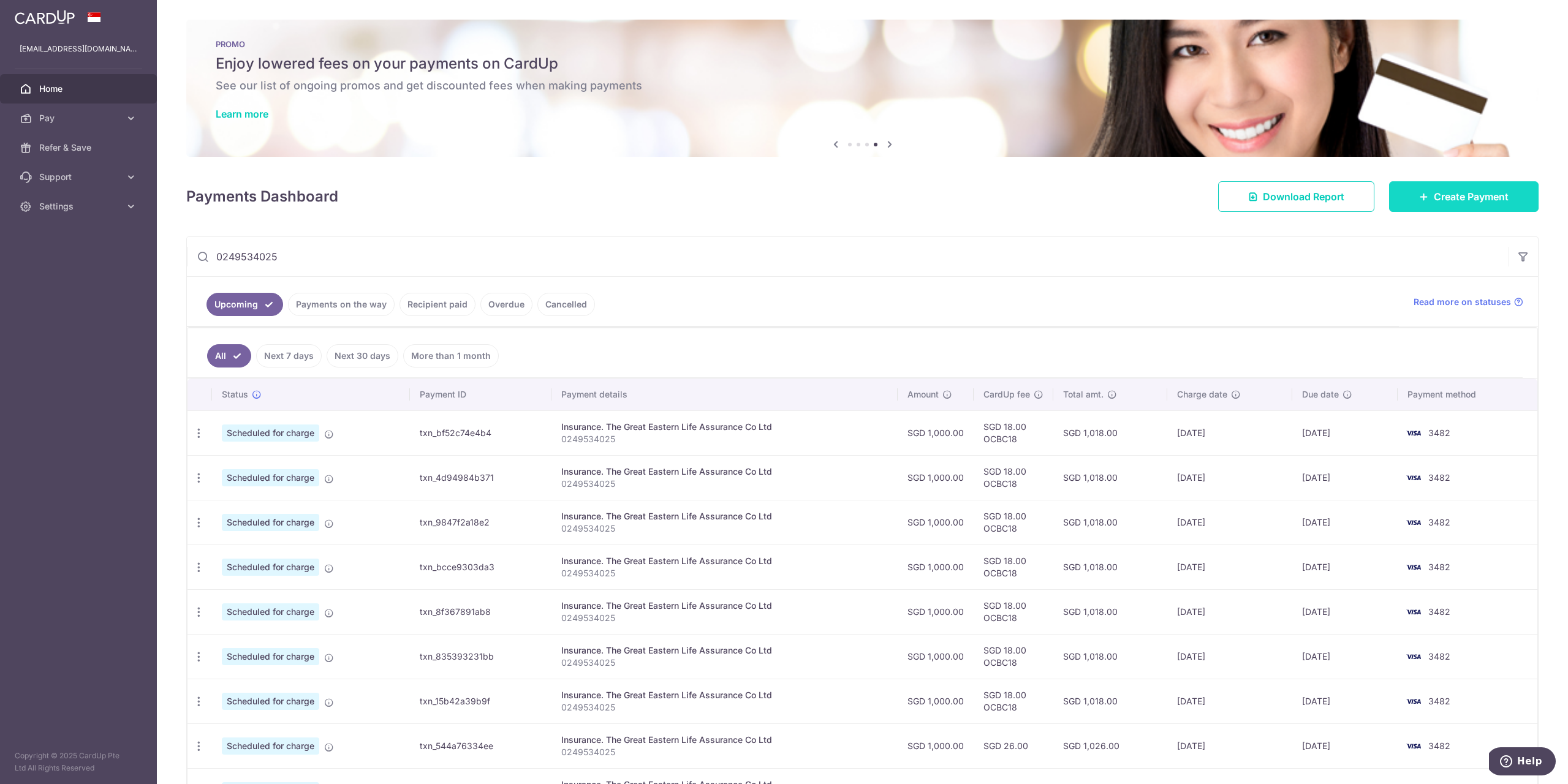
click at [1498, 191] on span "Create Payment" at bounding box center [1471, 197] width 75 height 15
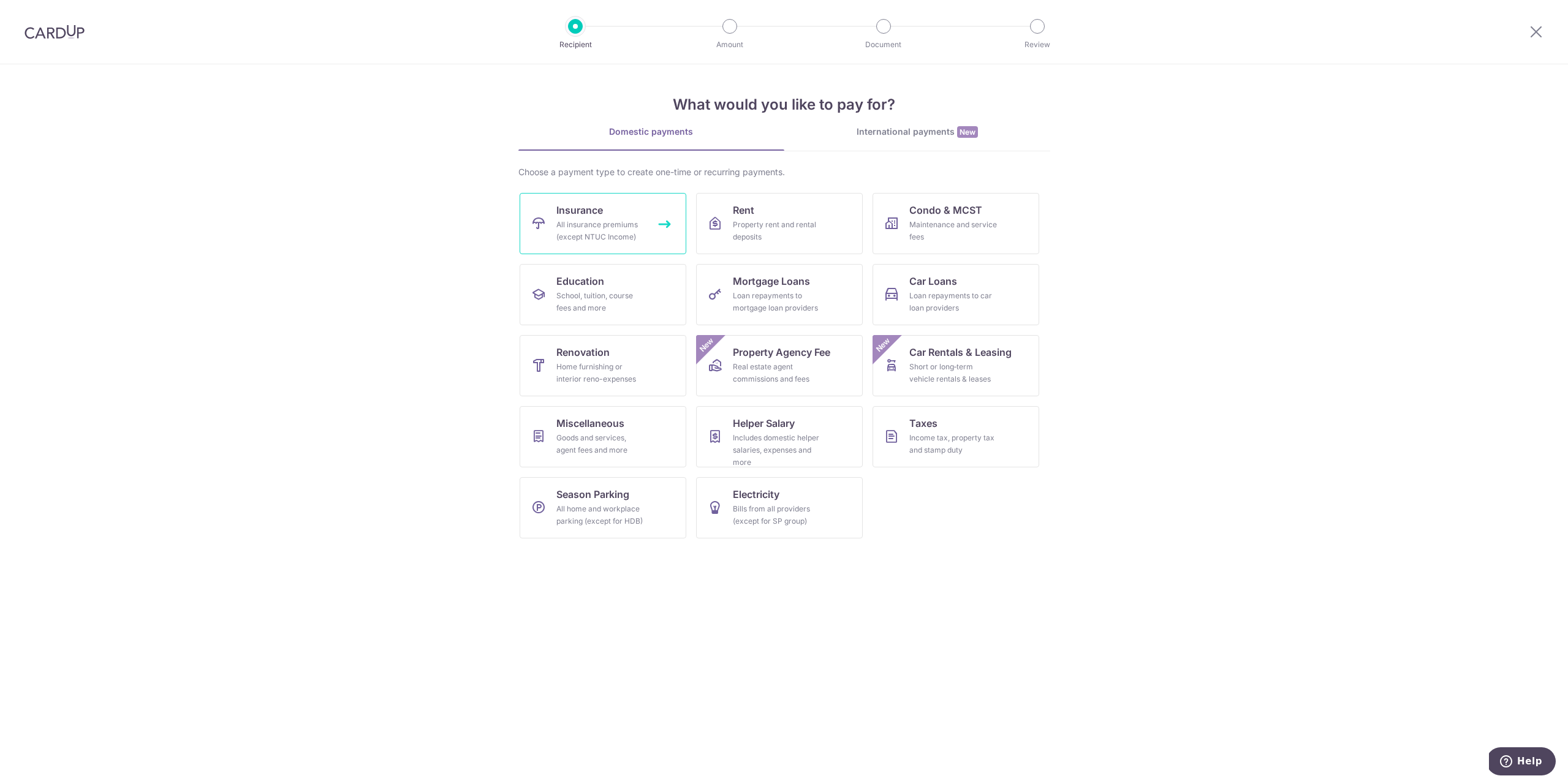
click at [636, 234] on div "All insurance premiums (except NTUC Income)" at bounding box center [600, 231] width 88 height 24
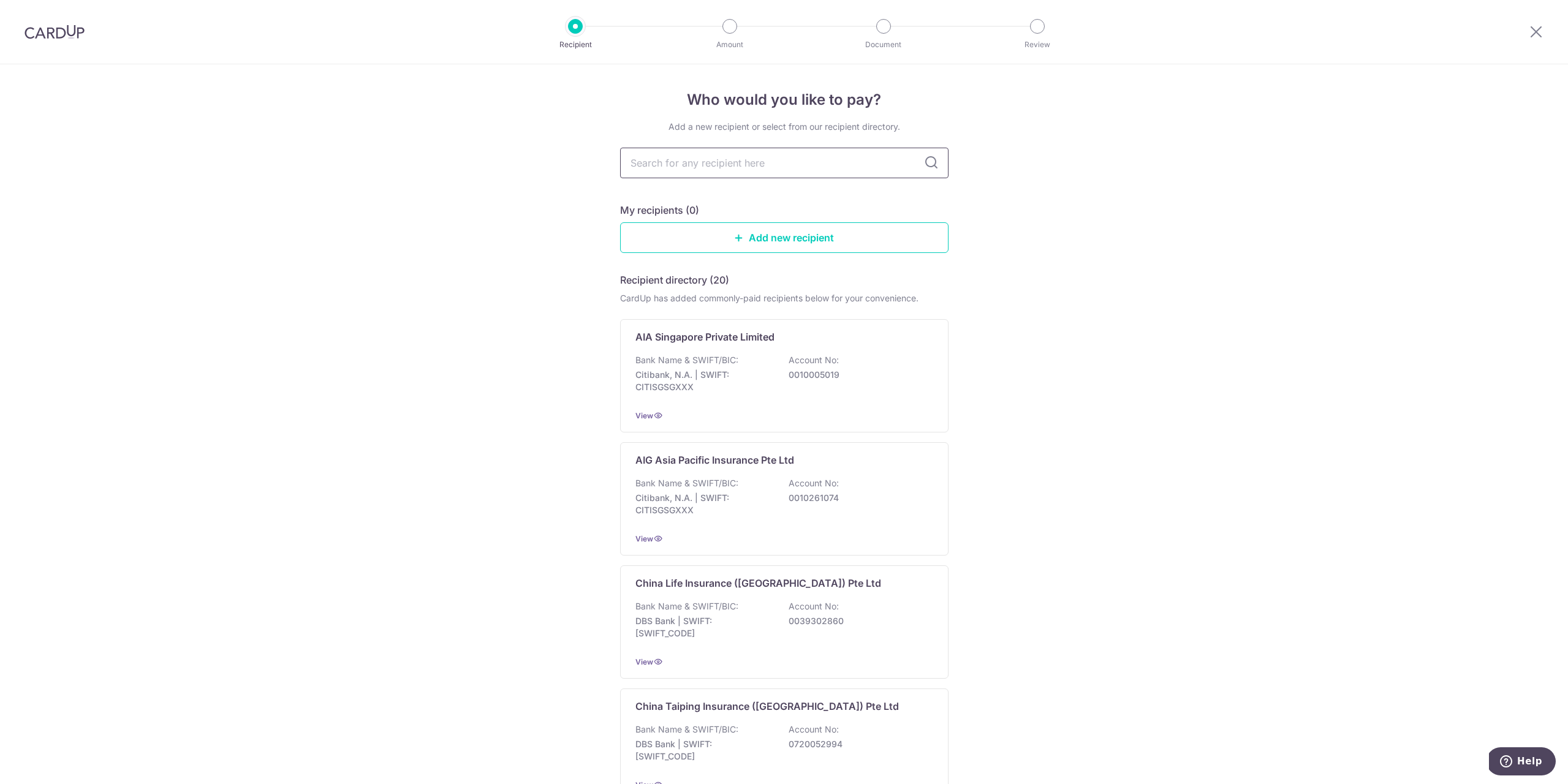
click at [710, 165] on input "text" at bounding box center [784, 162] width 329 height 30
type input "great"
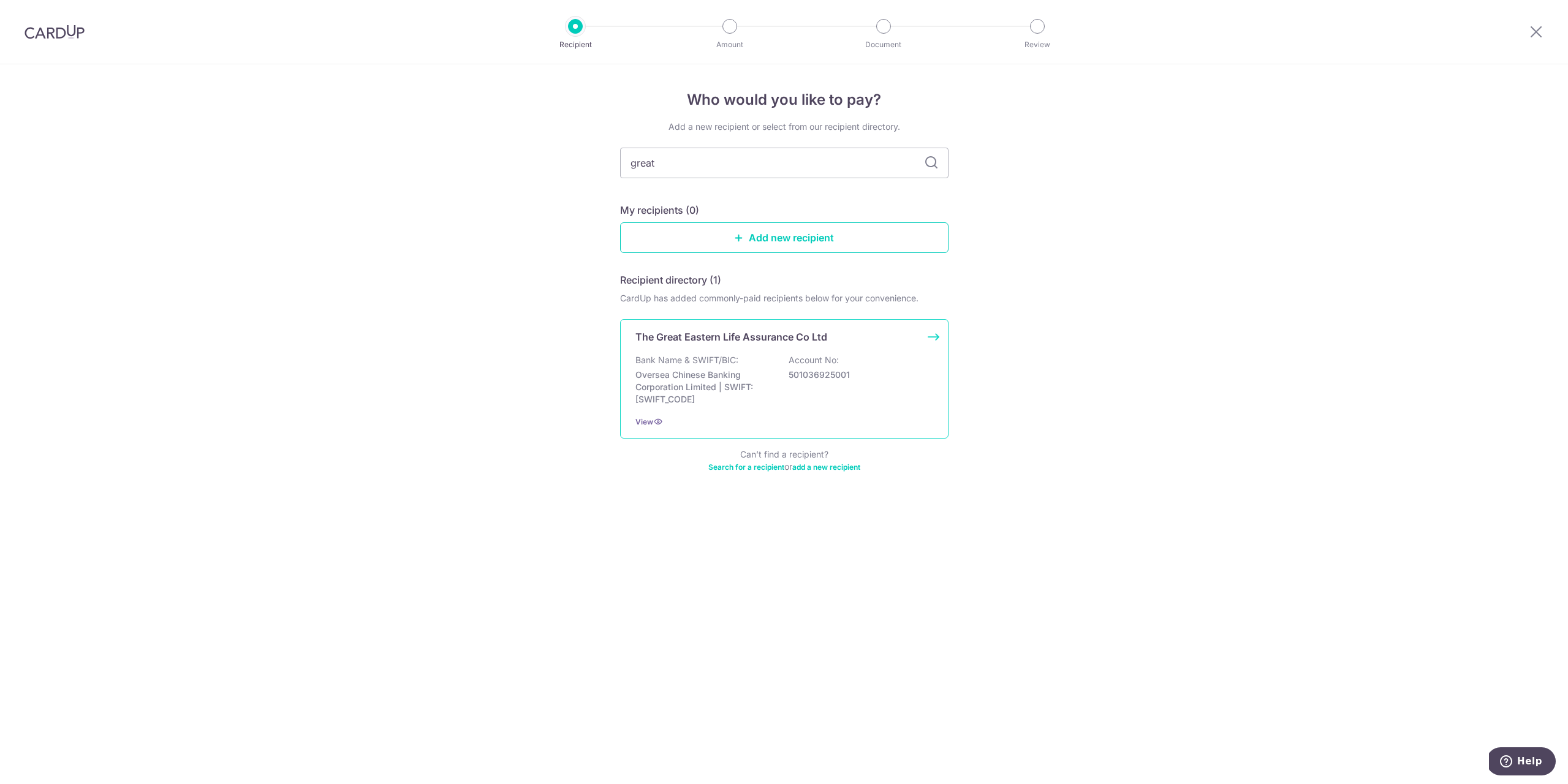
click at [673, 366] on div "Bank Name & SWIFT/BIC: Oversea Chinese Banking Corporation Limited | SWIFT: [SW…" at bounding box center [784, 379] width 297 height 51
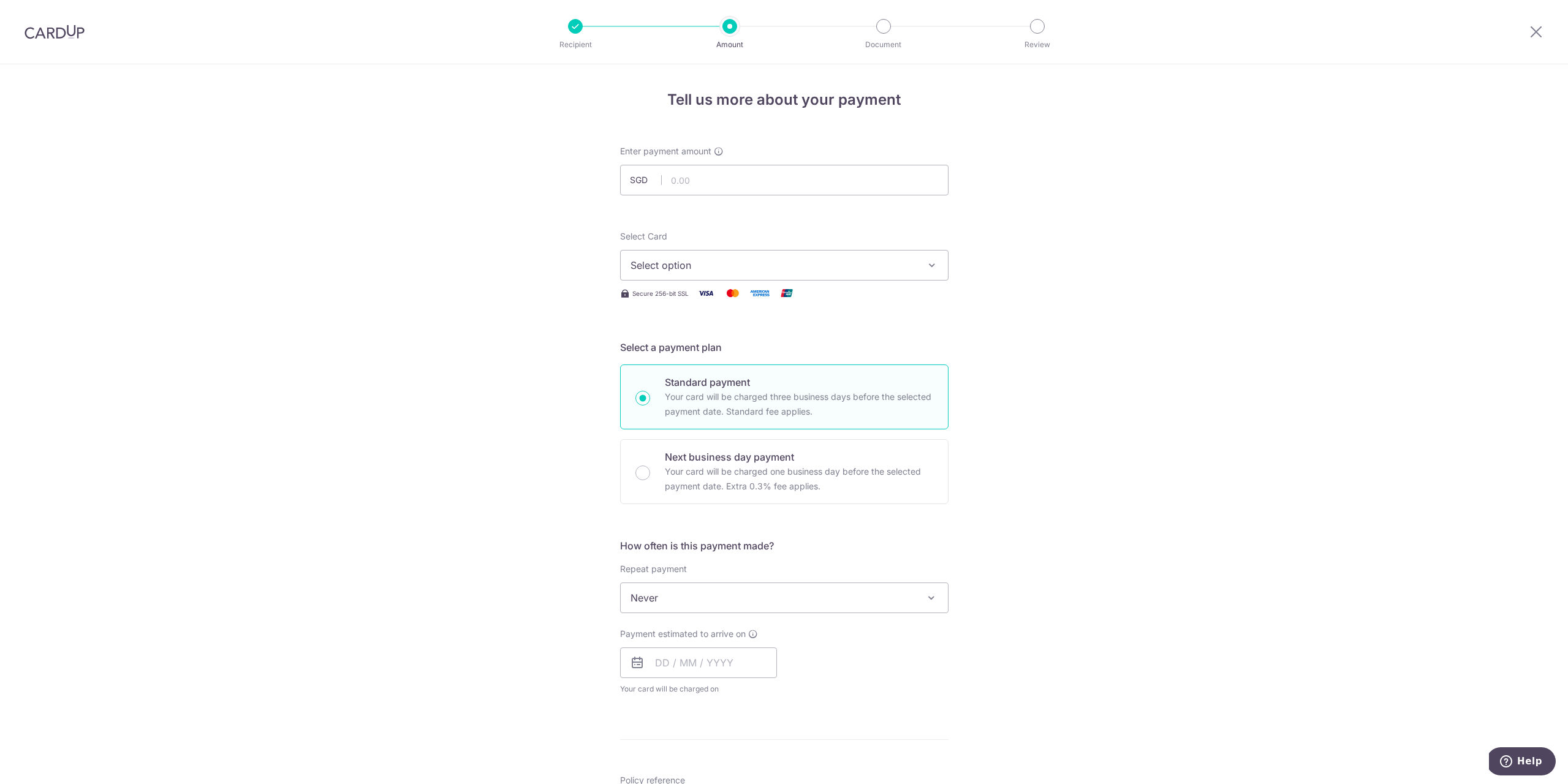
click at [733, 160] on div "Enter payment amount SGD" at bounding box center [784, 171] width 329 height 50
click at [723, 171] on input "text" at bounding box center [784, 179] width 329 height 30
click at [696, 182] on input "text" at bounding box center [784, 179] width 329 height 30
type input "1,000.00"
click at [668, 270] on span "Select option" at bounding box center [773, 266] width 286 height 15
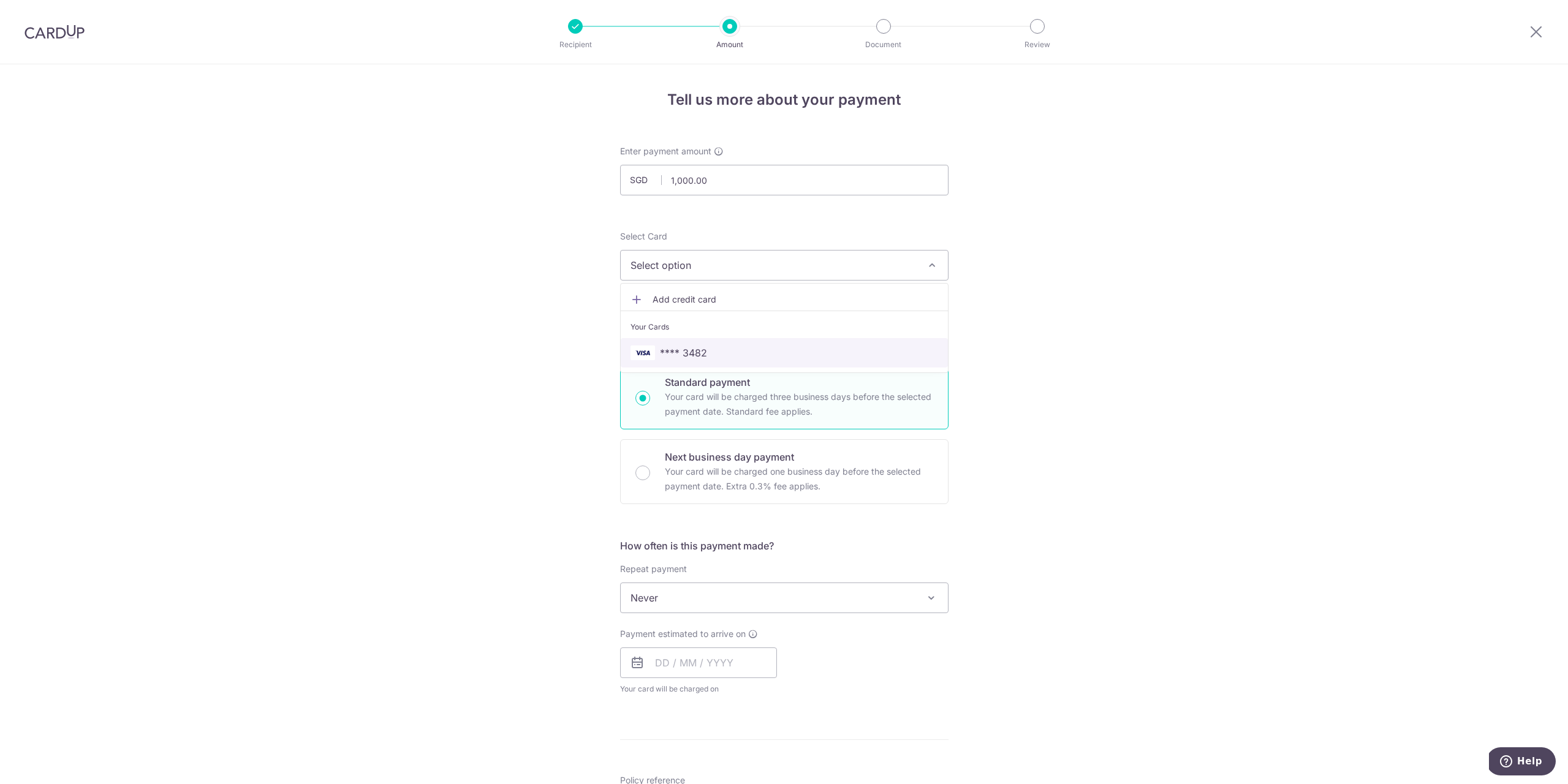
click at [682, 356] on span "**** 3482" at bounding box center [684, 353] width 47 height 15
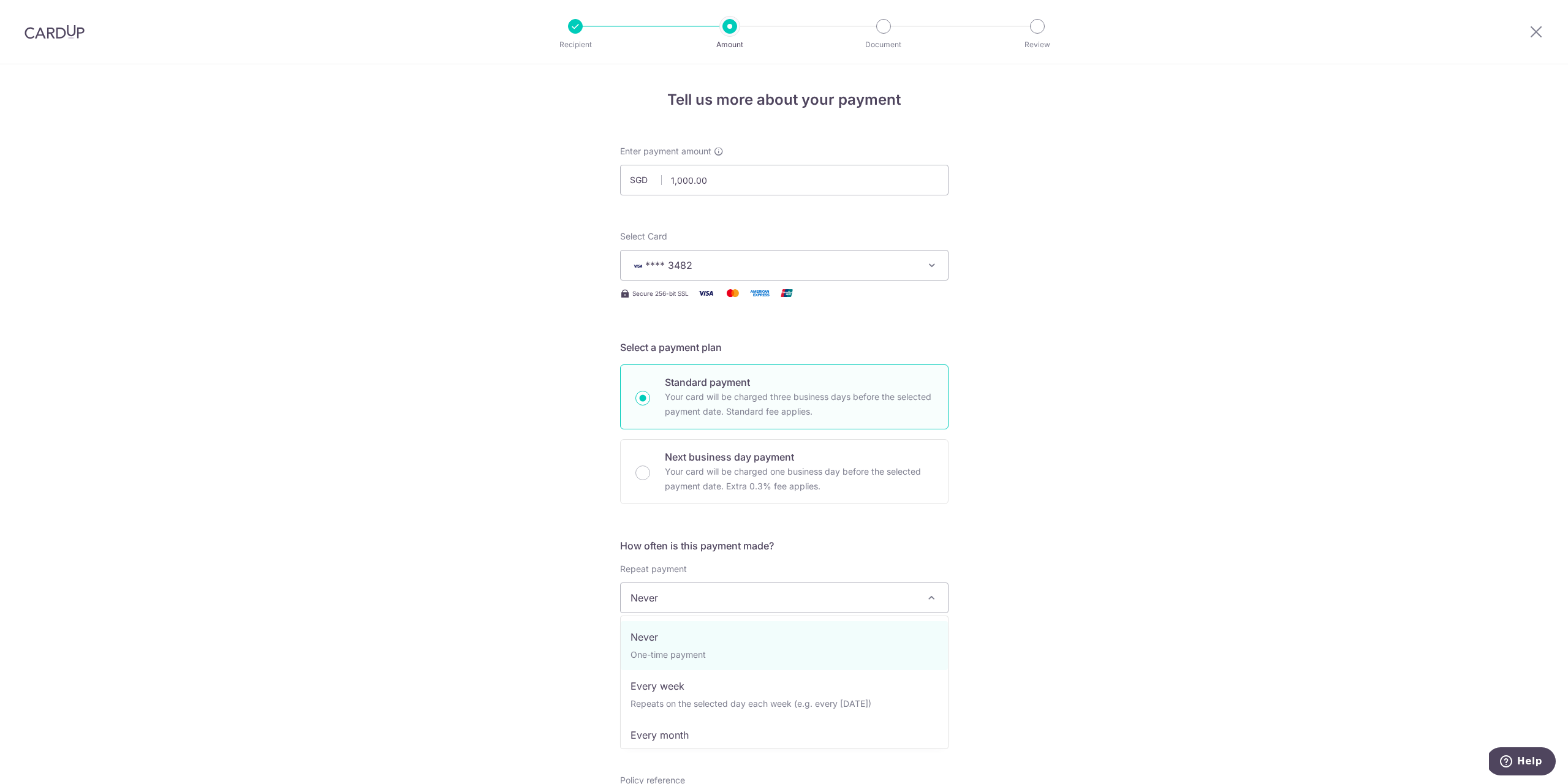
click at [679, 593] on span "Never" at bounding box center [784, 598] width 327 height 30
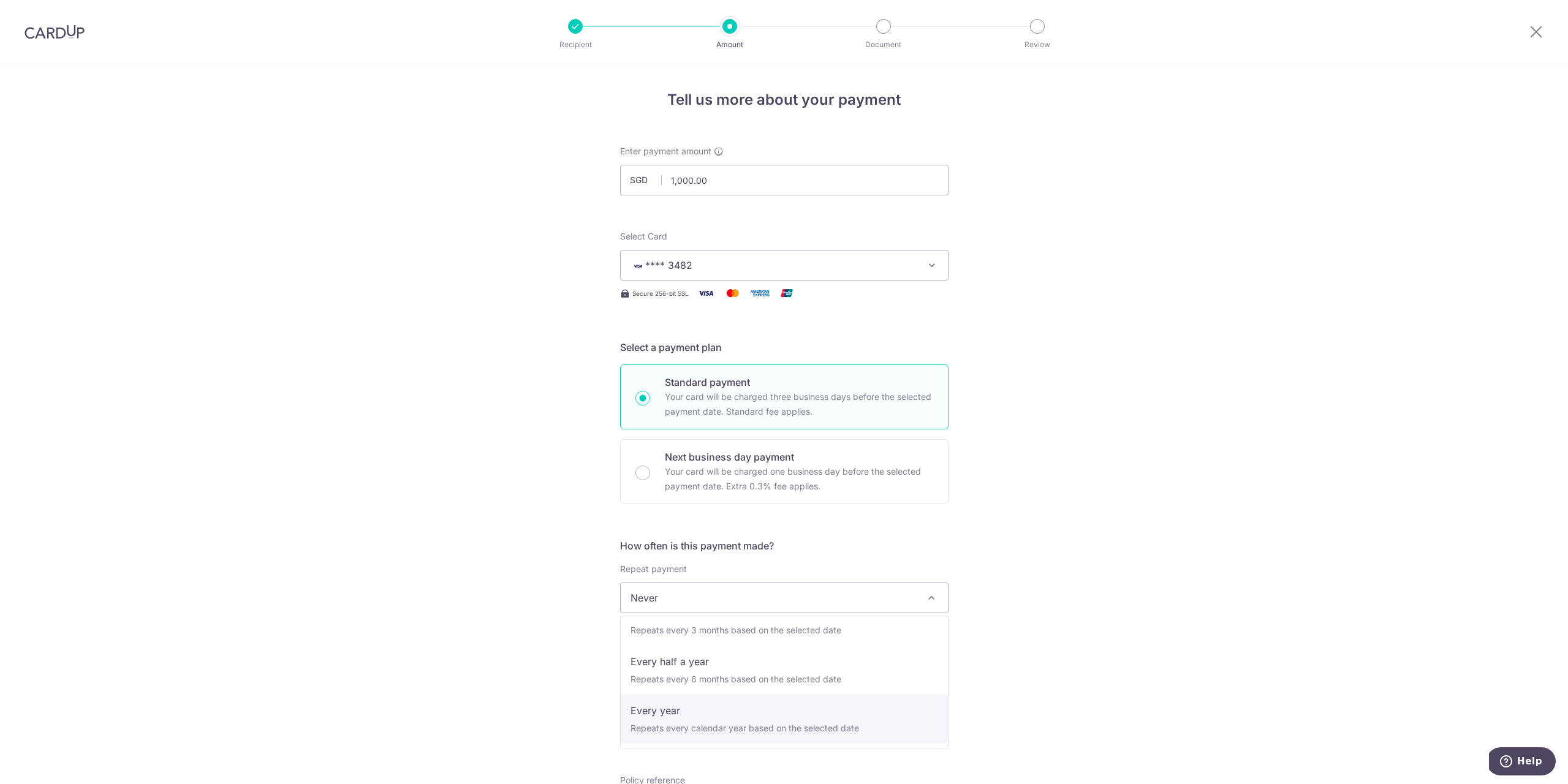
select select "6"
click at [726, 667] on input "text" at bounding box center [698, 662] width 157 height 30
click at [743, 745] on link "4" at bounding box center [743, 750] width 19 height 19
type input "[DATE]"
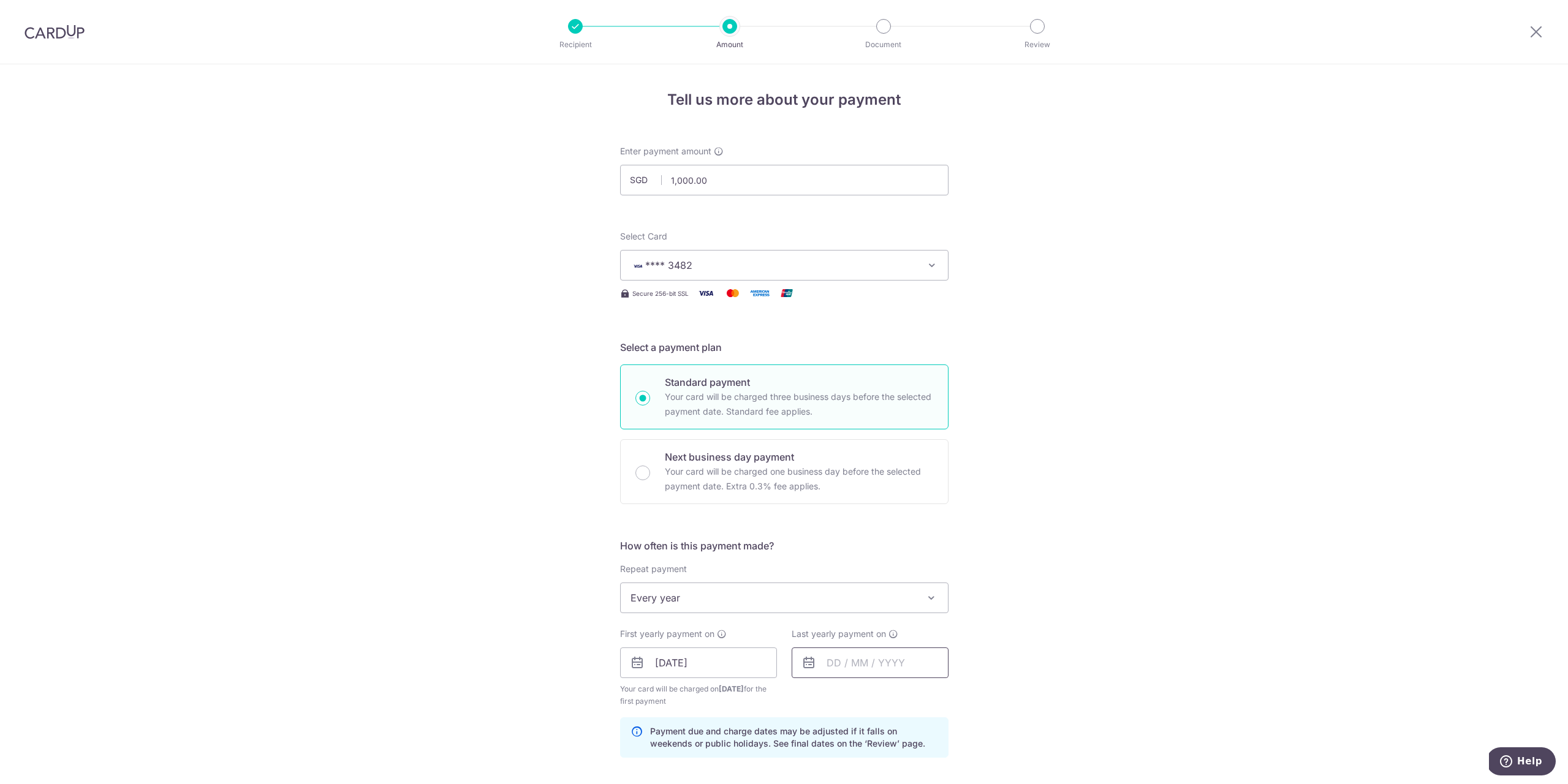
click at [863, 661] on input "text" at bounding box center [869, 662] width 157 height 30
click at [946, 746] on link "1" at bounding box center [939, 750] width 19 height 19
type input "01/09/2028"
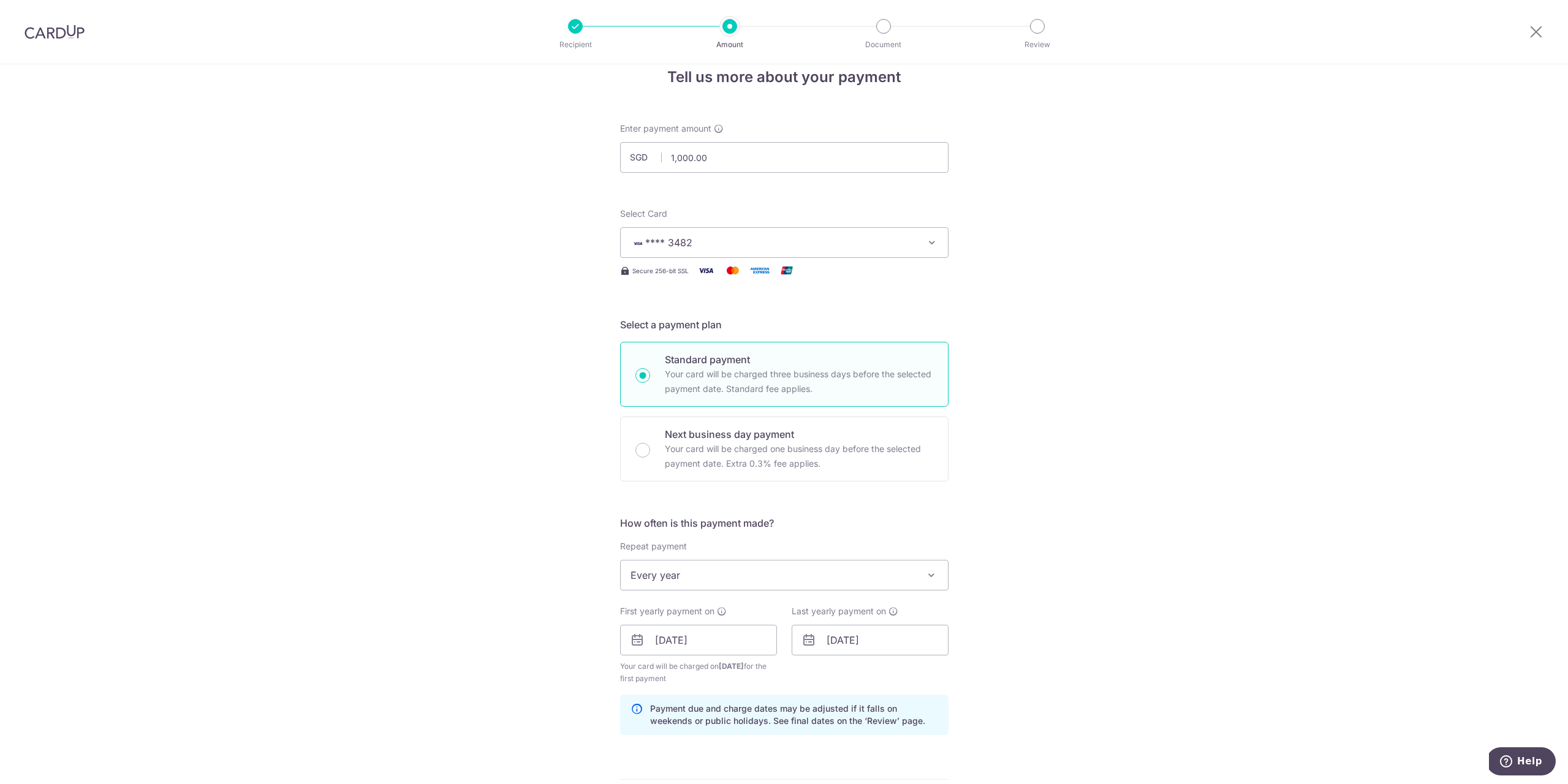
scroll to position [249, 0]
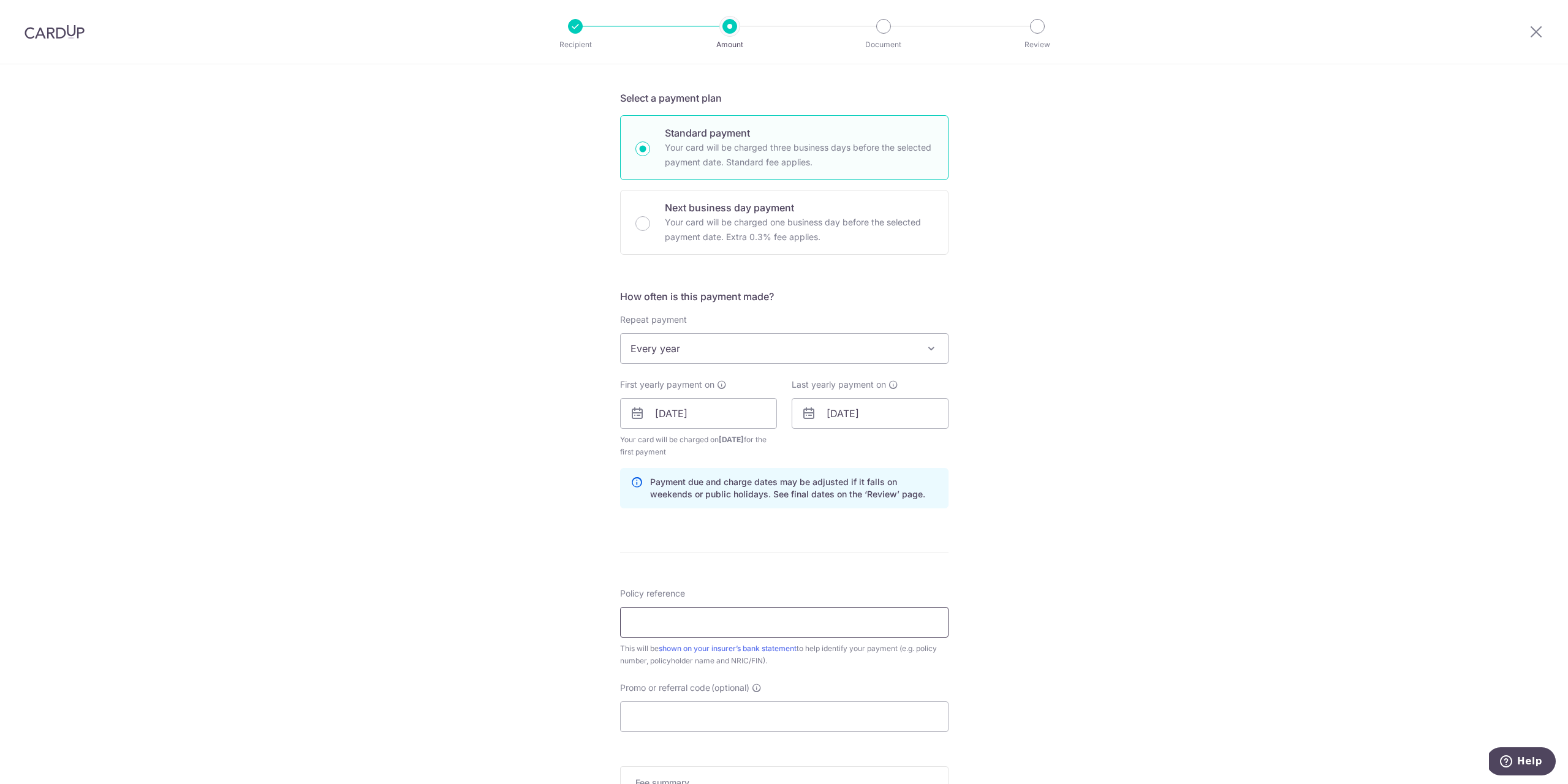
click at [721, 623] on input "Policy reference" at bounding box center [784, 622] width 329 height 30
paste input "0249534025"
type input "0249534025"
click at [722, 706] on input "Promo or referral code (optional)" at bounding box center [784, 717] width 329 height 30
type input "OCBC18"
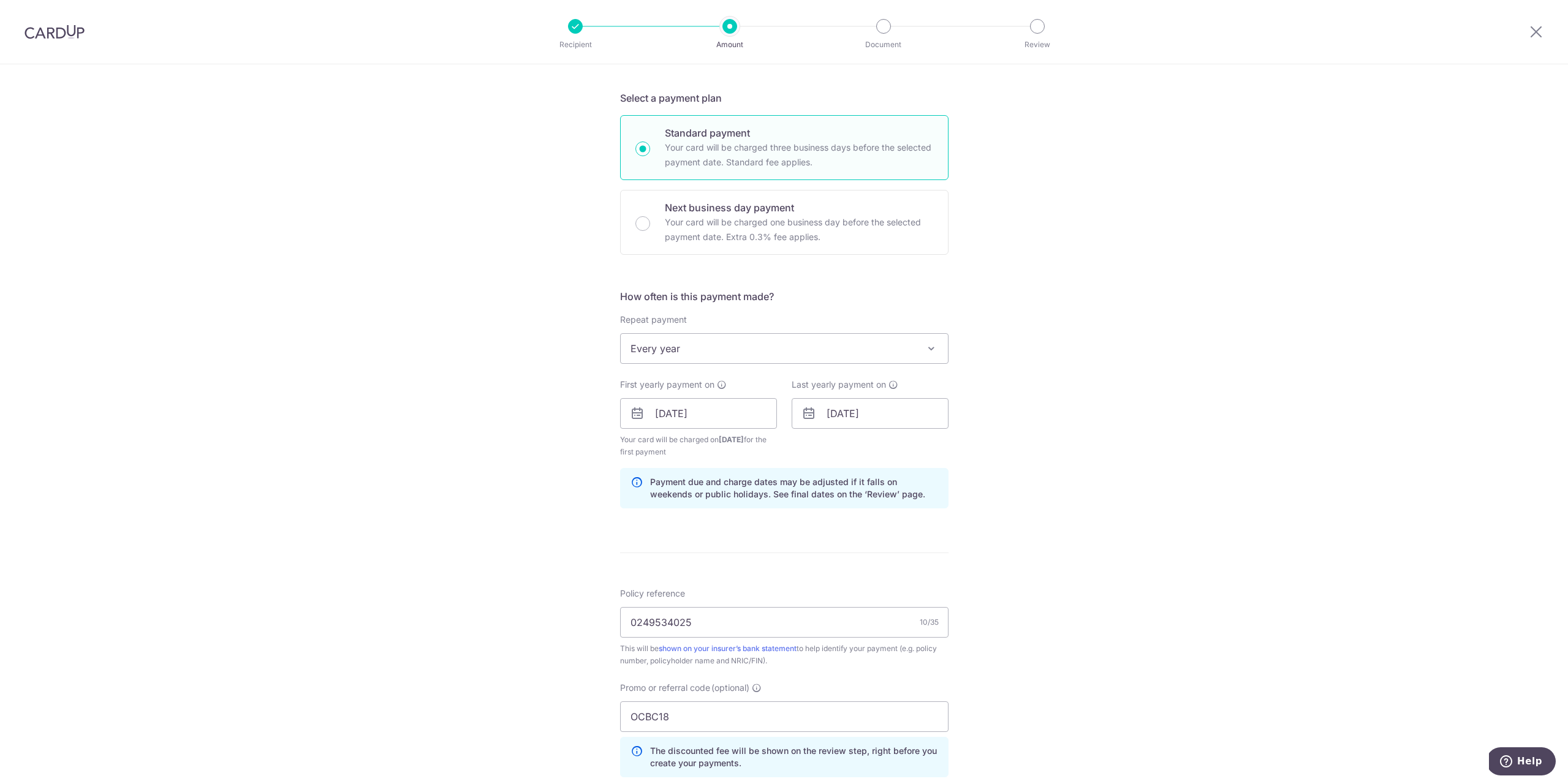
click at [541, 630] on div "Tell us more about your payment Enter payment amount SGD 1,000.00 1000.00 Selec…" at bounding box center [784, 428] width 1568 height 1226
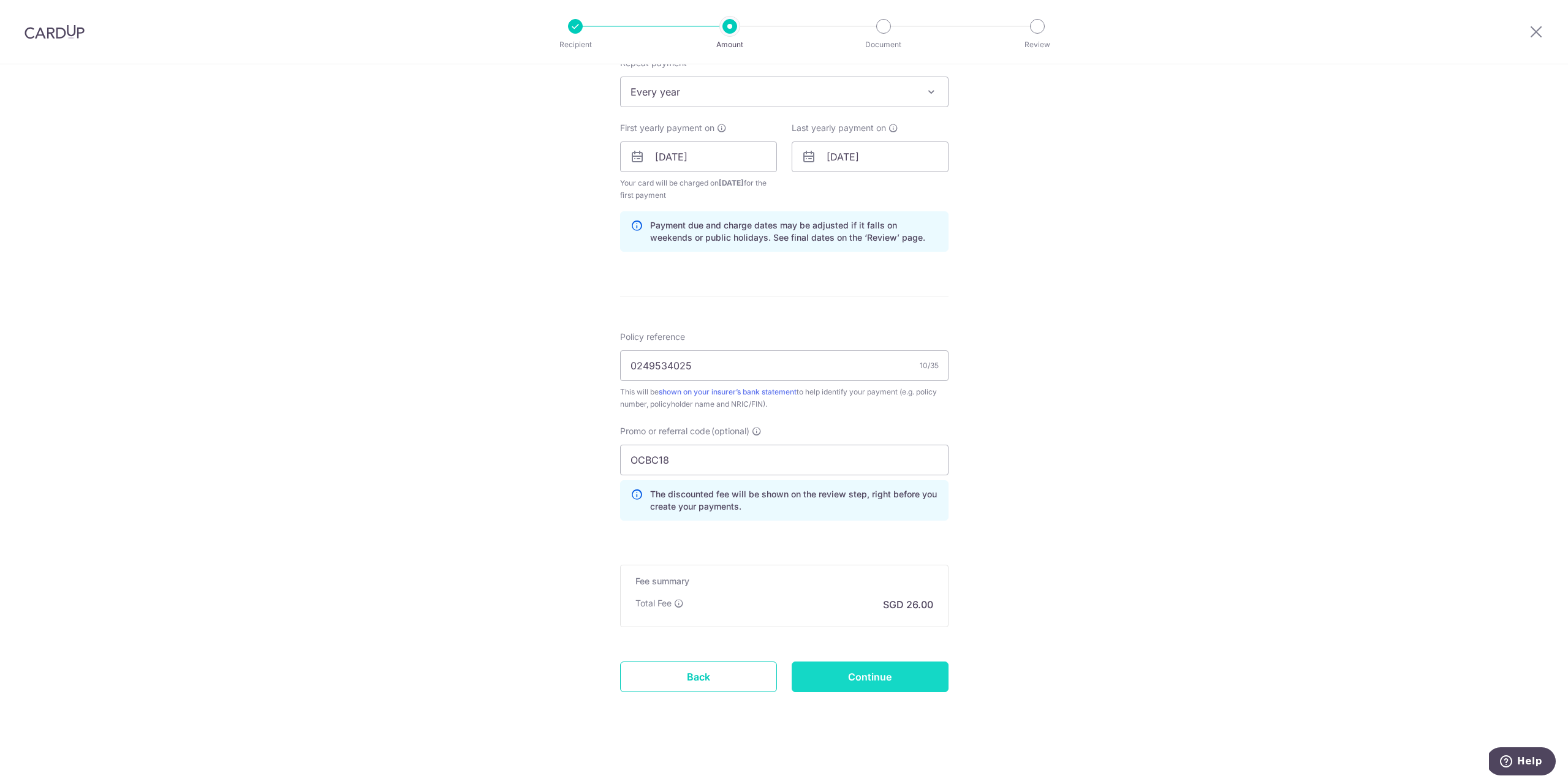
click at [863, 679] on input "Continue" at bounding box center [869, 676] width 157 height 30
type input "Create Schedule"
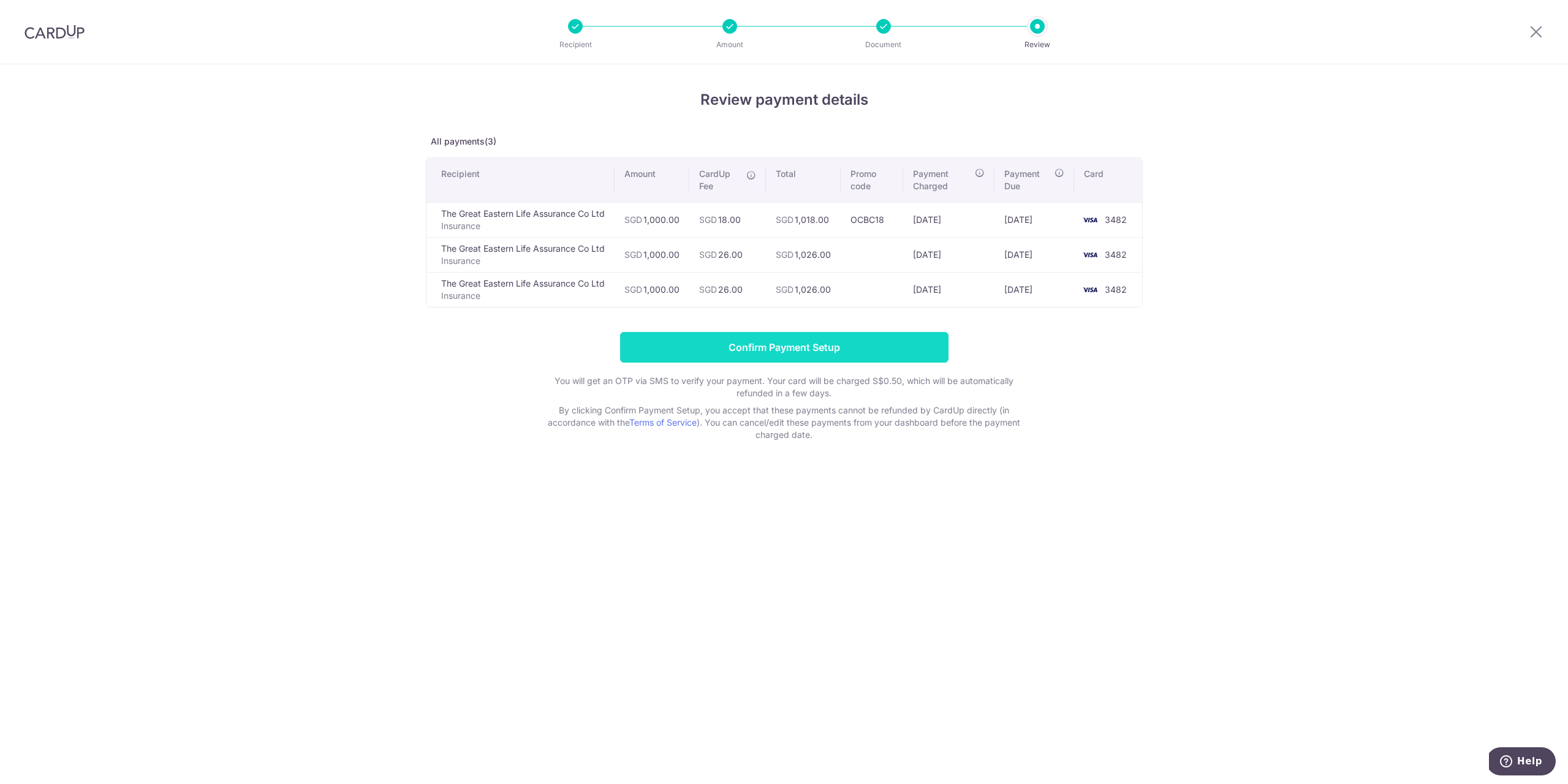
click at [905, 345] on input "Confirm Payment Setup" at bounding box center [784, 347] width 329 height 30
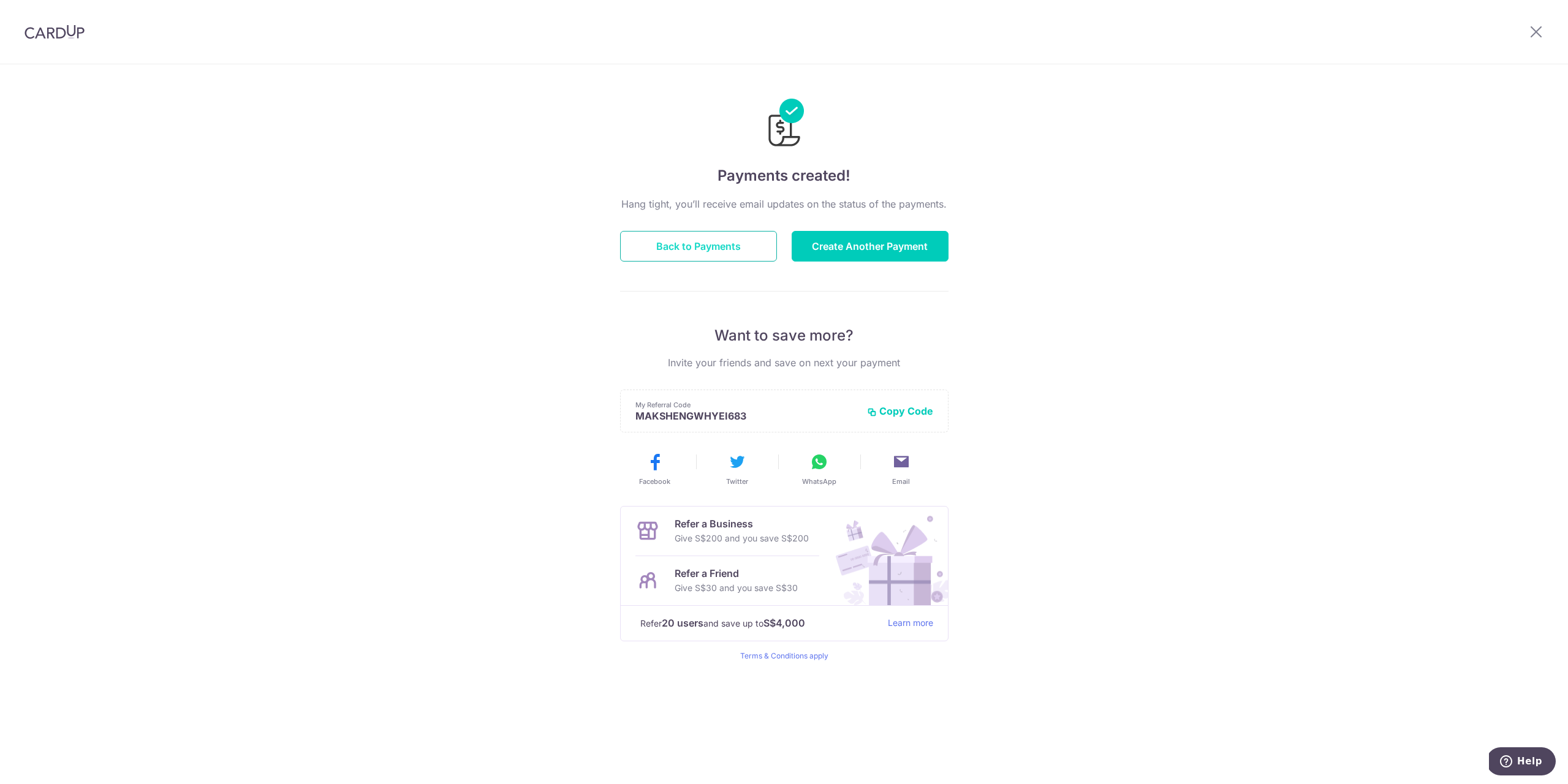
click at [701, 238] on button "Back to Payments" at bounding box center [698, 246] width 157 height 30
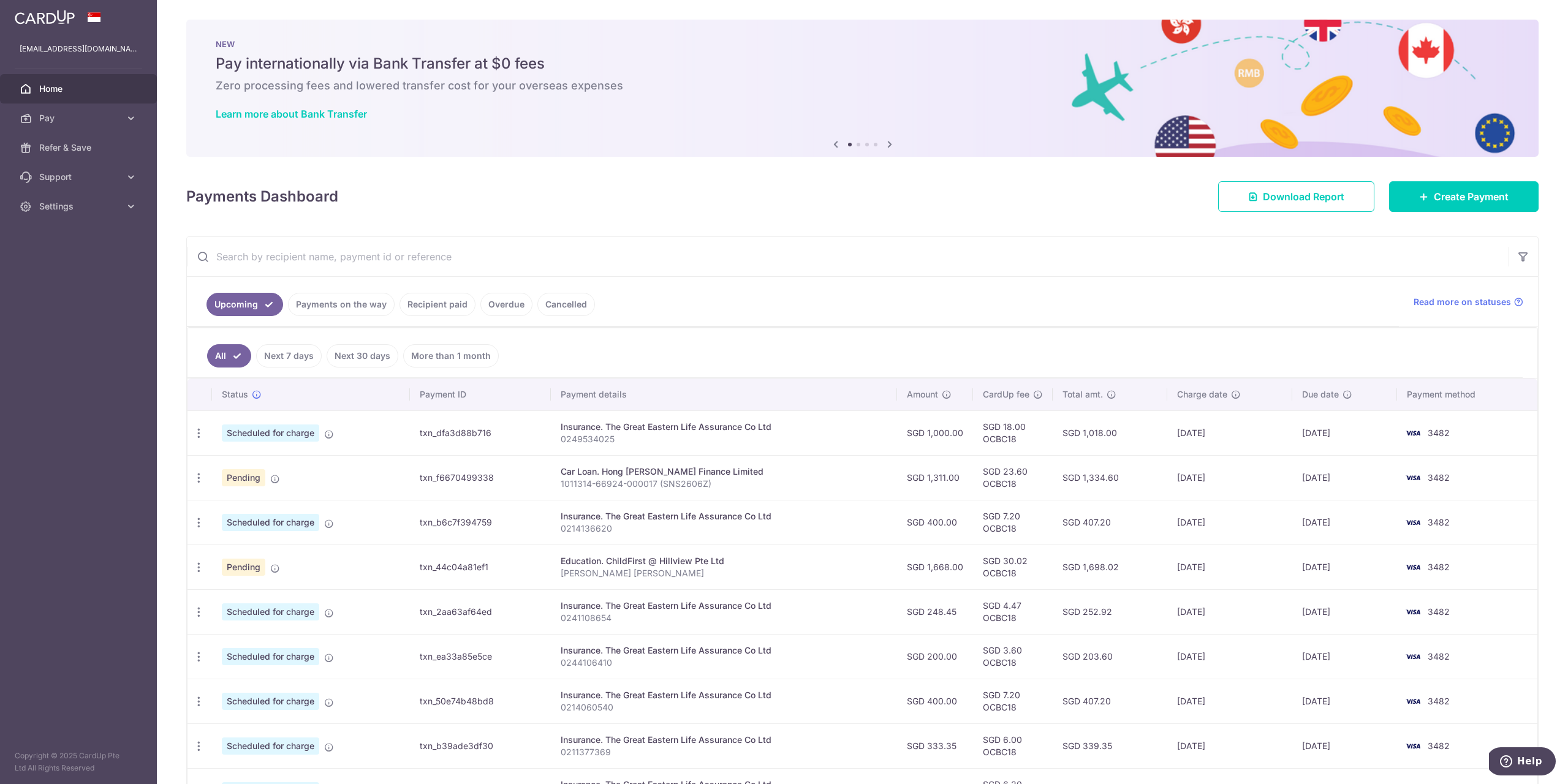
click at [381, 263] on input "text" at bounding box center [848, 257] width 1322 height 39
paste input "0249534025"
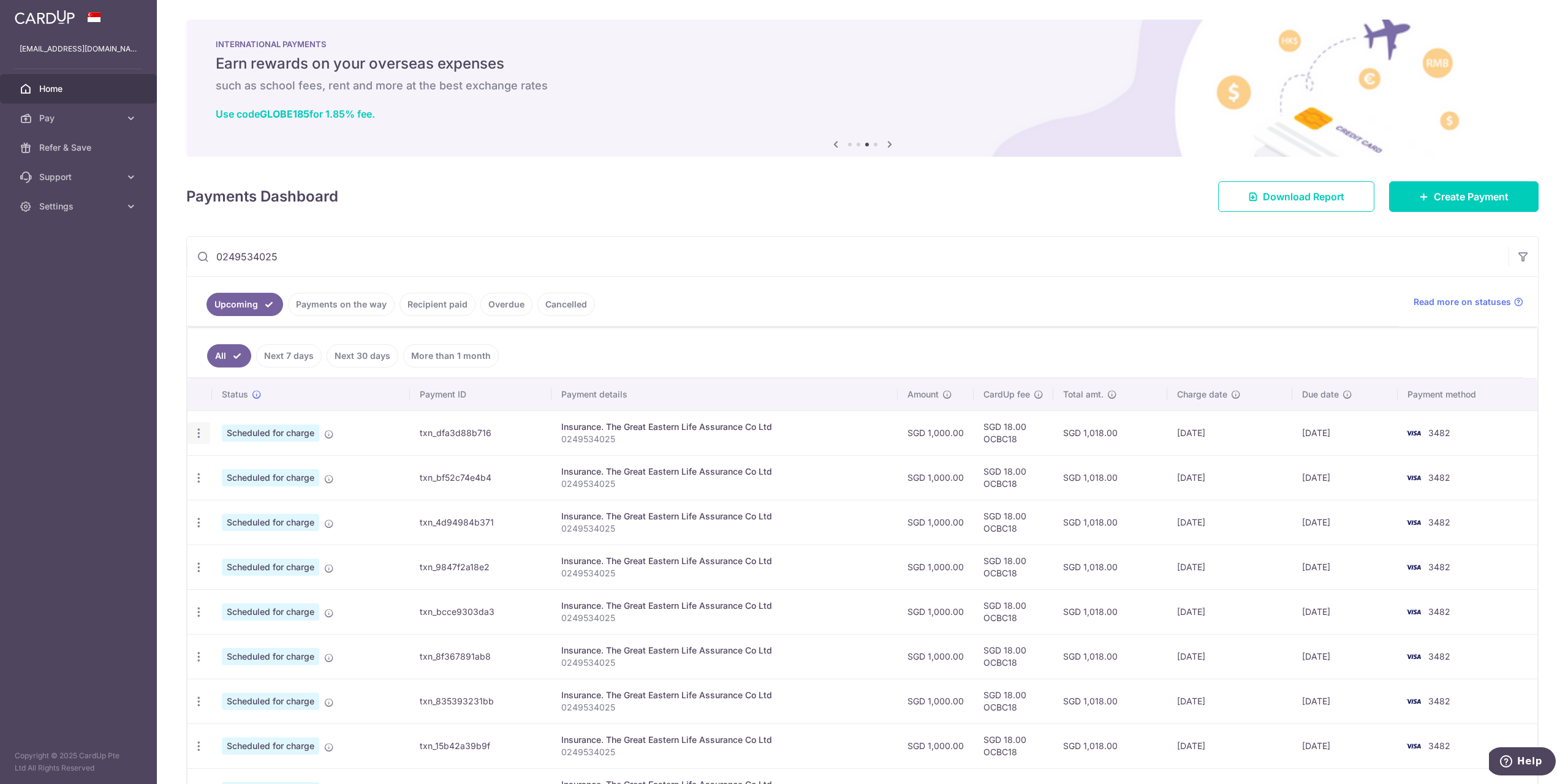
type input "0249534025"
click at [191, 433] on div "Update payment Cancel payment" at bounding box center [199, 433] width 23 height 23
click at [195, 432] on icon "button" at bounding box center [198, 433] width 13 height 13
click at [551, 358] on ul "All Next 7 days Next 30 days More than 1 month" at bounding box center [855, 353] width 1335 height 50
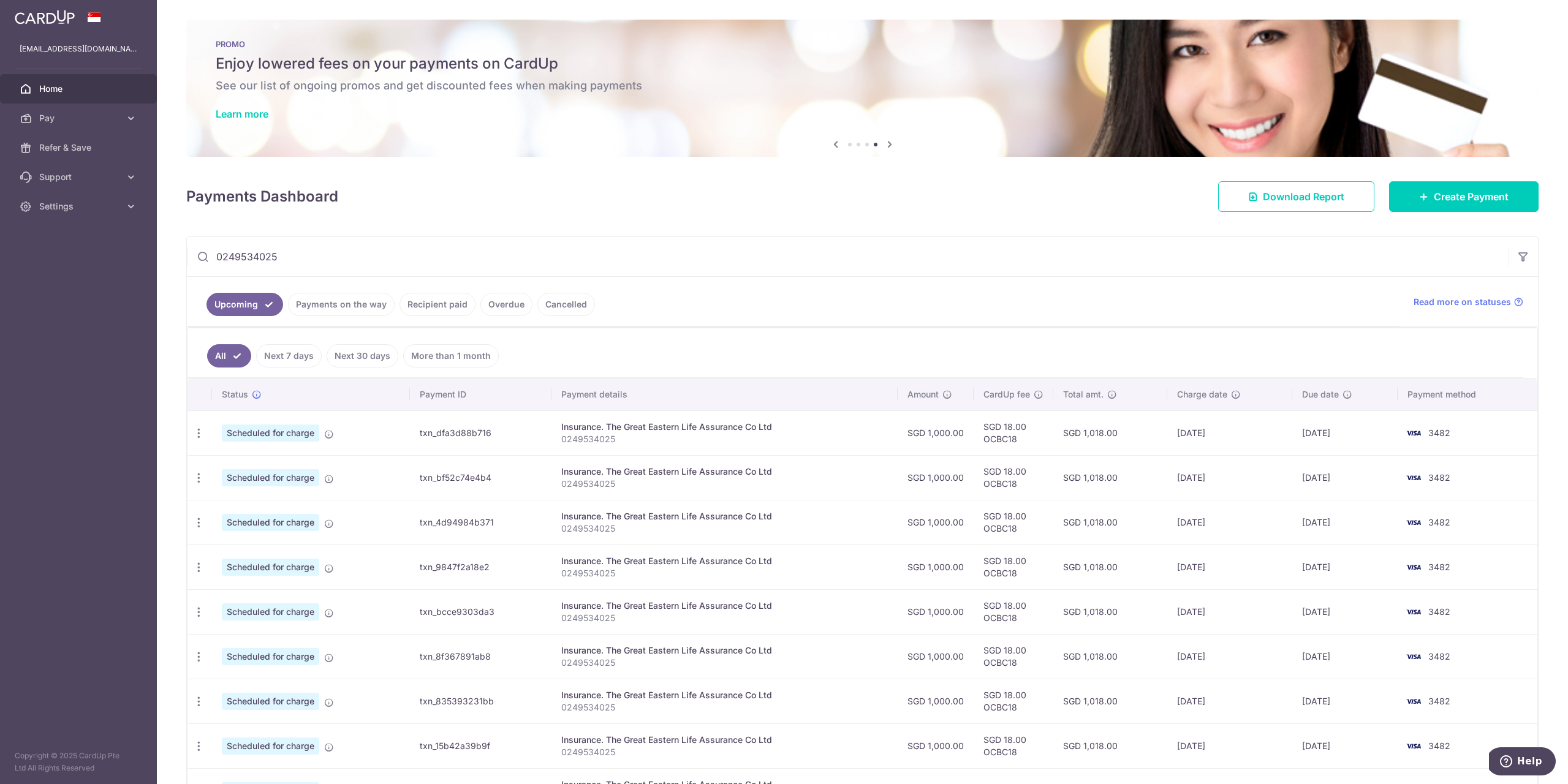
scroll to position [163, 0]
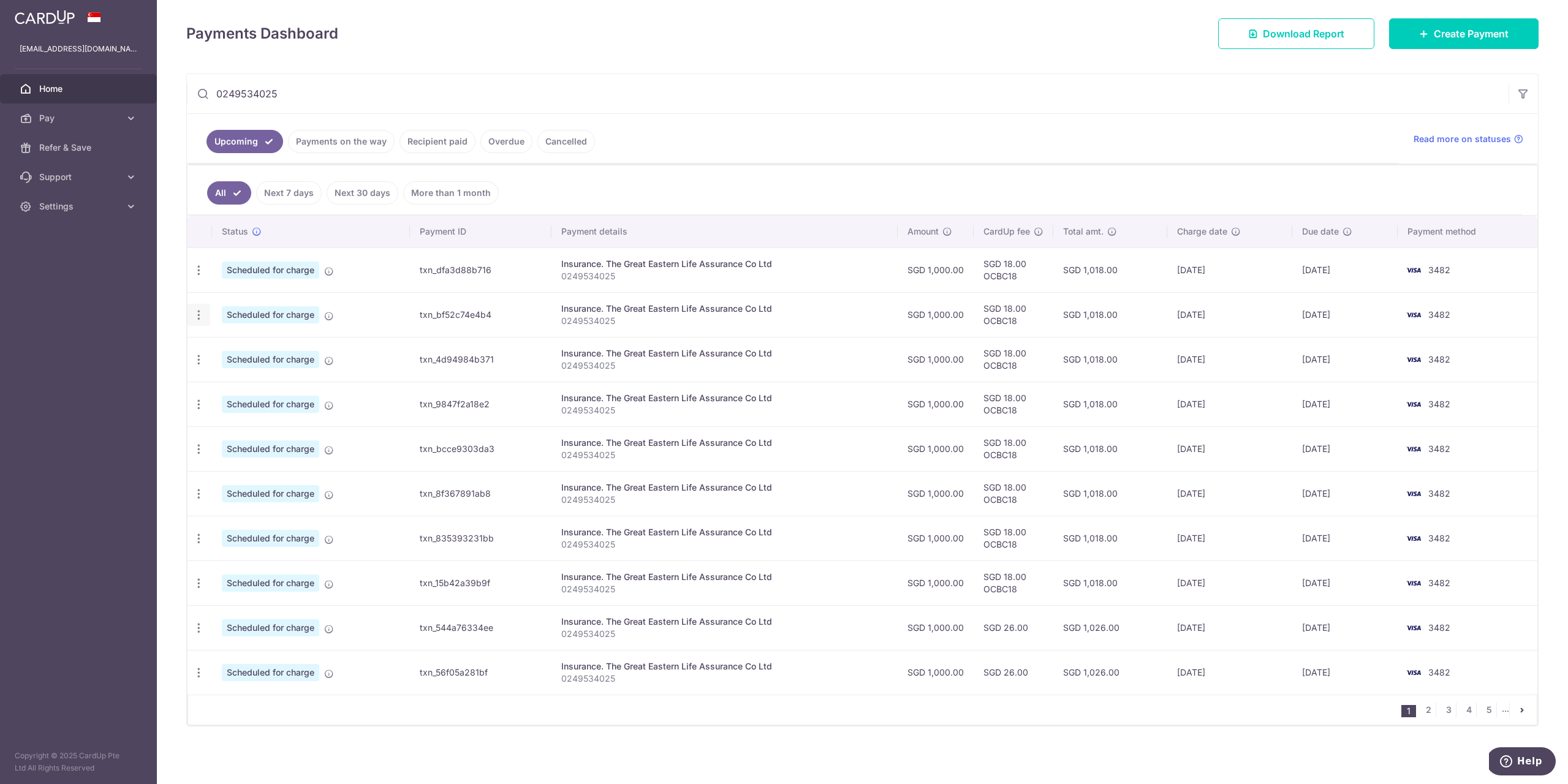
drag, startPoint x: 1379, startPoint y: 318, endPoint x: 206, endPoint y: 317, distance: 1173.0
click at [206, 317] on tr "Update payment Cancel payment Scheduled for charge txn_bf52c74e4b4 Insurance. T…" at bounding box center [863, 314] width 1350 height 45
click at [196, 317] on icon "button" at bounding box center [198, 314] width 13 height 13
click at [228, 381] on span "Cancel payment" at bounding box center [264, 379] width 82 height 15
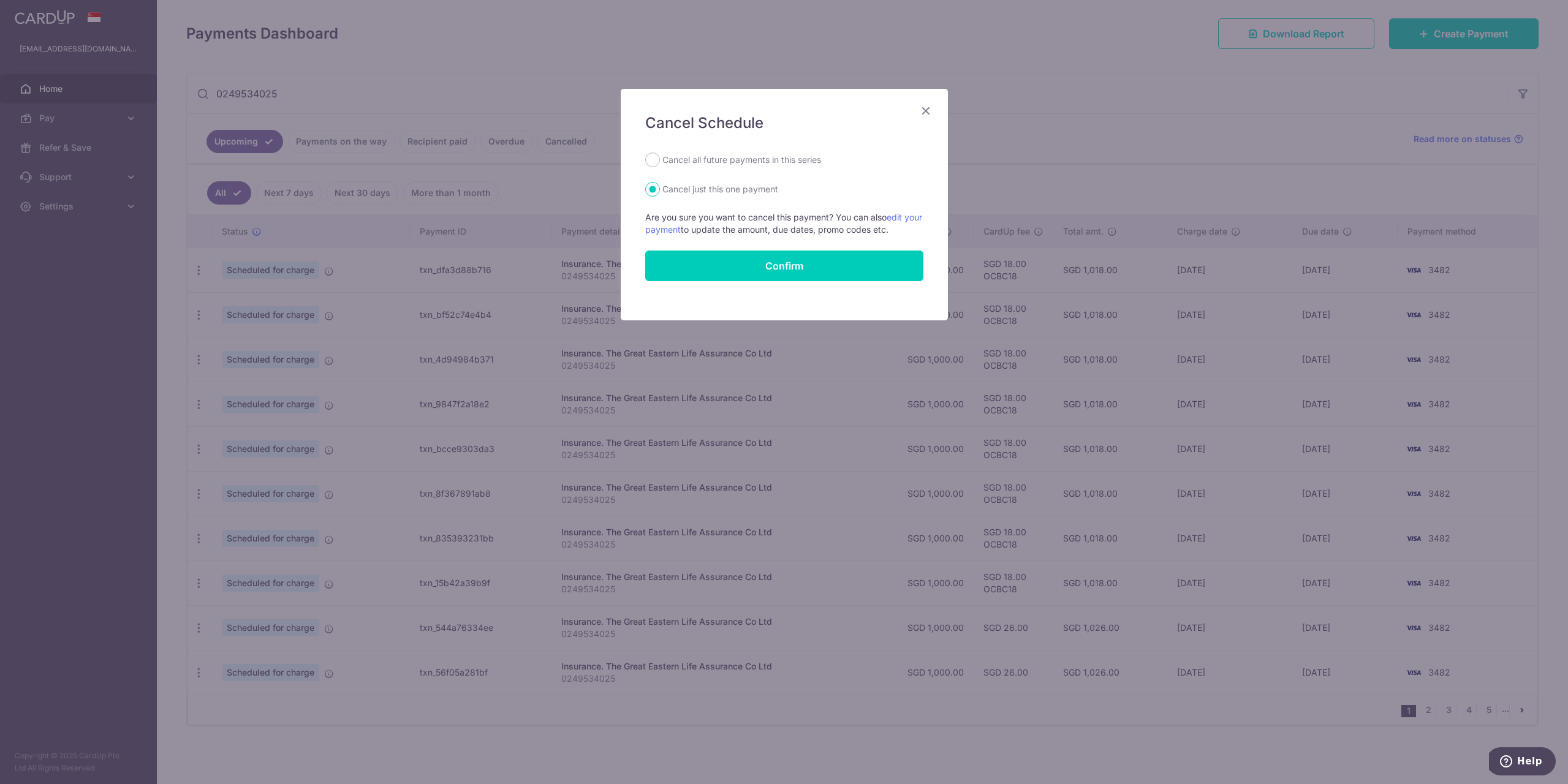
click at [689, 159] on label "Cancel all future payments in this series" at bounding box center [742, 160] width 159 height 15
click at [660, 159] on input "Cancel all future payments in this series" at bounding box center [653, 160] width 15 height 15
radio input "true"
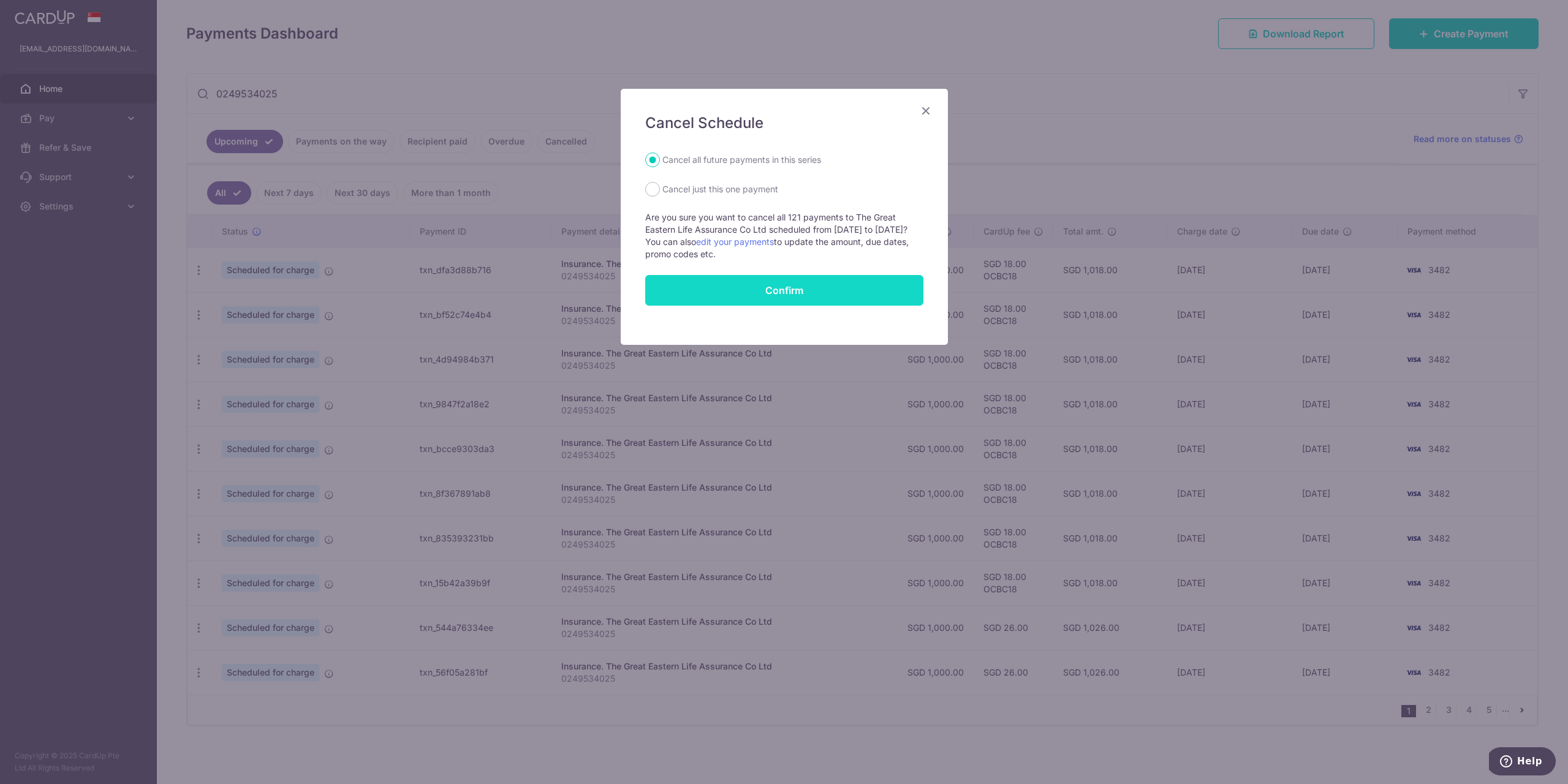
click at [717, 297] on button "Confirm" at bounding box center [784, 290] width 278 height 30
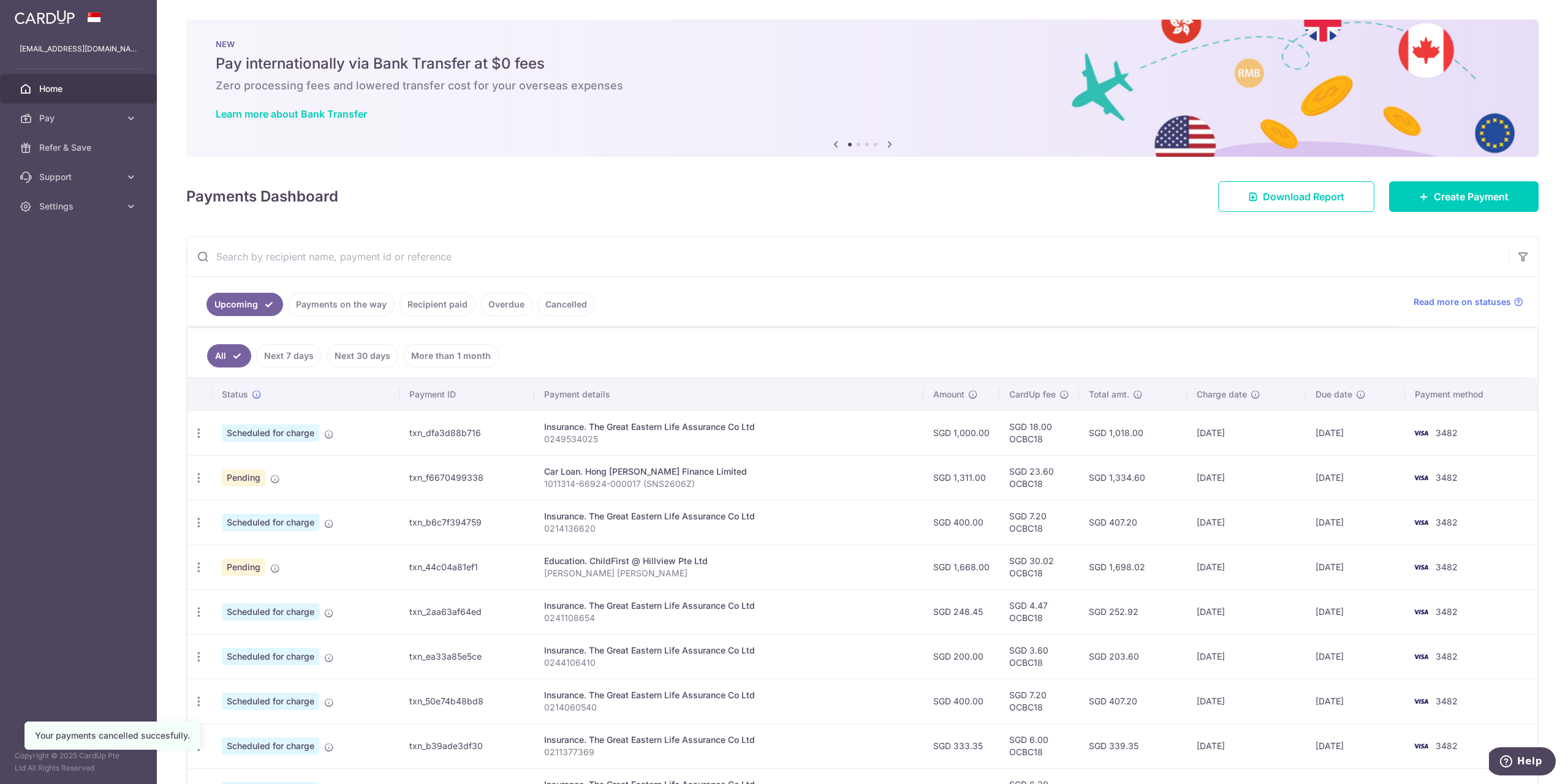
click at [449, 263] on input "text" at bounding box center [848, 257] width 1322 height 39
paste input "0249534025"
type input "0249534025"
